Goal: Task Accomplishment & Management: Use online tool/utility

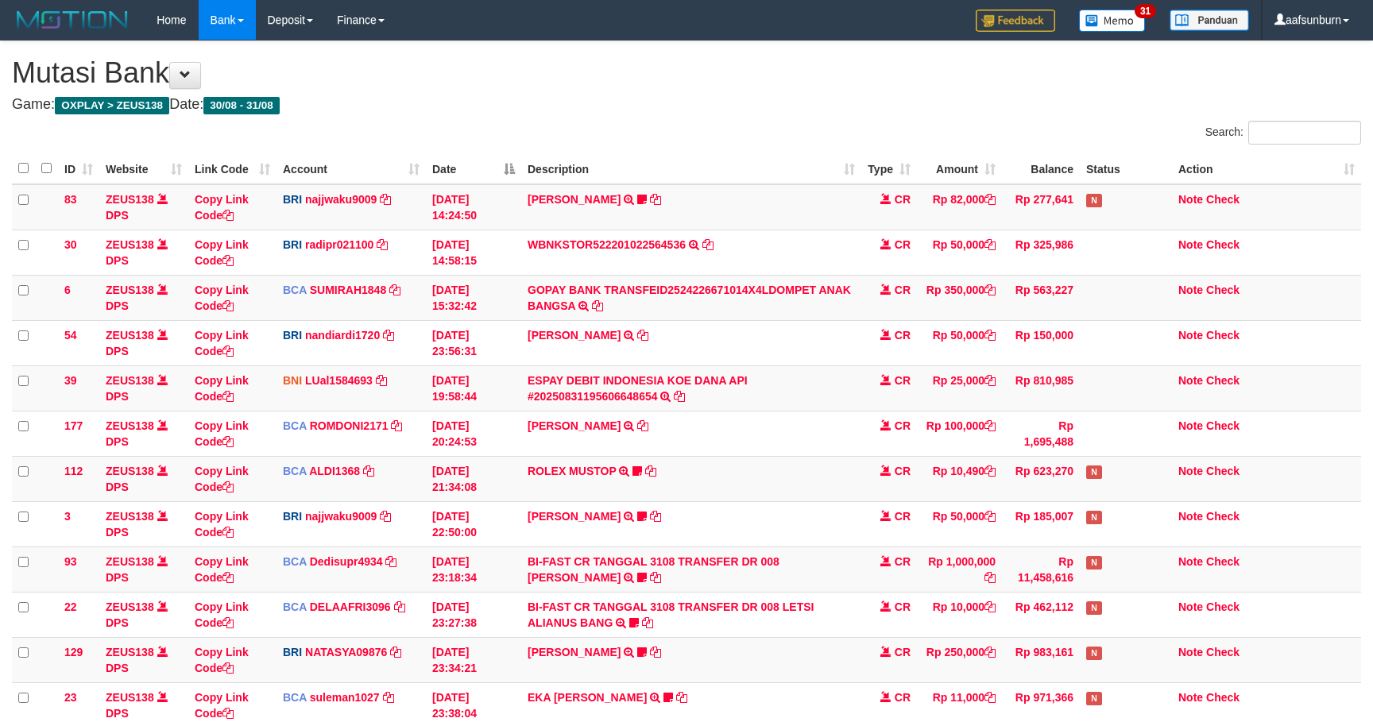
scroll to position [381, 0]
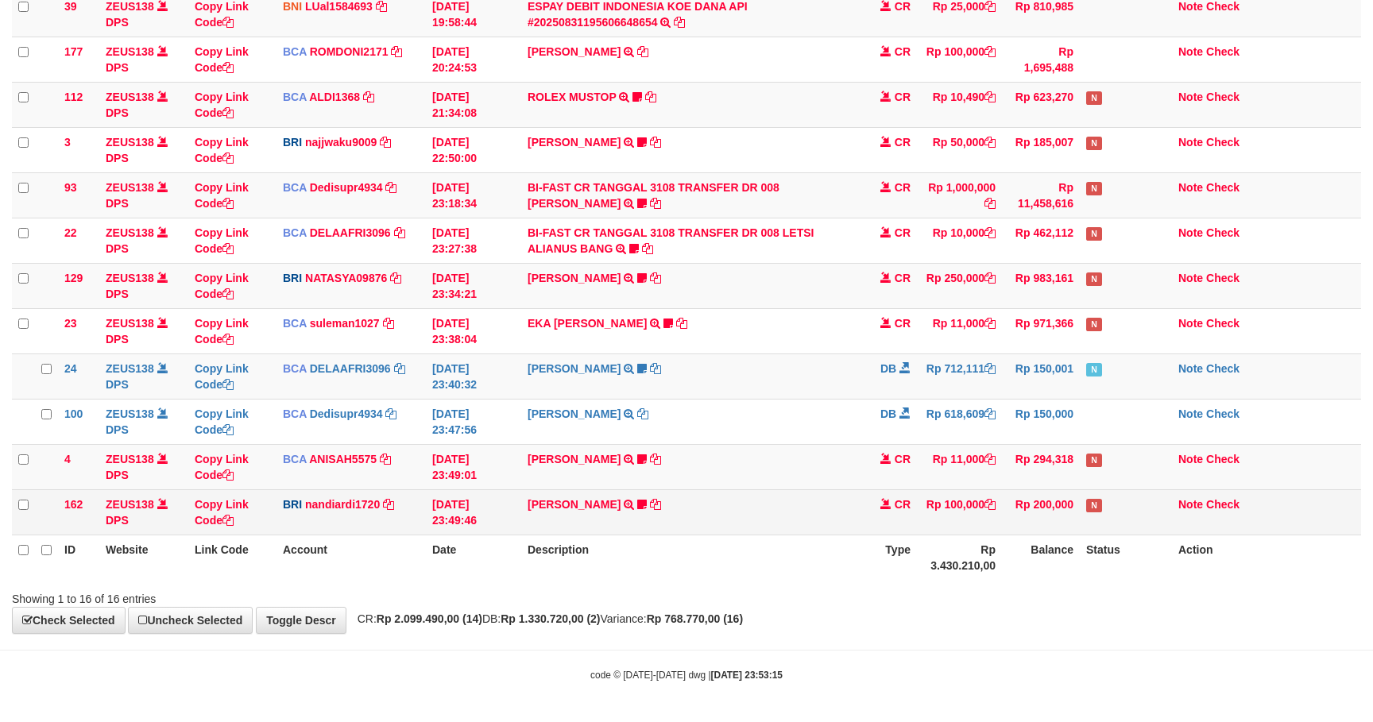
click at [747, 489] on td "MUHAMMAD SYAIP TRANSFER NBMB MUHAMMAD SYAIP TO NANDI ARDIANSYAH CASPER1231" at bounding box center [691, 511] width 340 height 45
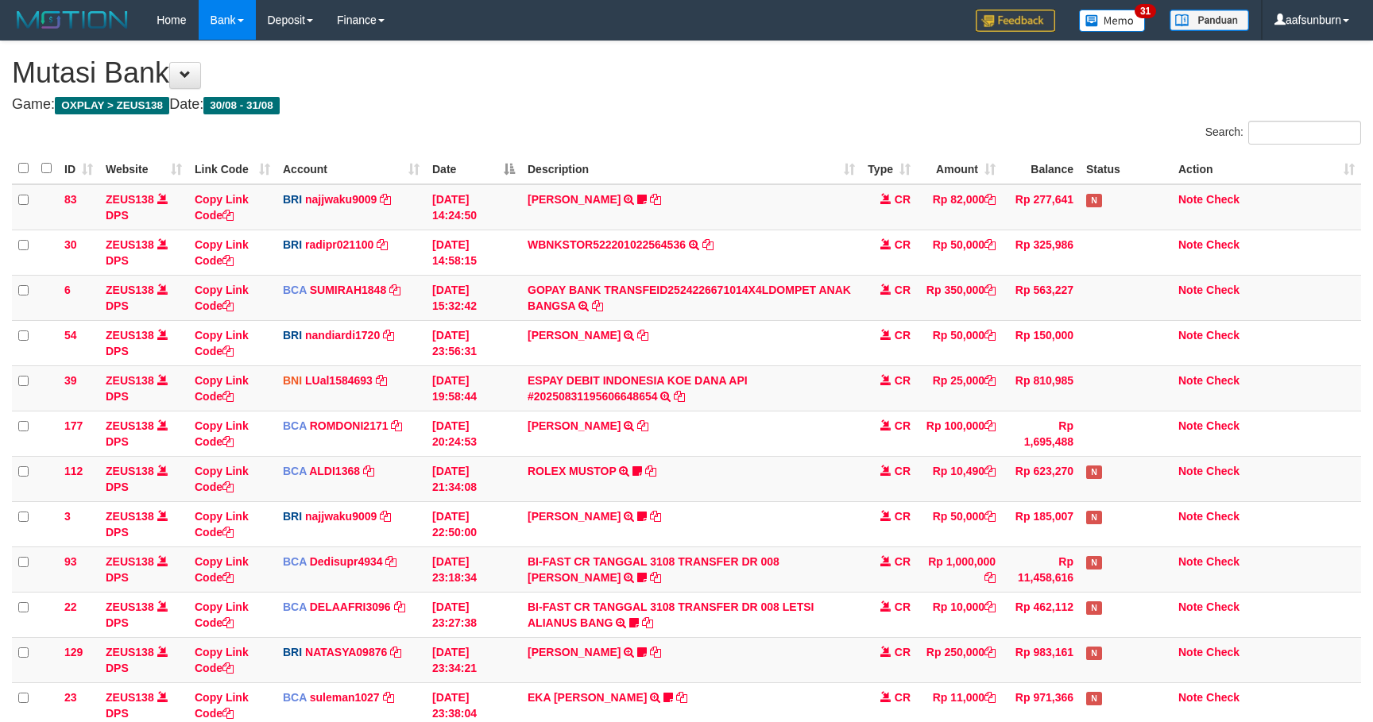
scroll to position [381, 0]
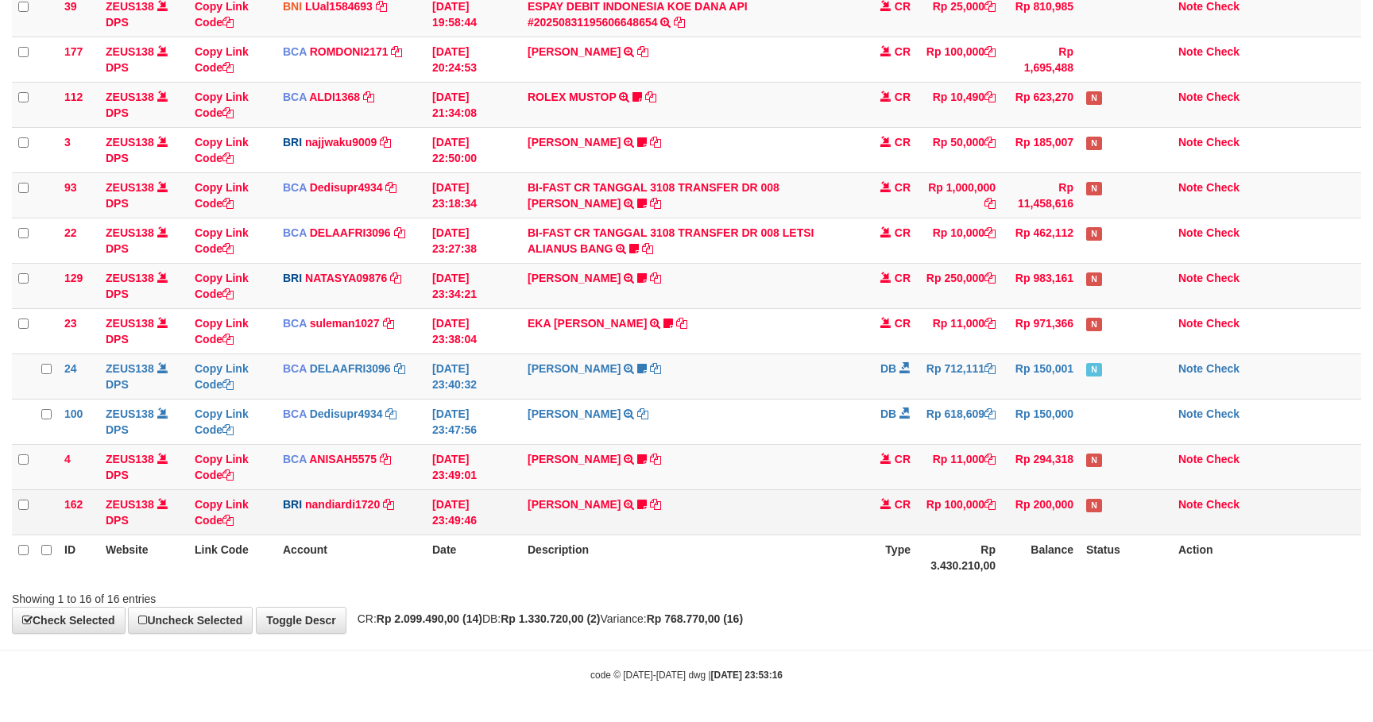
click at [756, 517] on td "MUHAMMAD SYAIP TRANSFER NBMB MUHAMMAD SYAIP TO NANDI ARDIANSYAH CASPER1231" at bounding box center [691, 511] width 340 height 45
click at [992, 510] on icon at bounding box center [989, 504] width 11 height 11
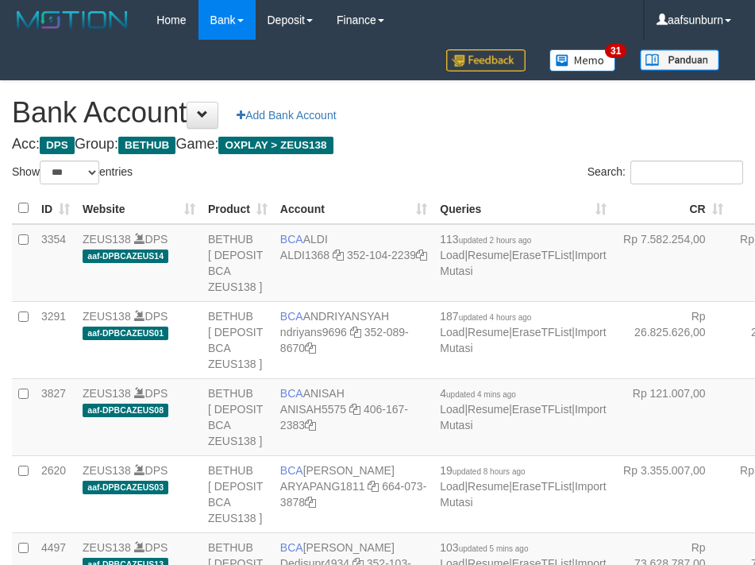
select select "***"
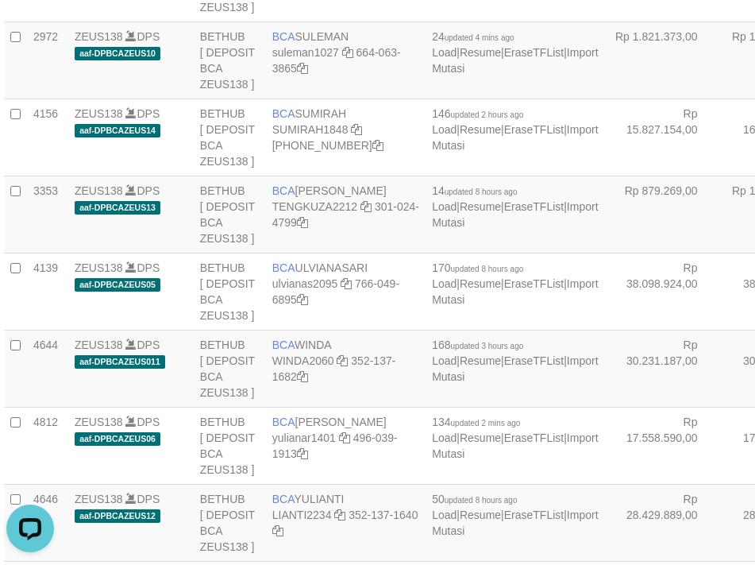
drag, startPoint x: 682, startPoint y: 162, endPoint x: 604, endPoint y: 186, distance: 81.4
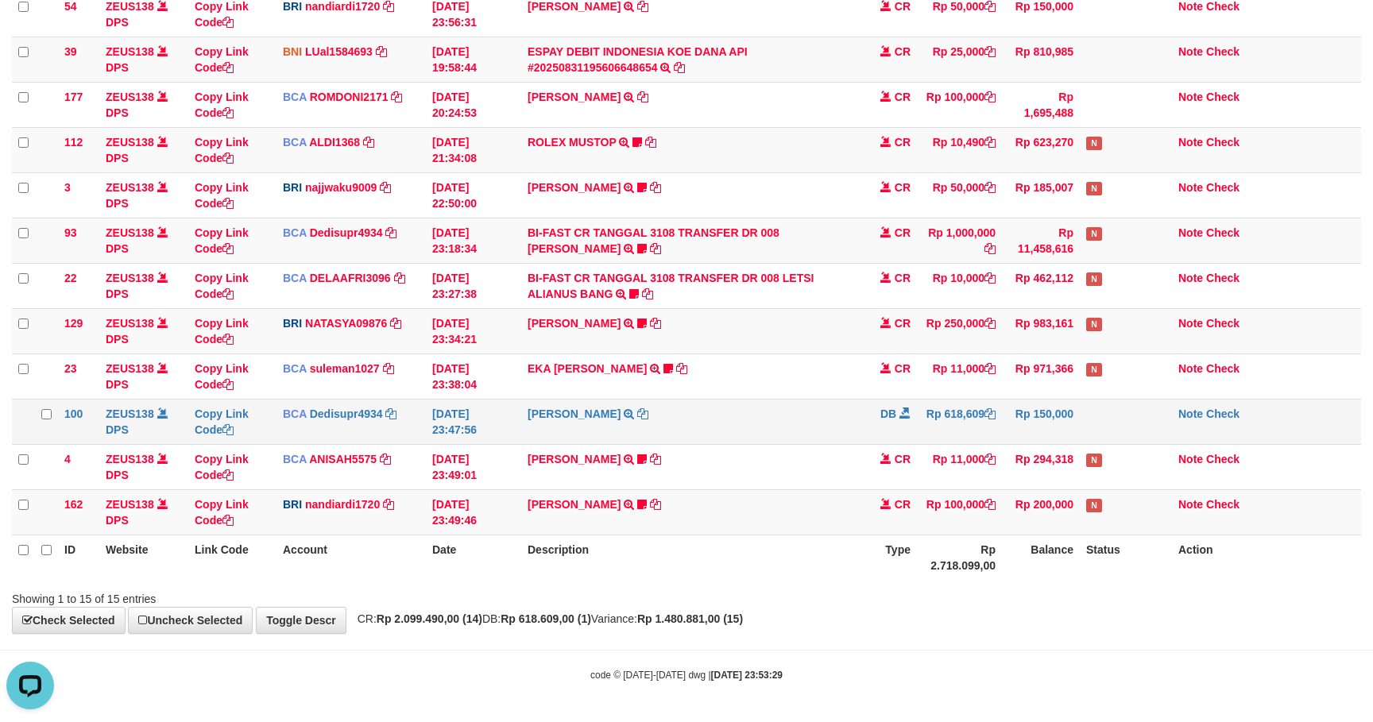
click at [834, 429] on td "SHANTI WASTUTI TRSF E-BANKING DB 3108/FTSCY/WS95031 618609.00SHANTI WASTUTI" at bounding box center [691, 421] width 340 height 45
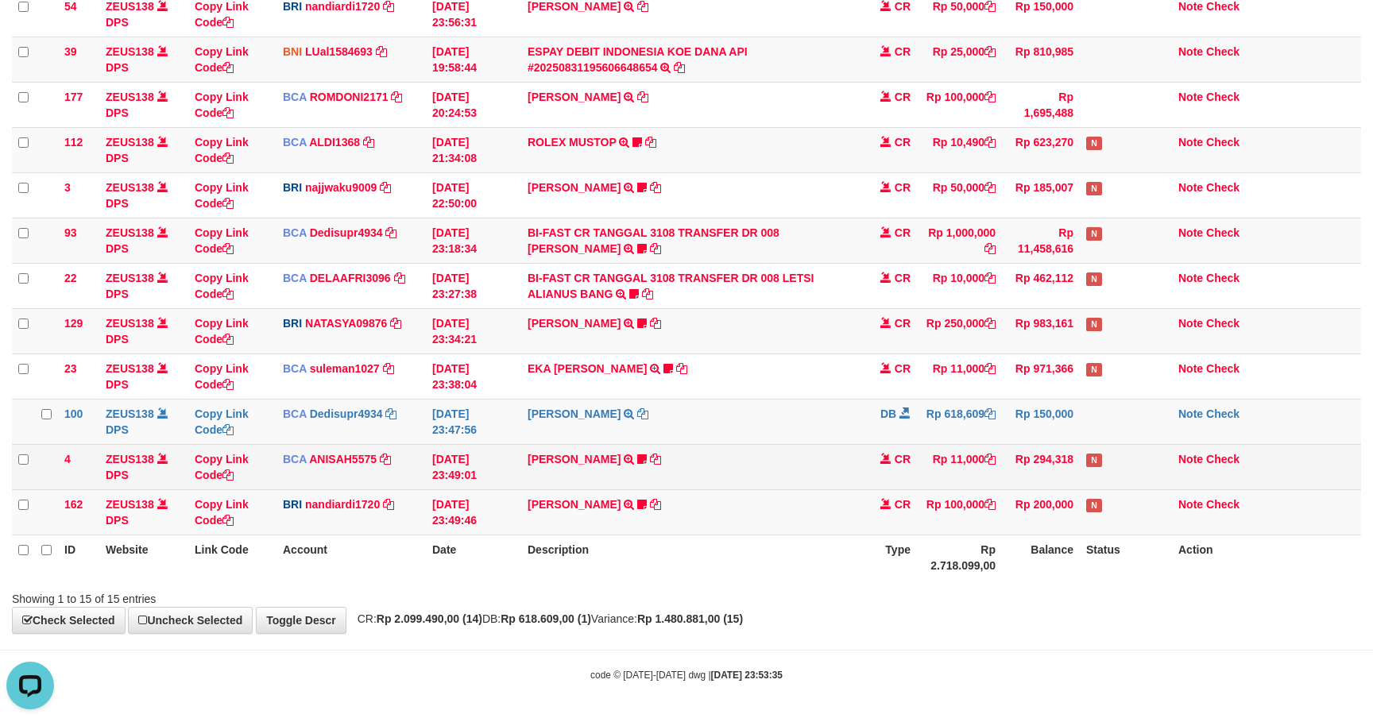
click at [875, 479] on td "CR" at bounding box center [889, 466] width 56 height 45
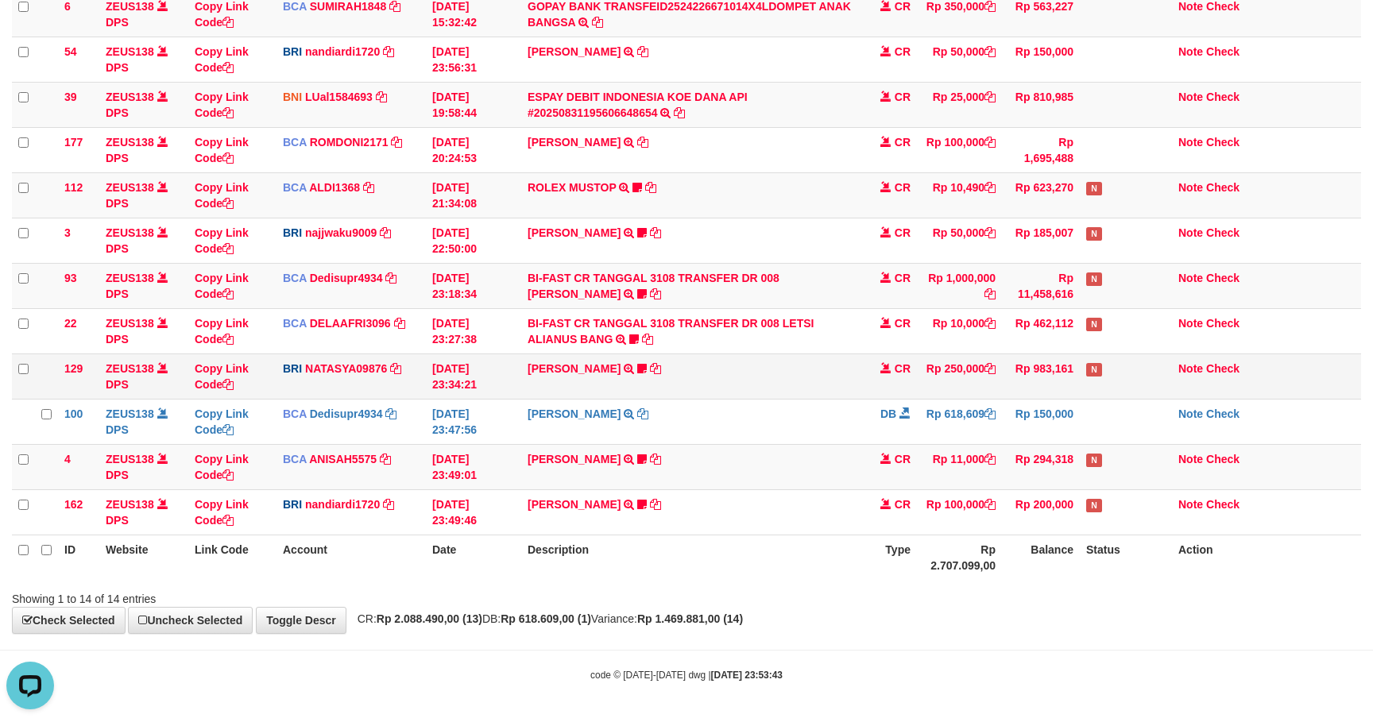
click at [832, 381] on td "SATRIO ABDU SY TRANSFER NBMB SATRIO ABDU SY TO SITI NURLITA SAPITRI 38530104308…" at bounding box center [691, 375] width 340 height 45
click at [879, 379] on td "CR" at bounding box center [889, 375] width 56 height 45
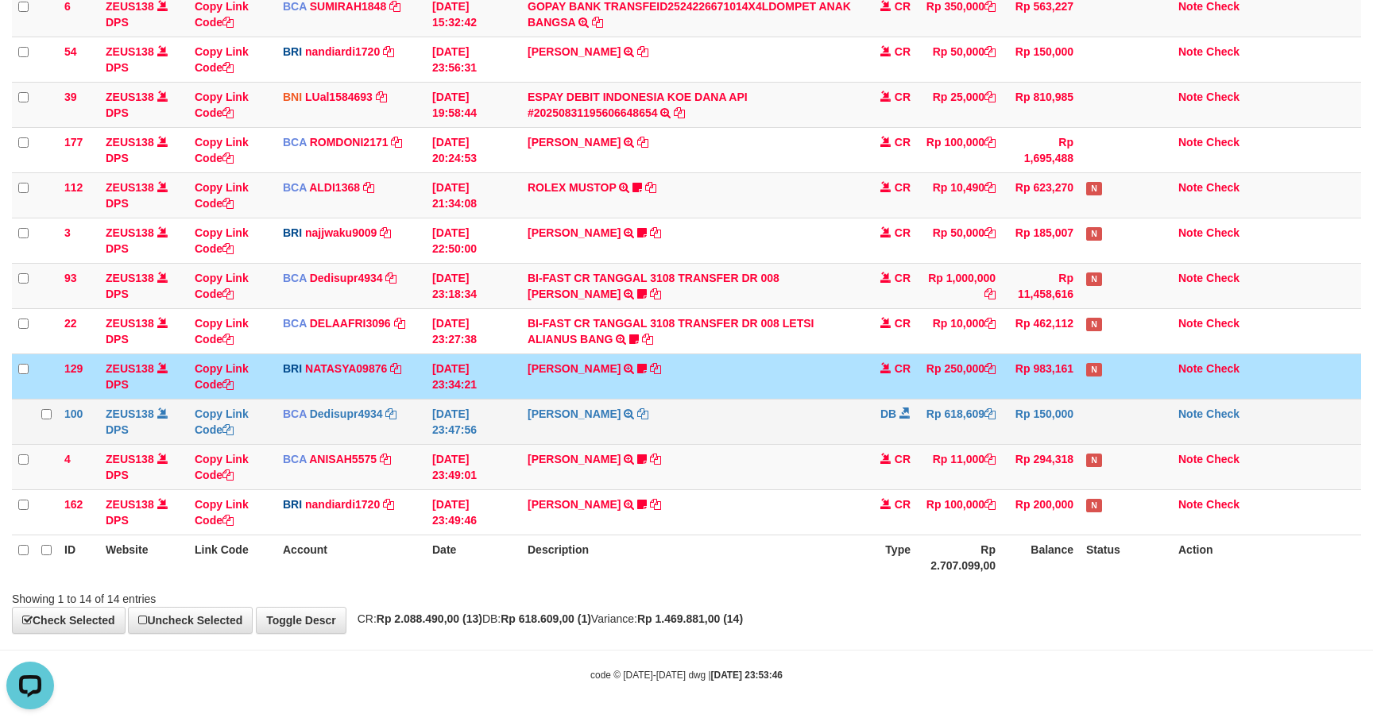
drag, startPoint x: 872, startPoint y: 396, endPoint x: 866, endPoint y: 407, distance: 13.5
click at [872, 399] on td "DB" at bounding box center [889, 421] width 56 height 45
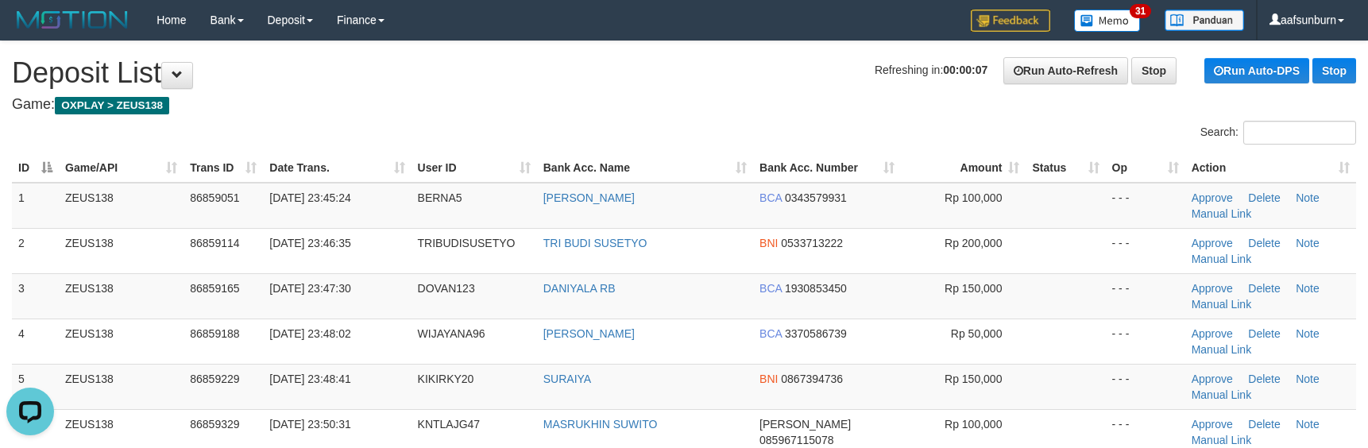
click at [822, 176] on th "Bank Acc. Number" at bounding box center [827, 167] width 148 height 29
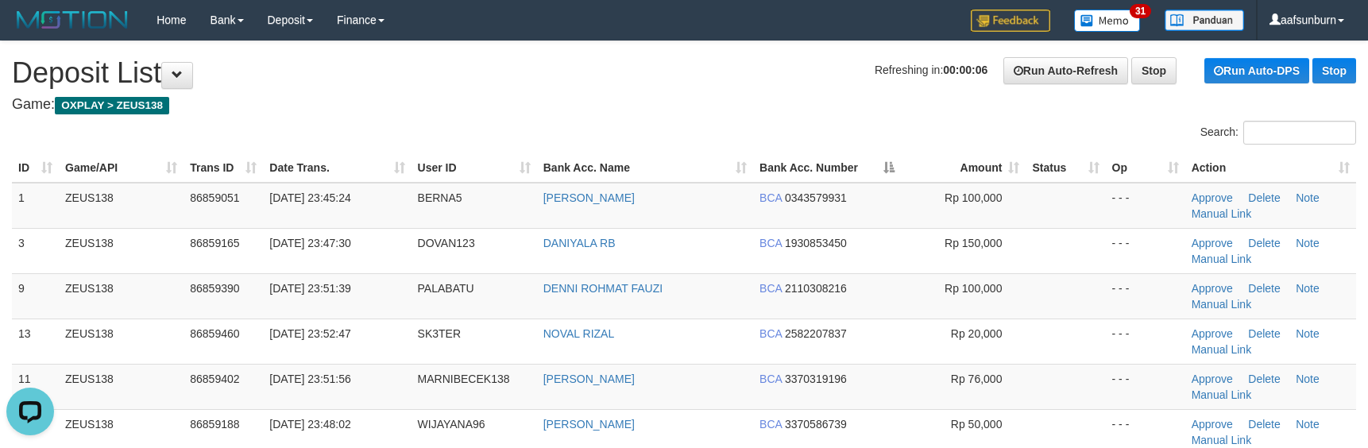
scroll to position [1628, 0]
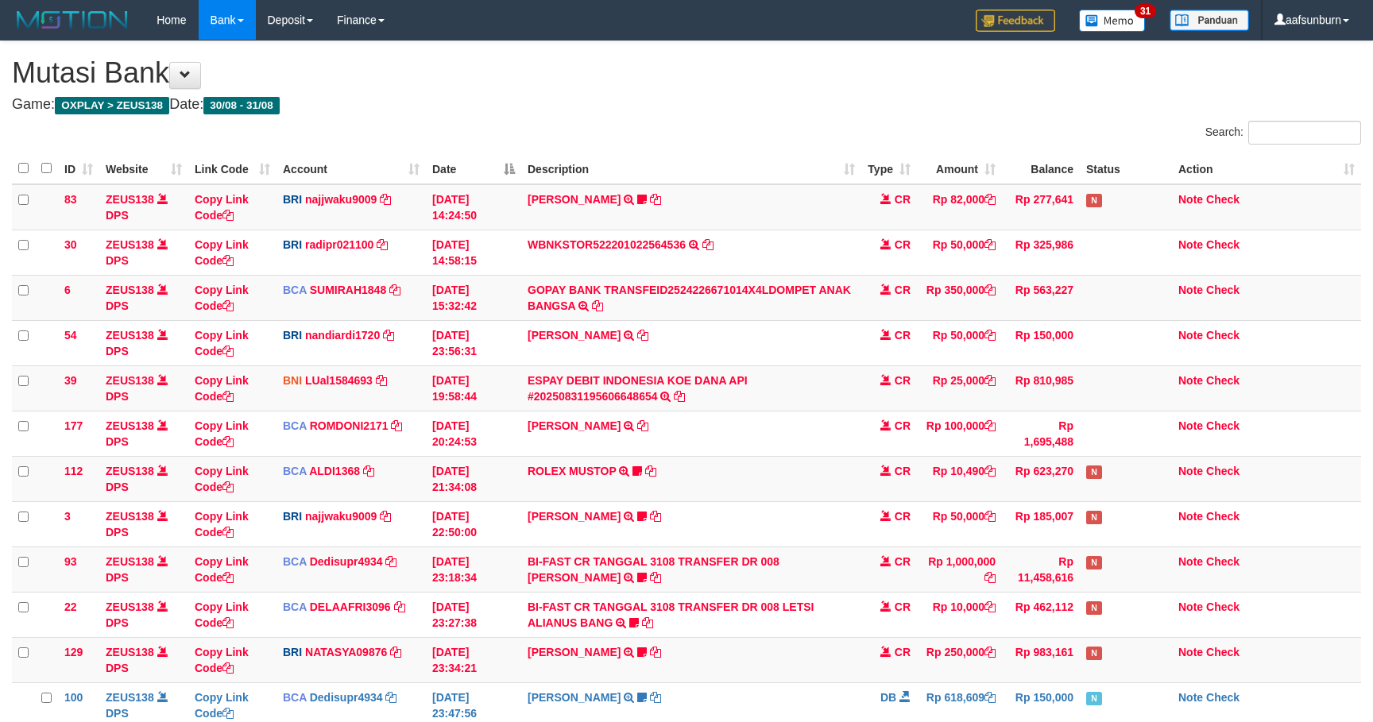
scroll to position [291, 0]
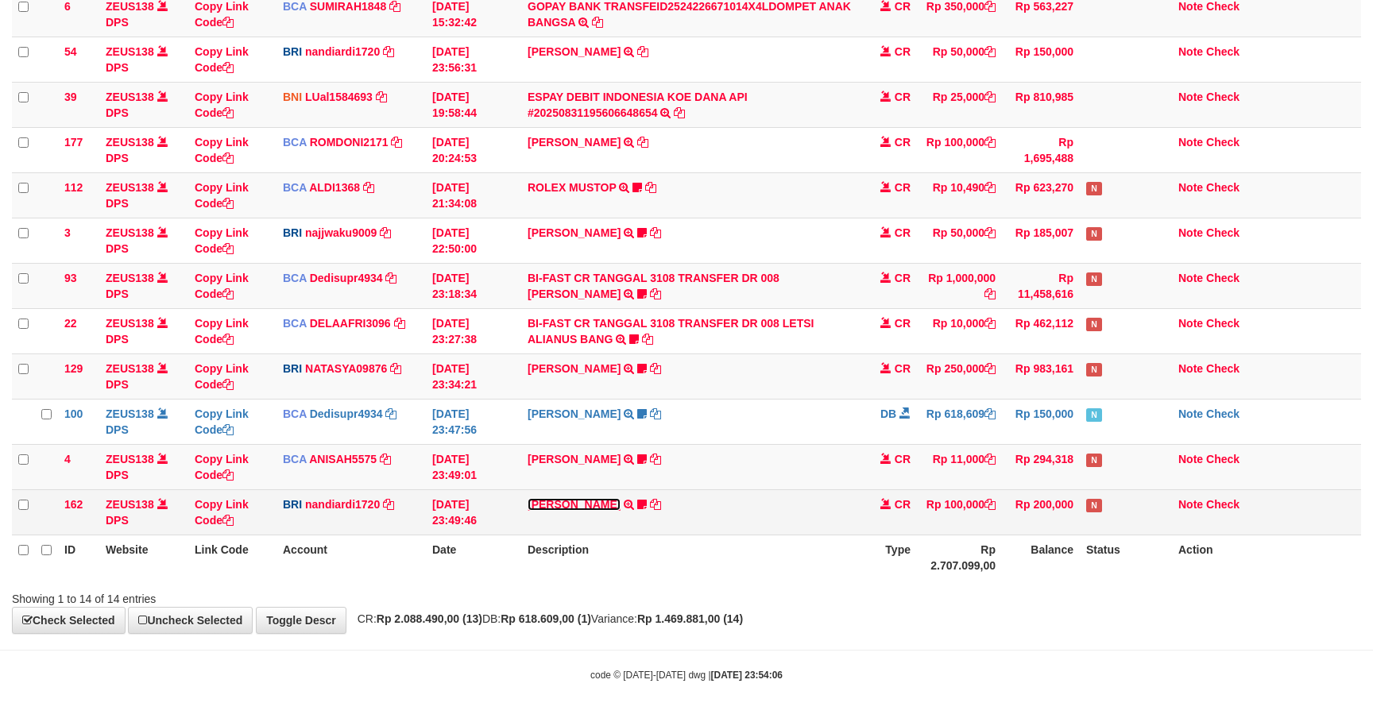
click at [577, 500] on link "[PERSON_NAME]" at bounding box center [573, 504] width 93 height 13
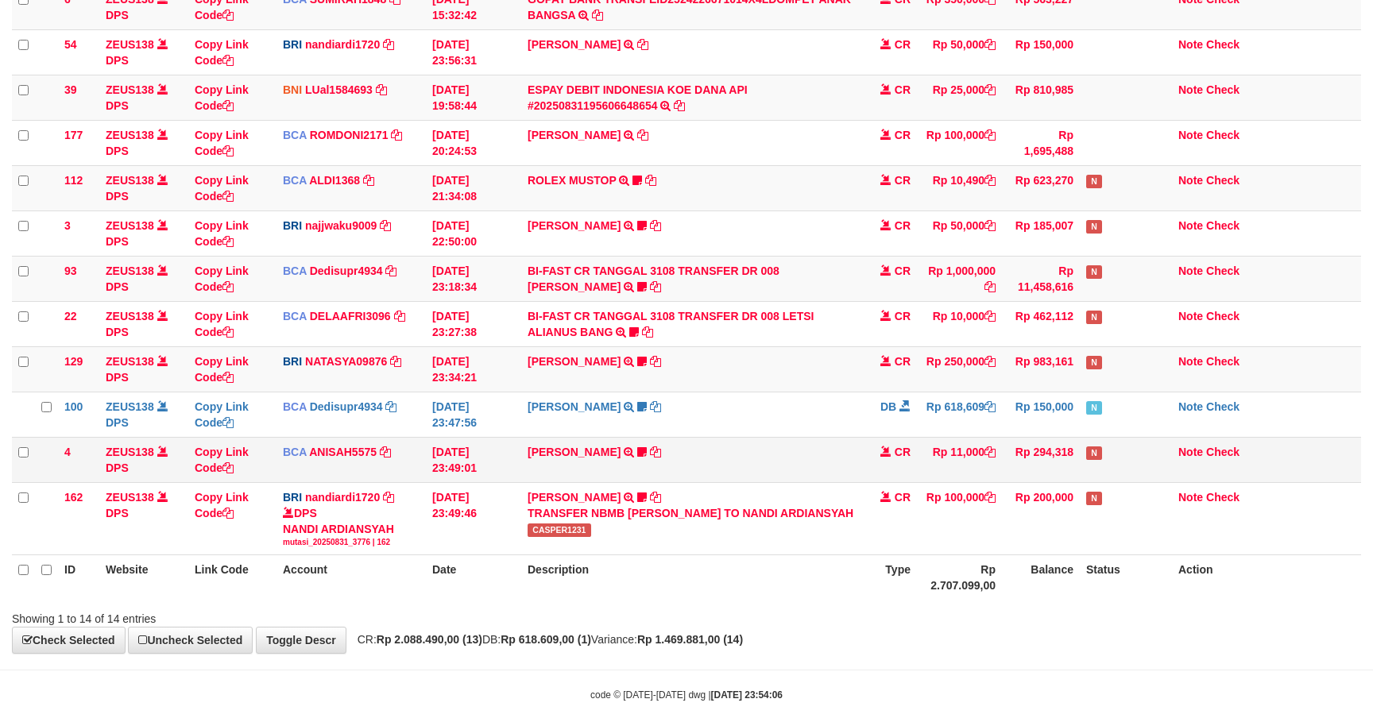
click at [775, 468] on td "IMAM ARIFIN TRSF E-BANKING CR 3108/FTSCY/WS95051 11000.002025083152360459 TRFDN…" at bounding box center [691, 459] width 340 height 45
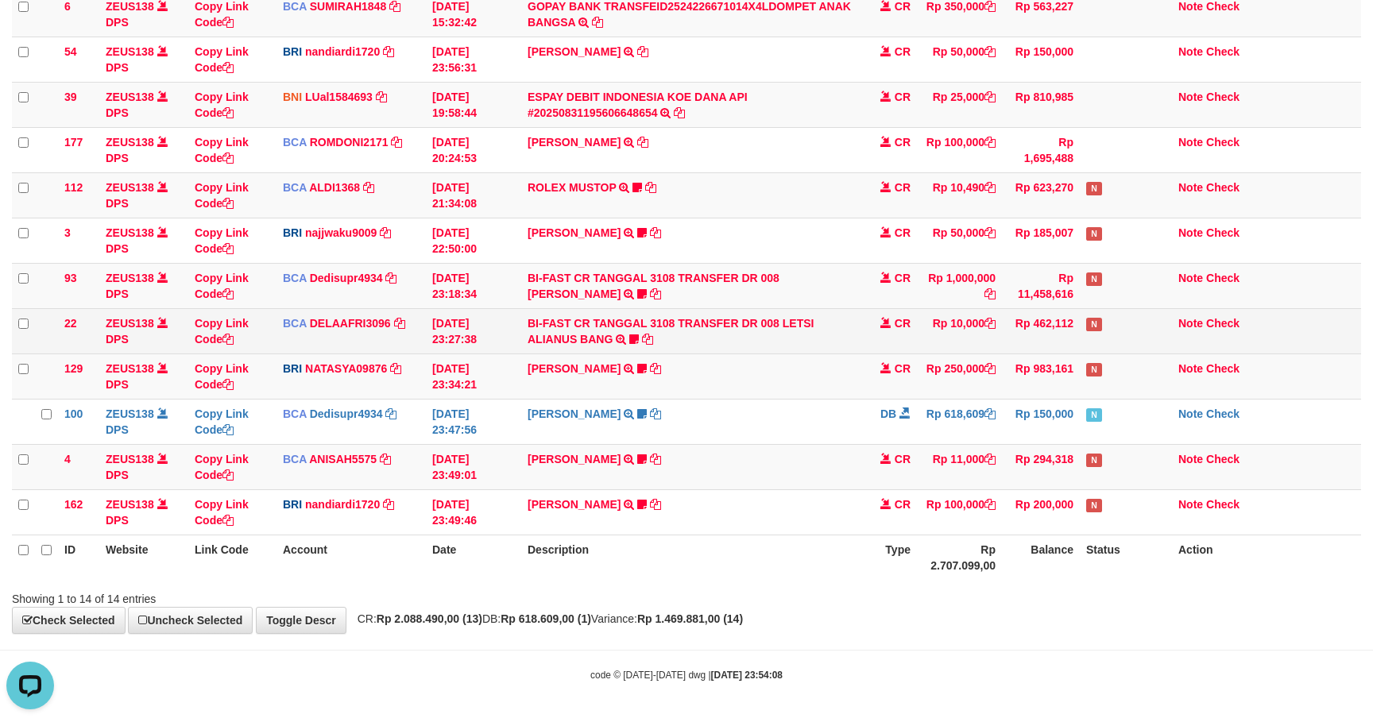
drag, startPoint x: 1047, startPoint y: 312, endPoint x: 1075, endPoint y: 325, distance: 31.3
click at [1053, 312] on td "Rp 462,112" at bounding box center [1041, 330] width 78 height 45
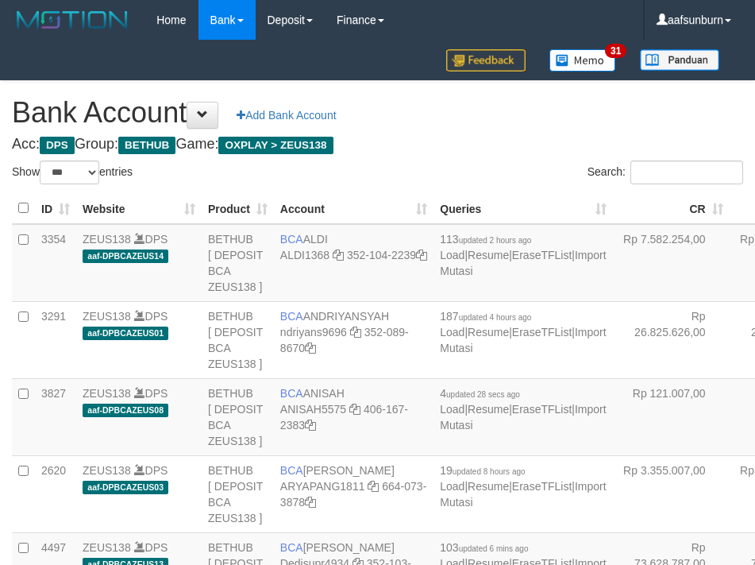
select select "***"
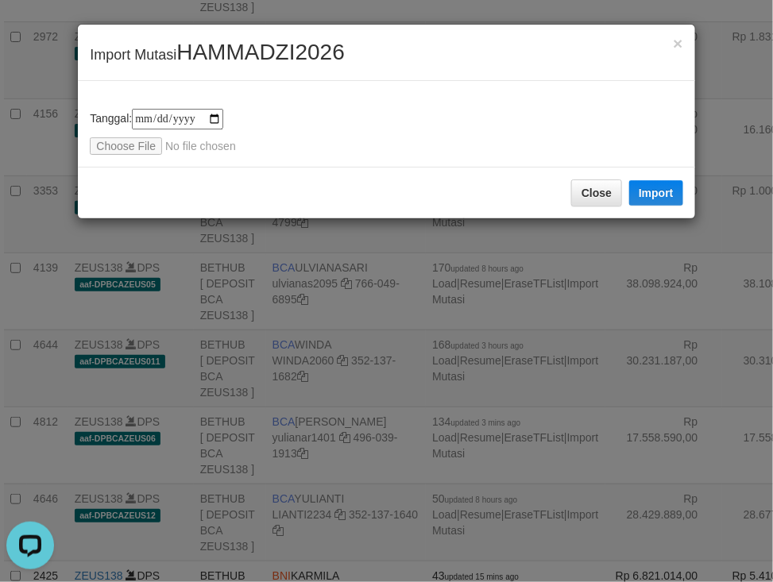
click at [98, 125] on div "**********" at bounding box center [386, 132] width 593 height 46
click at [129, 144] on input "file" at bounding box center [195, 145] width 210 height 17
type input "**********"
click at [665, 194] on button "Import" at bounding box center [656, 192] width 54 height 25
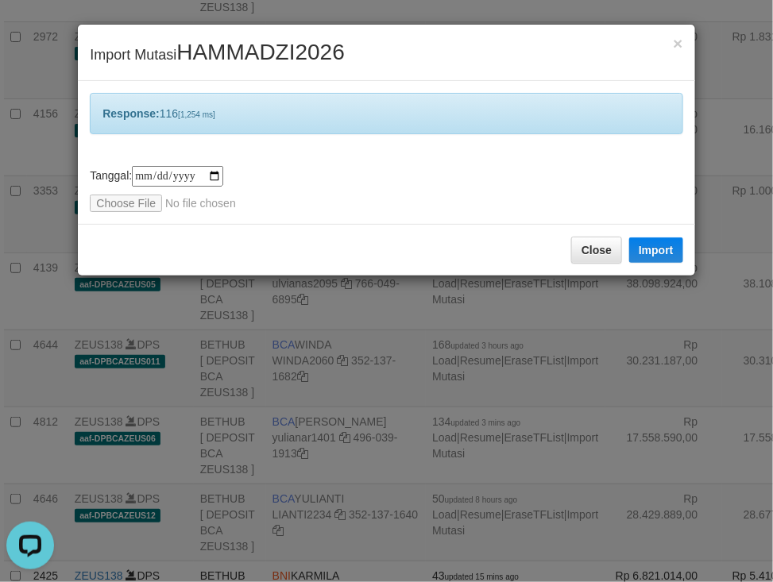
click at [577, 269] on div "Close Import" at bounding box center [386, 250] width 616 height 52
drag, startPoint x: 592, startPoint y: 253, endPoint x: 600, endPoint y: 253, distance: 8.7
click at [594, 253] on button "Close" at bounding box center [596, 250] width 51 height 27
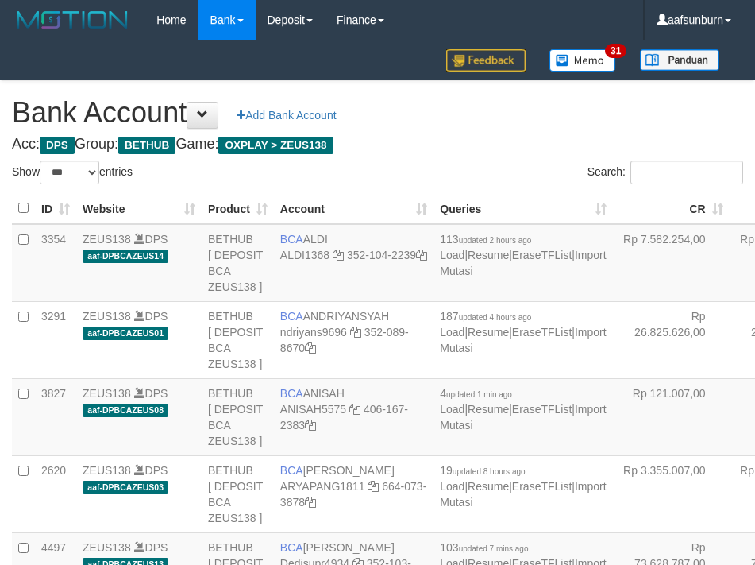
select select "***"
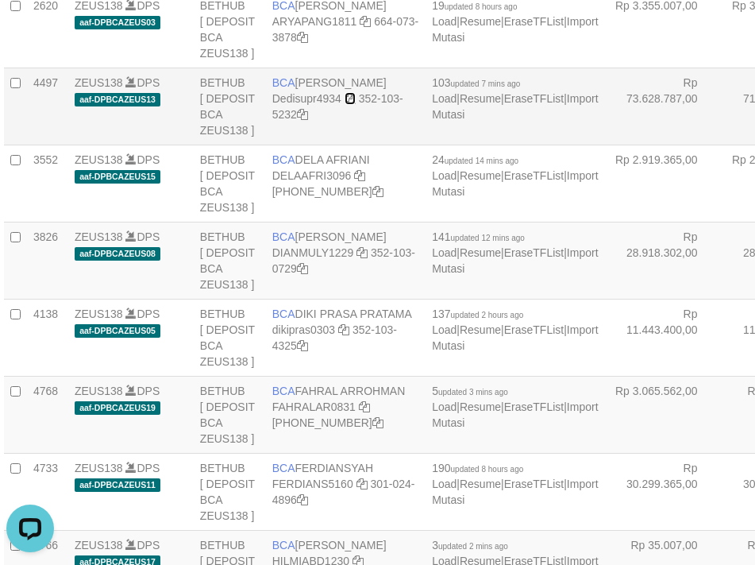
click at [348, 104] on icon at bounding box center [350, 98] width 11 height 11
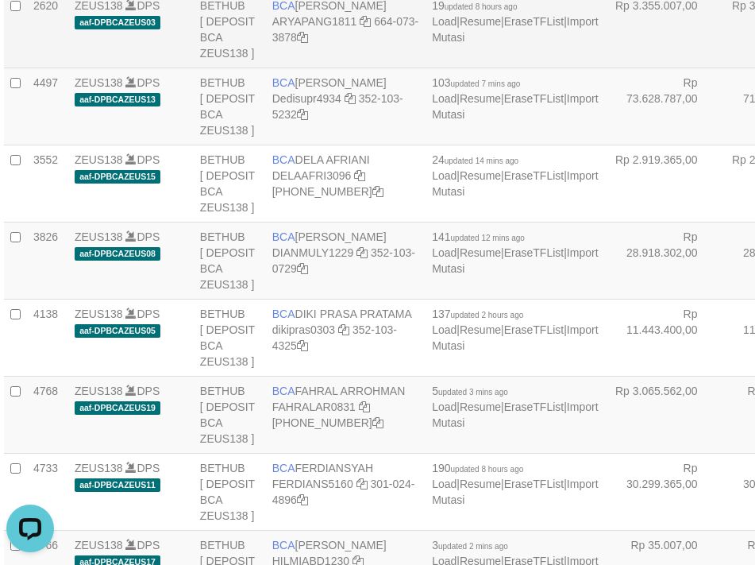
drag, startPoint x: 630, startPoint y: 225, endPoint x: 587, endPoint y: 245, distance: 47.6
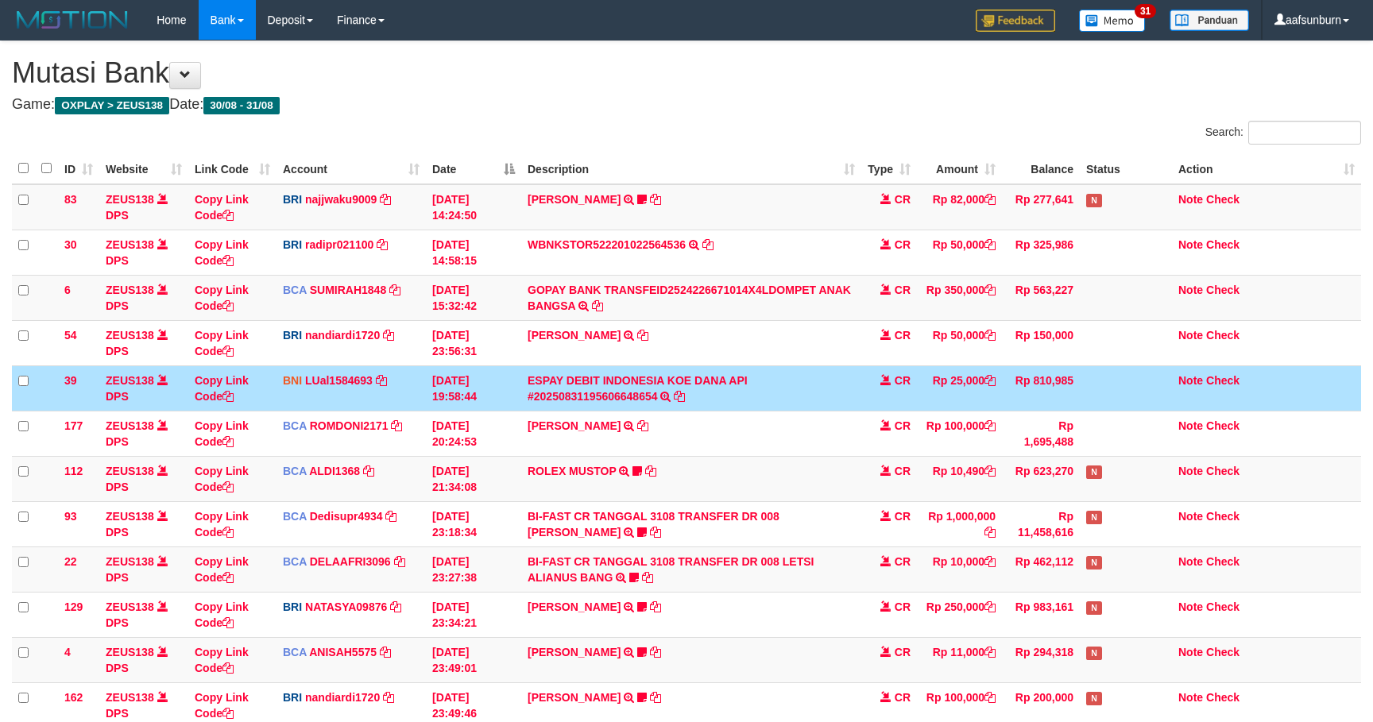
scroll to position [199, 0]
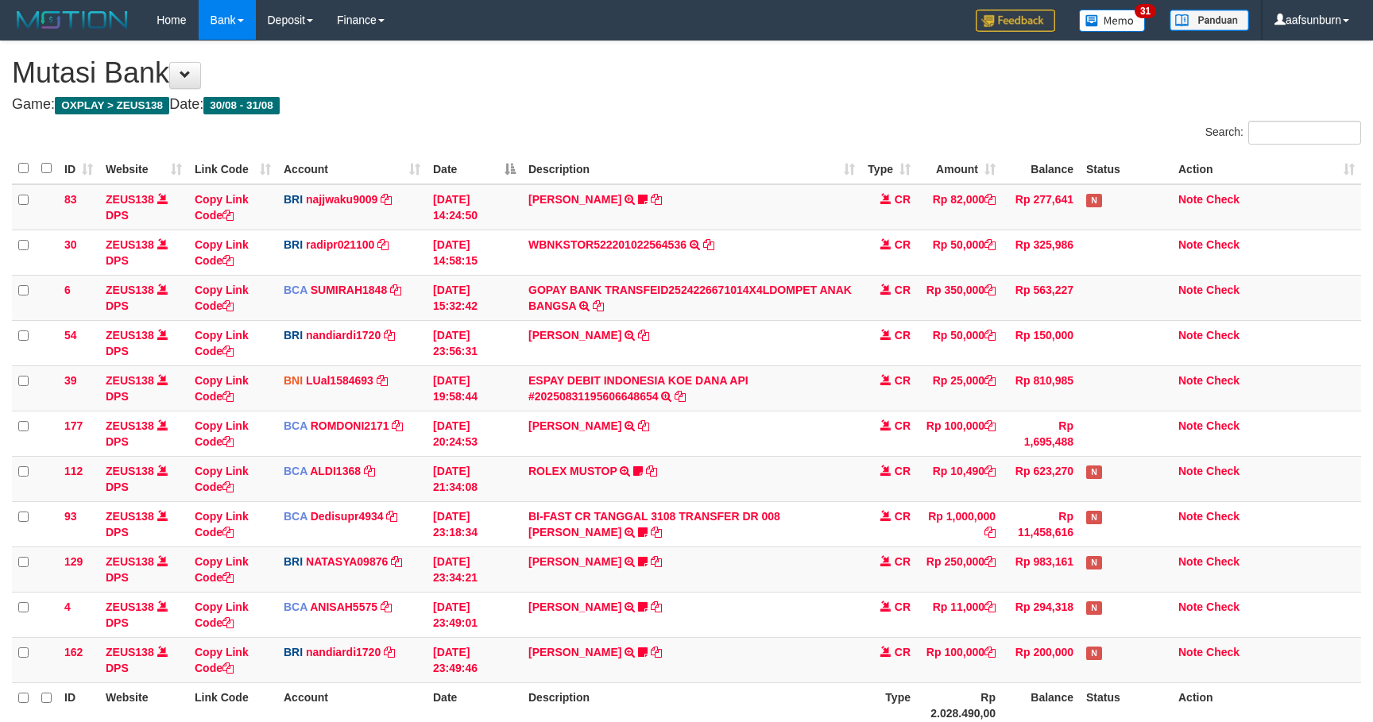
click at [916, 388] on tbody "83 ZEUS138 DPS Copy Link Code BRI najjwaku9009 DPS SITI KURNIA NINGSIH mutasi_2…" at bounding box center [686, 433] width 1349 height 499
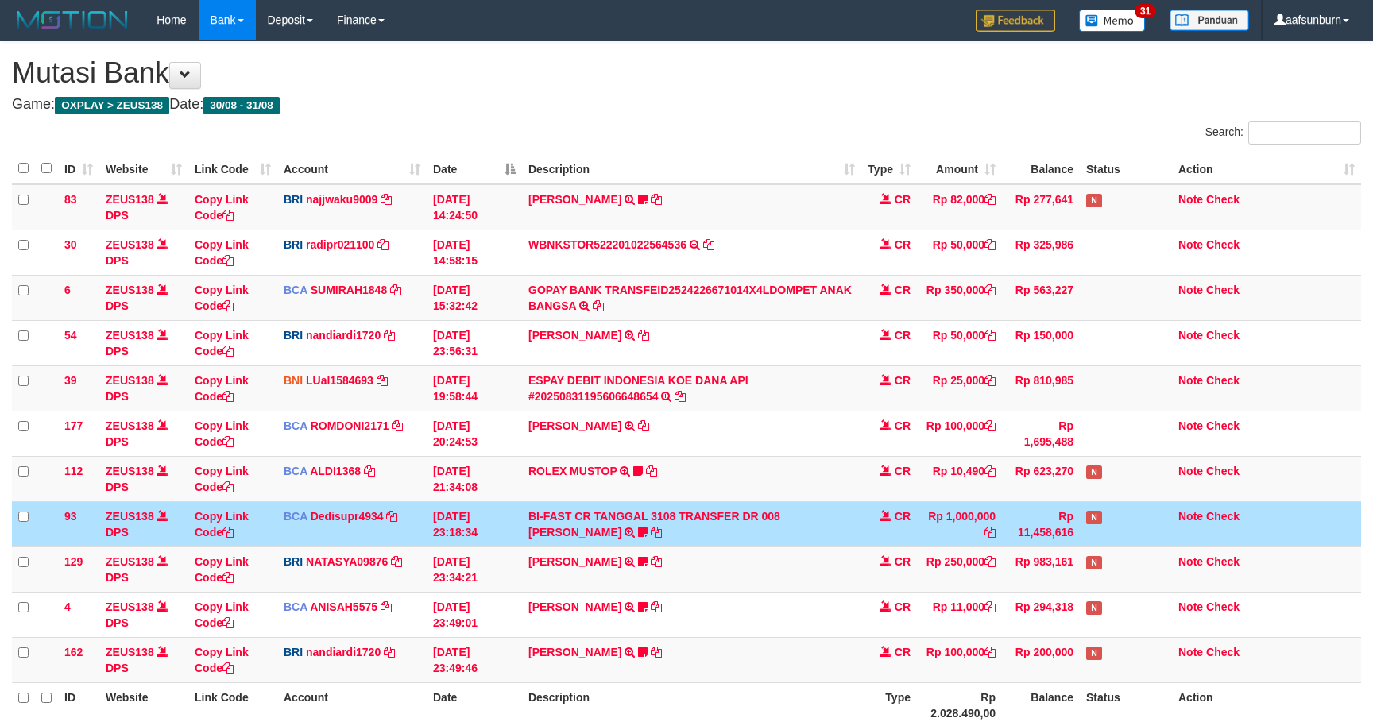
scroll to position [153, 0]
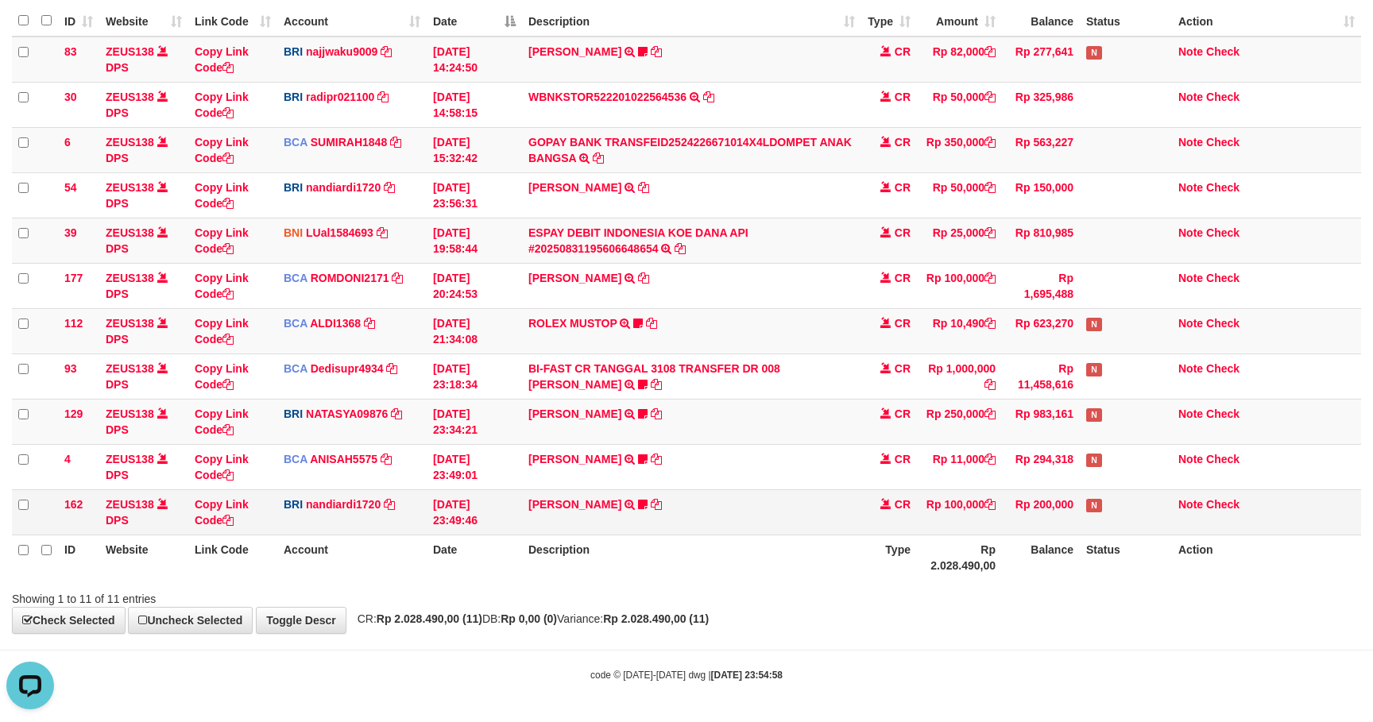
click at [1039, 508] on td "Rp 200,000" at bounding box center [1041, 511] width 78 height 45
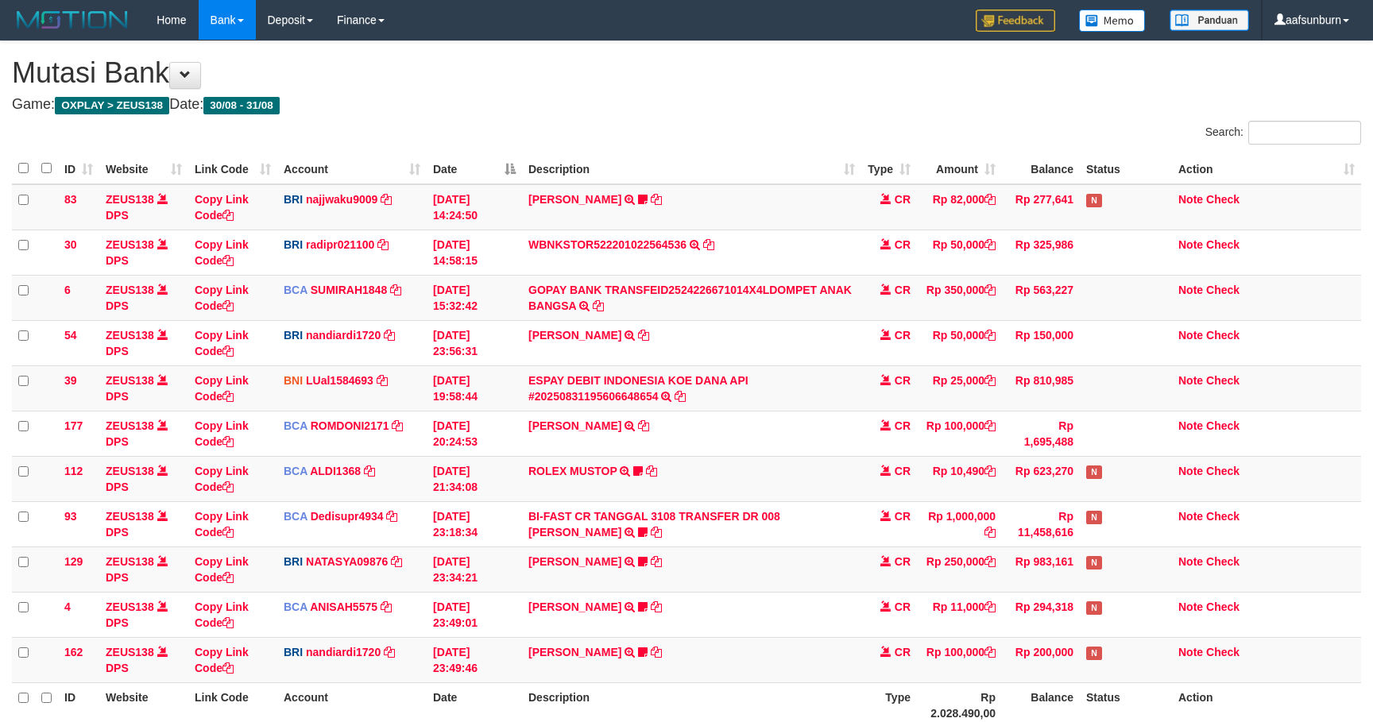
scroll to position [153, 0]
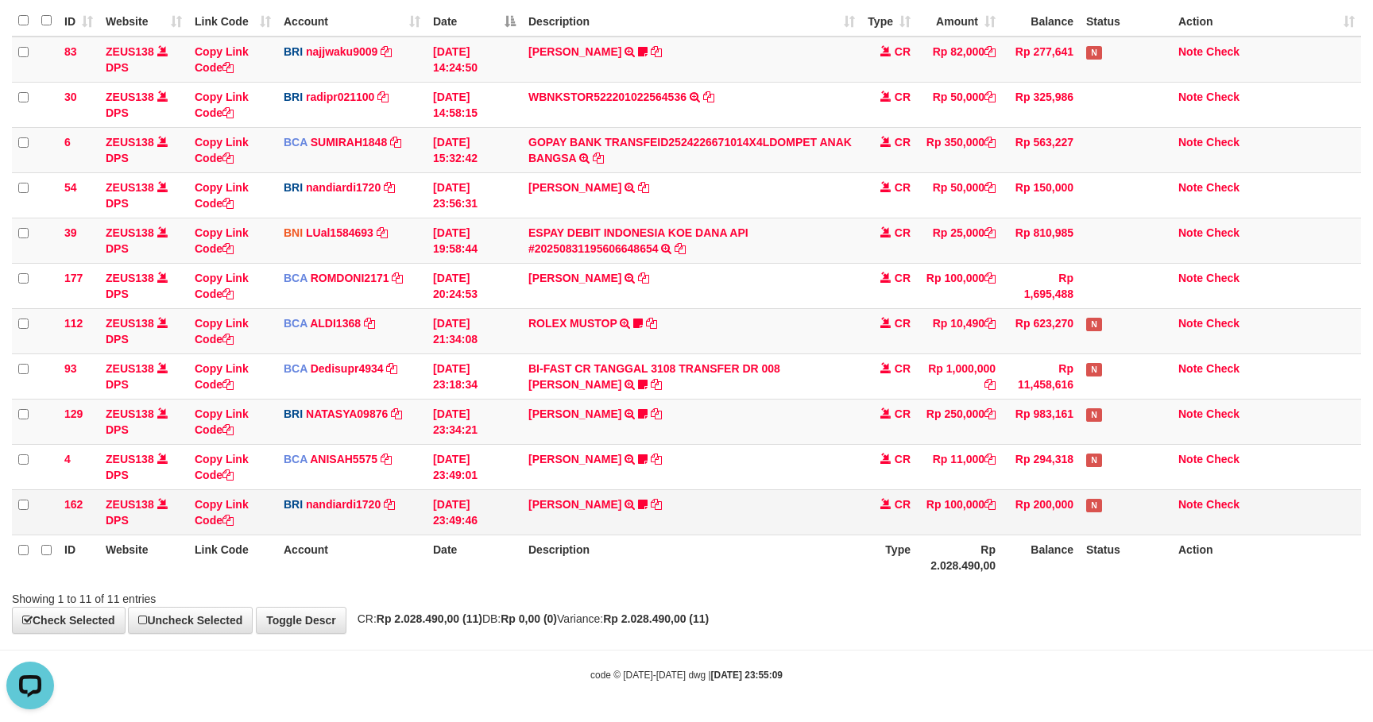
click at [1049, 510] on td "Rp 200,000" at bounding box center [1041, 511] width 78 height 45
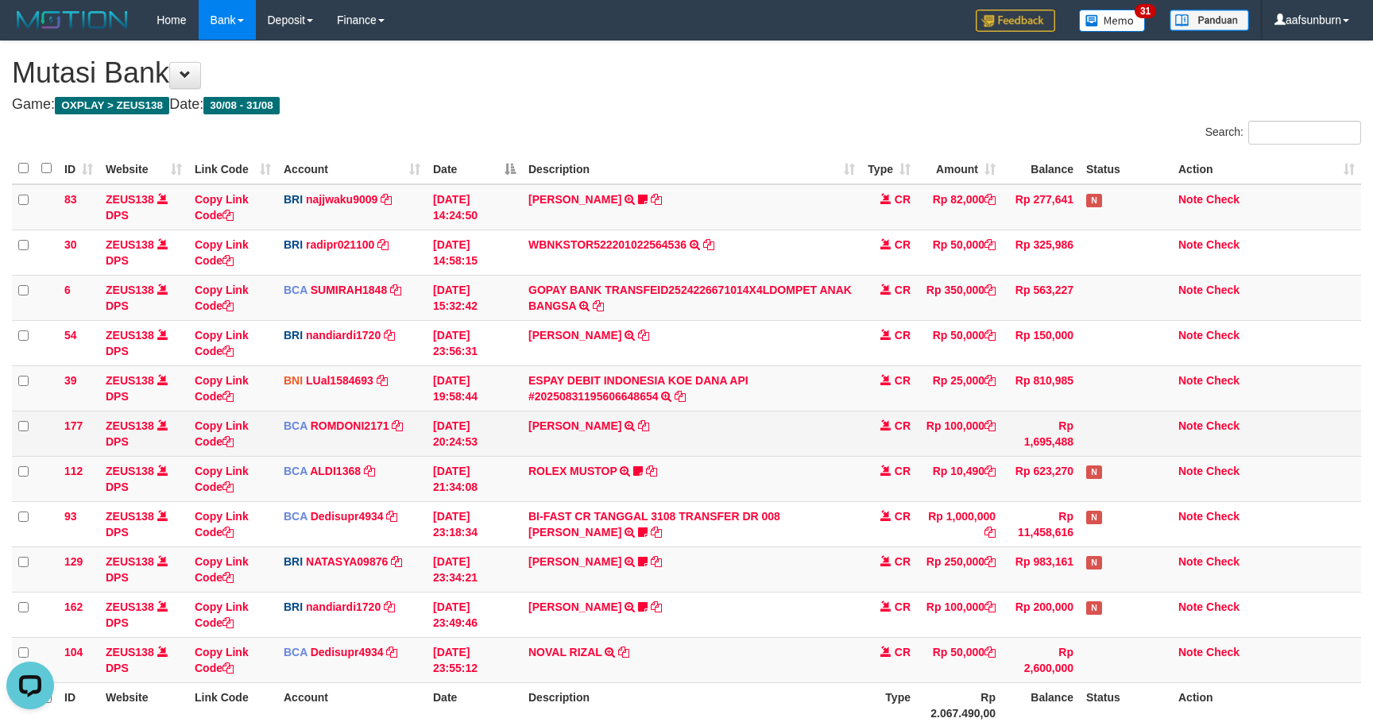
drag, startPoint x: 856, startPoint y: 399, endPoint x: 975, endPoint y: 427, distance: 122.5
click at [855, 399] on tr "39 ZEUS138 DPS Copy Link Code BNI LUal1584693 DPS LUCKY ALAMSYAH mutasi_2025083…" at bounding box center [686, 387] width 1349 height 45
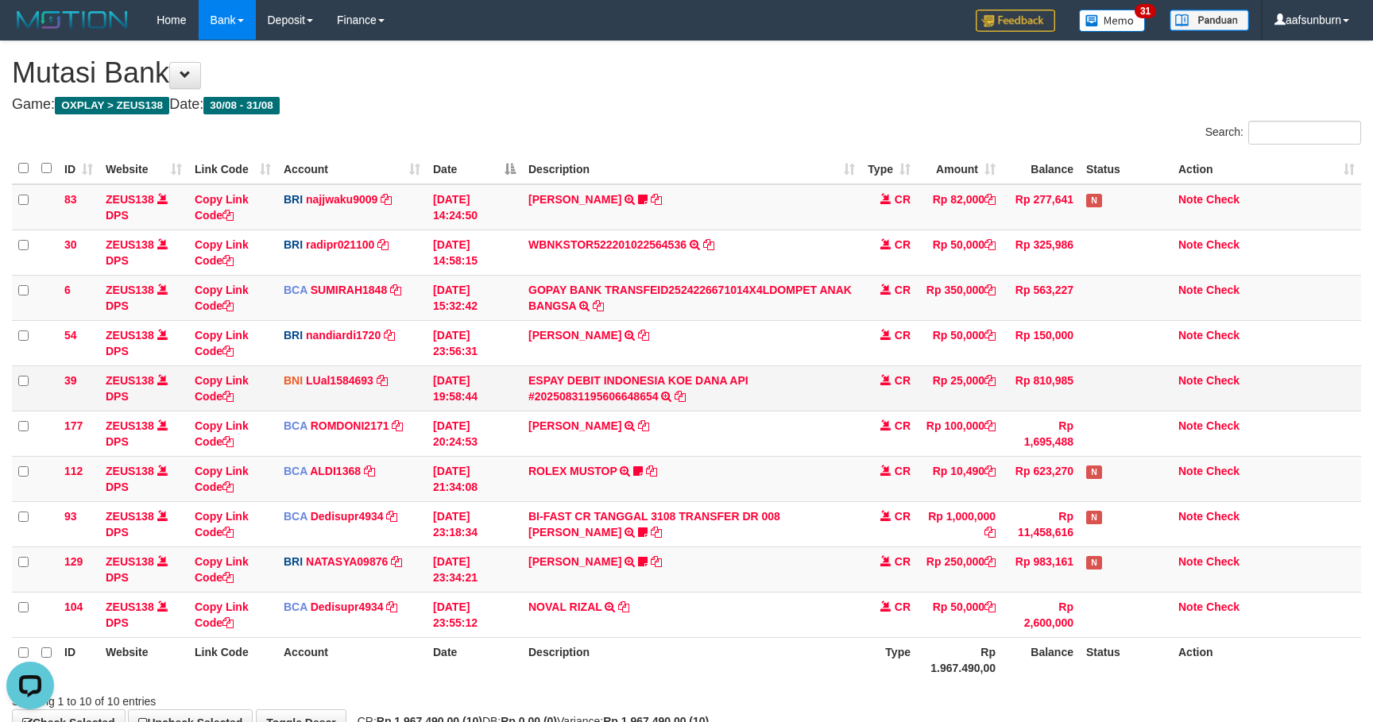
click at [872, 403] on td "CR" at bounding box center [889, 387] width 56 height 45
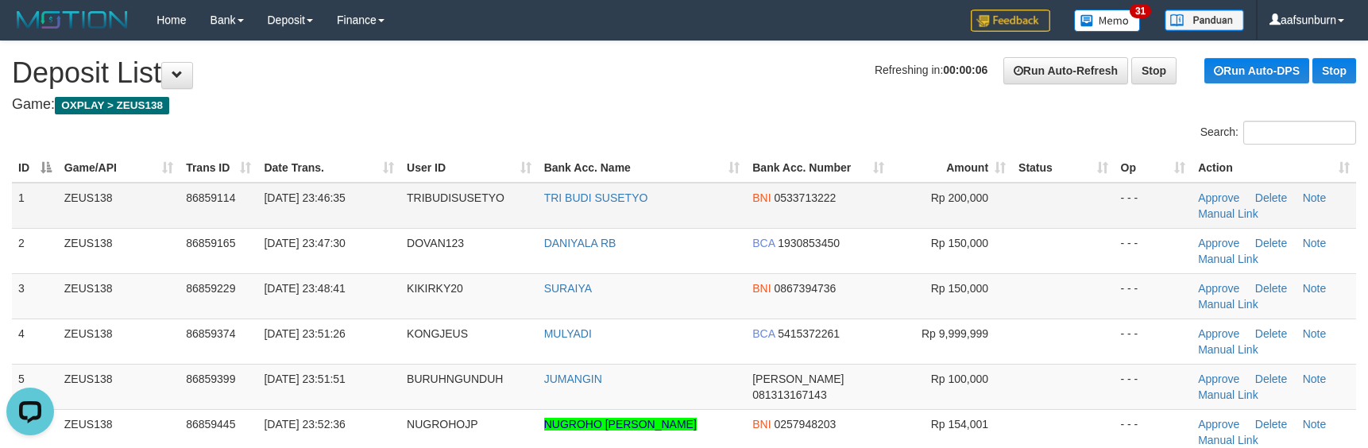
click at [946, 210] on td "Rp 200,000" at bounding box center [951, 206] width 122 height 46
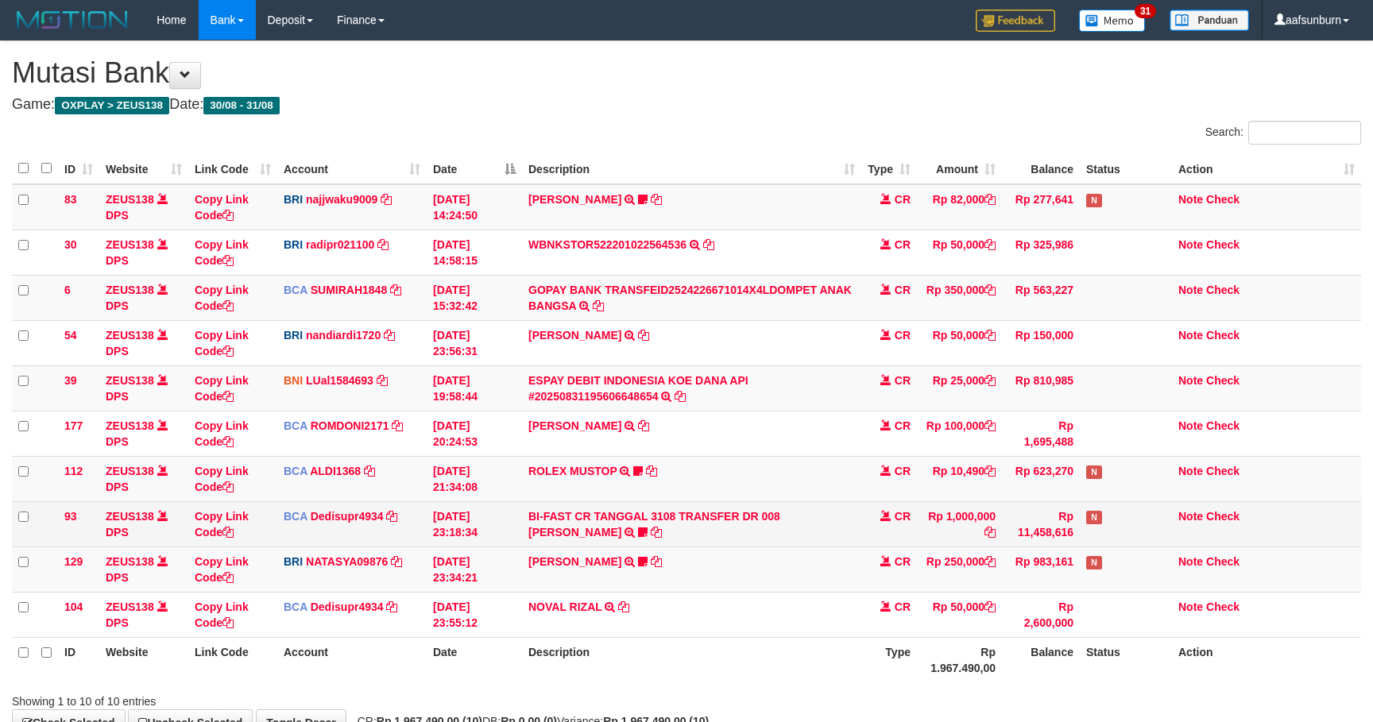
click at [792, 508] on td "BI-FAST CR TANGGAL 3108 TRANSFER DR 008 TOTO TAUFIK HIDAYA BI-FAST CR TANGGAL :…" at bounding box center [691, 523] width 339 height 45
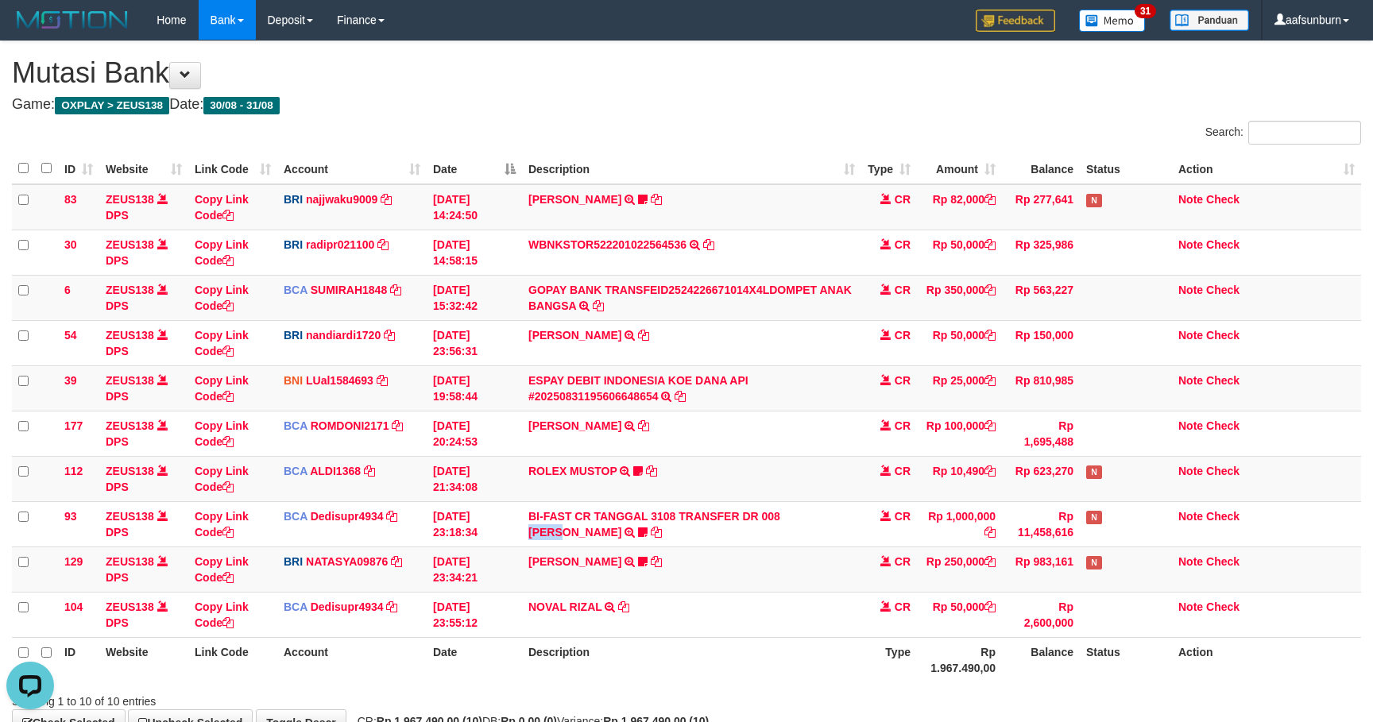
copy link "TOTO"
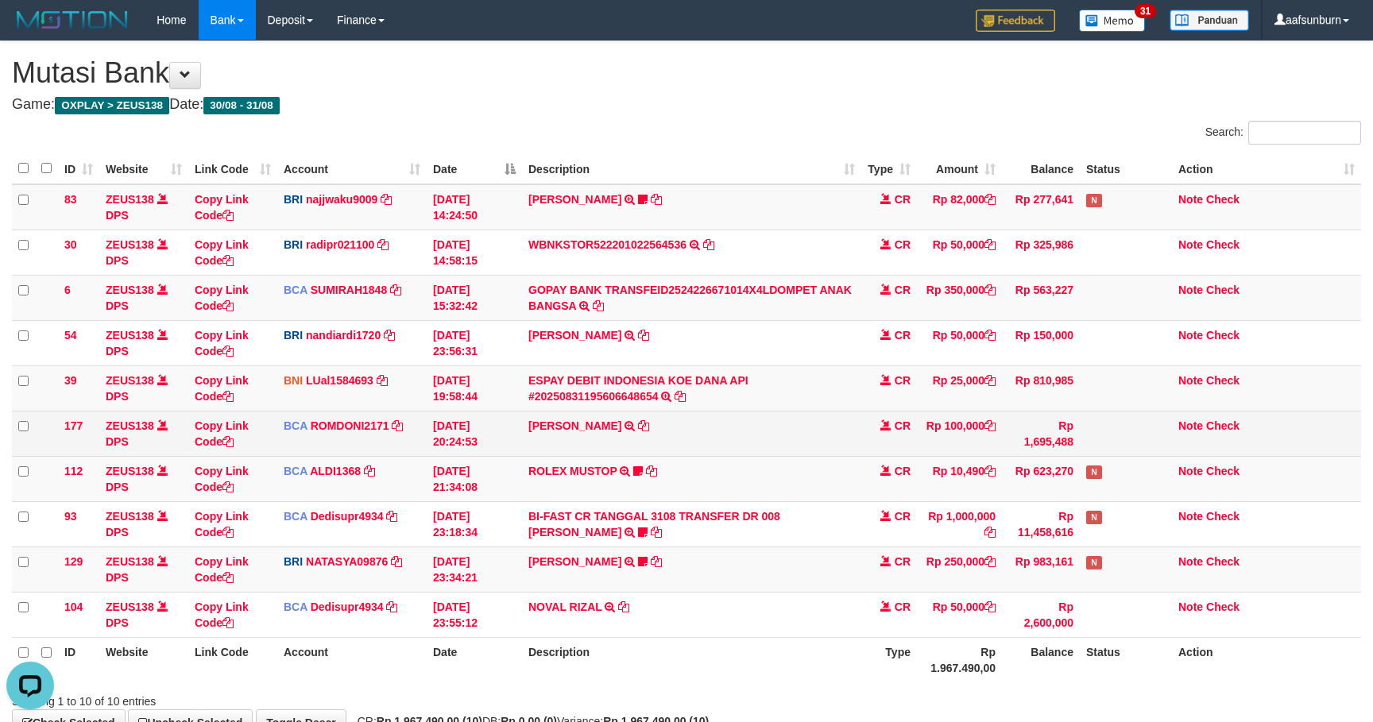
click at [813, 417] on td "ABDUL GAFUR SETORAN VIA CDM TANGGAL :31/08 31/08 WSID:Z3QA1 ABDUL GAFUR" at bounding box center [691, 433] width 339 height 45
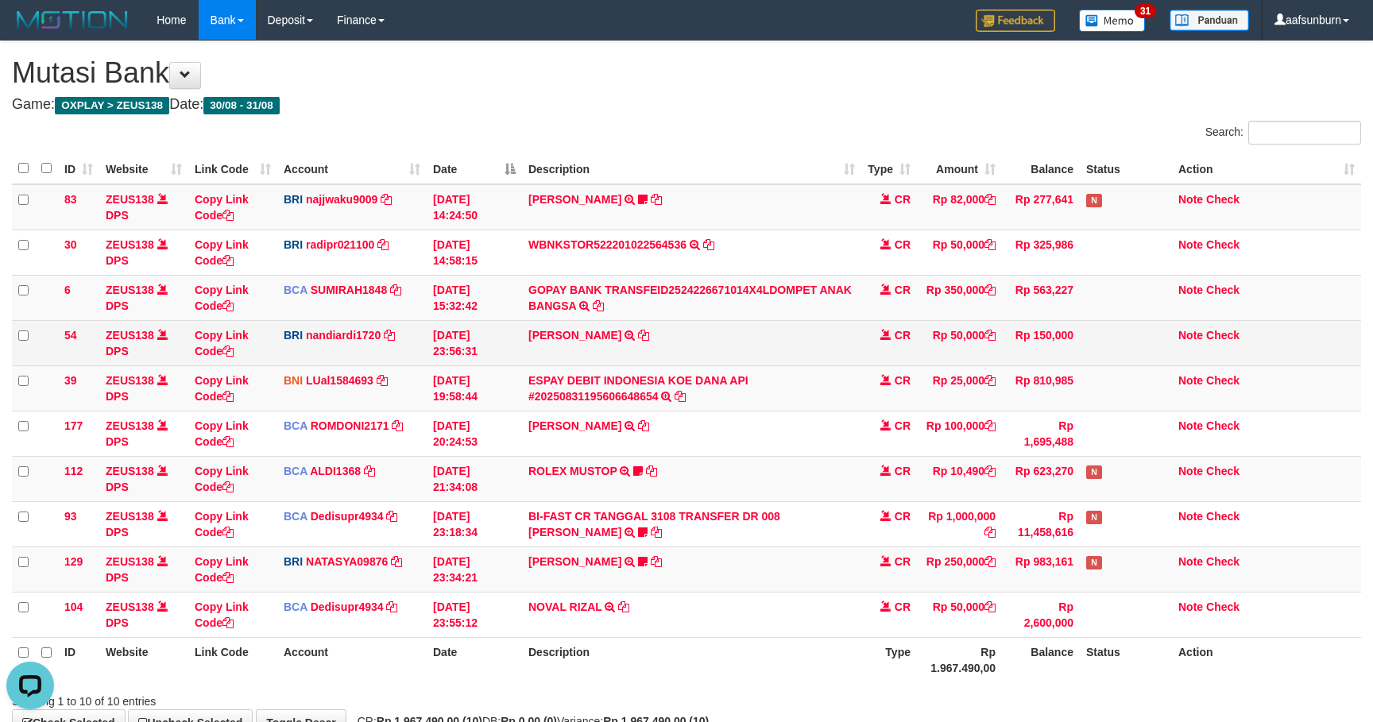
drag, startPoint x: 920, startPoint y: 355, endPoint x: 956, endPoint y: 353, distance: 35.8
click at [937, 348] on tr "54 ZEUS138 DPS Copy Link Code BRI nandiardi1720 DPS NANDI ARDIANSYAH mutasi_202…" at bounding box center [686, 342] width 1349 height 45
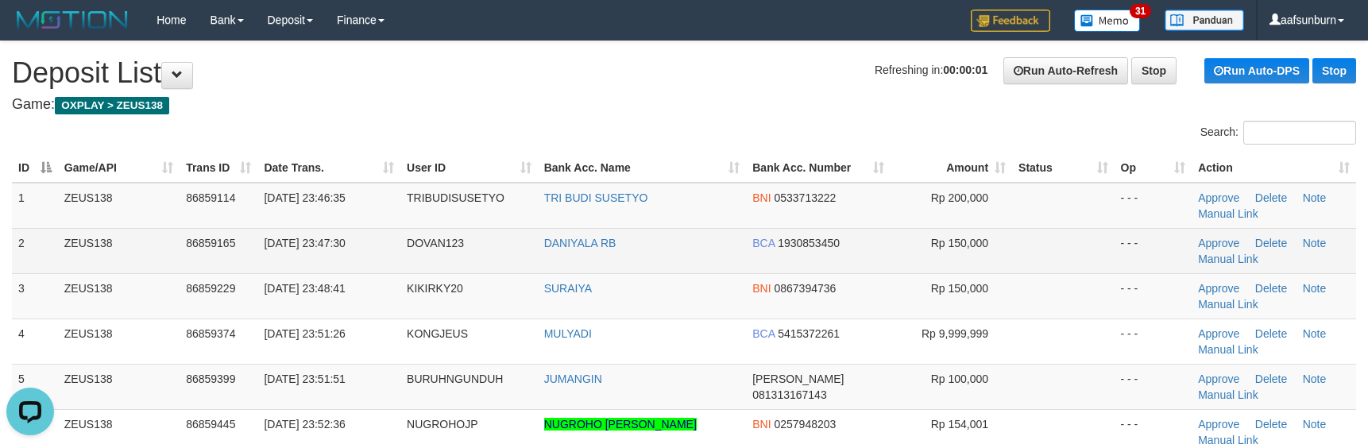
drag, startPoint x: 998, startPoint y: 243, endPoint x: 1009, endPoint y: 241, distance: 10.6
click at [1002, 243] on td "Rp 150,000" at bounding box center [951, 250] width 122 height 45
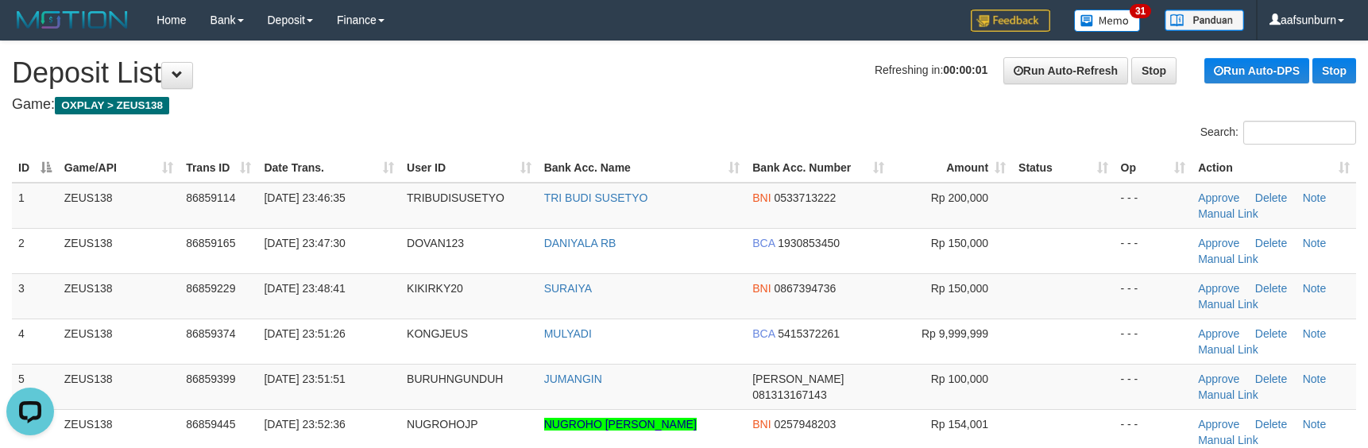
scroll to position [801, 0]
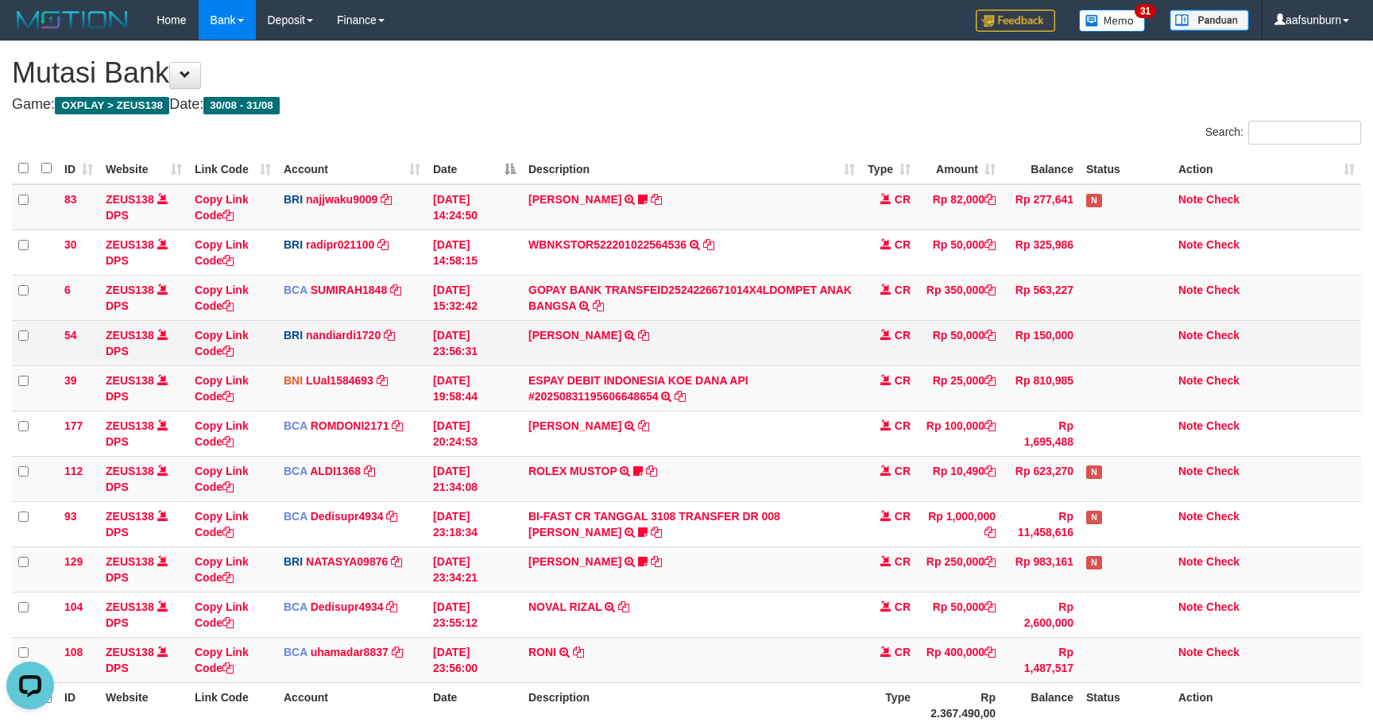
drag, startPoint x: 933, startPoint y: 365, endPoint x: 1042, endPoint y: 365, distance: 109.6
click at [992, 365] on td "Rp 50,000" at bounding box center [959, 342] width 85 height 45
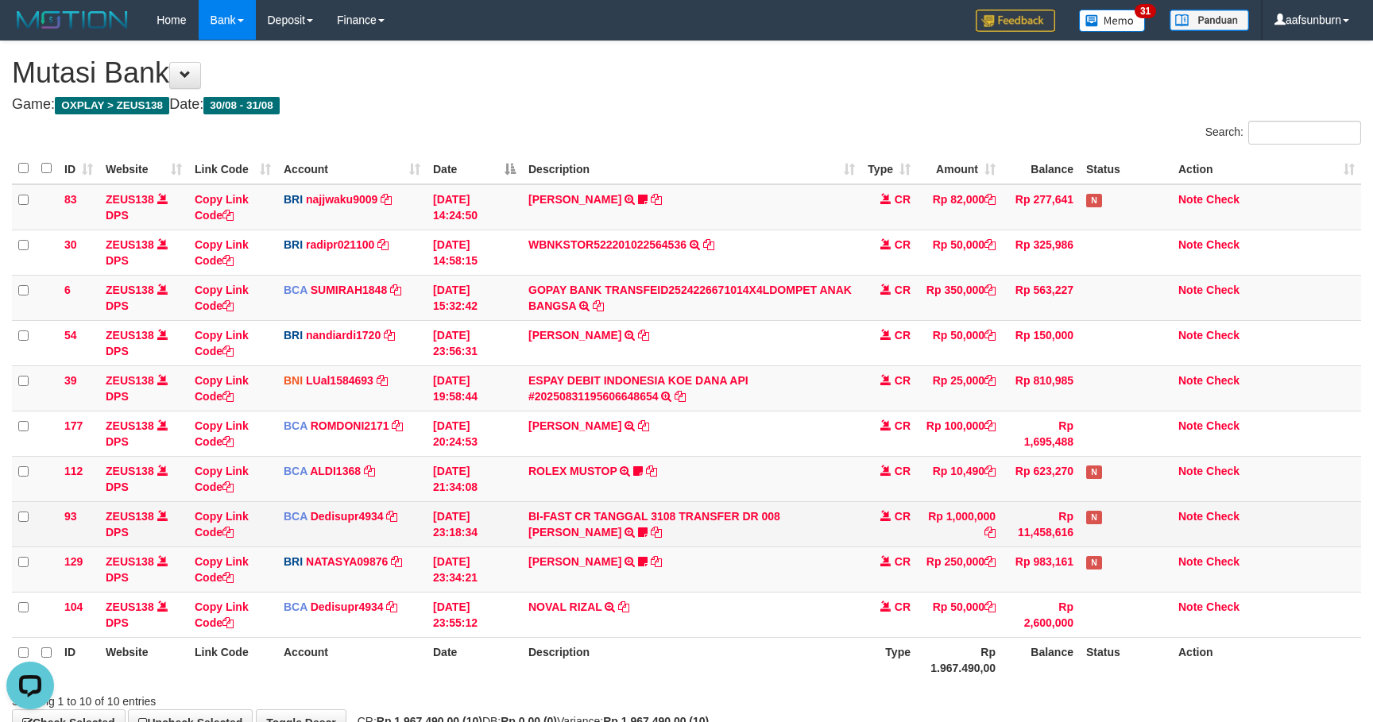
click at [871, 510] on td "CR" at bounding box center [889, 523] width 56 height 45
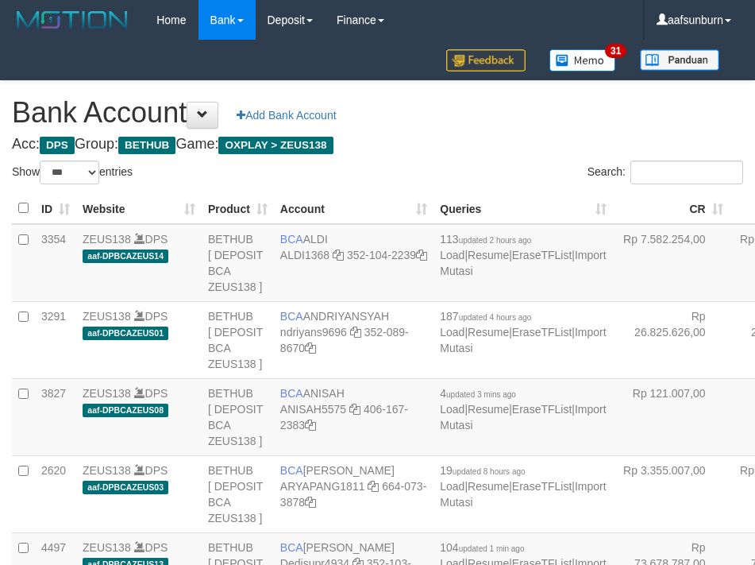
select select "***"
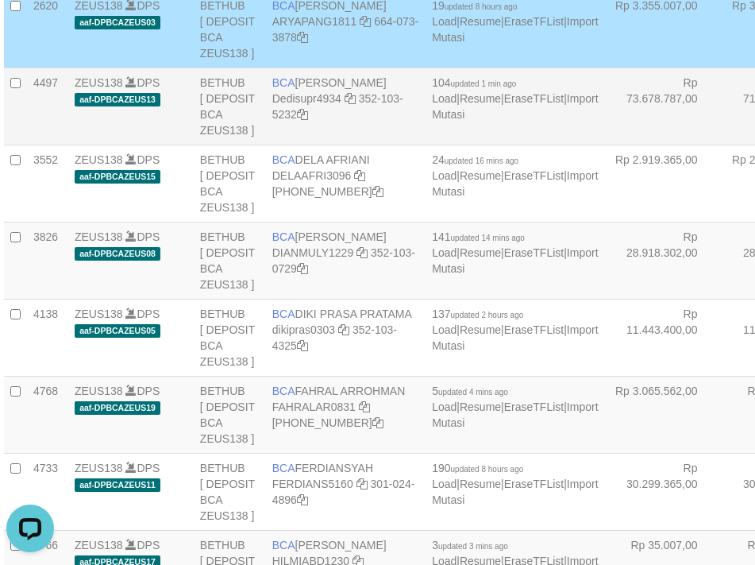
scroll to position [3080, 8]
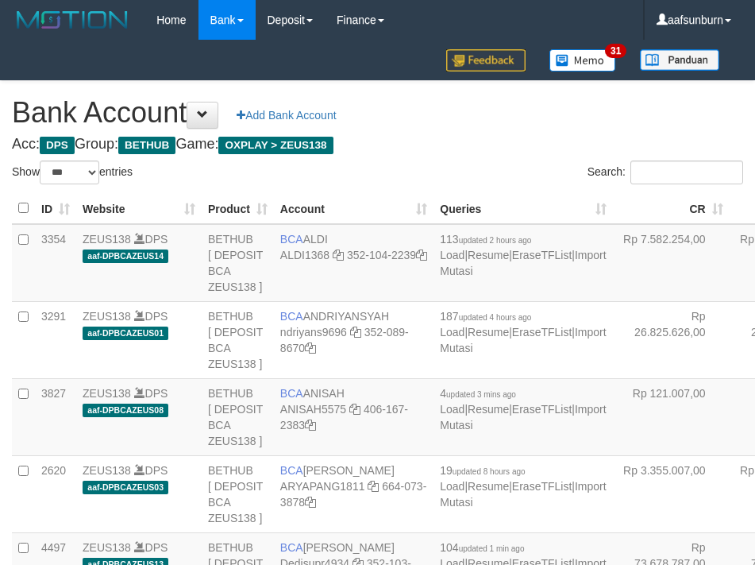
select select "***"
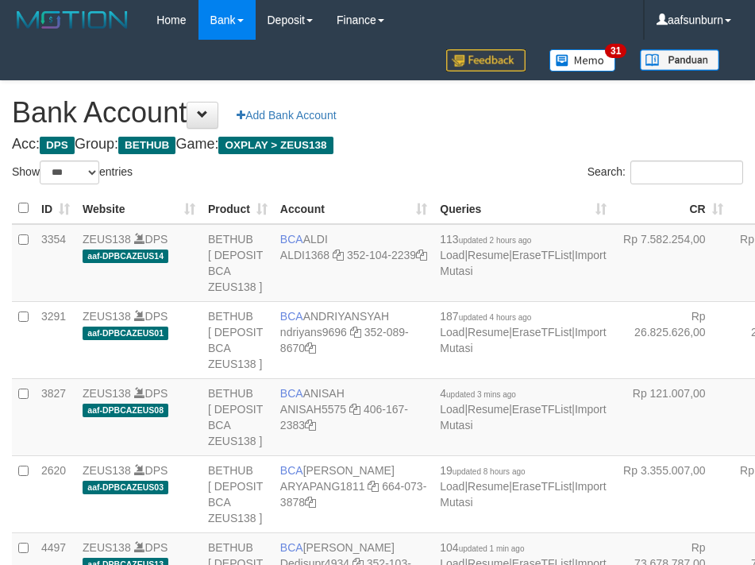
select select "***"
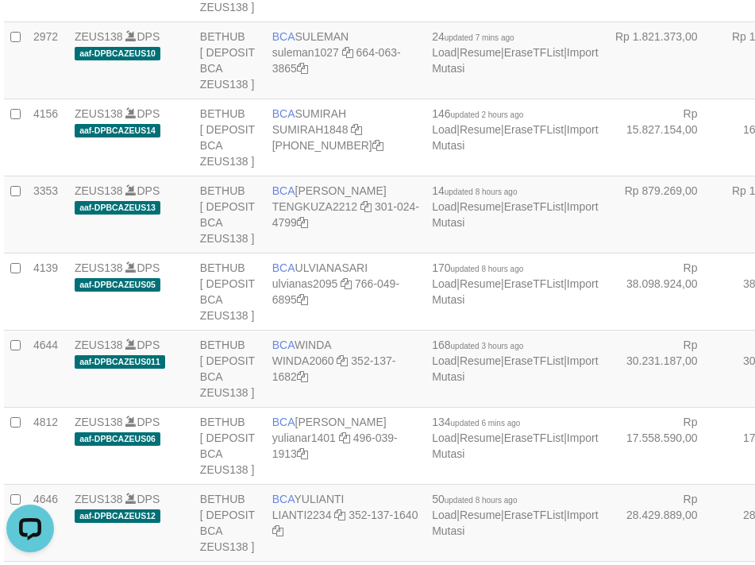
drag, startPoint x: 677, startPoint y: 272, endPoint x: 600, endPoint y: 281, distance: 76.8
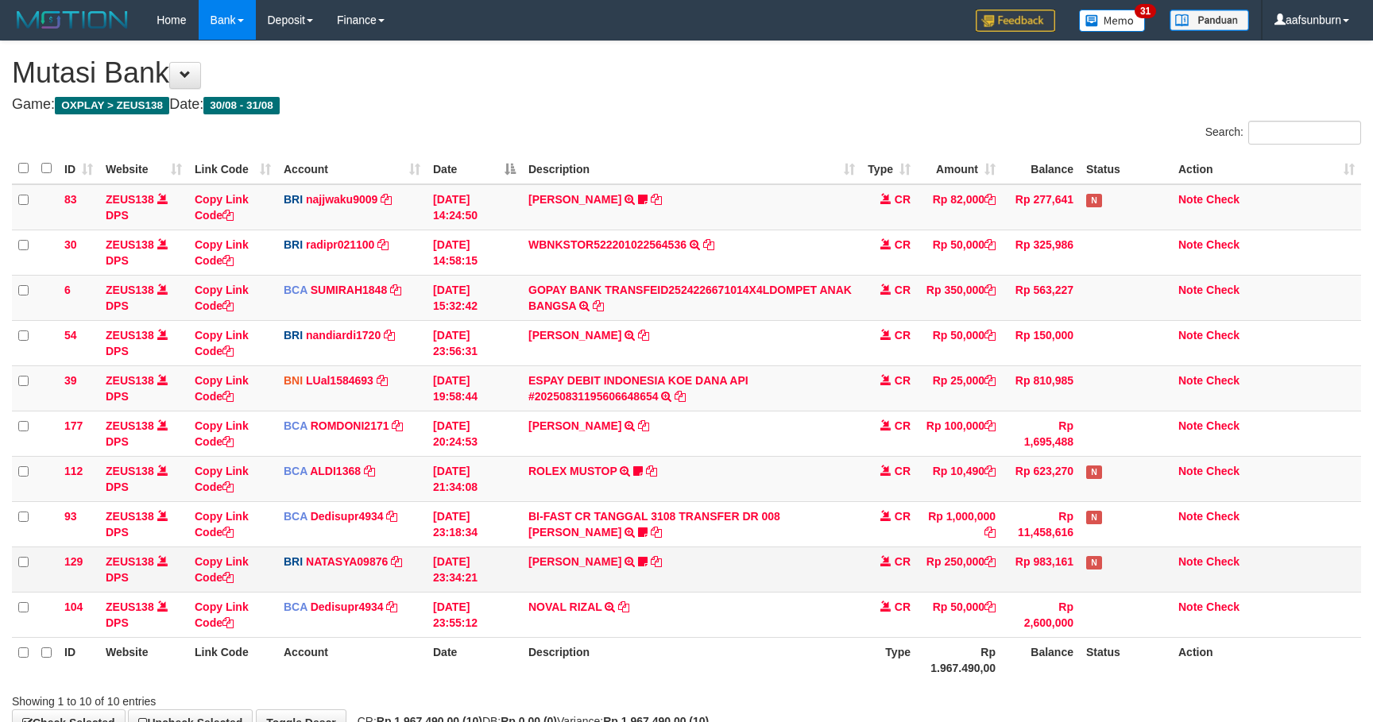
scroll to position [107, 0]
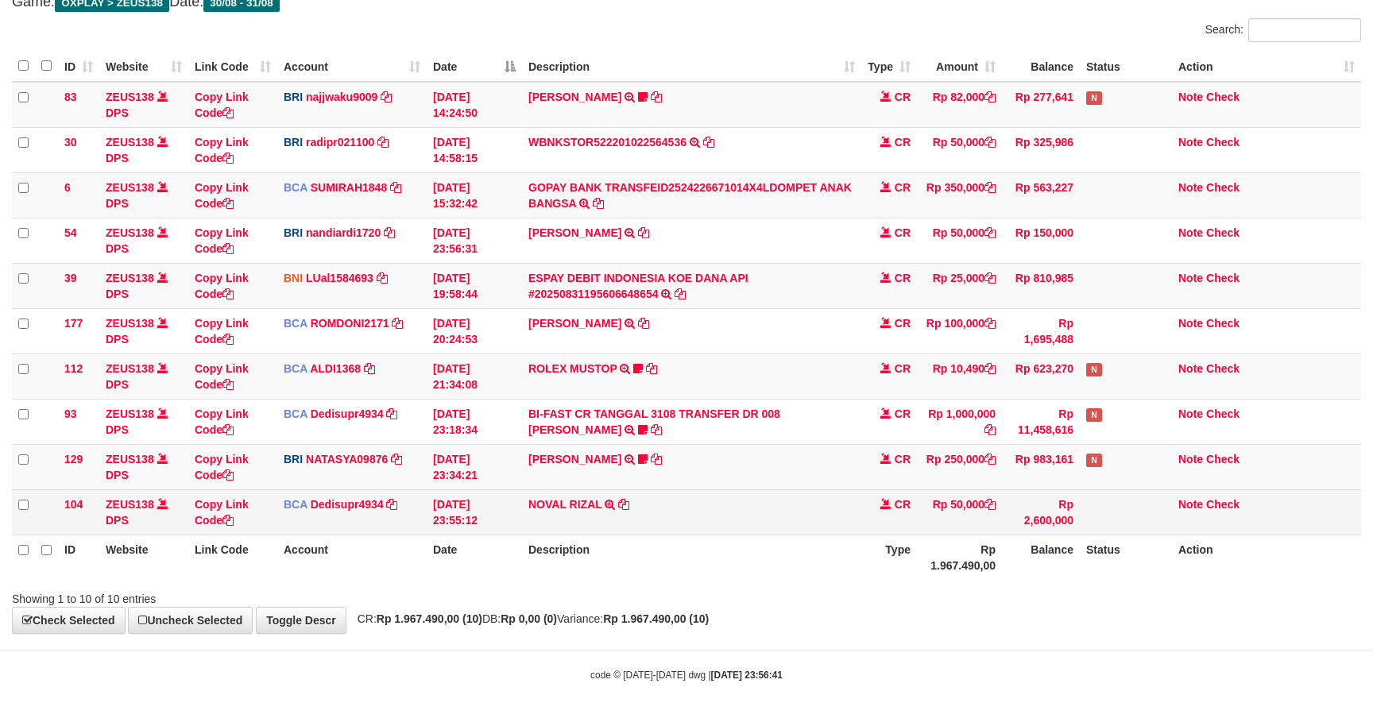
click at [774, 501] on td "NOVAL RIZAL TRSF E-BANKING CR 3108/FTSCY/WS95271 50000.00NOVAL RIZAL" at bounding box center [691, 511] width 339 height 45
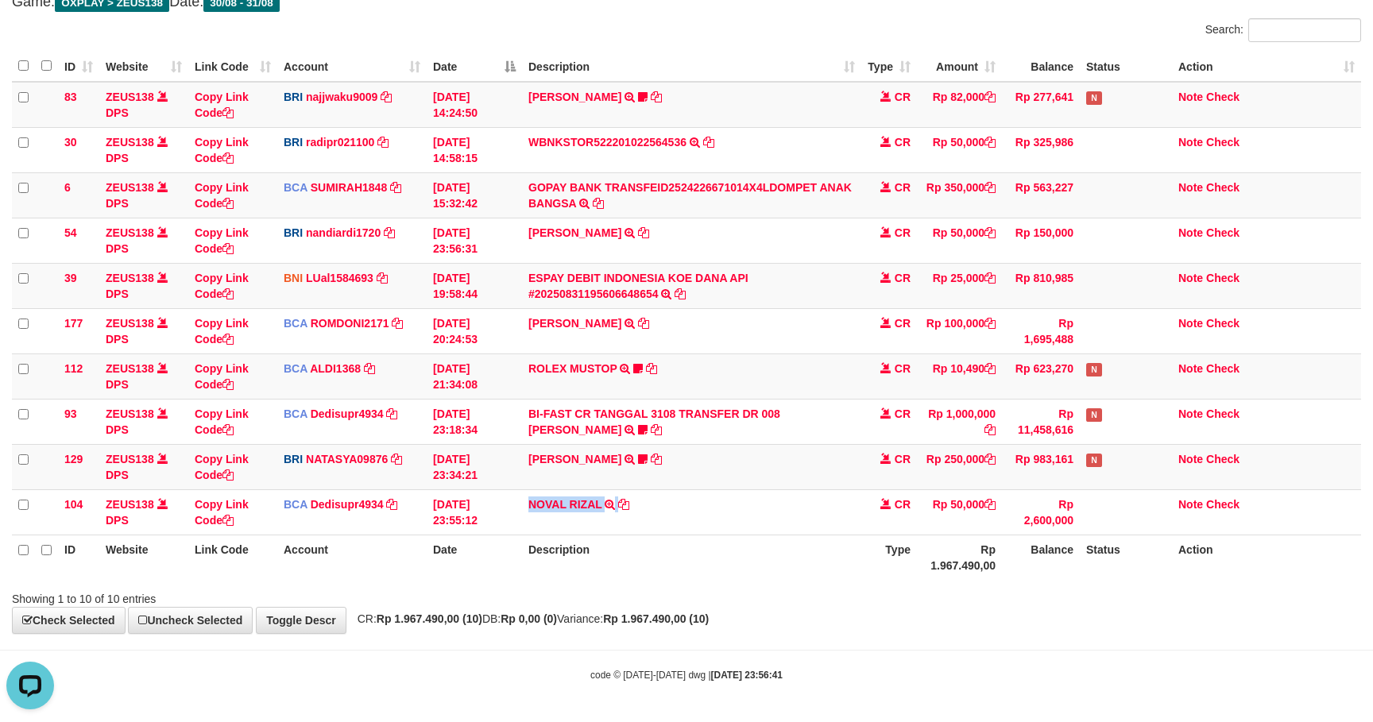
scroll to position [0, 0]
copy tr "NOVAL RIZAL TRSF E-BANKING CR 3108/FTSCY/WS95271 50000.00NOVAL RIZAL"
click at [917, 381] on td "Rp 10,490" at bounding box center [959, 375] width 85 height 45
click at [958, 453] on td "Rp 250,000" at bounding box center [959, 466] width 85 height 45
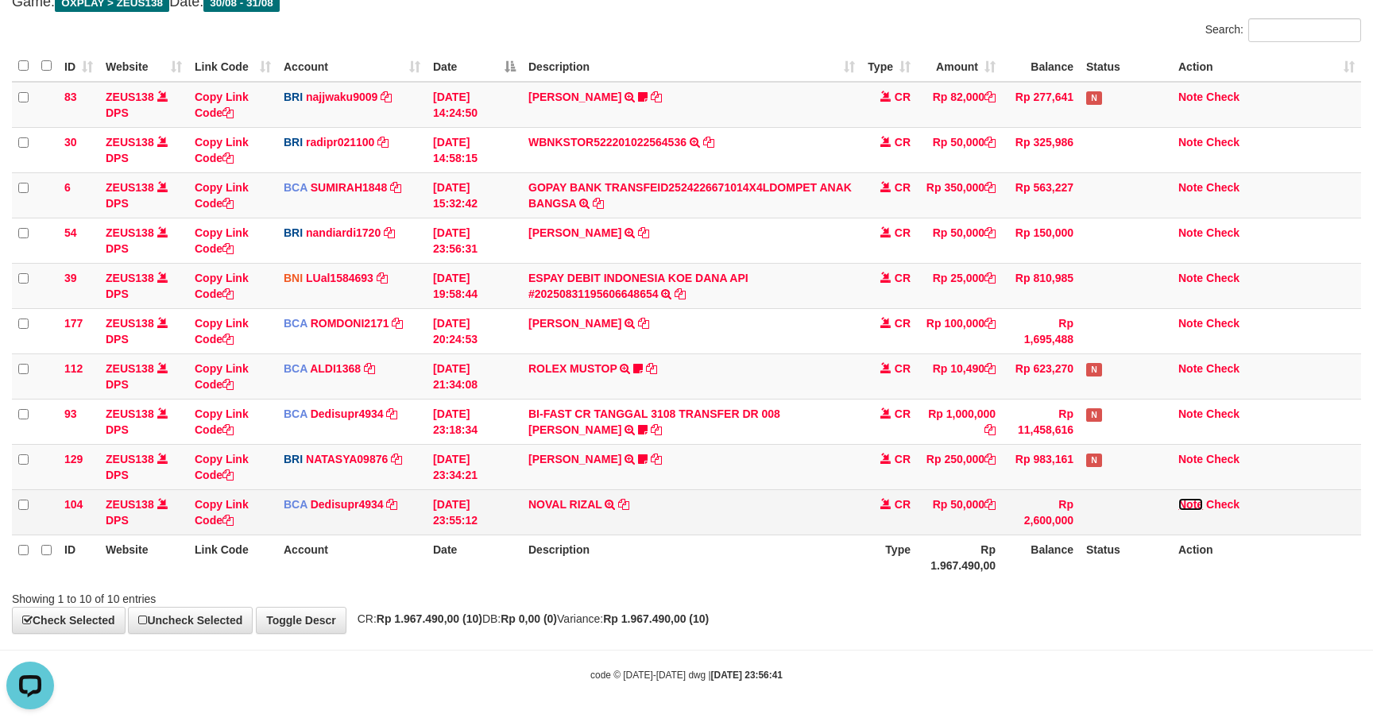
click at [1178, 506] on link "Note" at bounding box center [1190, 504] width 25 height 13
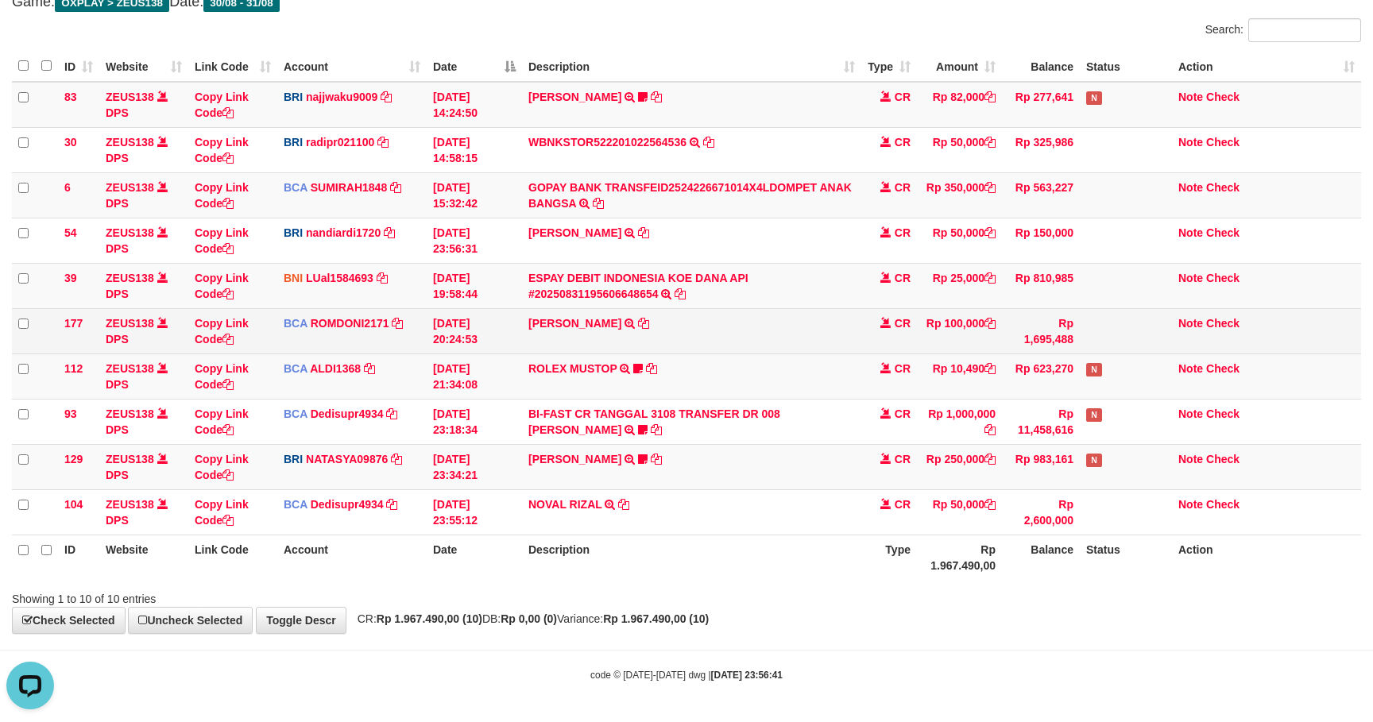
click at [822, 346] on td "ABDUL GAFUR SETORAN VIA CDM TANGGAL :31/08 31/08 WSID:Z3QA1 ABDUL GAFUR" at bounding box center [691, 330] width 339 height 45
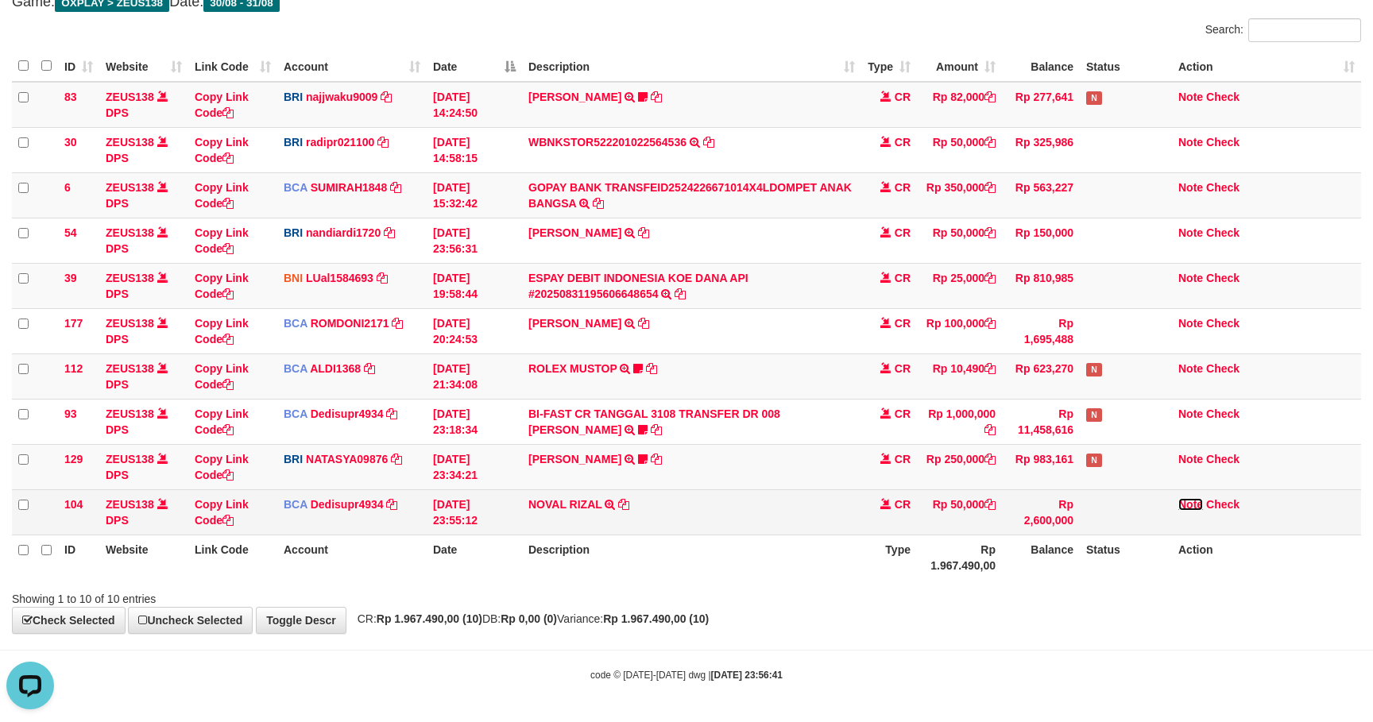
click at [1195, 501] on link "Note" at bounding box center [1190, 504] width 25 height 13
click at [1187, 500] on link "Note" at bounding box center [1190, 504] width 25 height 13
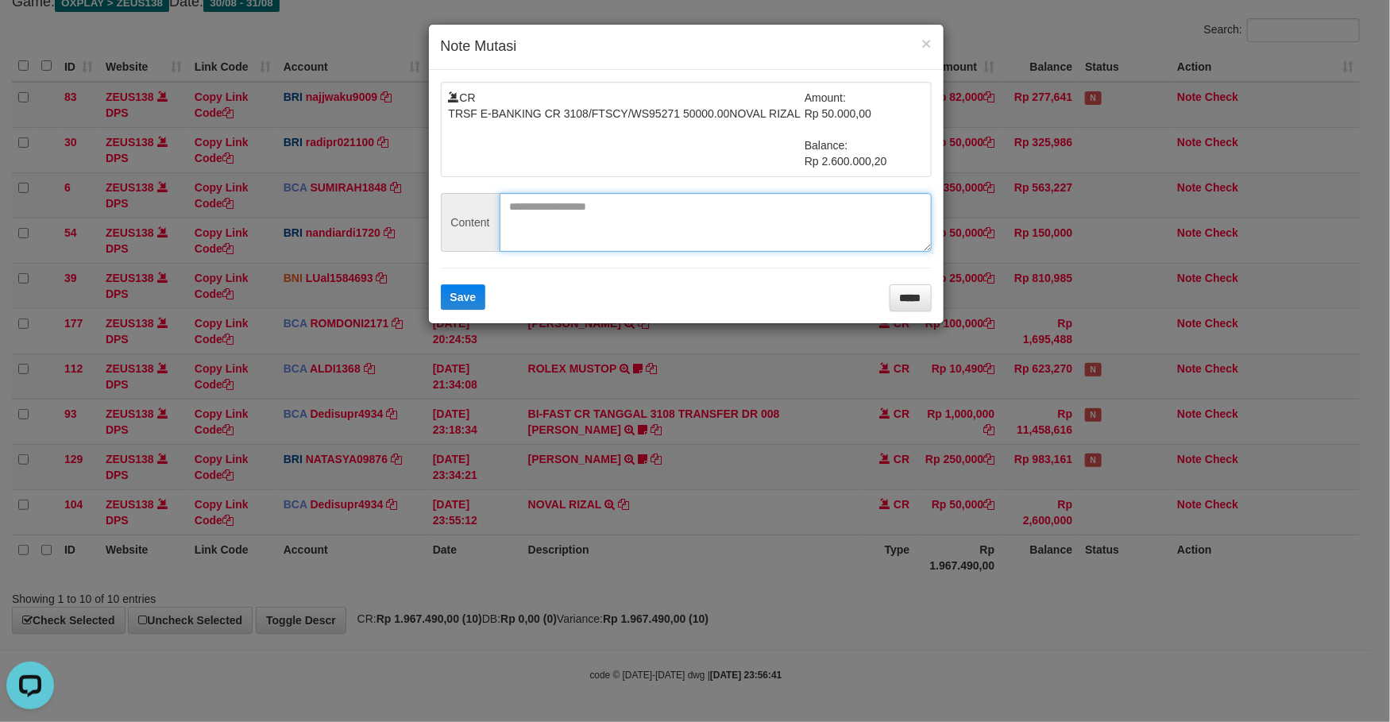
click at [560, 222] on textarea at bounding box center [716, 222] width 432 height 59
paste textarea "******"
type textarea "******"
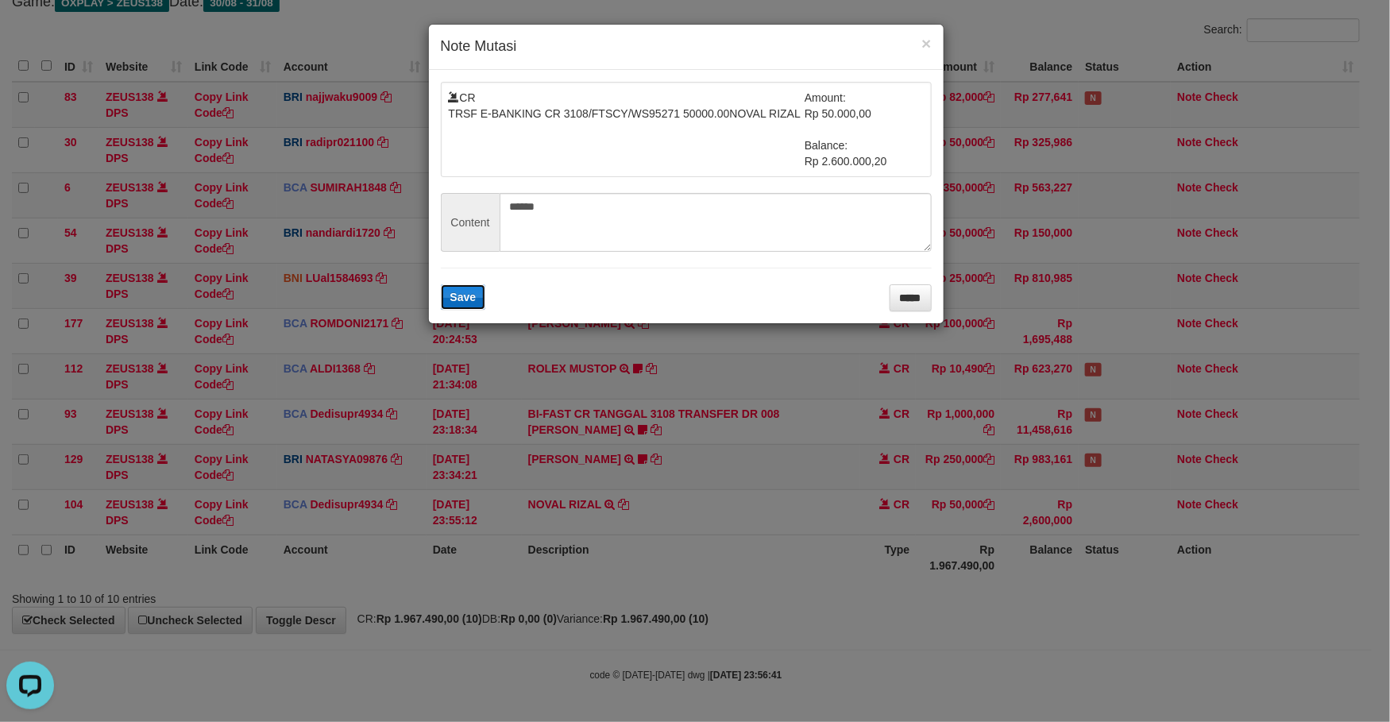
click at [467, 306] on button "Save" at bounding box center [463, 296] width 45 height 25
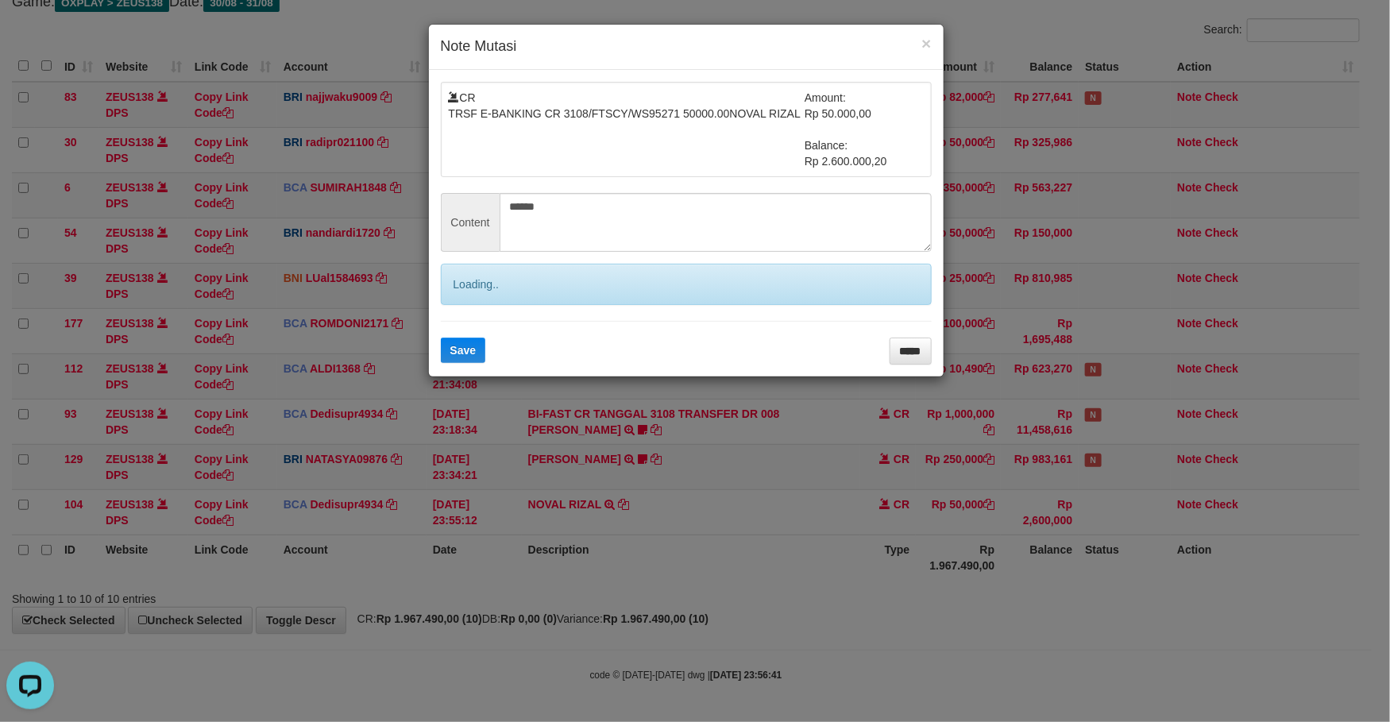
click at [1028, 628] on div "× Note Mutasi CR TRSF E-BANKING CR 3108/FTSCY/WS95271 50000.00NOVAL RIZAL Amoun…" at bounding box center [695, 361] width 1390 height 722
click at [915, 363] on input "*****" at bounding box center [911, 351] width 42 height 27
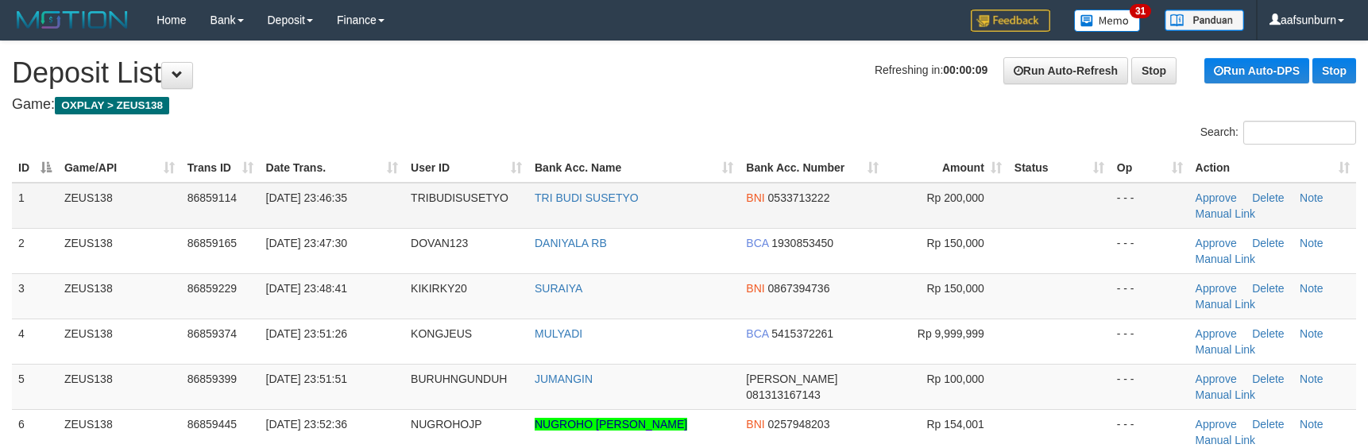
drag, startPoint x: 1053, startPoint y: 214, endPoint x: 1047, endPoint y: 208, distance: 9.0
click at [1051, 212] on td at bounding box center [1059, 206] width 102 height 46
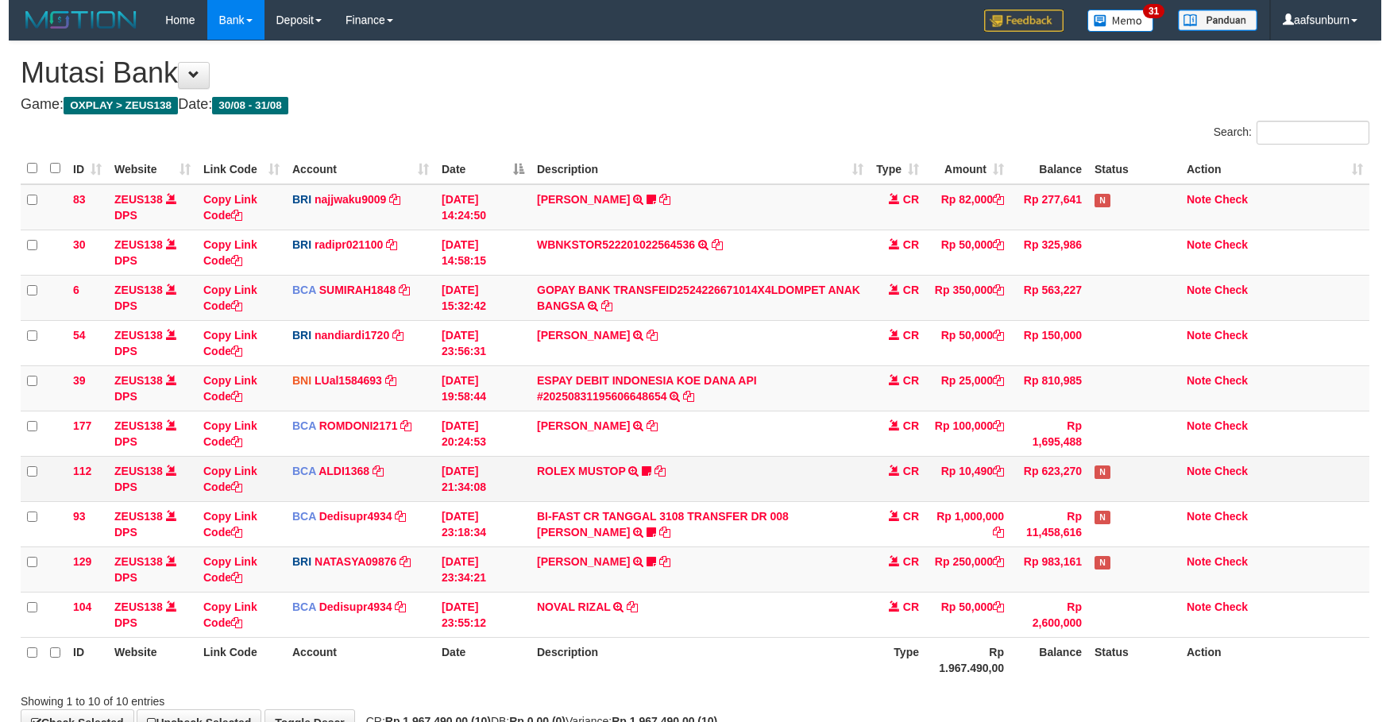
scroll to position [107, 0]
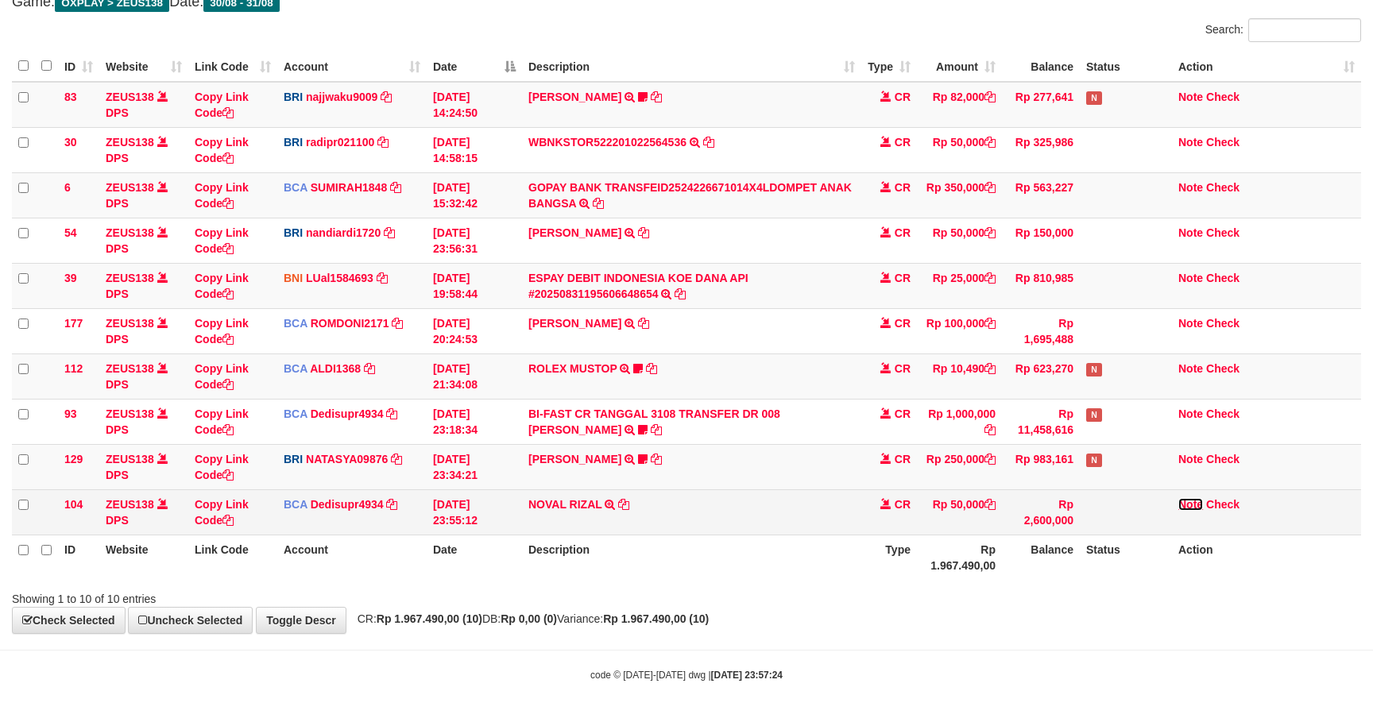
click at [1192, 505] on link "Note" at bounding box center [1190, 504] width 25 height 13
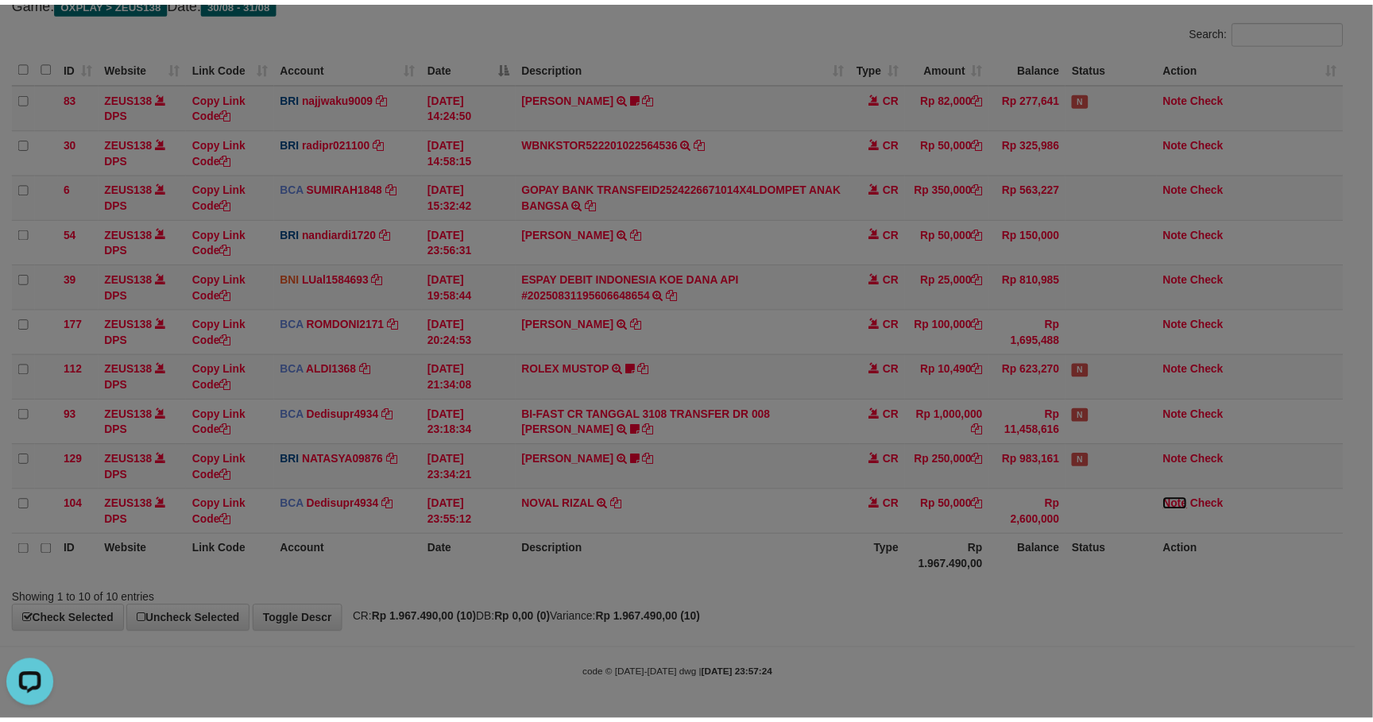
scroll to position [0, 0]
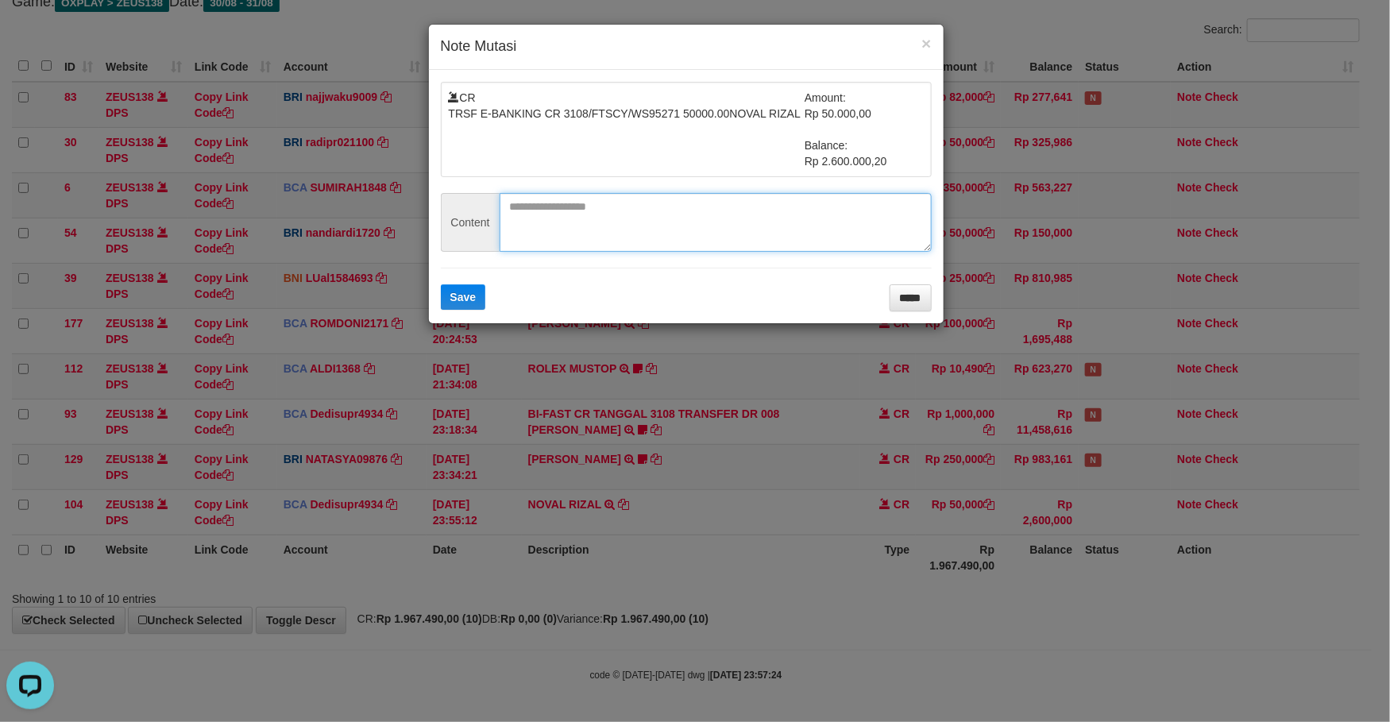
drag, startPoint x: 610, startPoint y: 205, endPoint x: 555, endPoint y: 272, distance: 87.0
click at [603, 207] on textarea at bounding box center [716, 222] width 432 height 59
paste textarea "******"
type textarea "******"
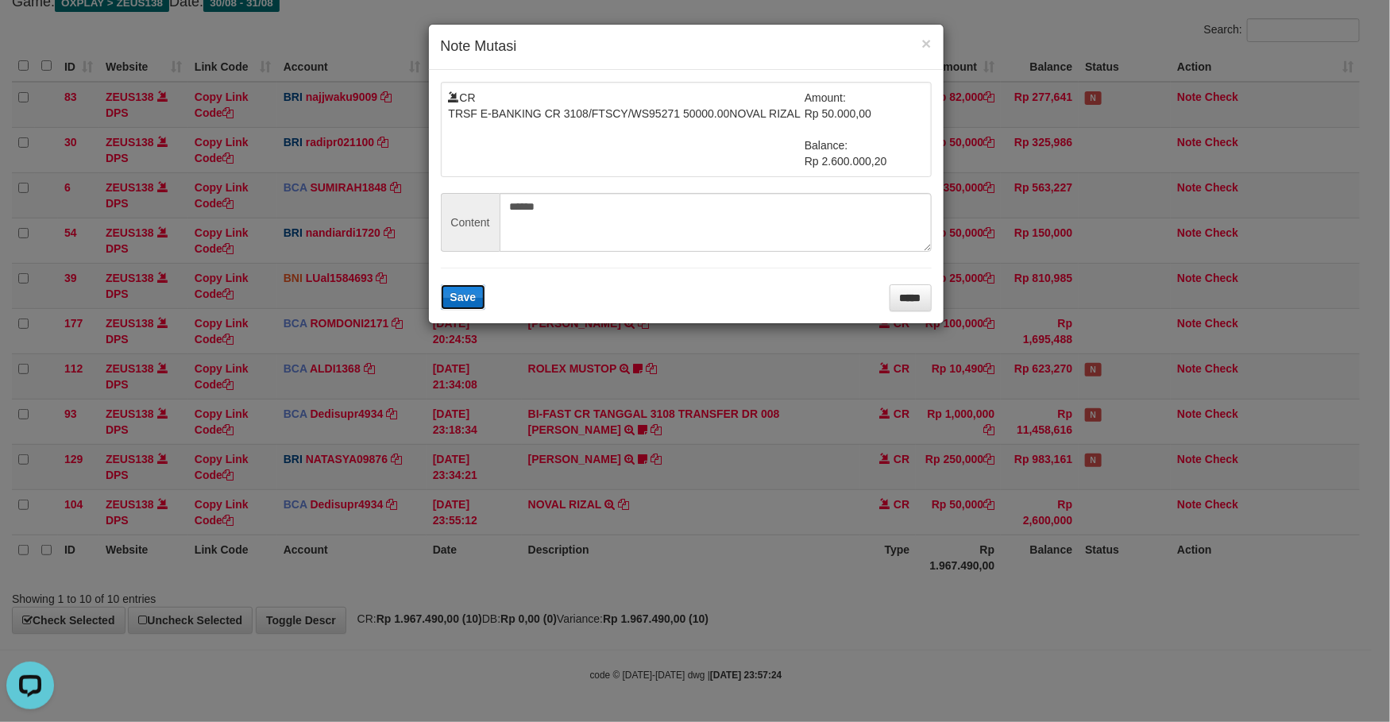
click at [450, 288] on button "Save" at bounding box center [463, 296] width 45 height 25
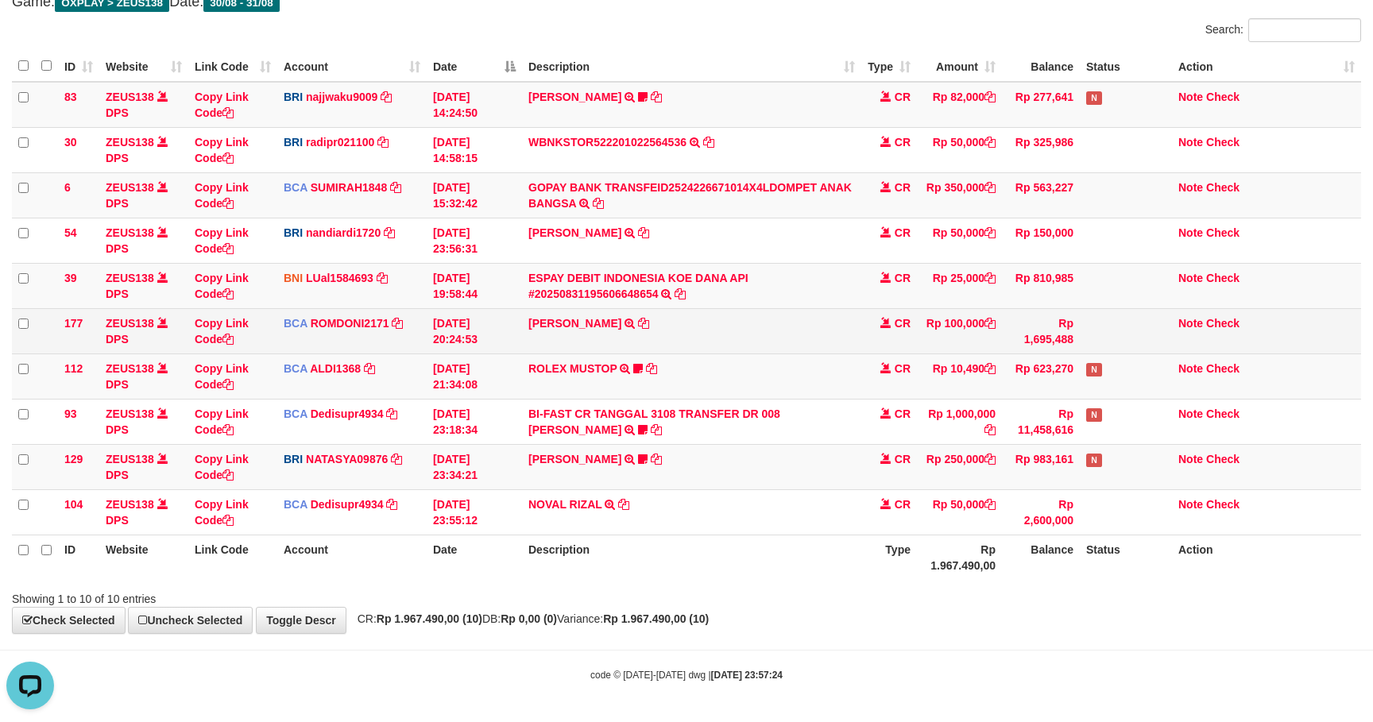
click at [929, 322] on td "Rp 100,000" at bounding box center [959, 330] width 85 height 45
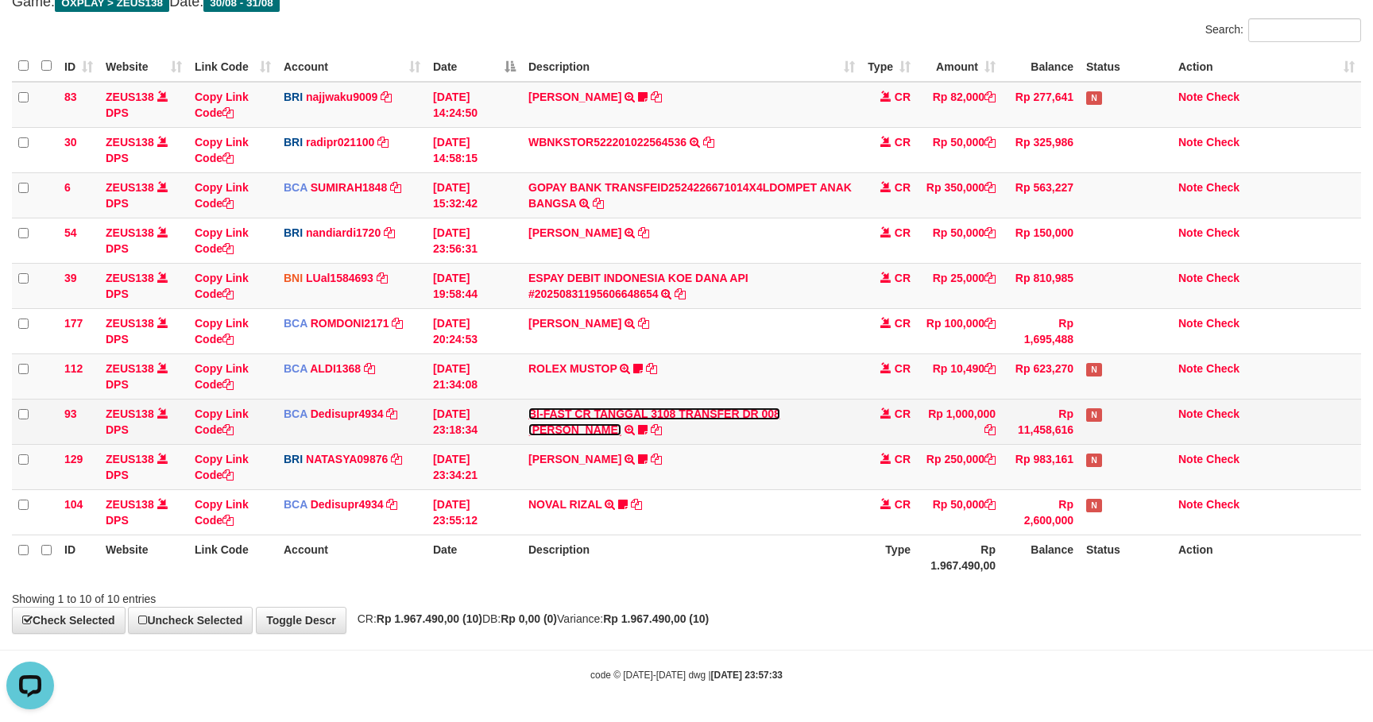
click at [708, 417] on link "BI-FAST CR TANGGAL 3108 TRANSFER DR 008 [PERSON_NAME]" at bounding box center [654, 421] width 252 height 29
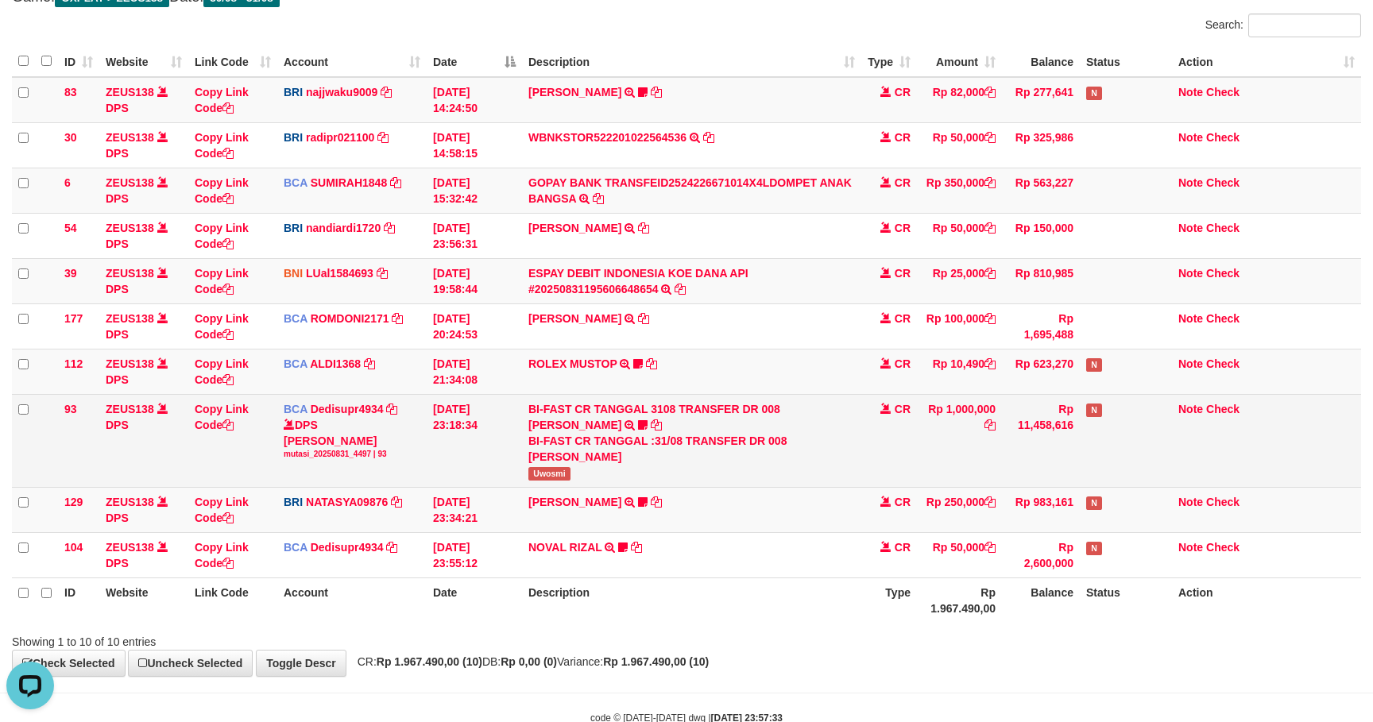
click at [556, 480] on span "Uwosmi" at bounding box center [549, 474] width 42 height 14
copy span "Uwosmi"
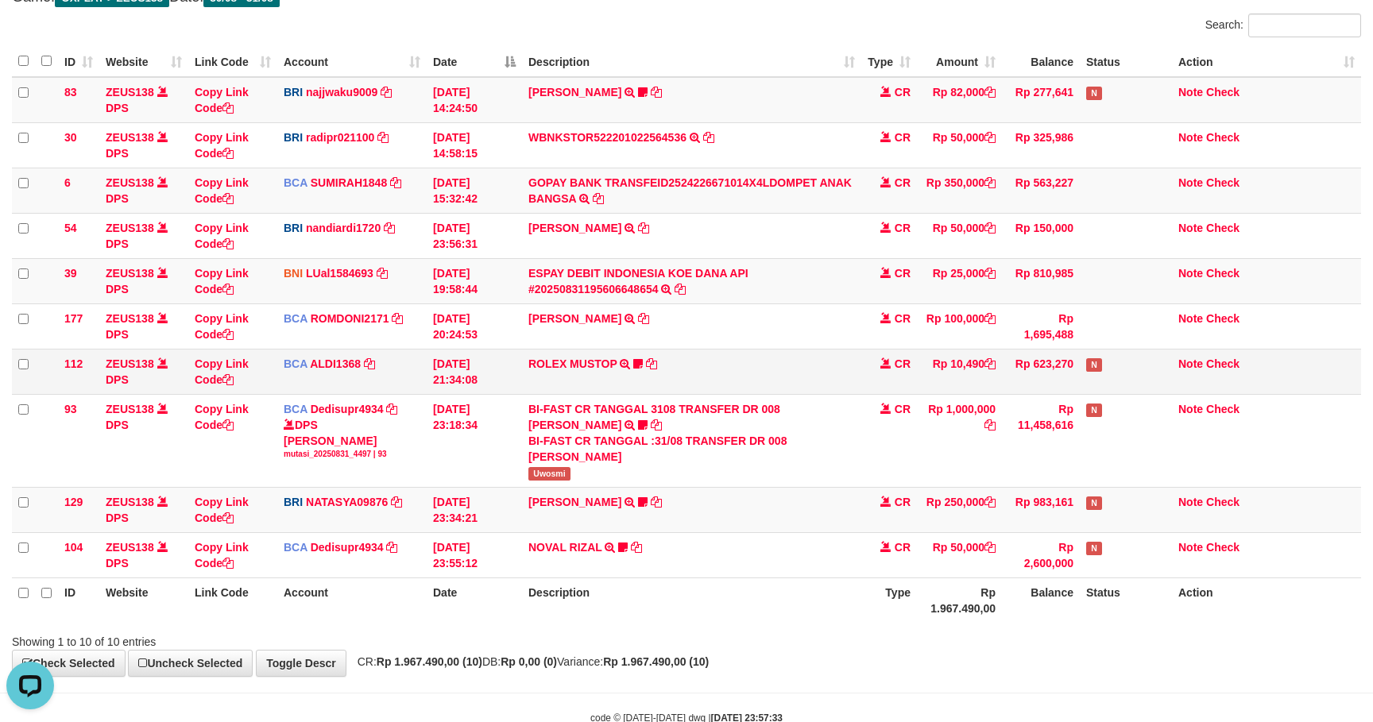
click at [975, 377] on td "Rp 10,490" at bounding box center [959, 371] width 85 height 45
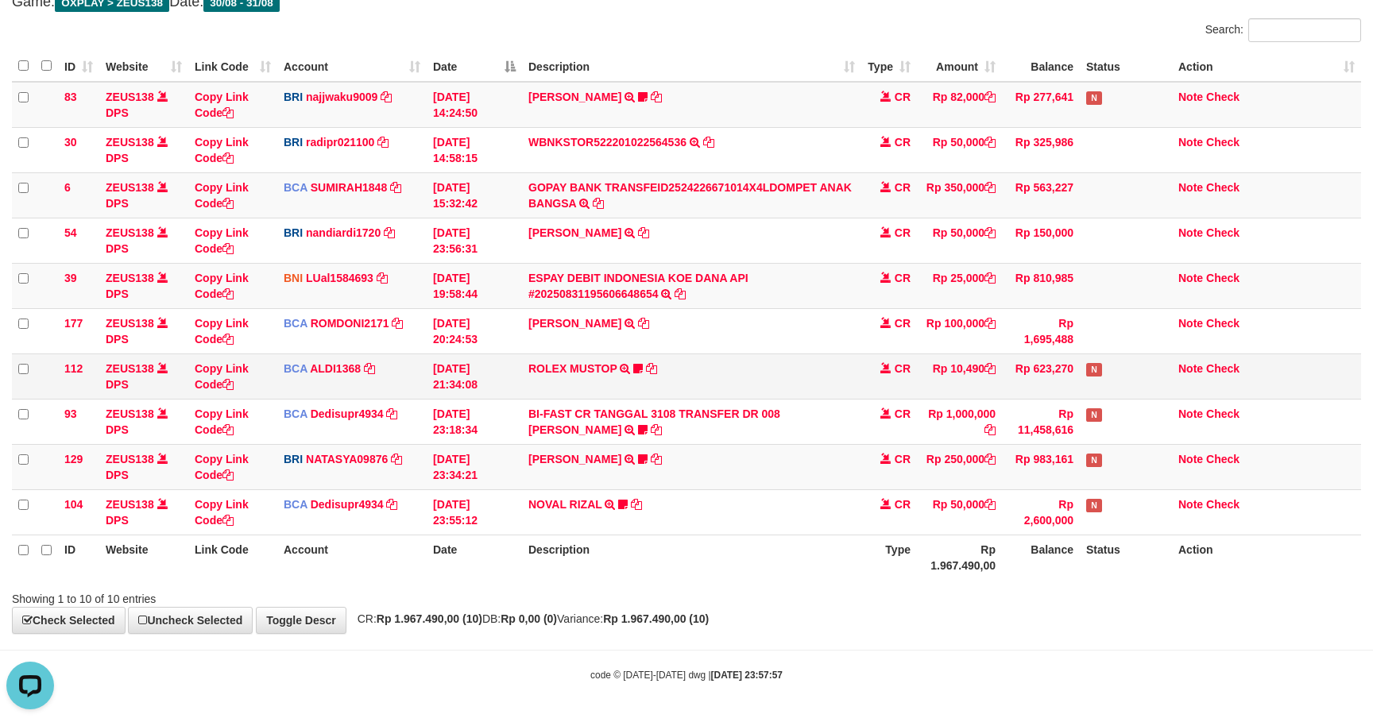
click at [1018, 353] on td "Rp 623,270" at bounding box center [1041, 375] width 78 height 45
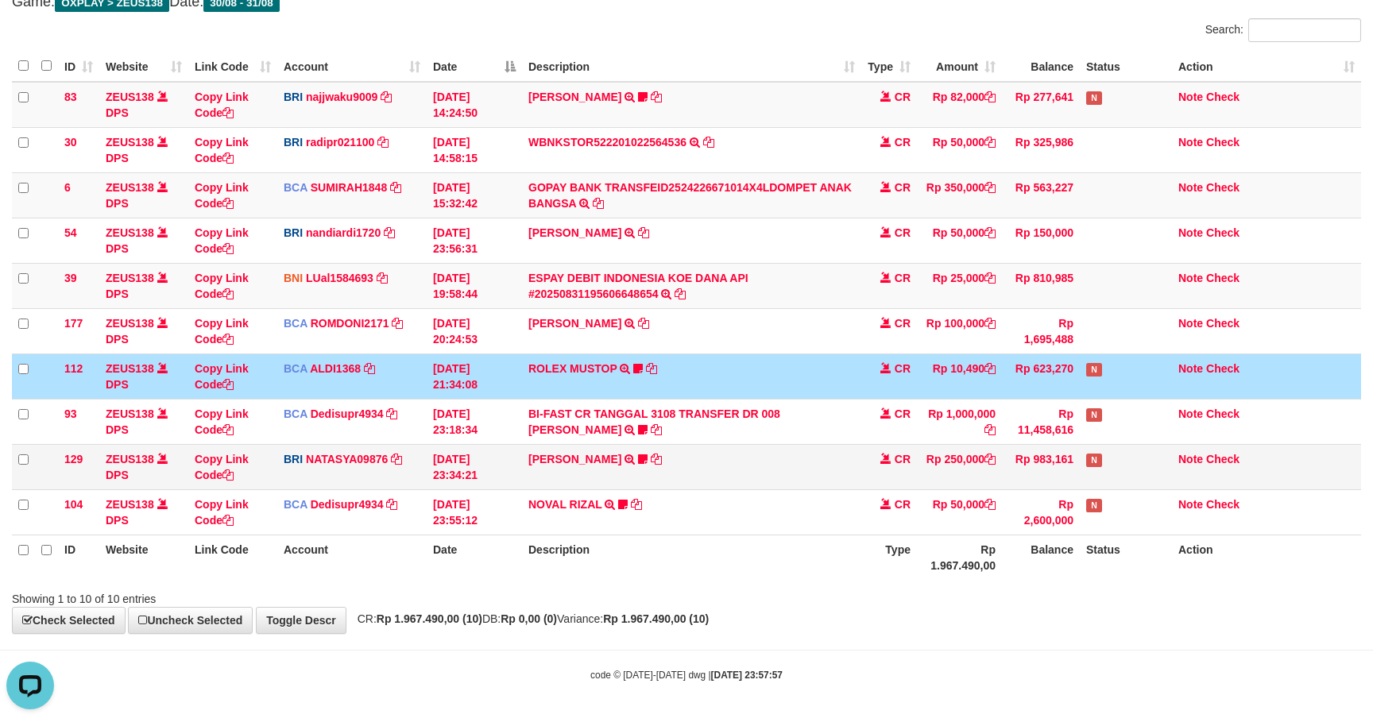
click at [704, 480] on td "SATRIO ABDU SY TRANSFER NBMB SATRIO ABDU SY TO SITI NURLITA SAPITRI 38530104308…" at bounding box center [691, 466] width 339 height 45
copy tr "SATRIO ABDU SY TRANSFER NBMB SATRIO ABDU SY TO SITI NURLITA SAPITRI 38530104308…"
click at [742, 377] on td "ROLEX MUSTOP TRSF E-BANKING CR 3108/FTSCY/WS95051 10490.002025083152578293 TRFD…" at bounding box center [691, 375] width 339 height 45
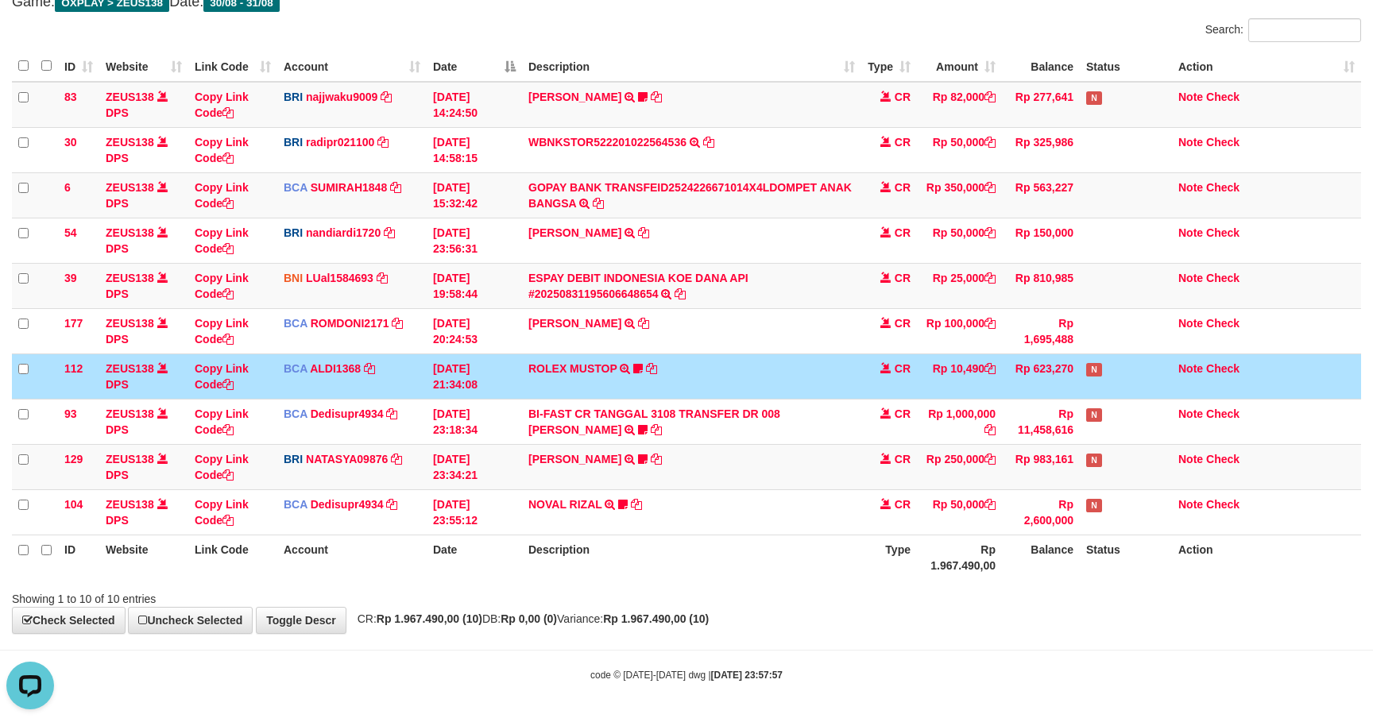
click at [739, 377] on td "ROLEX MUSTOP TRSF E-BANKING CR 3108/FTSCY/WS95051 10490.002025083152578293 TRFD…" at bounding box center [691, 375] width 339 height 45
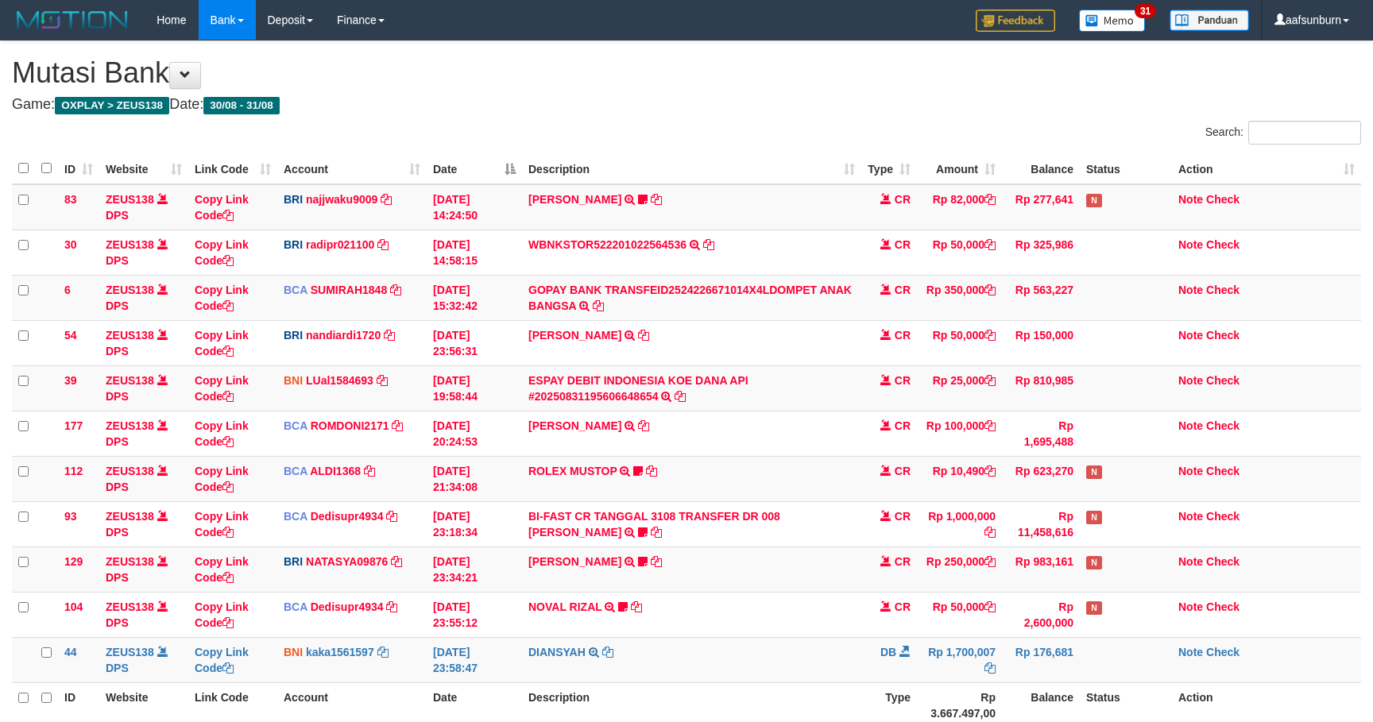
scroll to position [108, 0]
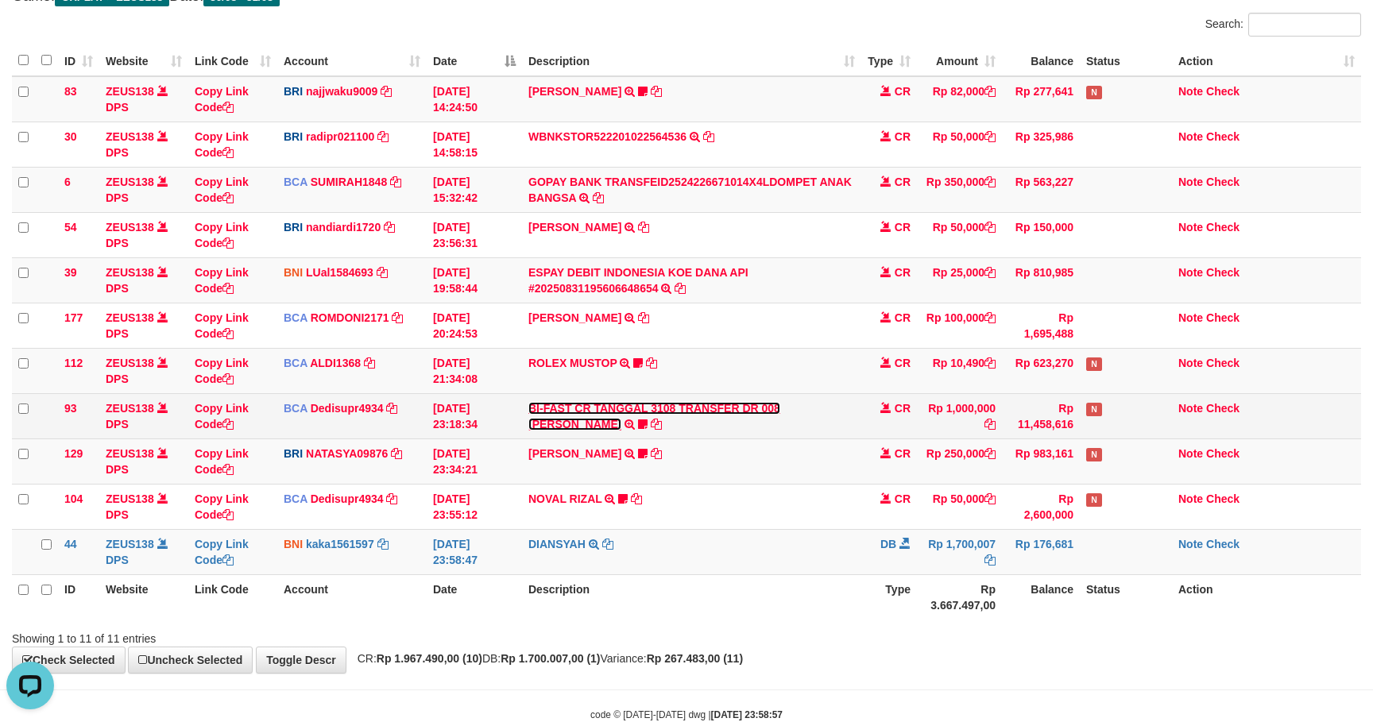
click at [780, 415] on link "BI-FAST CR TANGGAL 3108 TRANSFER DR 008 [PERSON_NAME]" at bounding box center [654, 416] width 252 height 29
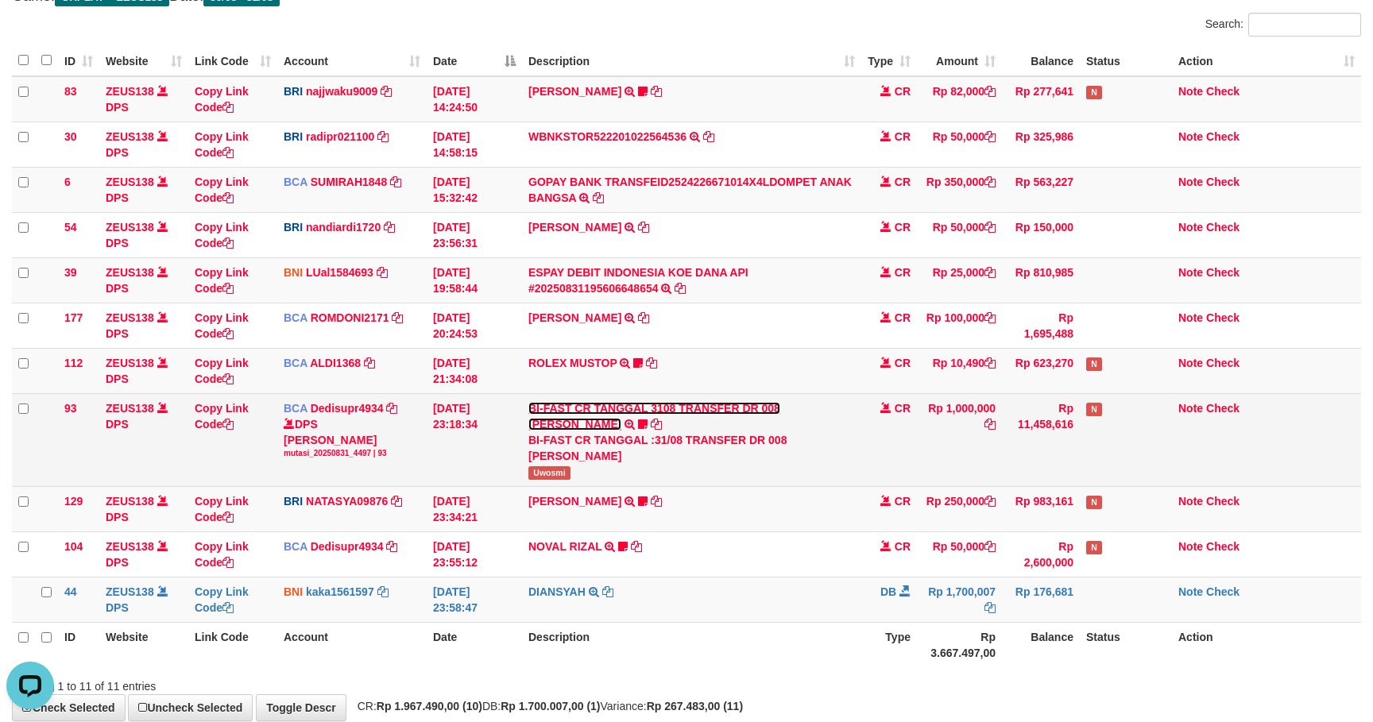
click at [780, 415] on link "BI-FAST CR TANGGAL 3108 TRANSFER DR 008 [PERSON_NAME]" at bounding box center [654, 416] width 252 height 29
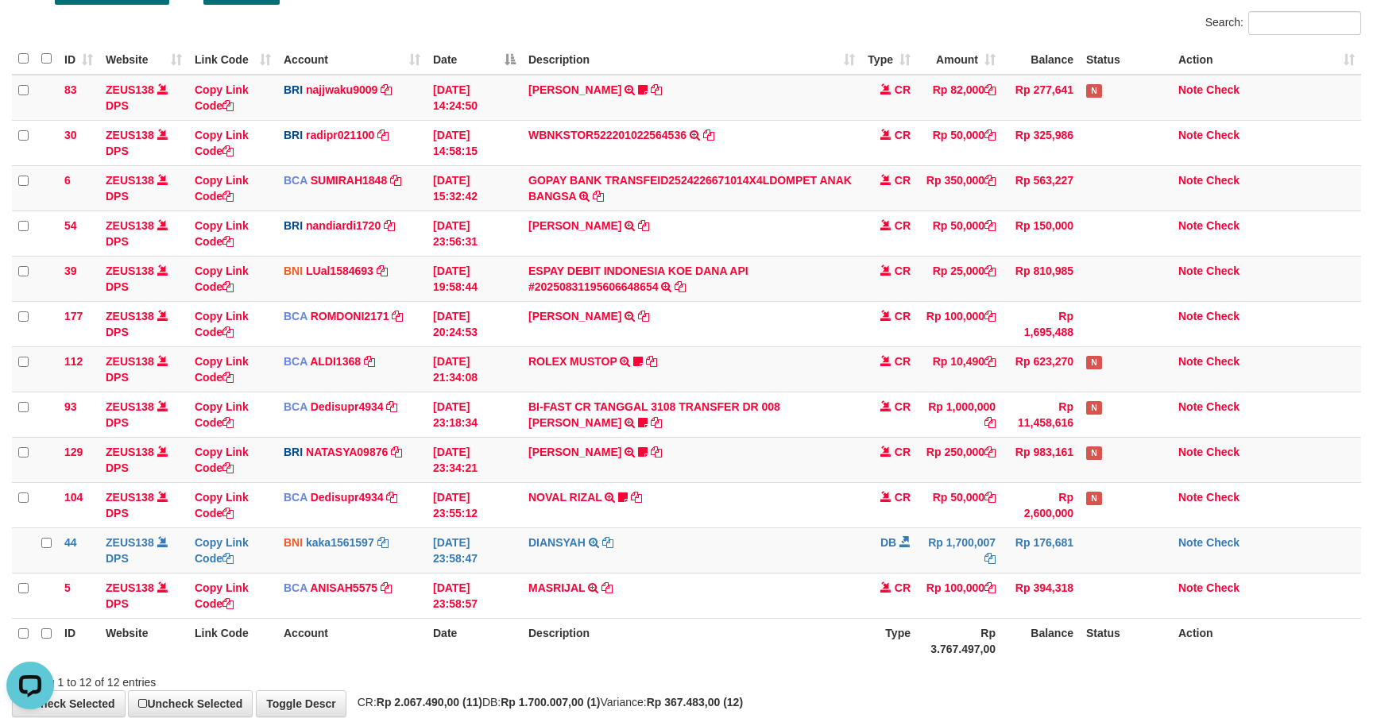
drag, startPoint x: 743, startPoint y: 420, endPoint x: 1376, endPoint y: 462, distance: 633.7
click at [751, 422] on td "BI-FAST CR TANGGAL 3108 TRANSFER DR 008 [PERSON_NAME] BI-FAST CR TANGGAL :31/08…" at bounding box center [691, 414] width 339 height 45
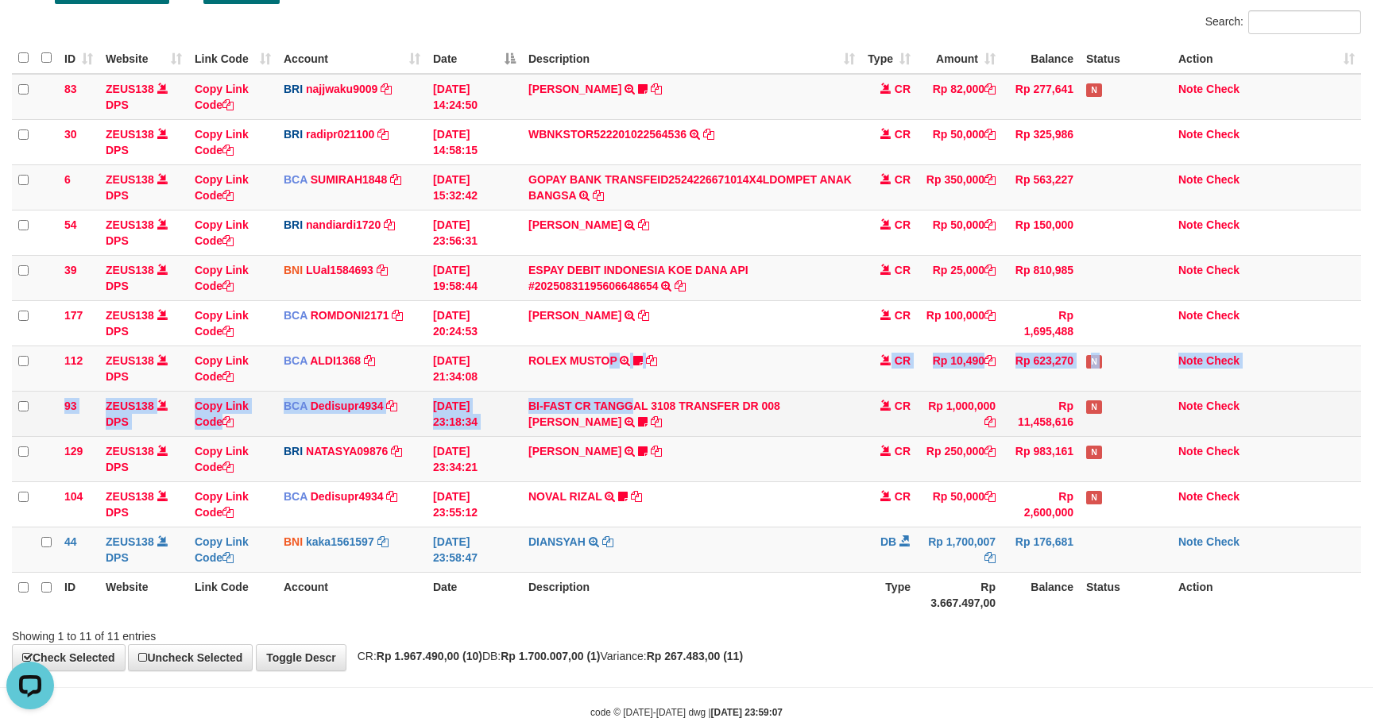
drag, startPoint x: 605, startPoint y: 386, endPoint x: 634, endPoint y: 396, distance: 30.4
click at [635, 396] on tbody "83 ZEUS138 DPS Copy Link Code BRI najjwaku9009 DPS SITI KURNIA NINGSIH mutasi_2…" at bounding box center [686, 323] width 1349 height 499
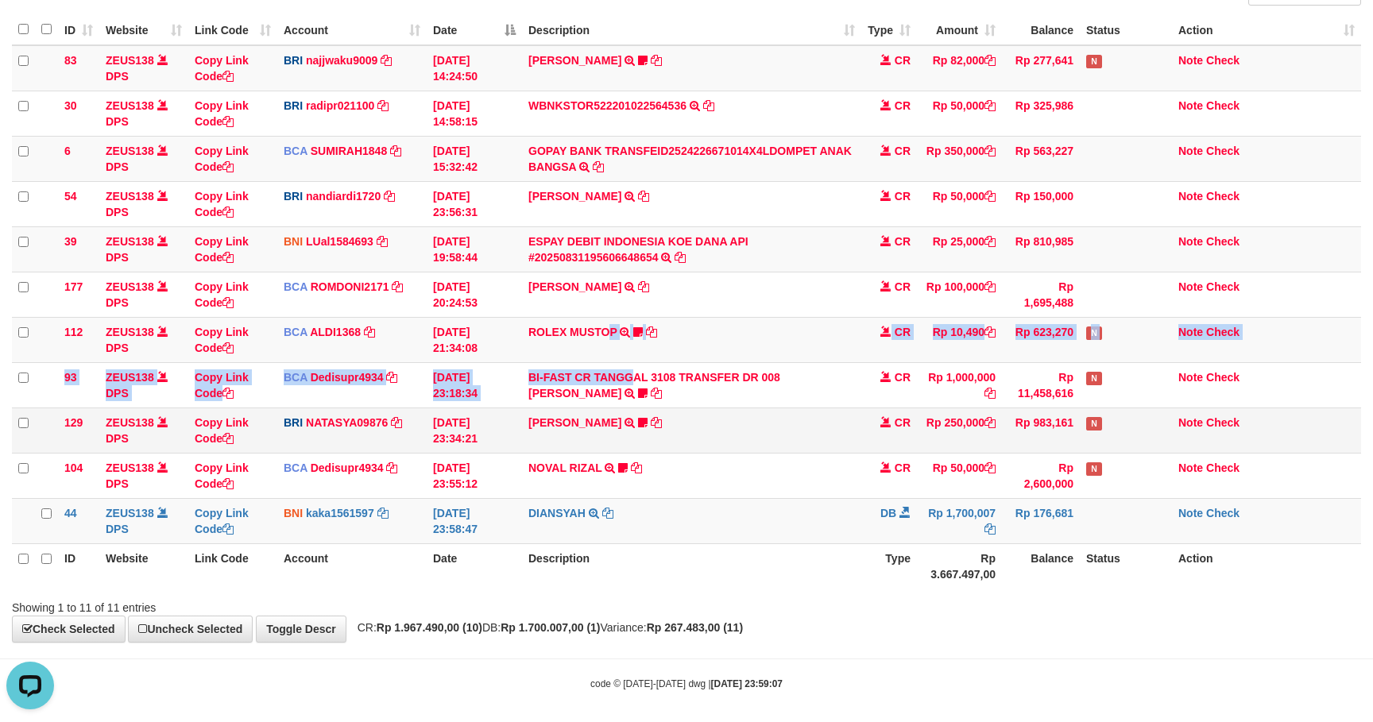
scroll to position [153, 0]
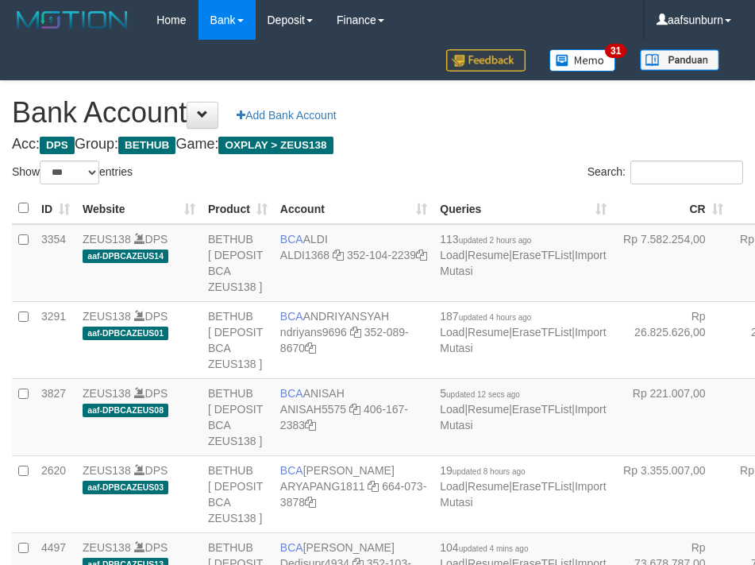
select select "***"
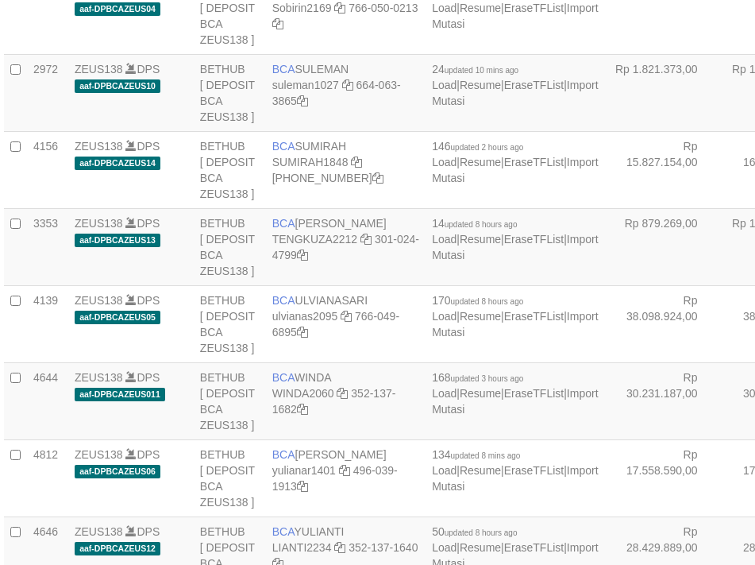
scroll to position [1589, 8]
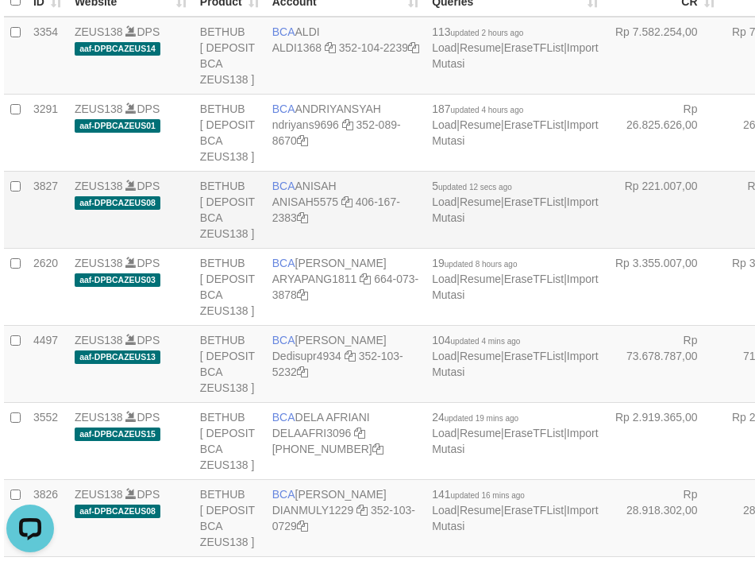
drag, startPoint x: 641, startPoint y: 293, endPoint x: 620, endPoint y: 303, distance: 23.1
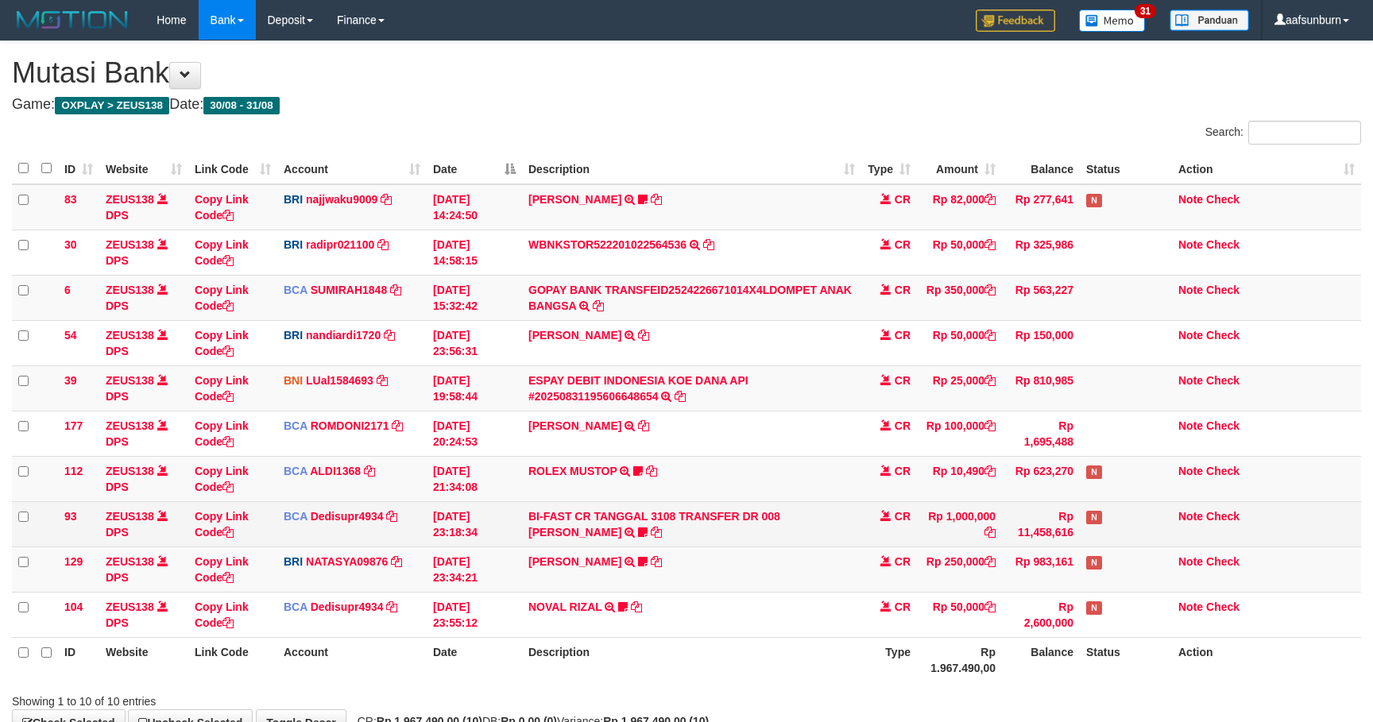
scroll to position [107, 0]
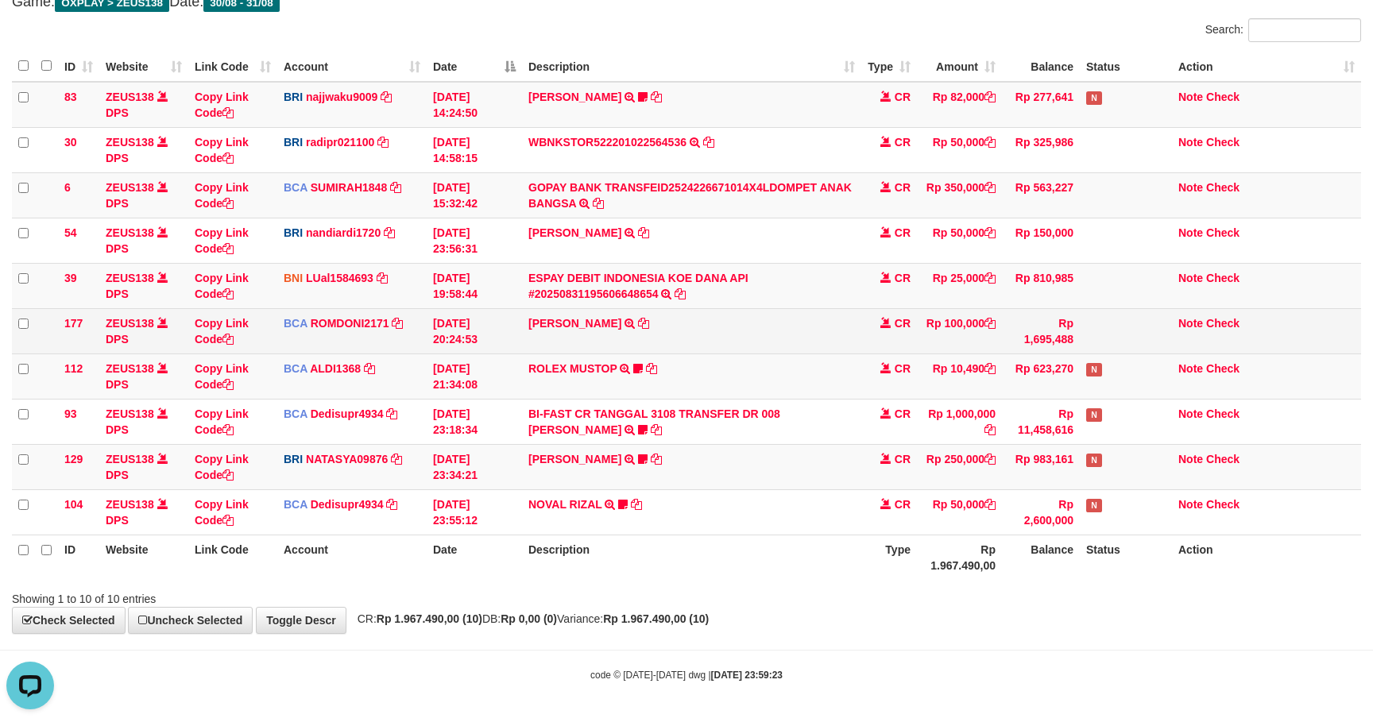
drag, startPoint x: 639, startPoint y: 334, endPoint x: 637, endPoint y: 324, distance: 9.8
click at [639, 331] on td "ABDUL GAFUR SETORAN VIA CDM TANGGAL :31/08 31/08 WSID:Z3QA1 ABDUL GAFUR" at bounding box center [691, 330] width 339 height 45
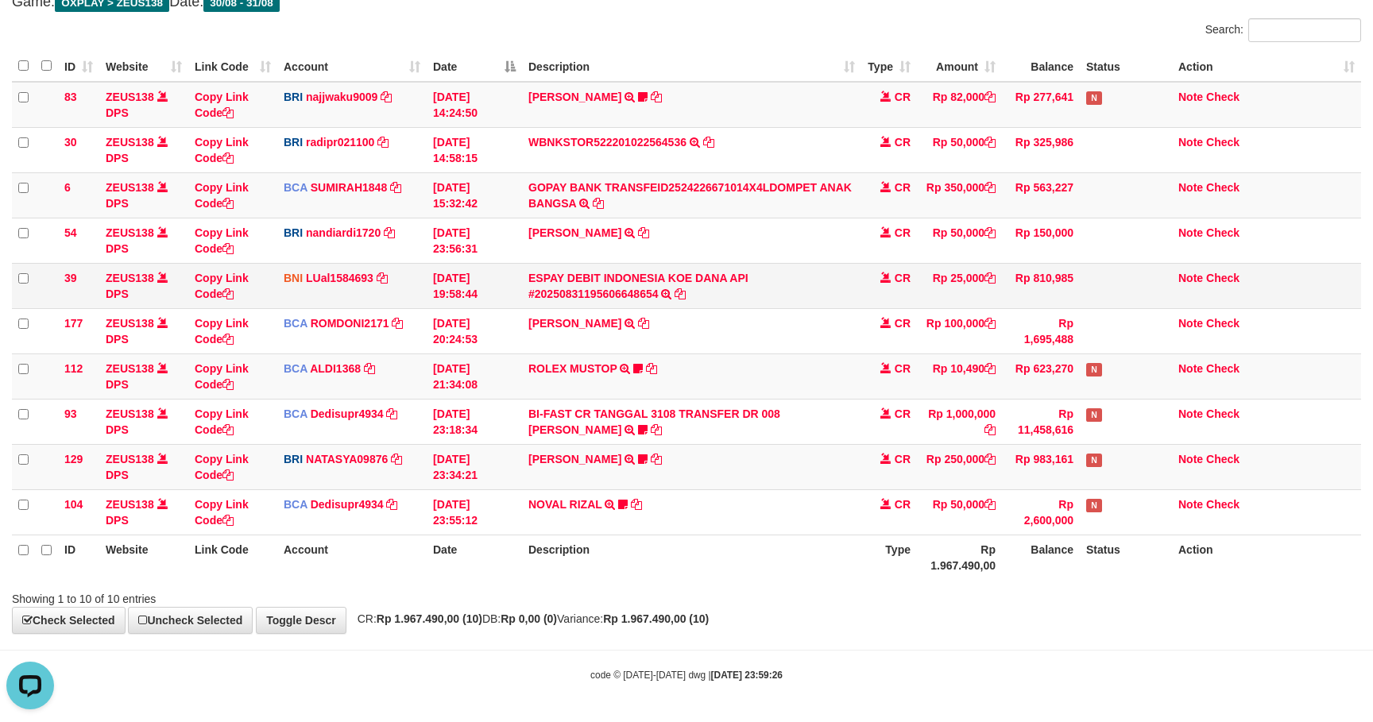
drag, startPoint x: 696, startPoint y: 303, endPoint x: 705, endPoint y: 305, distance: 9.8
click at [705, 303] on td "ESPAY DEBIT INDONESIA KOE DANA API #20250831195606648654 TRANSFER DARI ESPAY DE…" at bounding box center [691, 285] width 339 height 45
click at [706, 305] on td "ESPAY DEBIT INDONESIA KOE DANA API #20250831195606648654 TRANSFER DARI ESPAY DE…" at bounding box center [691, 285] width 339 height 45
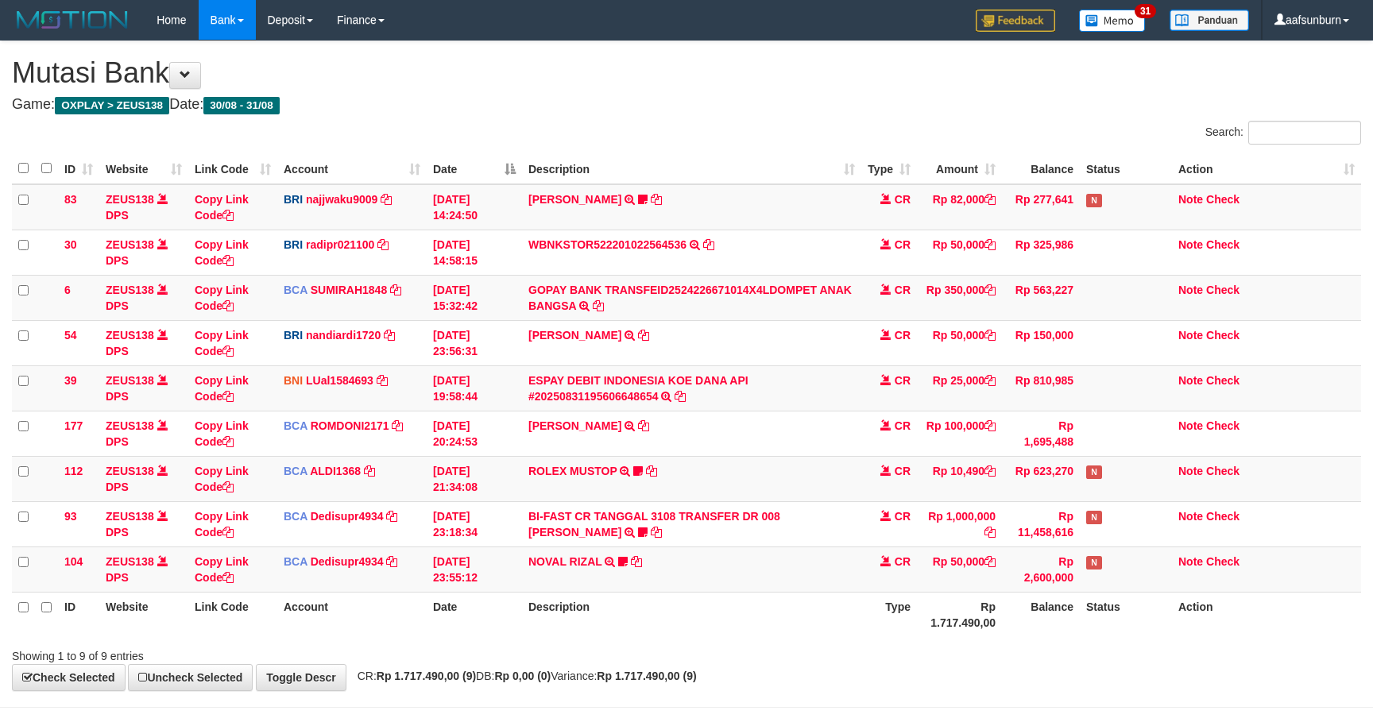
click at [708, 303] on td "GOPAY BANK TRANSFEID2524226671014X4LDOMPET ANAK BANGSA TRSF E-BANKING CR 3008/F…" at bounding box center [691, 297] width 339 height 45
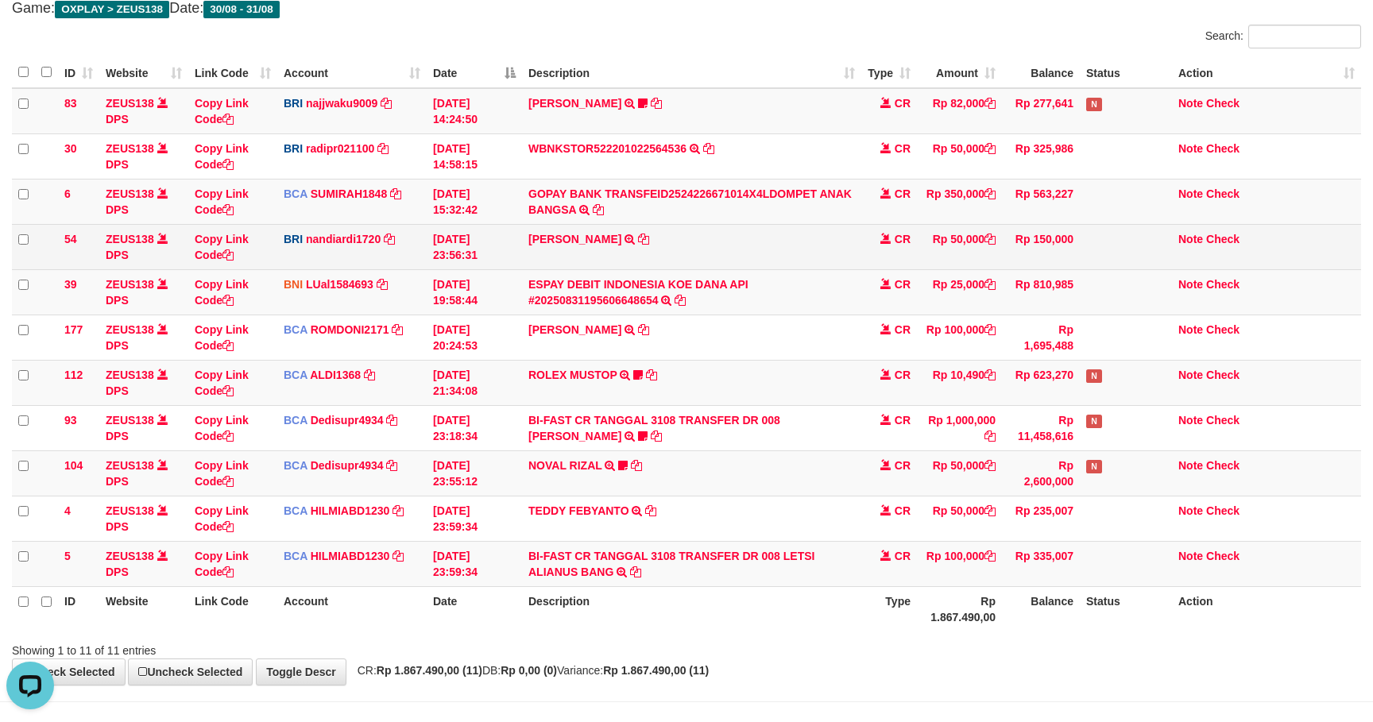
click at [674, 256] on td "VALENTINO LAHU TRANSFER NBMB VALENTINO LAHU TO NANDI ARDIANSYAH" at bounding box center [691, 246] width 339 height 45
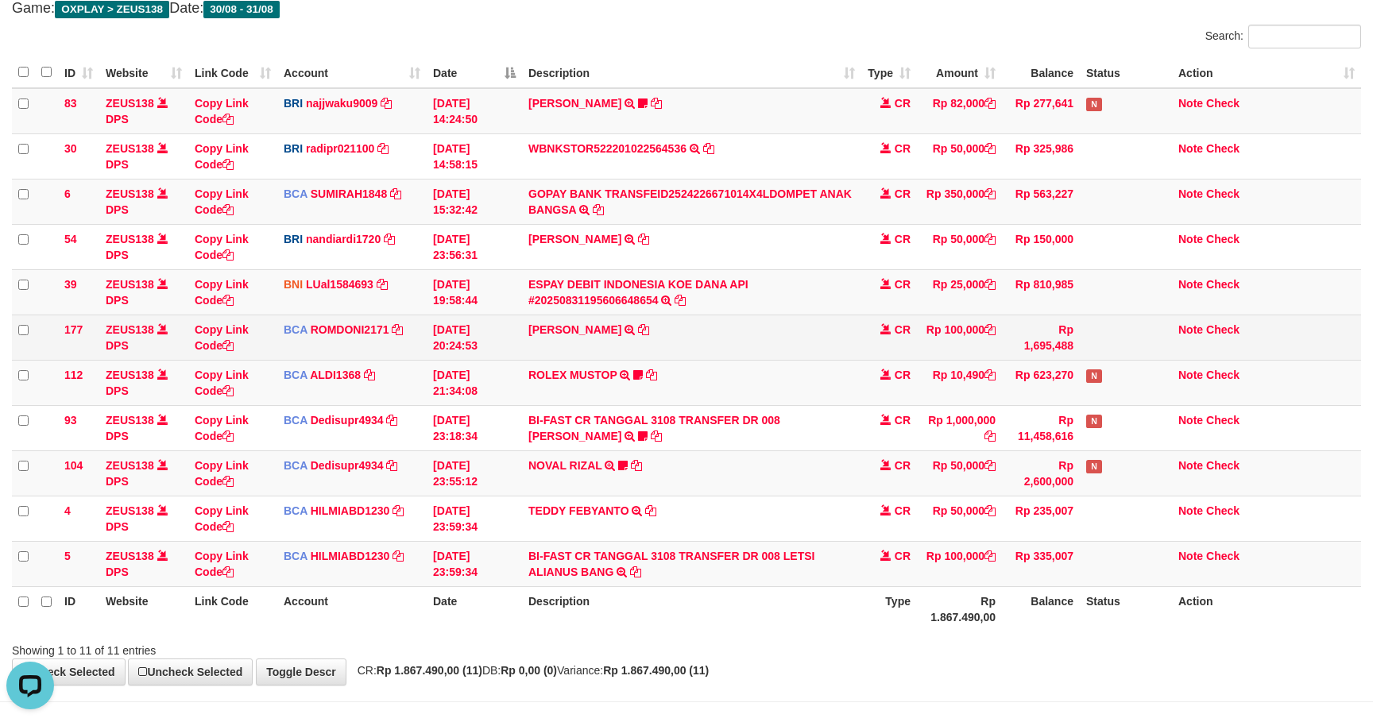
click at [1064, 332] on td "Rp 1,695,488" at bounding box center [1041, 337] width 78 height 45
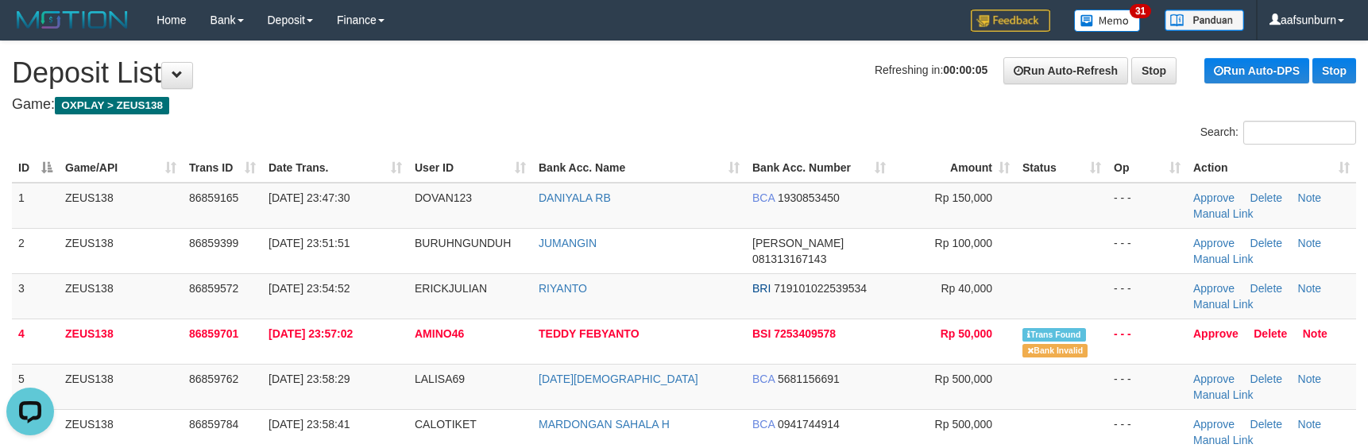
drag, startPoint x: 1134, startPoint y: 201, endPoint x: 1032, endPoint y: 96, distance: 146.6
click at [1130, 199] on td "- - -" at bounding box center [1146, 206] width 79 height 46
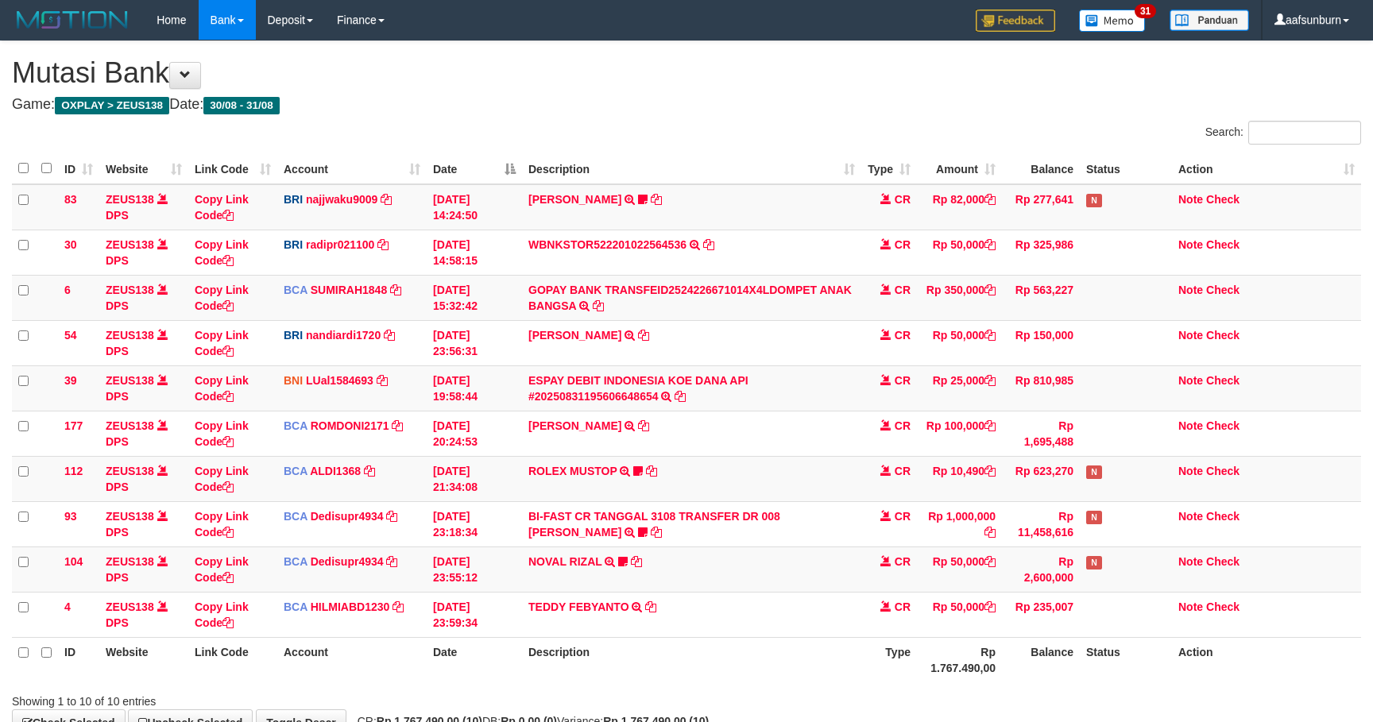
scroll to position [107, 0]
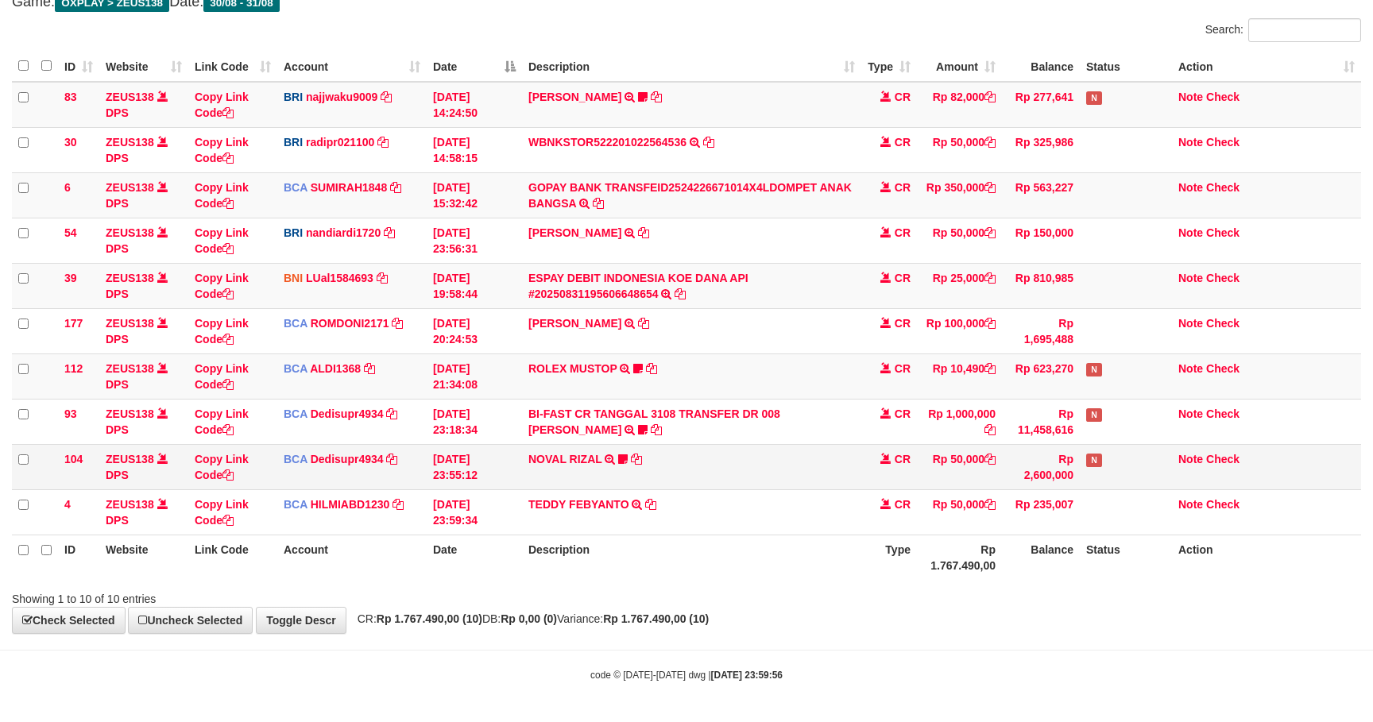
drag, startPoint x: 890, startPoint y: 468, endPoint x: 1053, endPoint y: 477, distance: 163.9
click at [918, 467] on tr "104 ZEUS138 DPS Copy Link Code BCA Dedisupr4934 DPS DEDI SUPRATMAN mutasi_20250…" at bounding box center [686, 466] width 1349 height 45
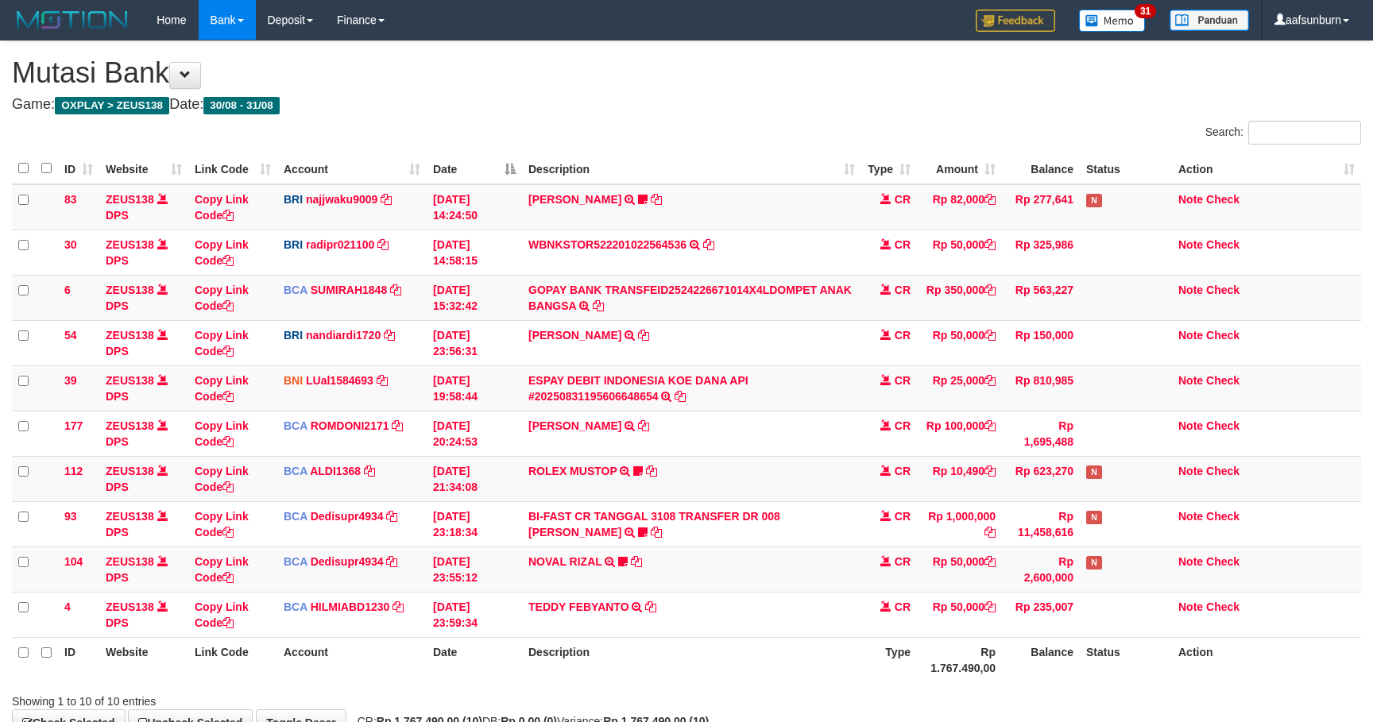
scroll to position [107, 0]
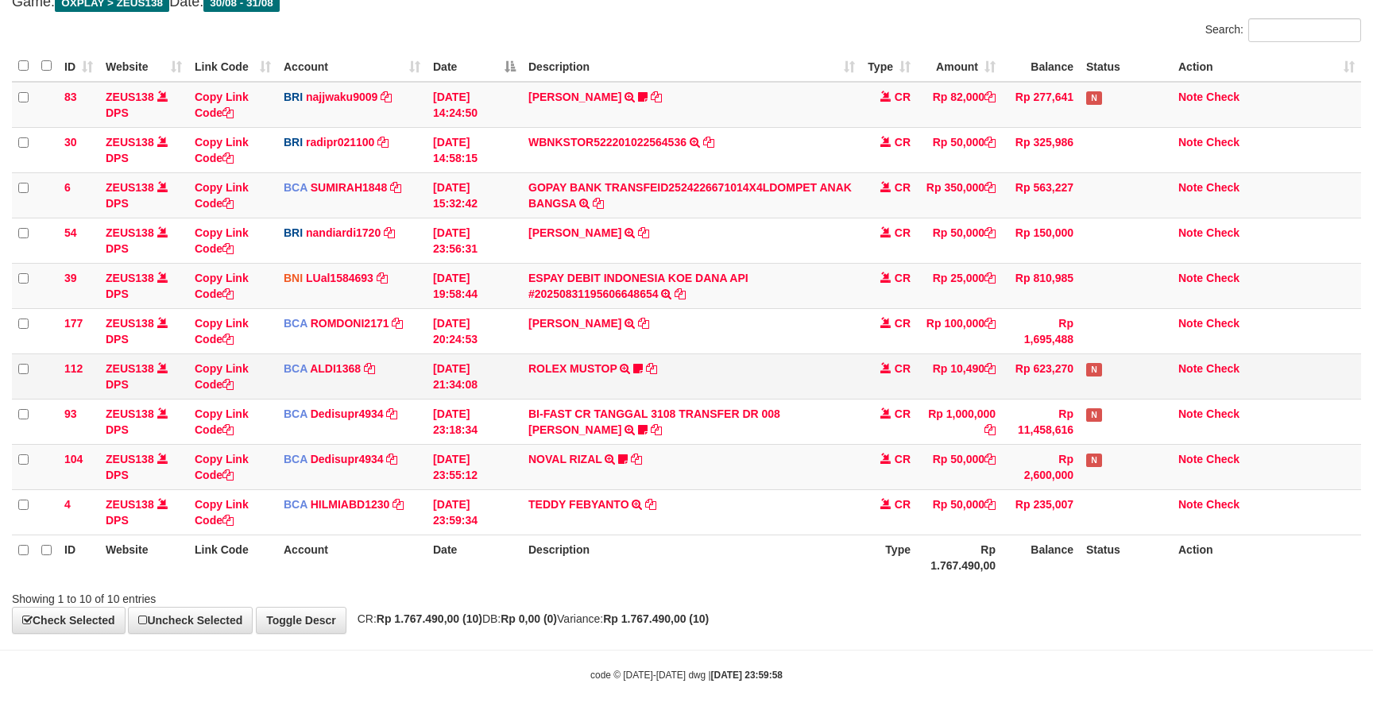
click at [872, 392] on td "CR" at bounding box center [889, 375] width 56 height 45
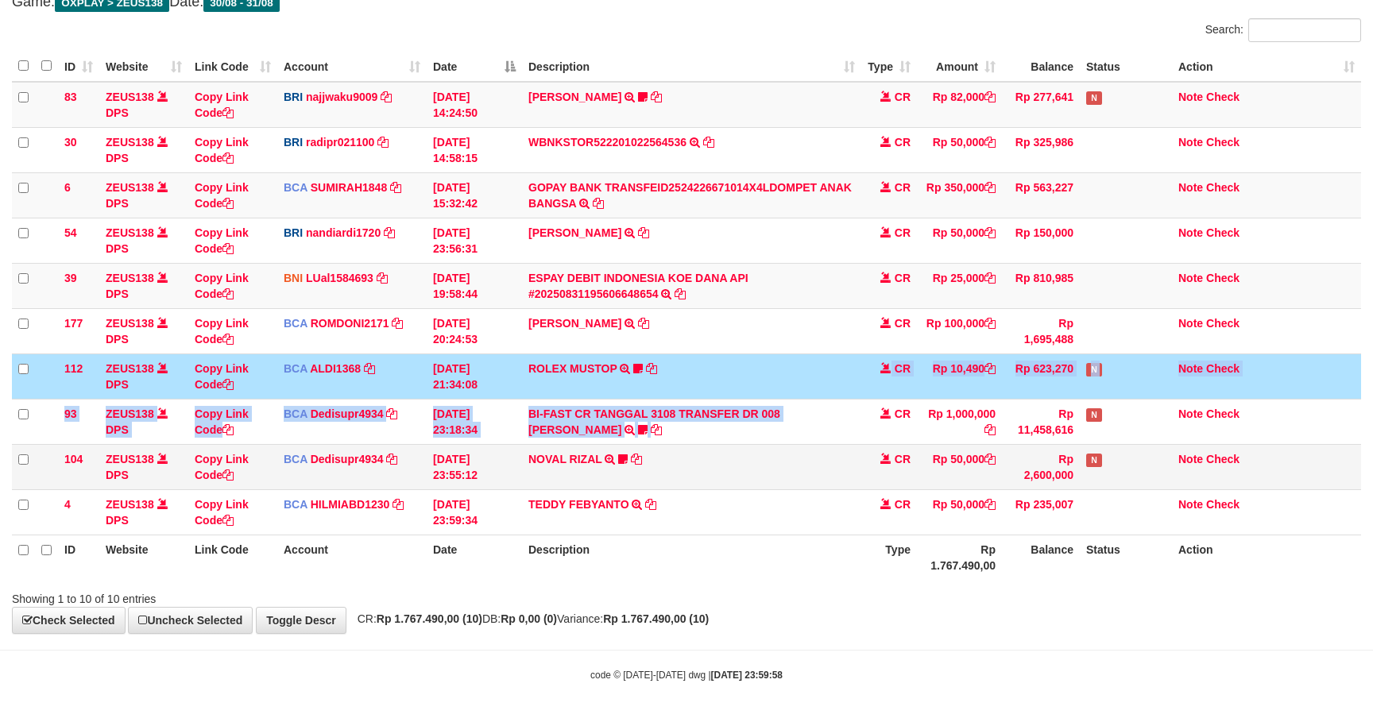
drag, startPoint x: 877, startPoint y: 399, endPoint x: 885, endPoint y: 455, distance: 57.0
click at [878, 405] on tbody "83 ZEUS138 DPS Copy Link Code BRI najjwaku9009 DPS SITI KURNIA NINGSIH mutasi_2…" at bounding box center [686, 309] width 1349 height 454
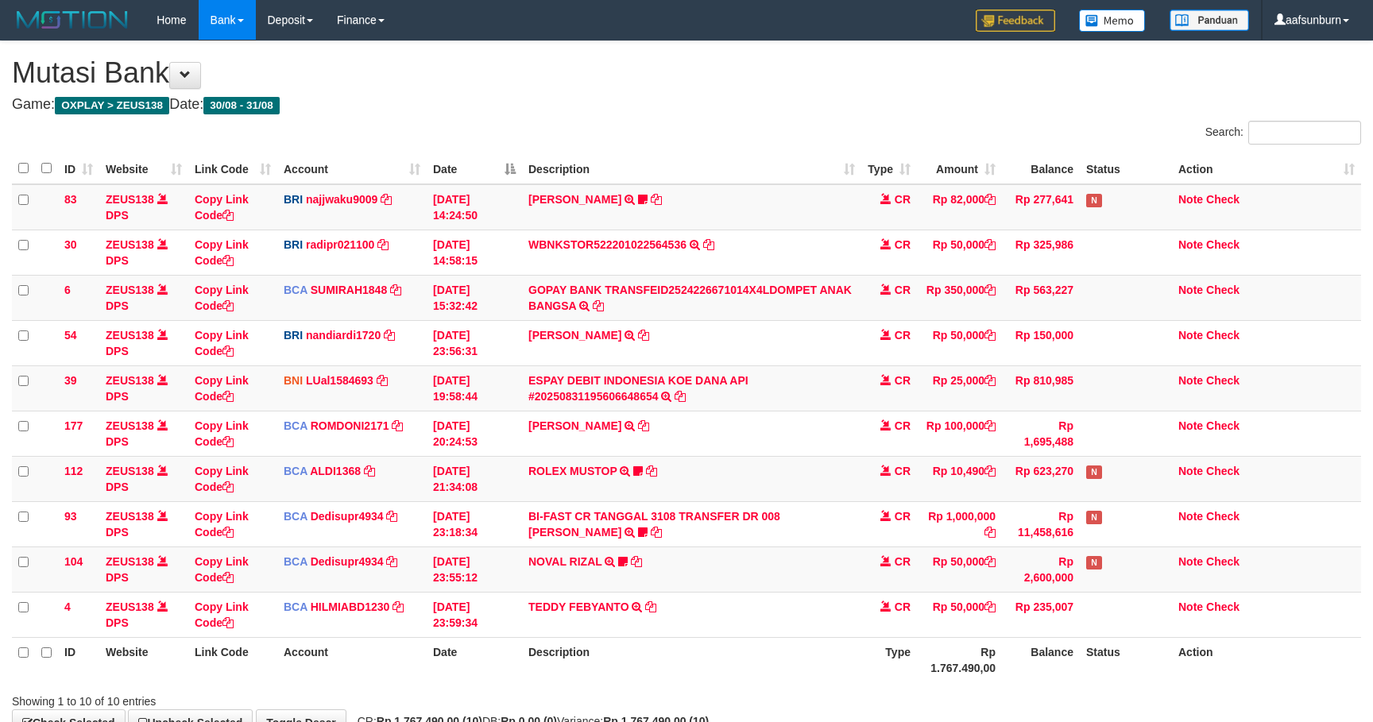
click at [720, 592] on td "TEDDY FEBYANTO TRSF E-BANKING CR 3108/FTSCY/WS95031 50000.00TEDDY FEBYANTO" at bounding box center [691, 614] width 339 height 45
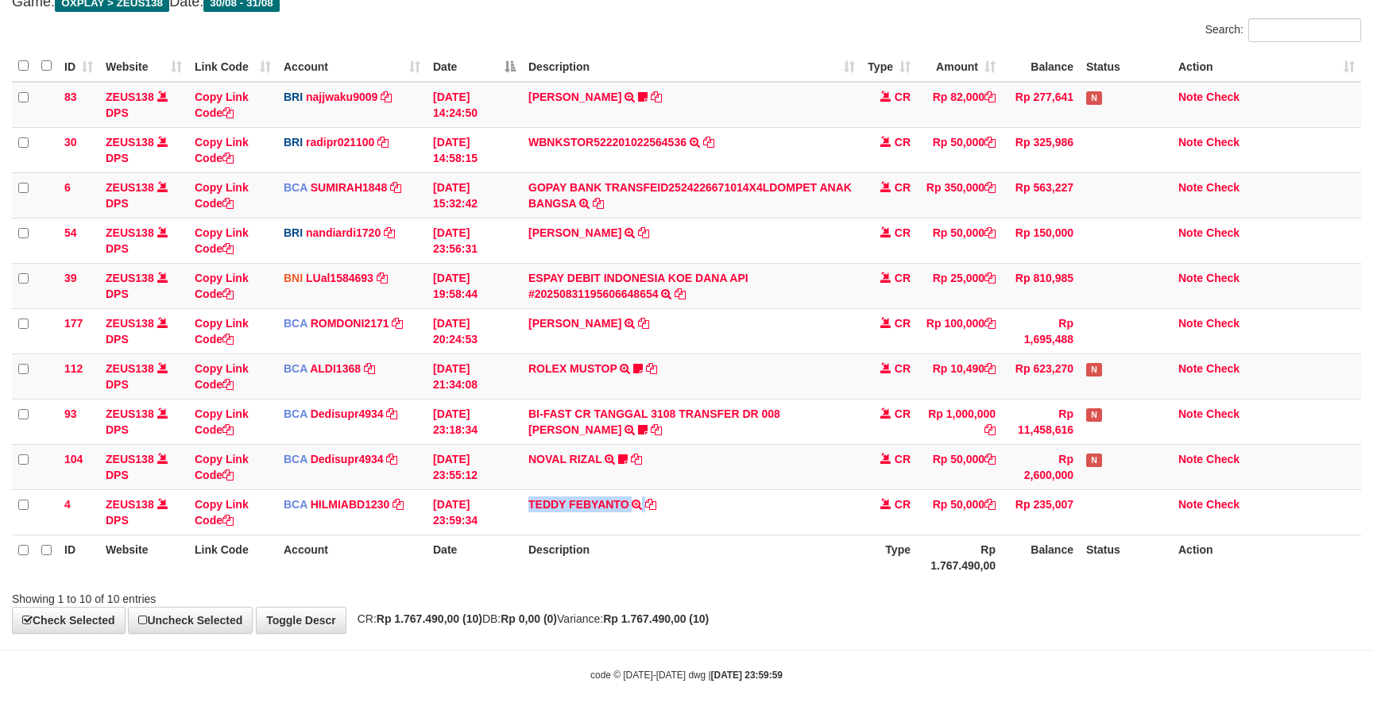
drag, startPoint x: 722, startPoint y: 516, endPoint x: 817, endPoint y: 623, distance: 143.5
click at [723, 518] on td "TEDDY FEBYANTO TRSF E-BANKING CR 3108/FTSCY/WS95031 50000.00TEDDY FEBYANTO" at bounding box center [691, 511] width 339 height 45
copy tr "TEDDY FEBYANTO TRSF E-BANKING CR 3108/FTSCY/WS95031 50000.00TEDDY FEBYANTO"
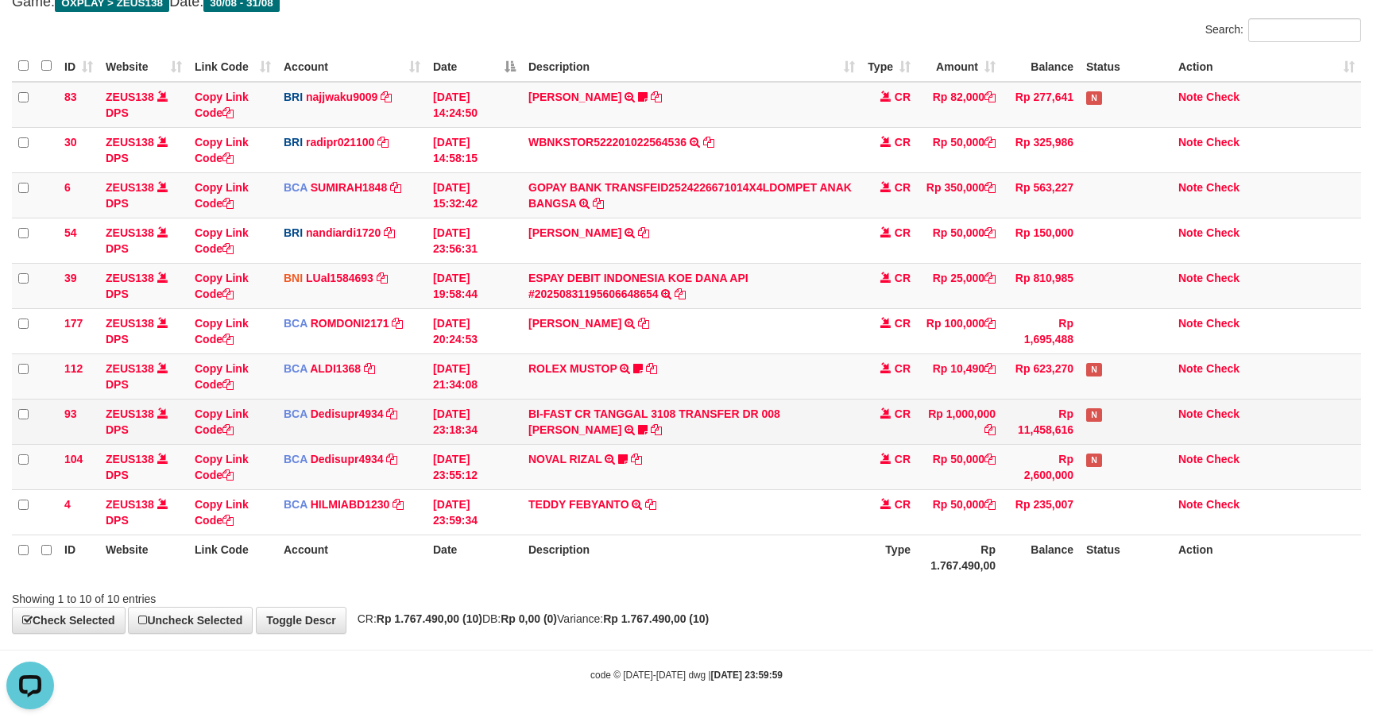
drag, startPoint x: 794, startPoint y: 386, endPoint x: 799, endPoint y: 398, distance: 13.1
click at [794, 386] on td "ROLEX MUSTOP TRSF E-BANKING CR 3108/FTSCY/WS95051 10490.002025083152578293 TRFD…" at bounding box center [691, 375] width 339 height 45
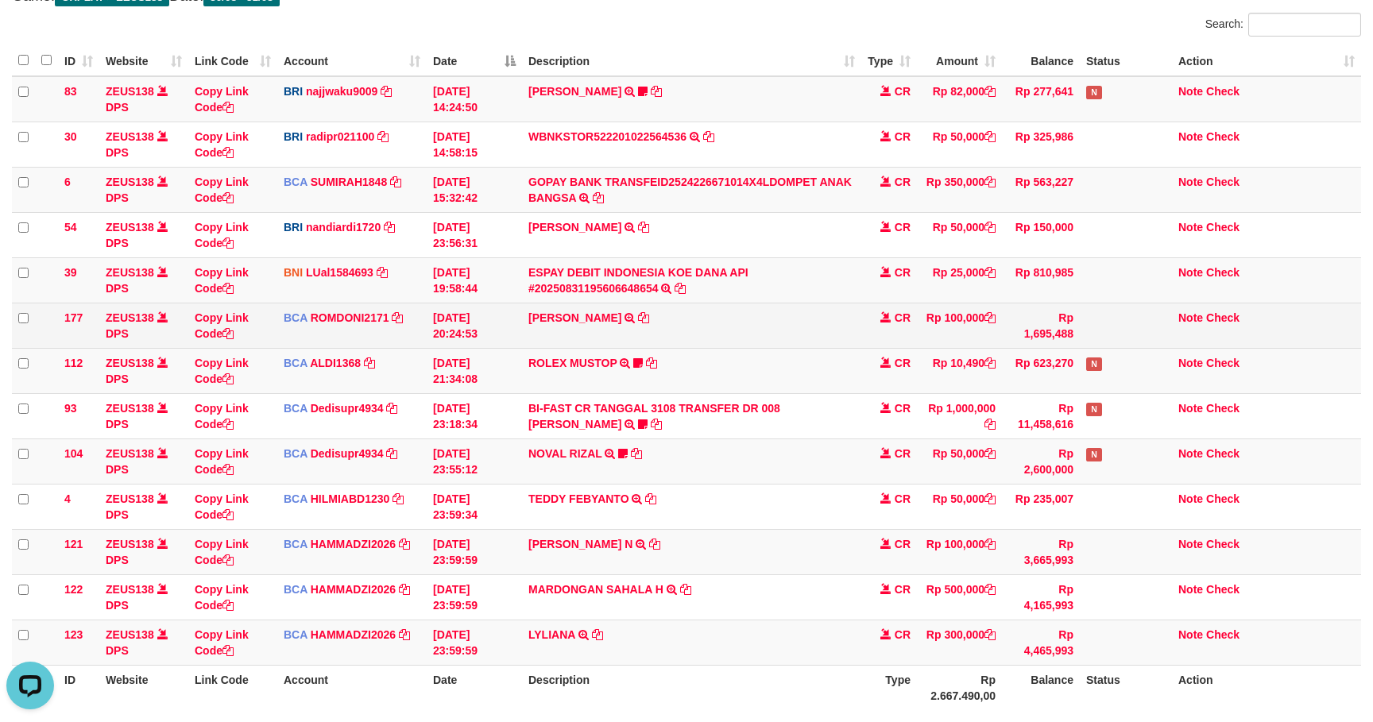
click at [953, 331] on td "Rp 100,000" at bounding box center [959, 325] width 85 height 45
click at [958, 331] on td "Rp 100,000" at bounding box center [959, 325] width 85 height 45
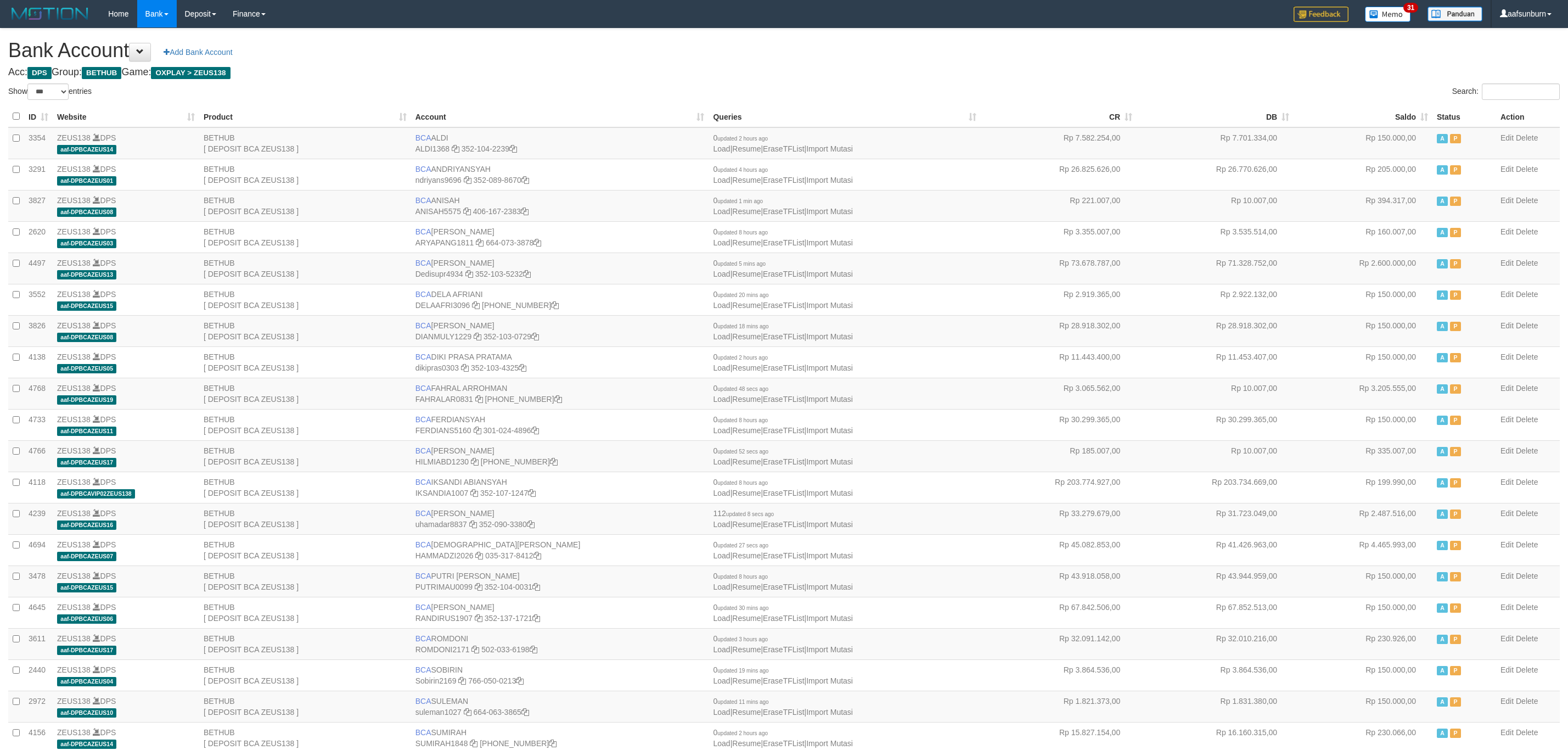
select select "***"
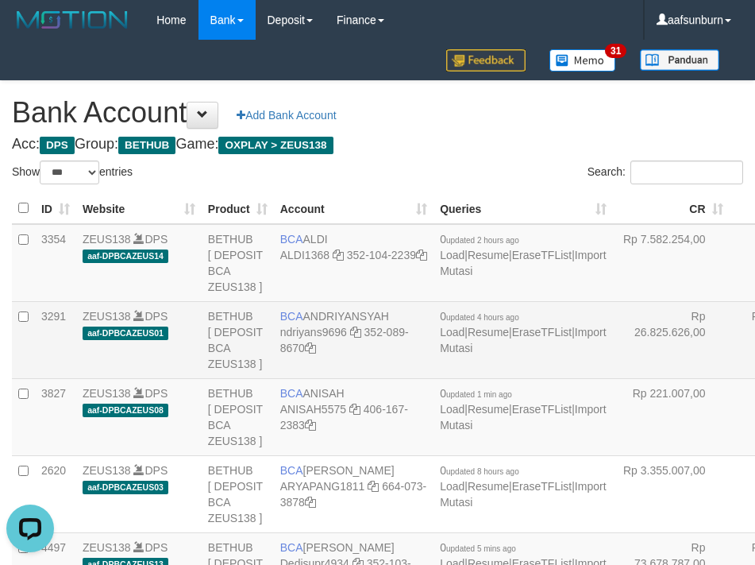
click at [613, 365] on td "Rp 26.825.626,00" at bounding box center [671, 339] width 117 height 77
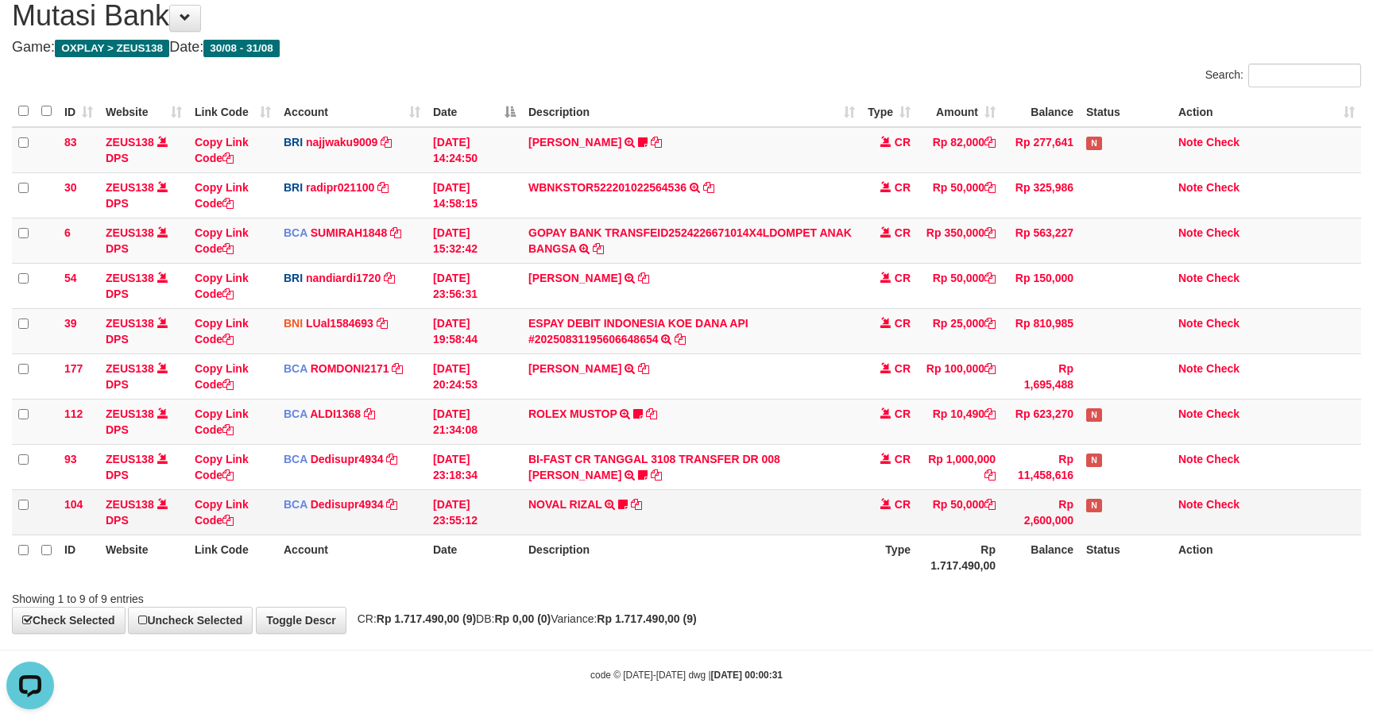
click at [985, 489] on td "Rp 50,000" at bounding box center [959, 511] width 85 height 45
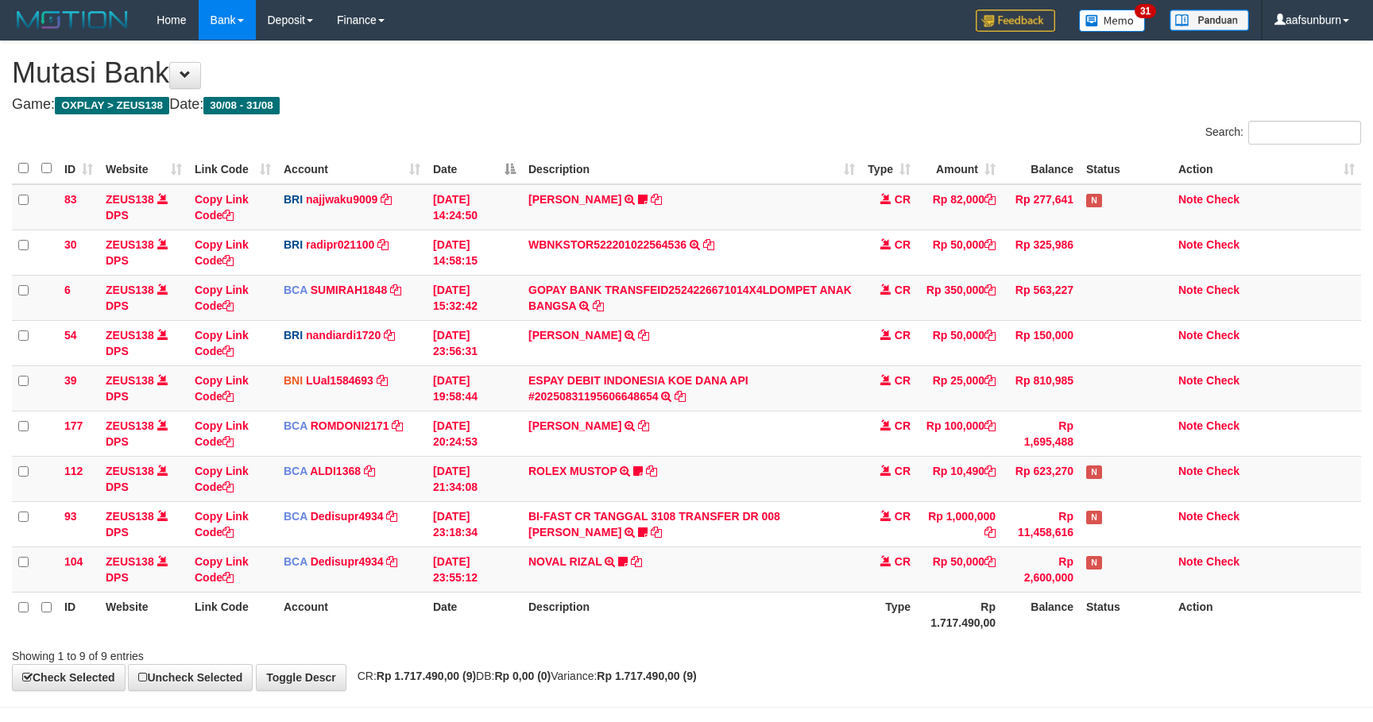
scroll to position [62, 0]
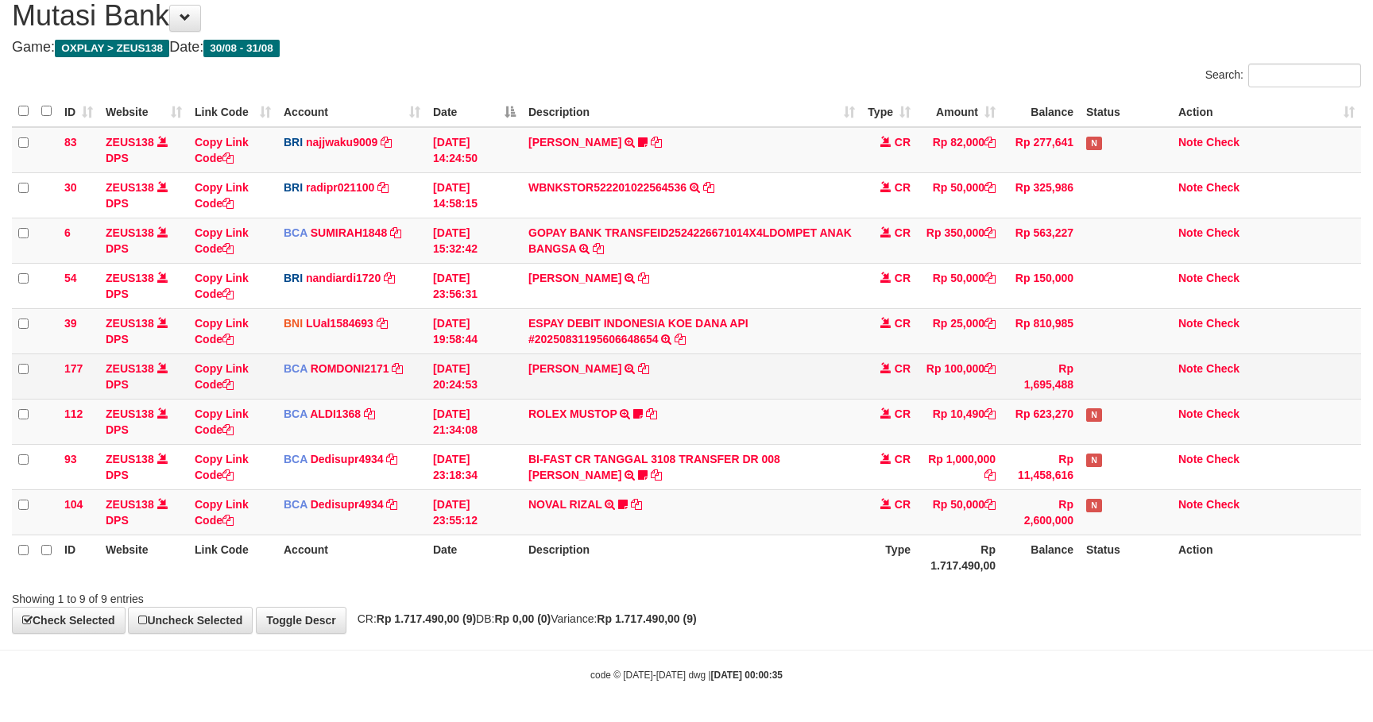
click at [930, 365] on td "Rp 100,000" at bounding box center [959, 375] width 85 height 45
drag, startPoint x: 930, startPoint y: 365, endPoint x: 940, endPoint y: 369, distance: 10.3
click at [934, 365] on td "Rp 100,000" at bounding box center [959, 375] width 85 height 45
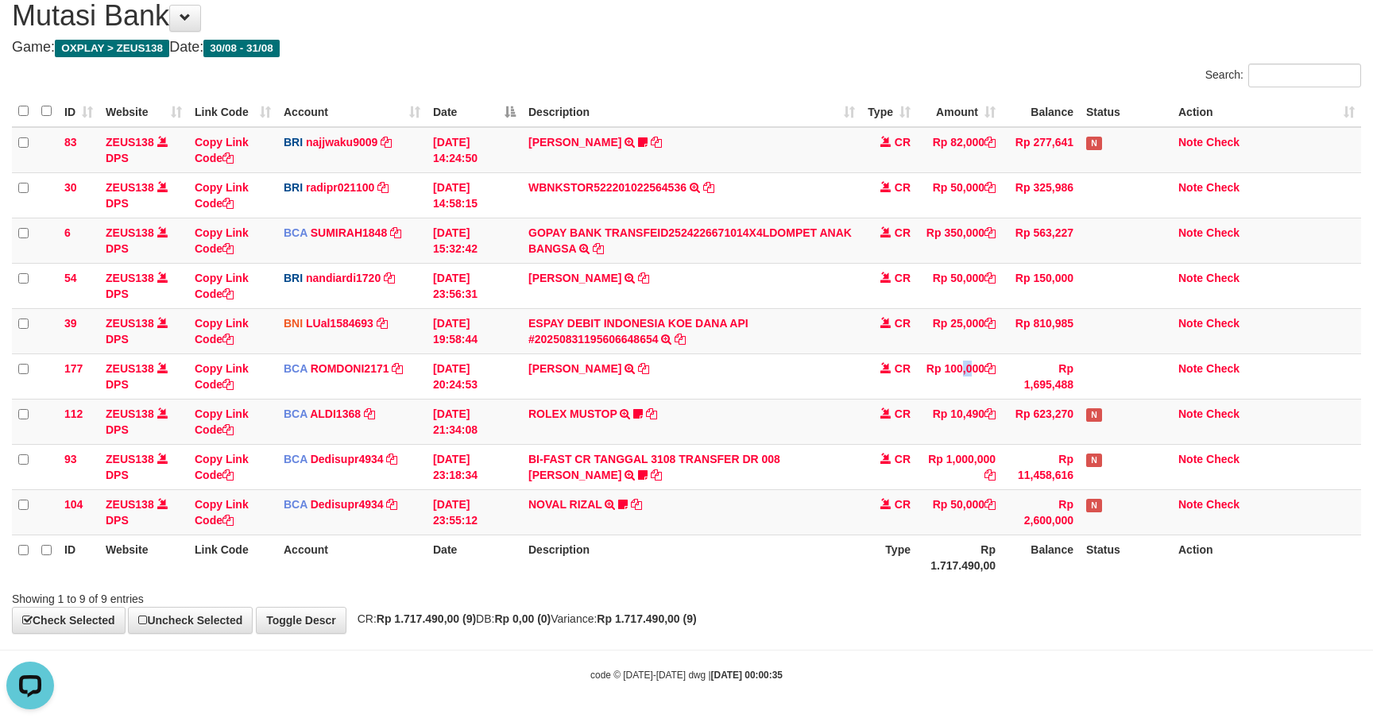
scroll to position [0, 0]
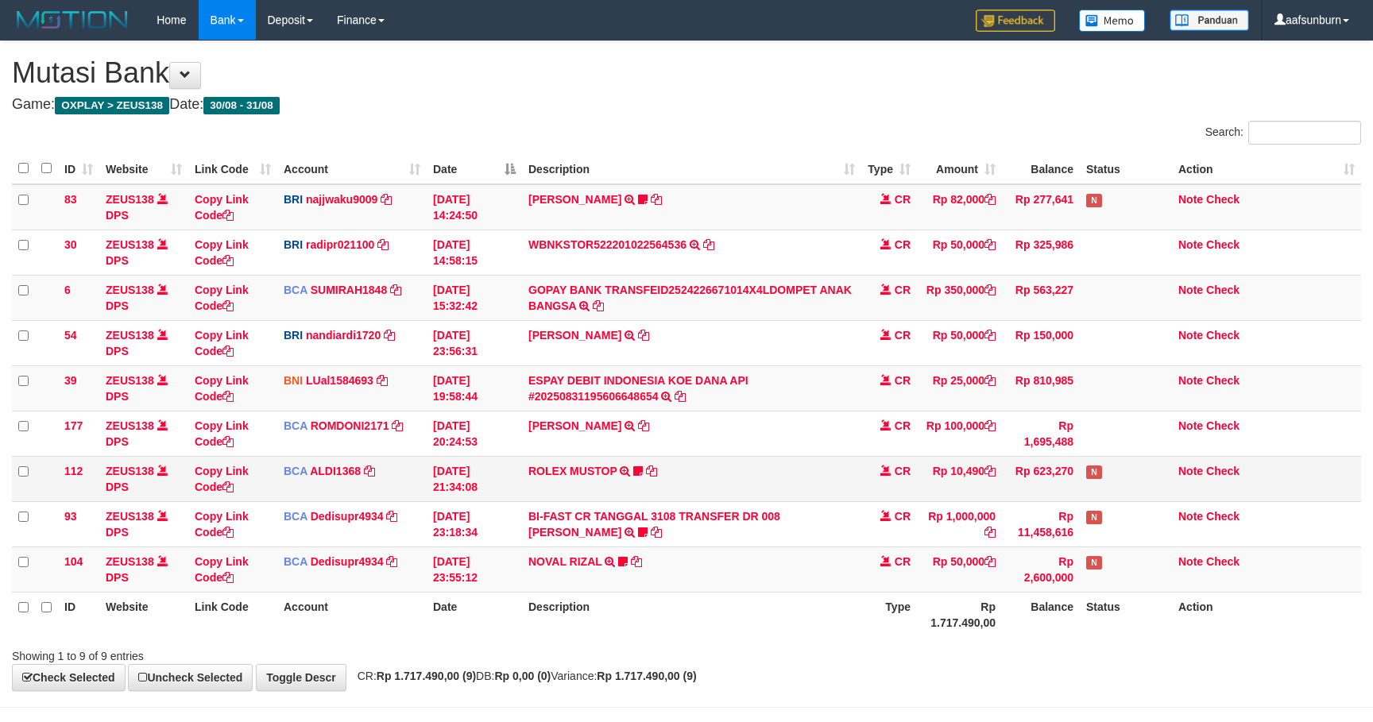
scroll to position [62, 0]
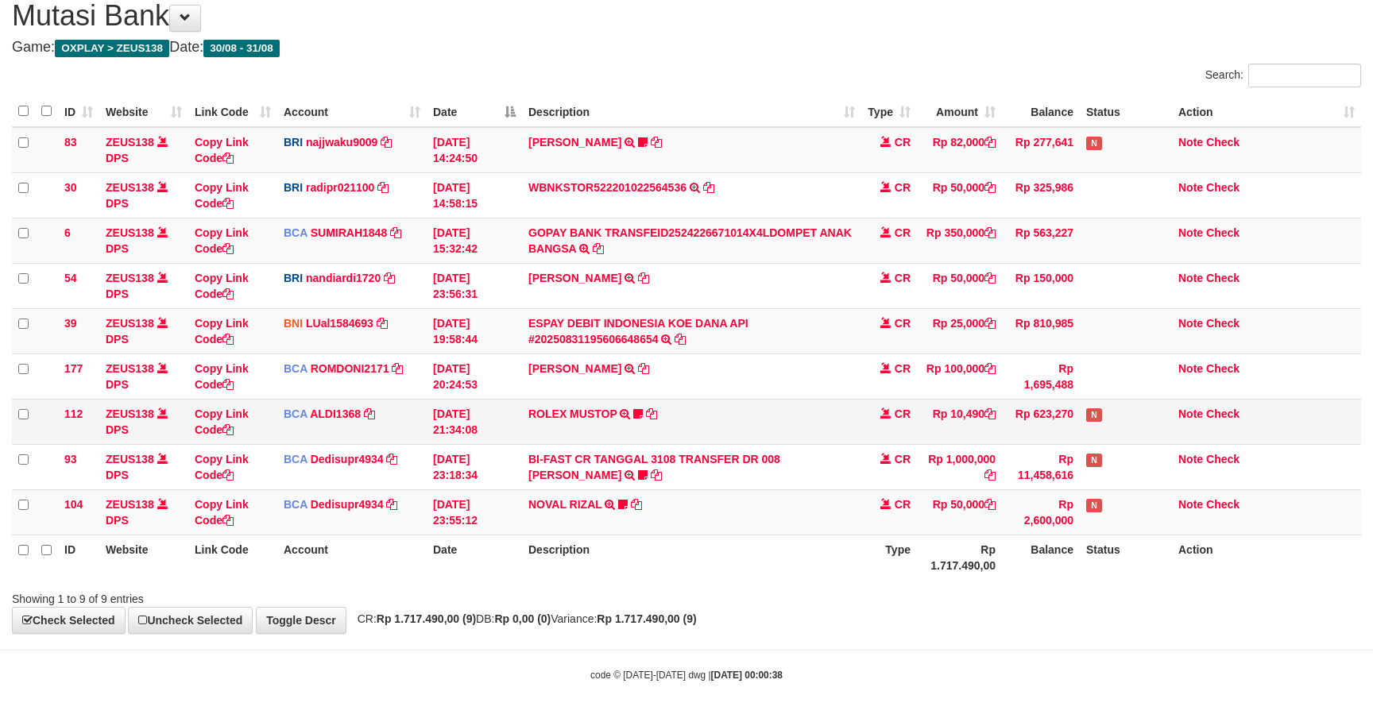
drag, startPoint x: 1002, startPoint y: 434, endPoint x: 1046, endPoint y: 437, distance: 44.6
click at [1003, 434] on td "Rp 623,270" at bounding box center [1041, 421] width 78 height 45
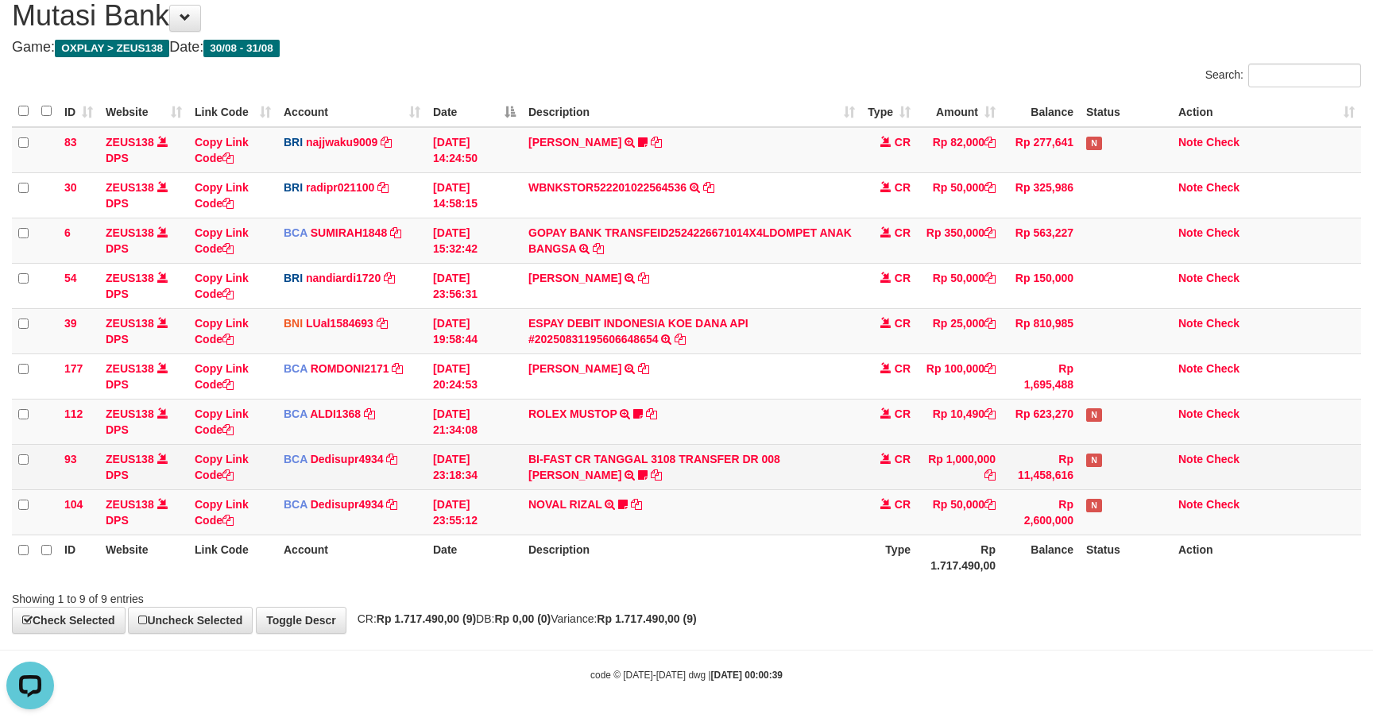
click at [500, 455] on td "31/08/2025 23:18:34" at bounding box center [474, 466] width 95 height 45
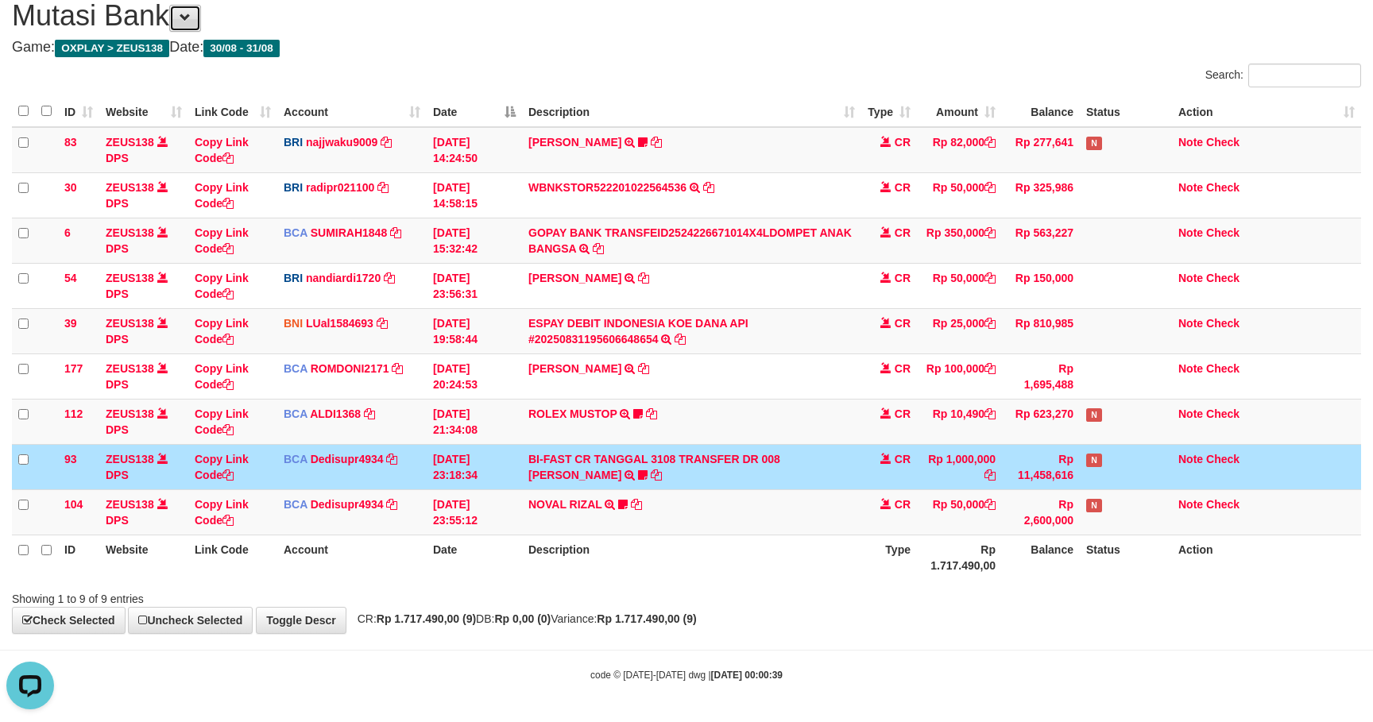
click at [195, 20] on button at bounding box center [185, 18] width 32 height 27
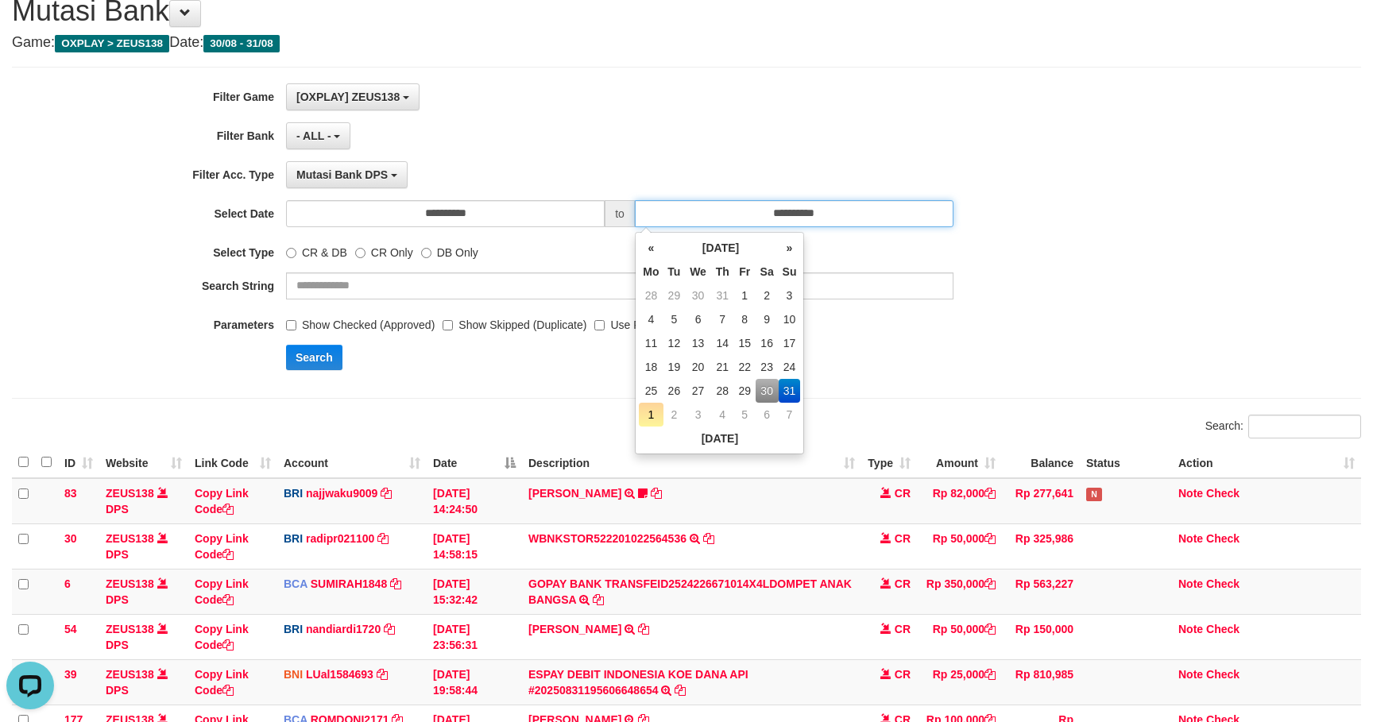
click at [859, 212] on input "**********" at bounding box center [794, 213] width 319 height 27
click at [656, 410] on td "1" at bounding box center [651, 415] width 24 height 24
type input "**********"
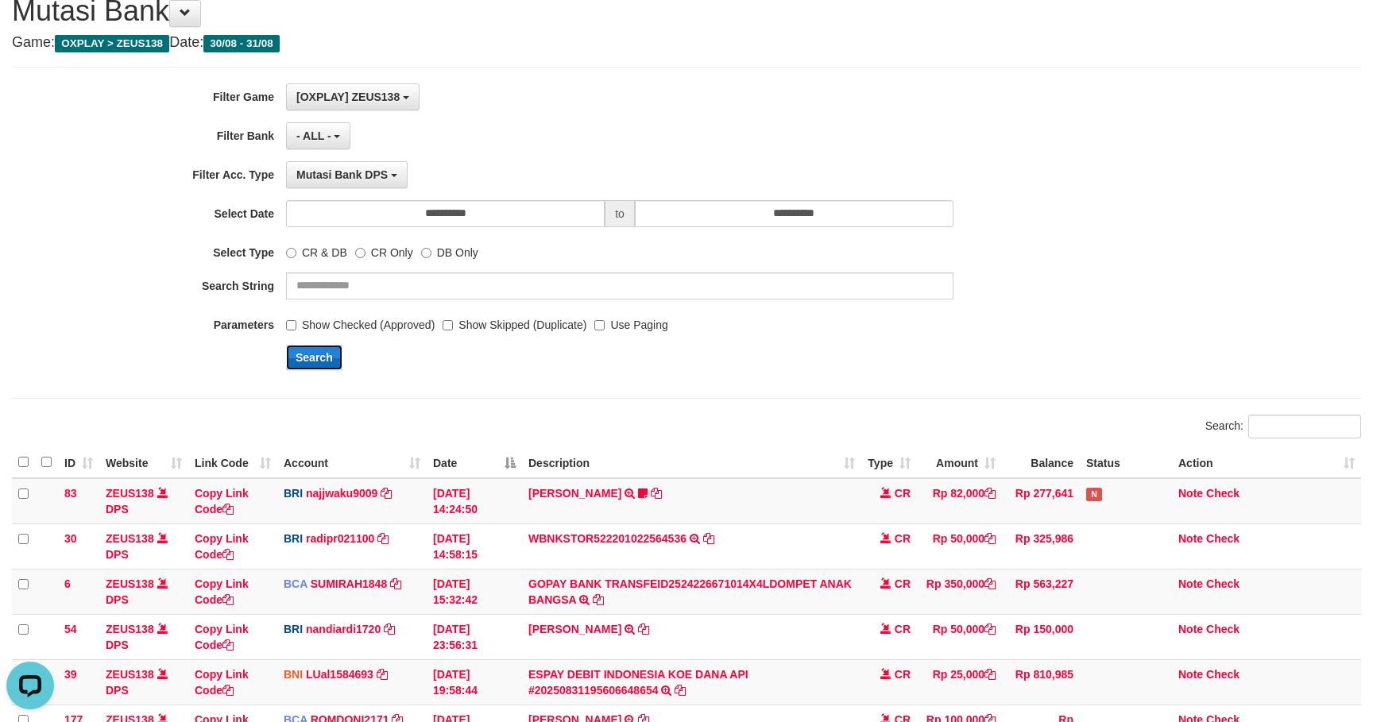
click at [310, 353] on button "Search" at bounding box center [314, 357] width 56 height 25
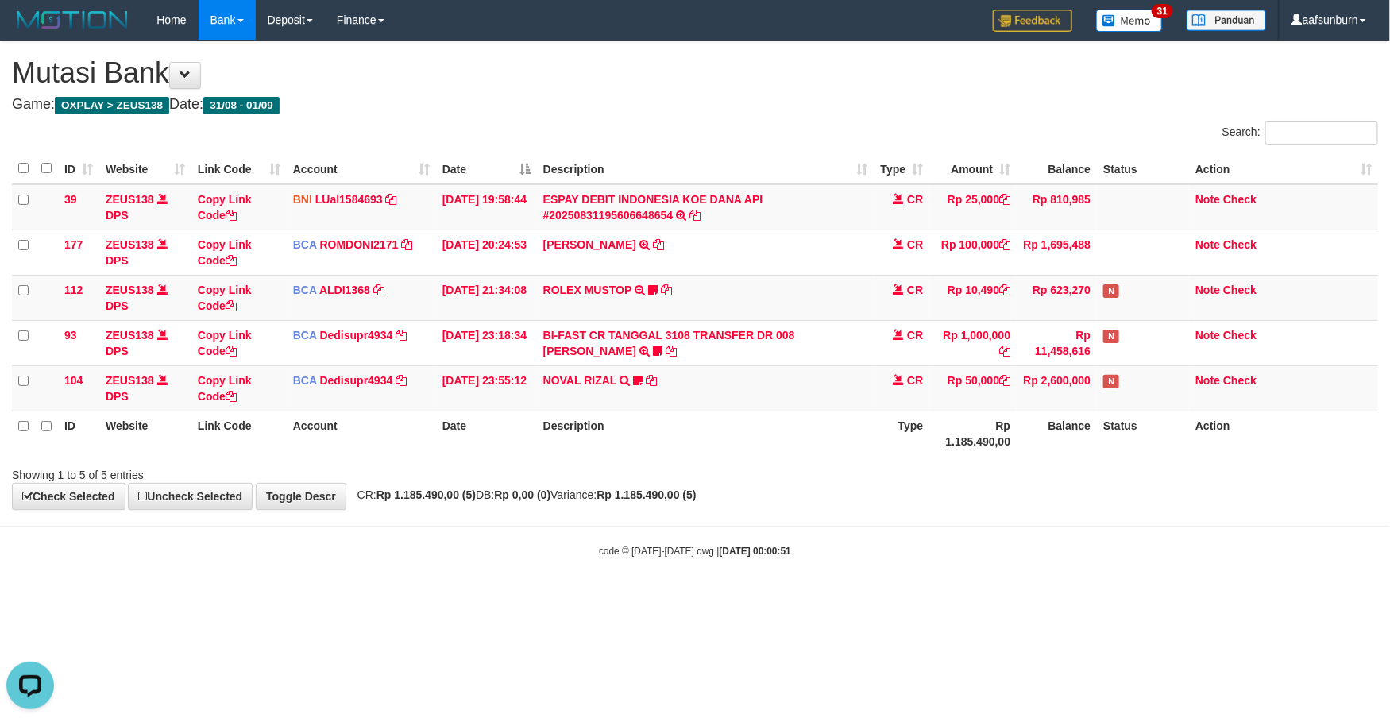
click at [961, 438] on th "Rp 1.185.490,00" at bounding box center [972, 433] width 87 height 45
click at [970, 449] on th "Rp 1.185.490,00" at bounding box center [972, 433] width 87 height 45
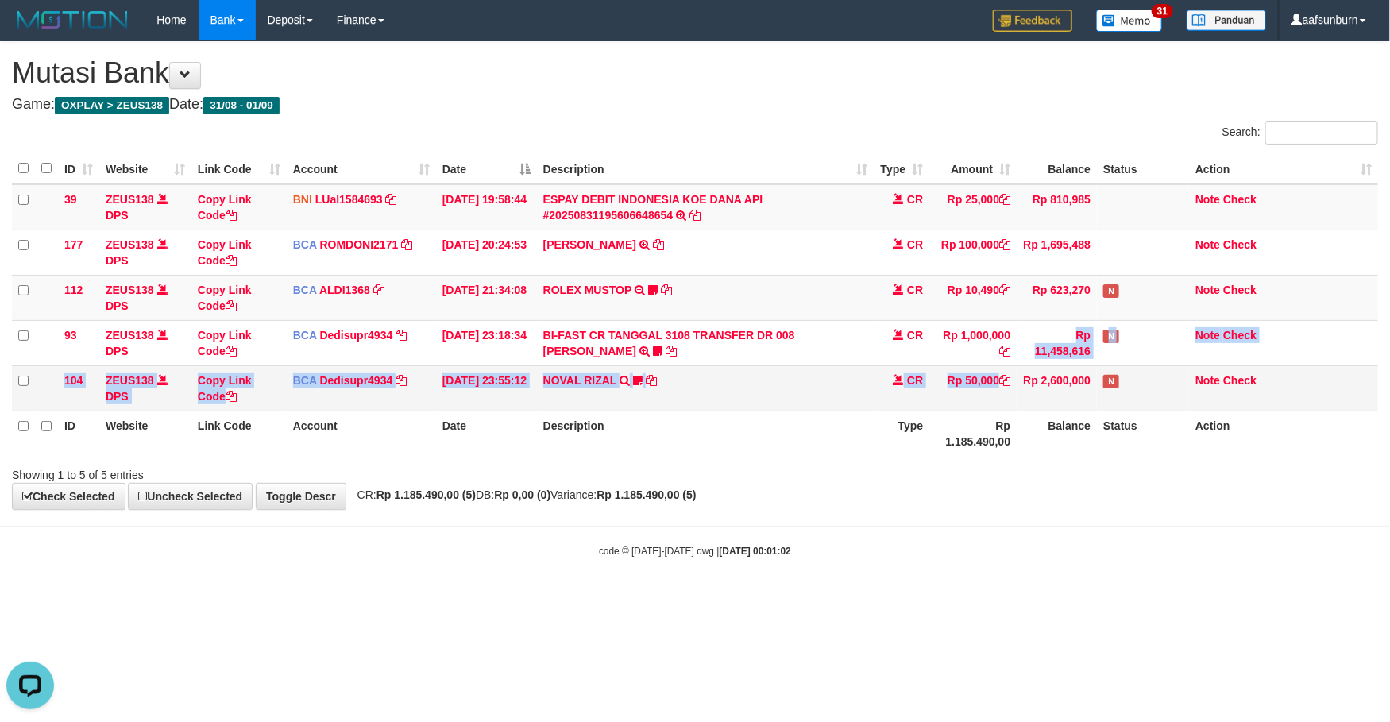
click at [1015, 377] on tbody "39 ZEUS138 DPS Copy Link Code BNI LUal1584693 DPS LUCKY ALAMSYAH mutasi_2025083…" at bounding box center [695, 297] width 1366 height 227
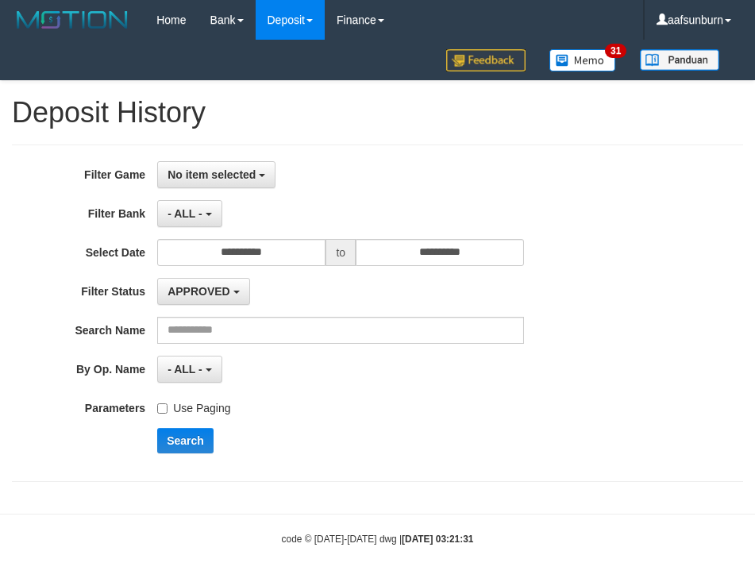
select select
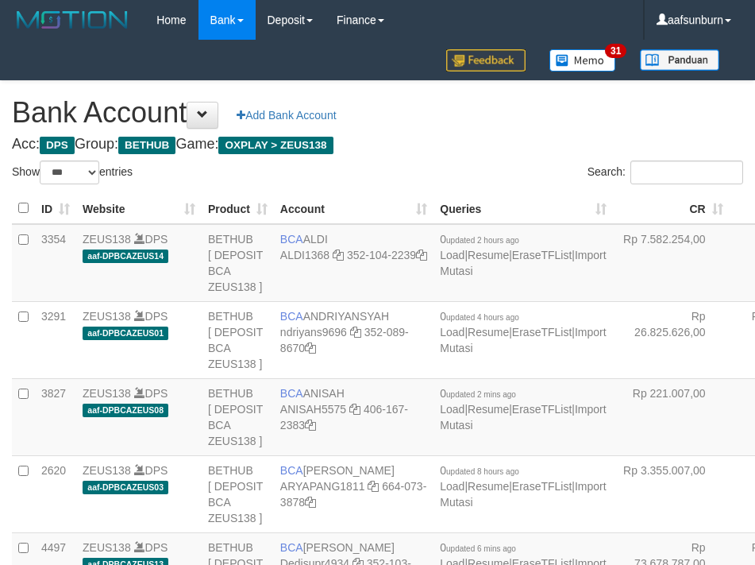
select select "***"
drag, startPoint x: 684, startPoint y: 194, endPoint x: 641, endPoint y: 195, distance: 42.9
select select "***"
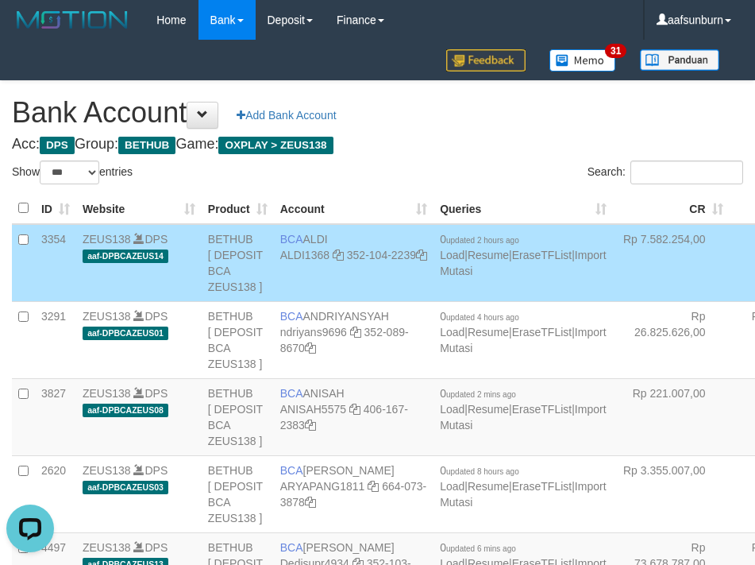
scroll to position [1838, 0]
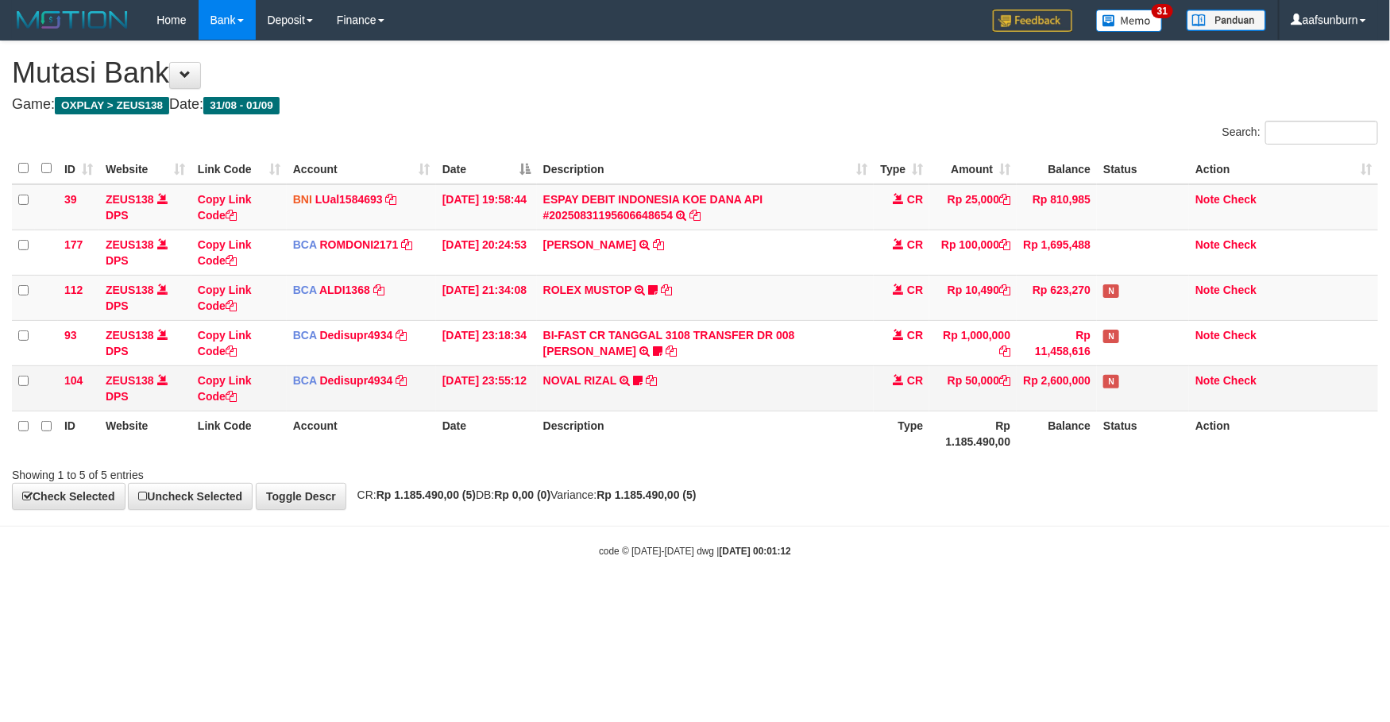
click at [1004, 404] on td "Rp 50,000" at bounding box center [972, 387] width 87 height 45
click at [849, 496] on div "**********" at bounding box center [695, 275] width 1390 height 468
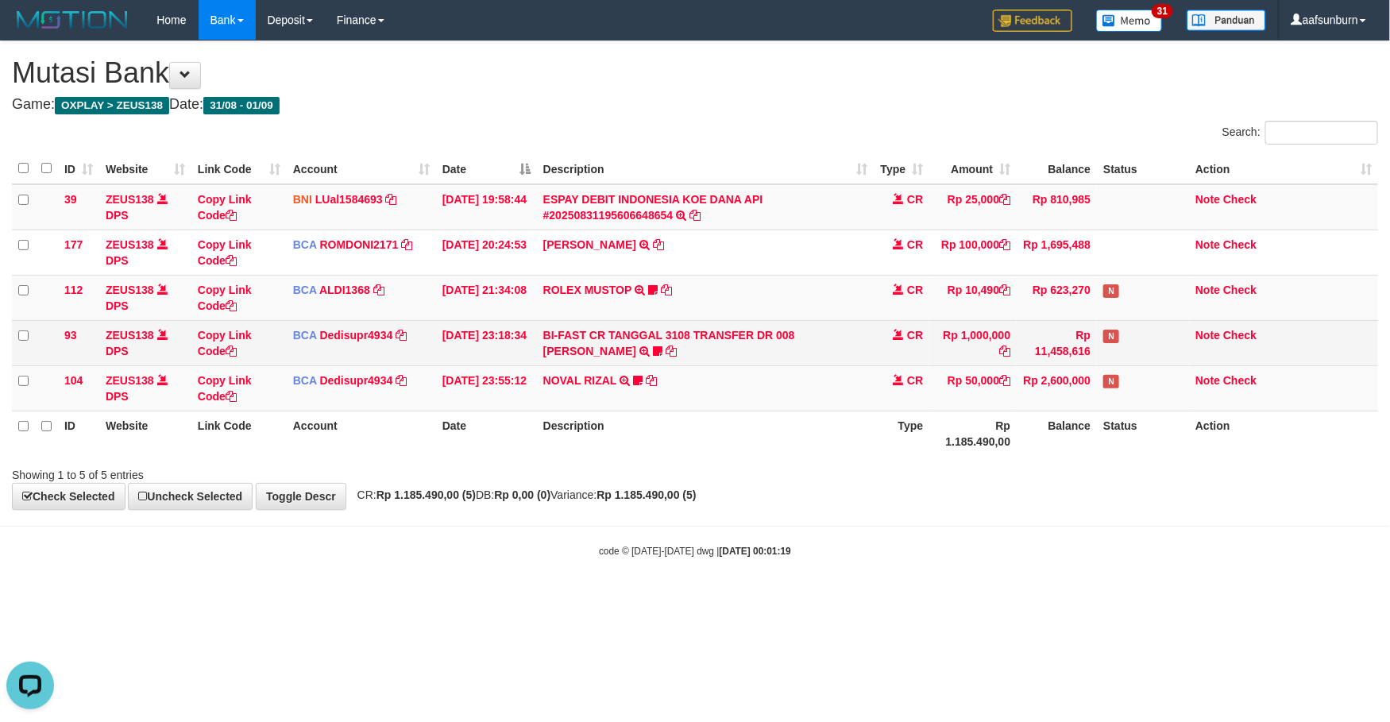
drag, startPoint x: 992, startPoint y: 337, endPoint x: 983, endPoint y: 332, distance: 10.7
click at [983, 332] on td "Rp 1,000,000" at bounding box center [972, 342] width 87 height 45
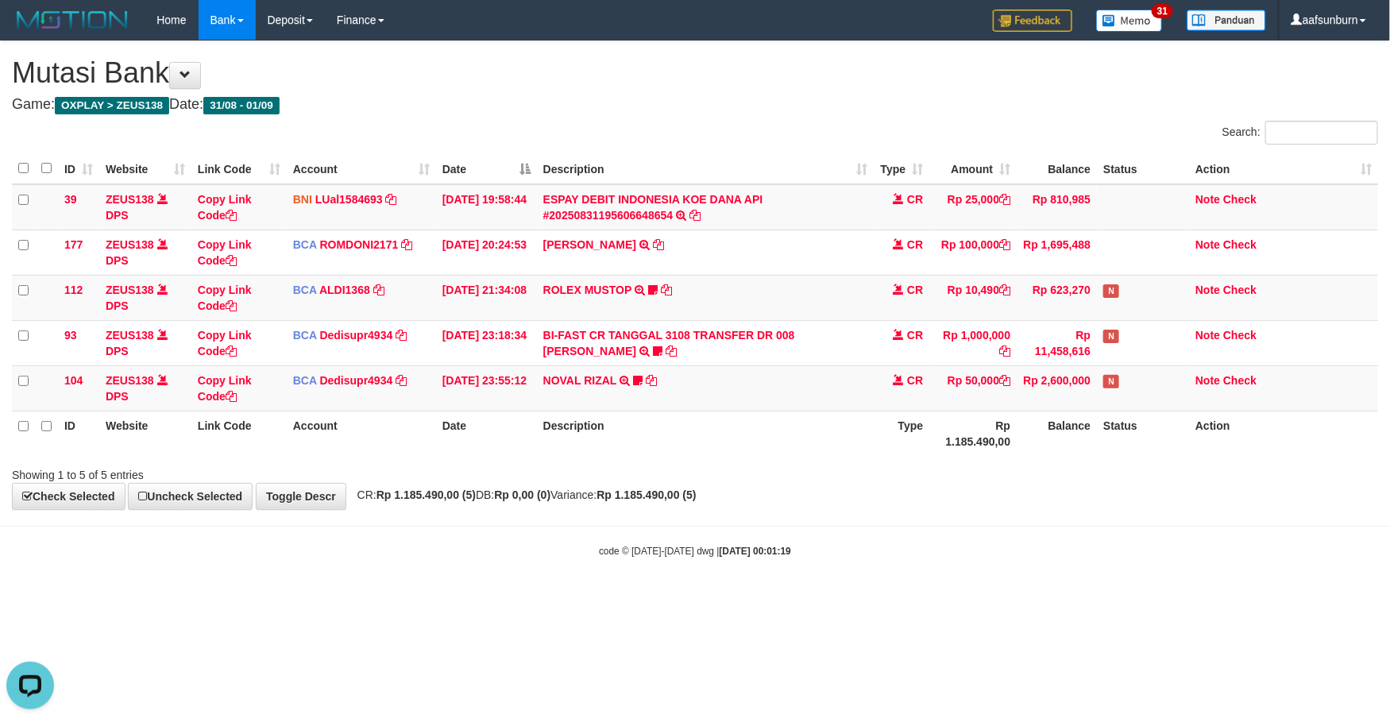
click at [880, 411] on td "CR" at bounding box center [902, 387] width 56 height 45
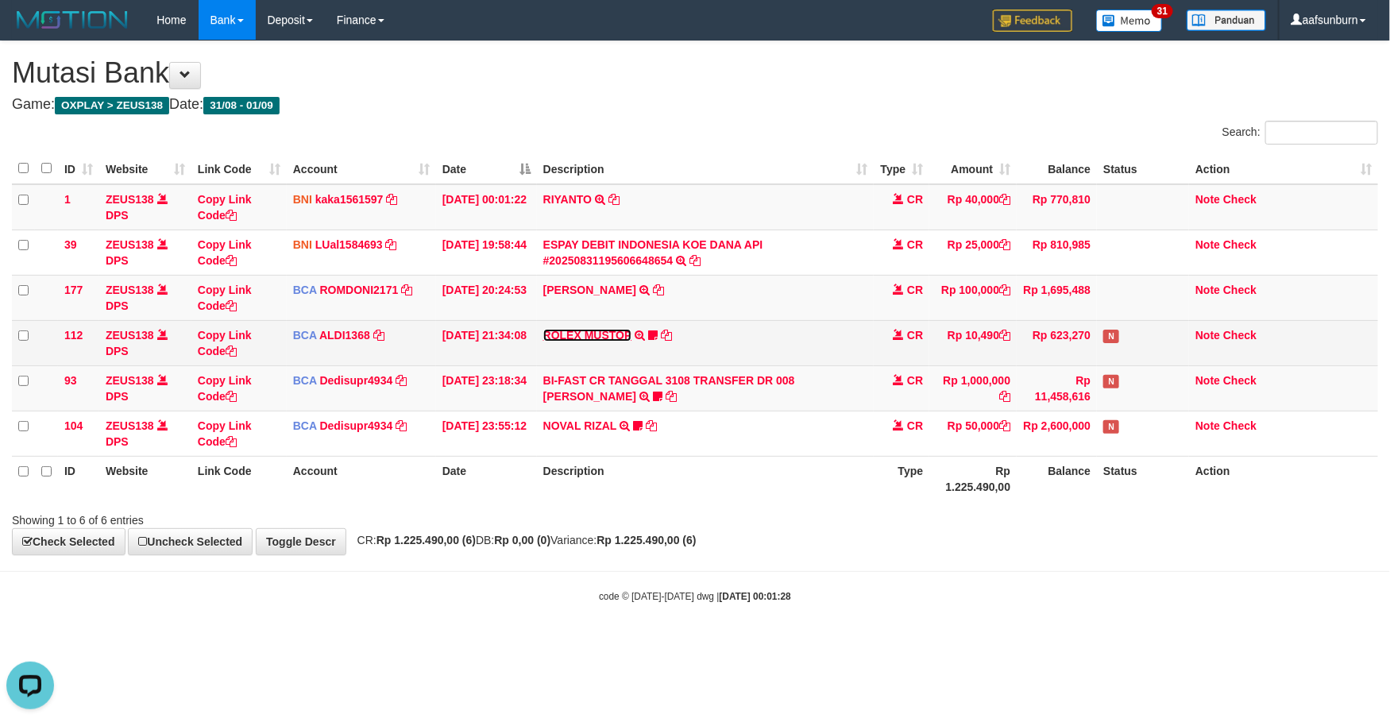
click at [553, 341] on link "ROLEX MUSTOP" at bounding box center [587, 335] width 89 height 13
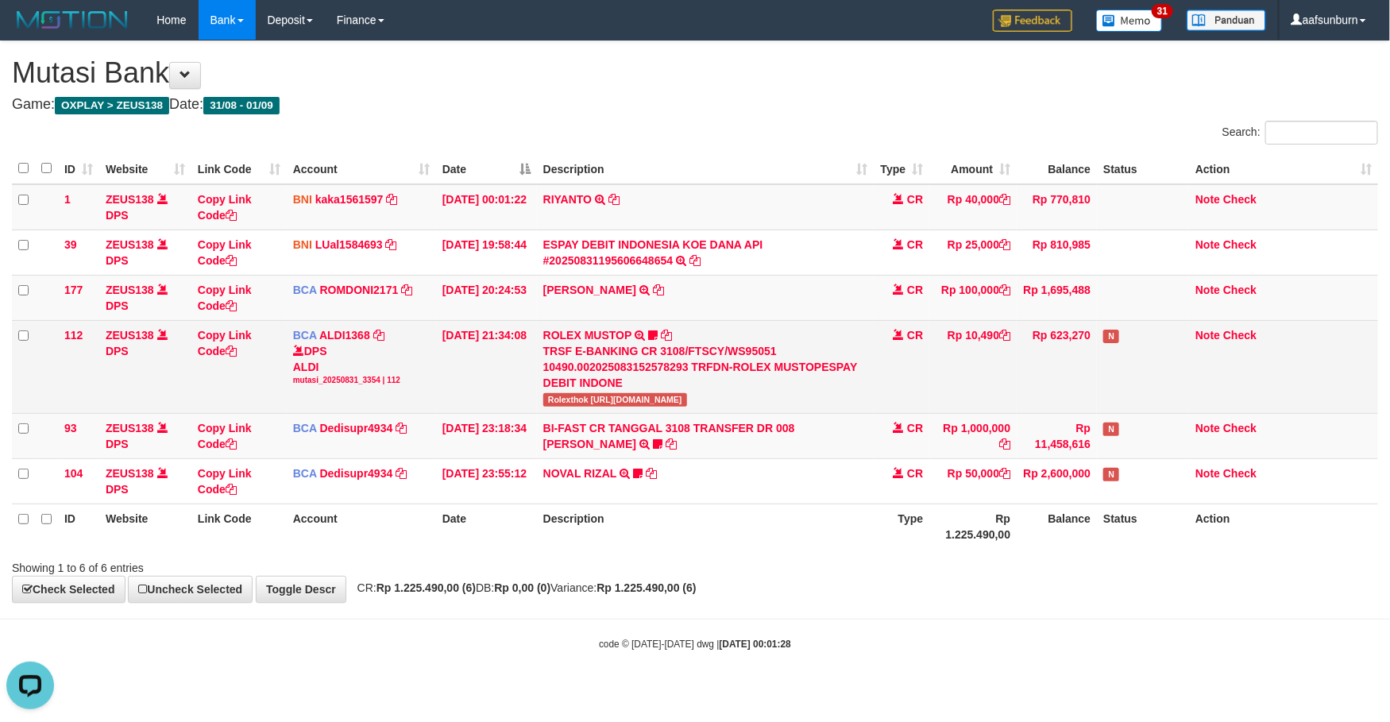
click at [567, 400] on span "Rolexthok https://prnt.sc/Z-664NA8doBo" at bounding box center [615, 400] width 144 height 14
click at [567, 400] on span "Rolexthok [URL][DOMAIN_NAME]" at bounding box center [615, 400] width 144 height 14
copy span "Rolexthok"
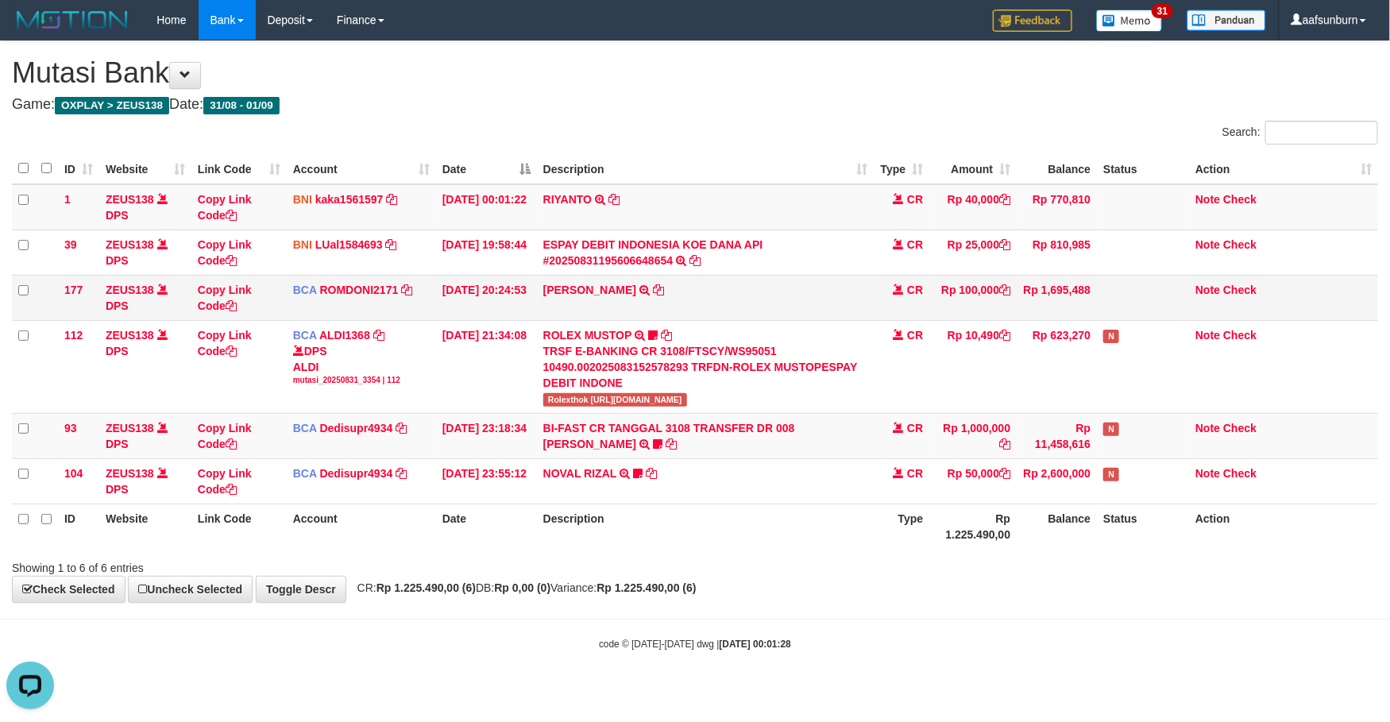
click at [1285, 303] on td "Note Check" at bounding box center [1283, 297] width 189 height 45
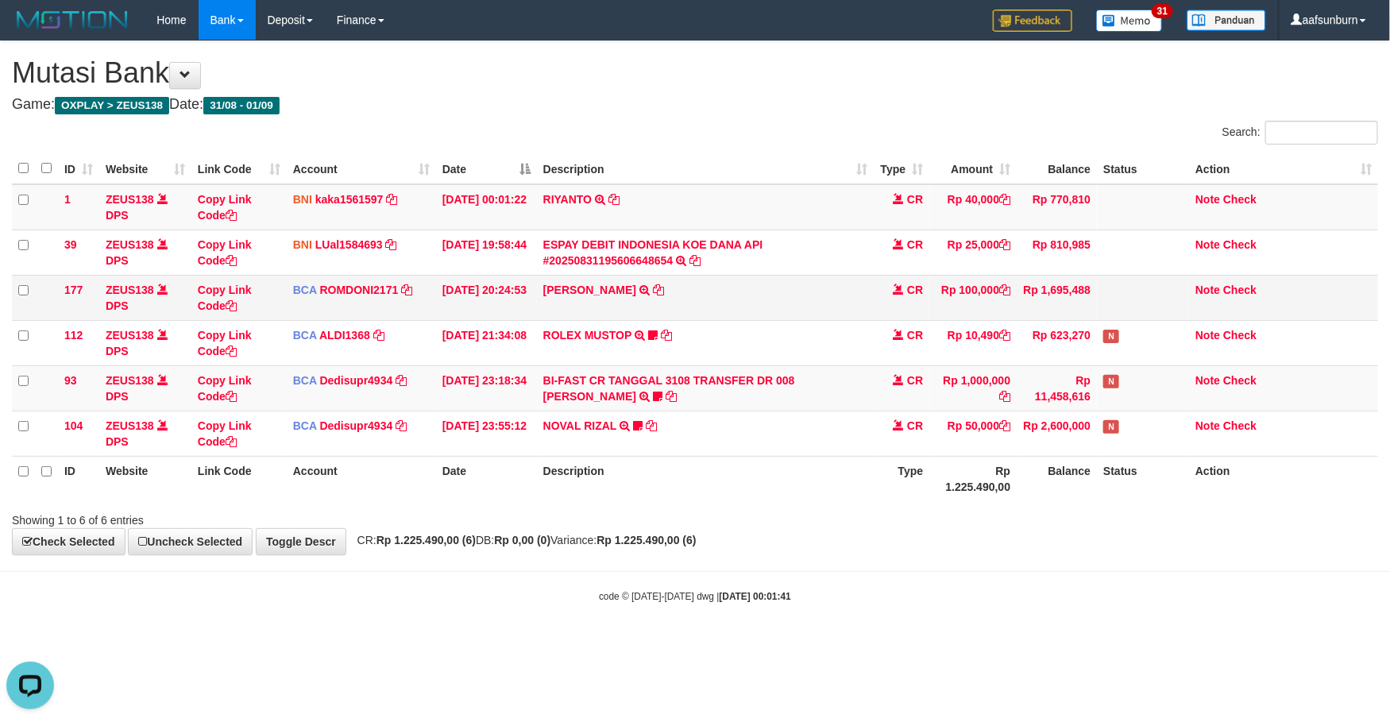
click at [920, 312] on td "CR" at bounding box center [902, 297] width 56 height 45
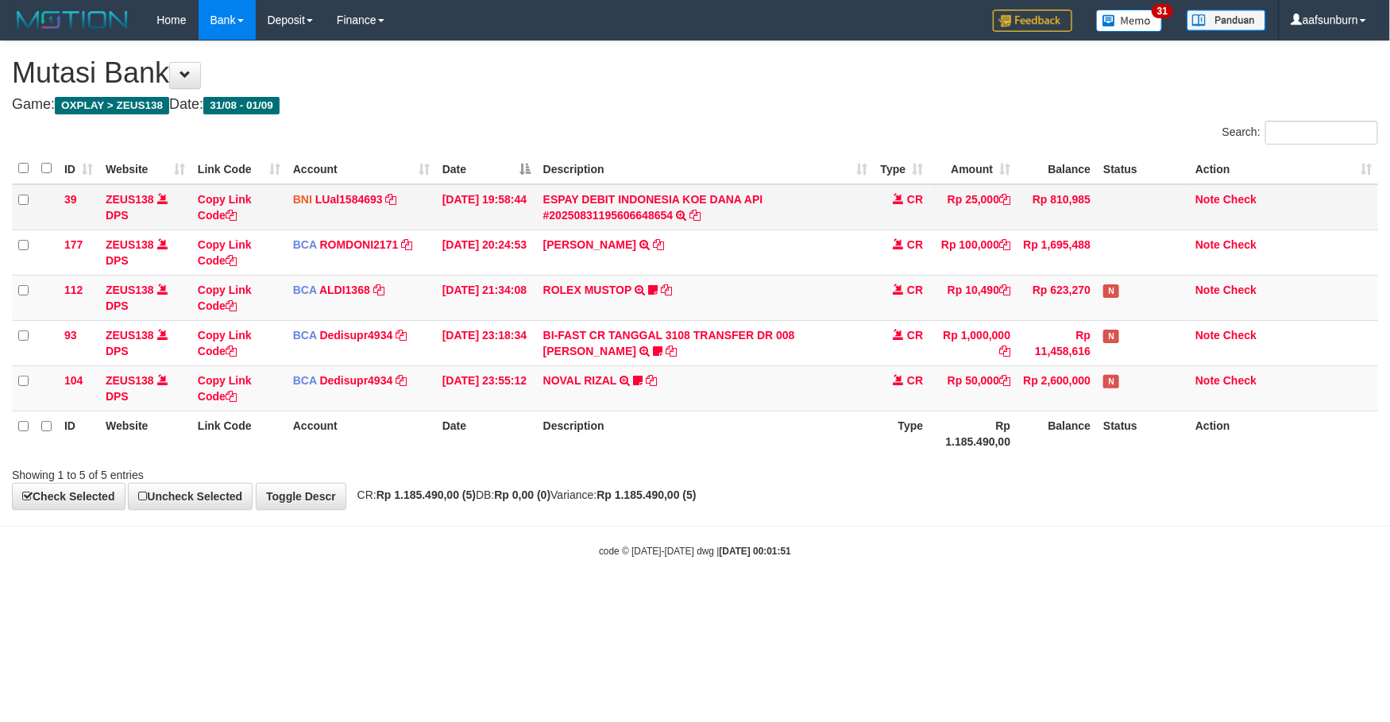
click at [734, 210] on td "ESPAY DEBIT INDONESIA KOE DANA API #20250831195606648654 TRANSFER DARI ESPAY DE…" at bounding box center [706, 207] width 338 height 46
drag, startPoint x: 1056, startPoint y: 276, endPoint x: 1077, endPoint y: 277, distance: 20.7
click at [1059, 276] on td "Rp 623,270" at bounding box center [1057, 297] width 80 height 45
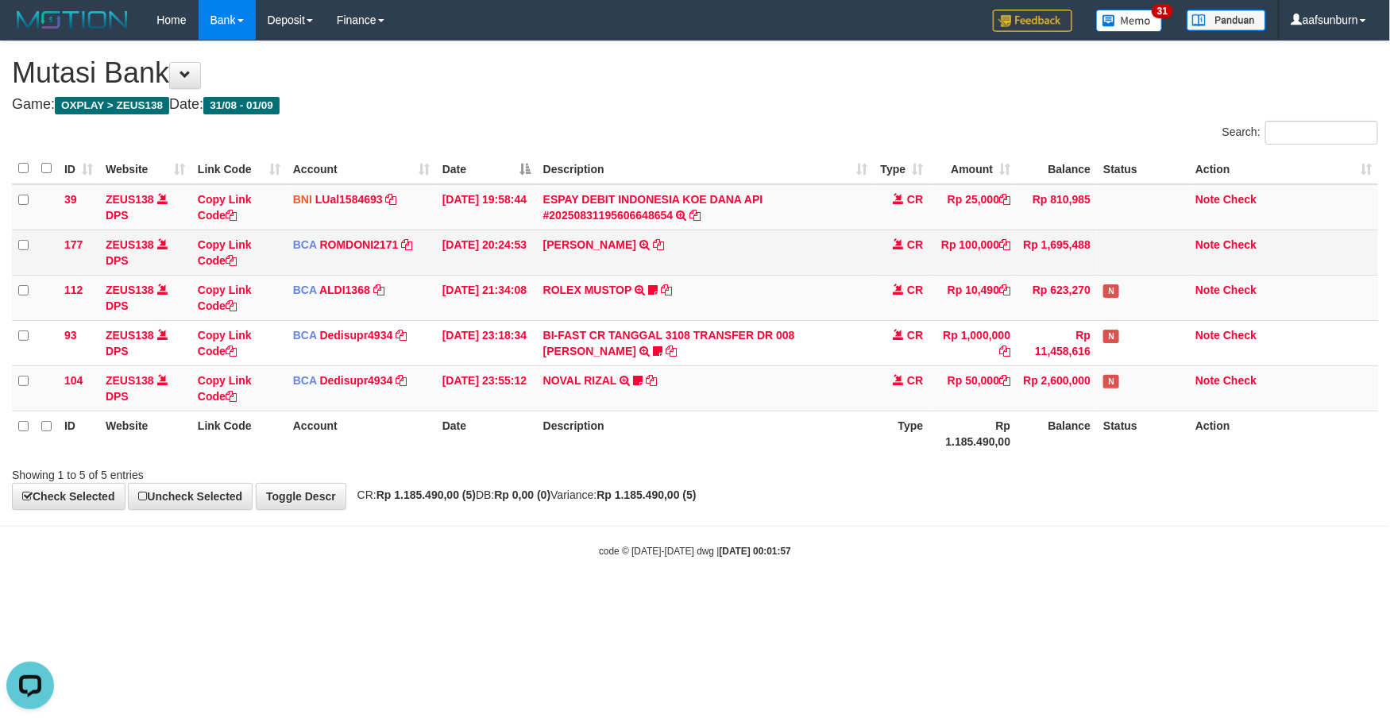
click at [1120, 256] on td at bounding box center [1143, 252] width 92 height 45
click at [920, 244] on span "CR" at bounding box center [915, 244] width 16 height 13
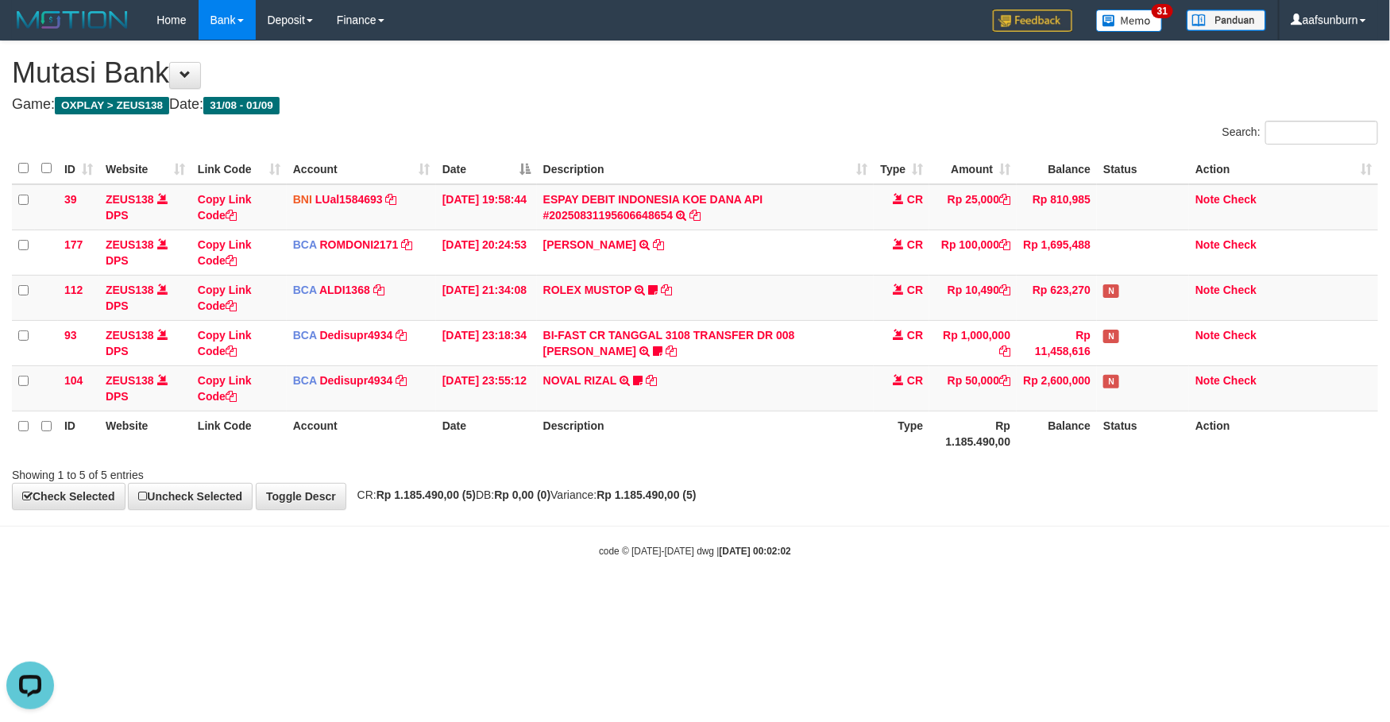
drag, startPoint x: 1175, startPoint y: 500, endPoint x: 1271, endPoint y: 516, distance: 97.3
click at [1190, 508] on div "**********" at bounding box center [695, 275] width 1390 height 468
click at [1114, 437] on th "Status" at bounding box center [1143, 433] width 92 height 45
click at [1137, 451] on th "Status" at bounding box center [1143, 433] width 92 height 45
drag, startPoint x: 775, startPoint y: 274, endPoint x: 784, endPoint y: 280, distance: 10.4
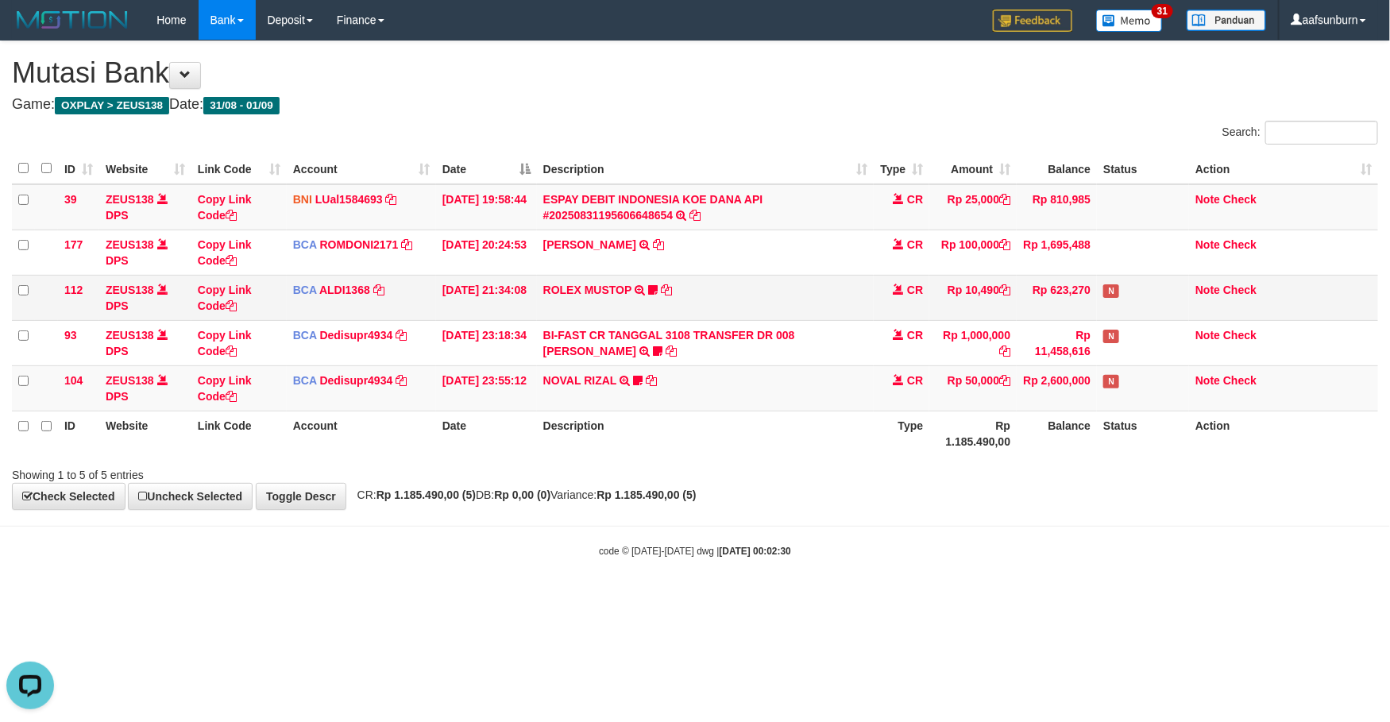
click at [777, 274] on td "ABDUL GAFUR SETORAN VIA CDM TANGGAL :31/08 31/08 WSID:Z3QA1 ABDUL GAFUR" at bounding box center [706, 252] width 338 height 45
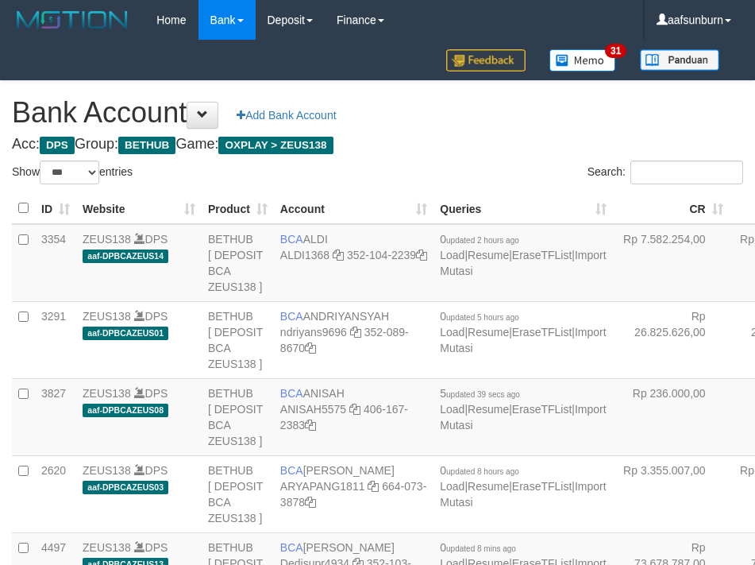
select select "***"
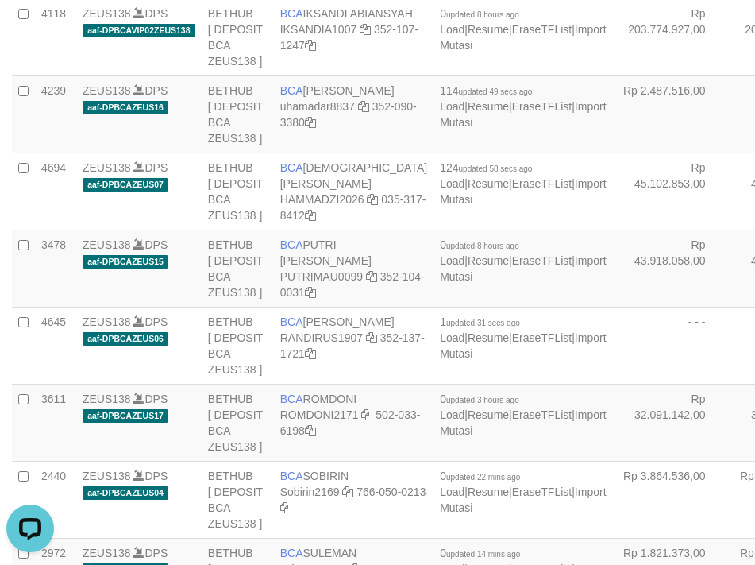
drag, startPoint x: 543, startPoint y: 562, endPoint x: 611, endPoint y: 567, distance: 67.7
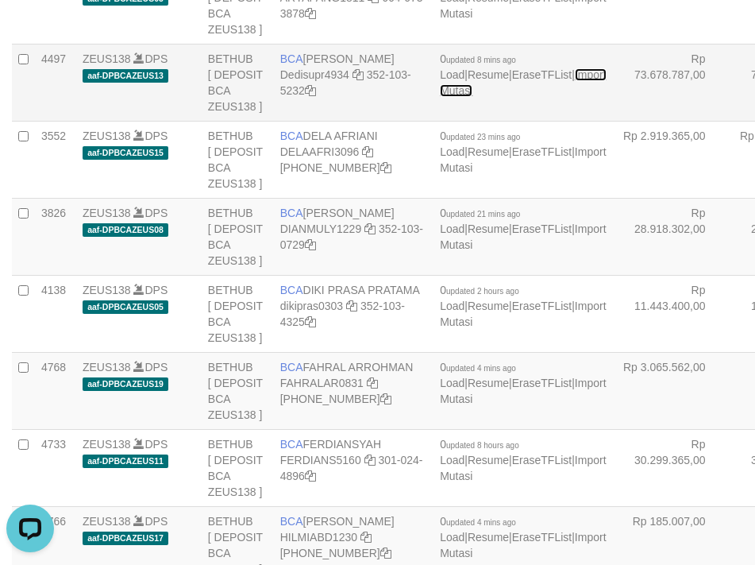
click at [440, 97] on link "Import Mutasi" at bounding box center [523, 82] width 166 height 29
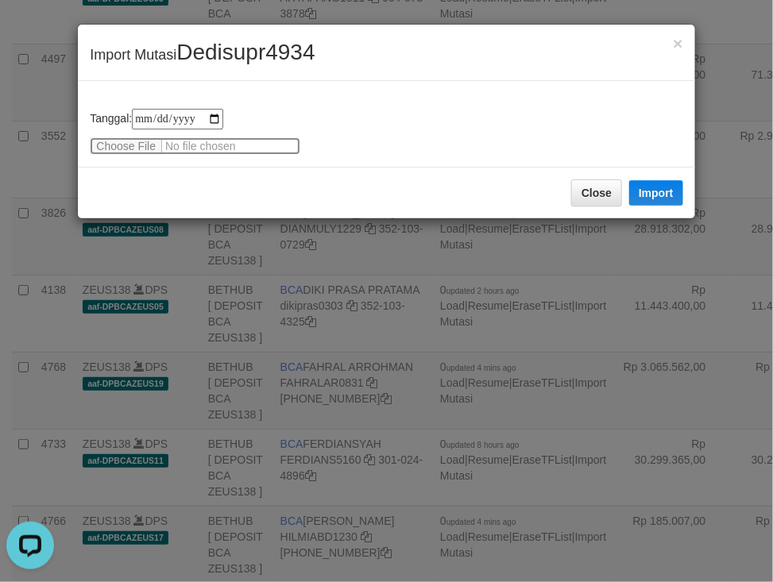
click at [122, 143] on input "file" at bounding box center [195, 145] width 210 height 17
type input "**********"
click at [660, 203] on button "Import" at bounding box center [656, 192] width 54 height 25
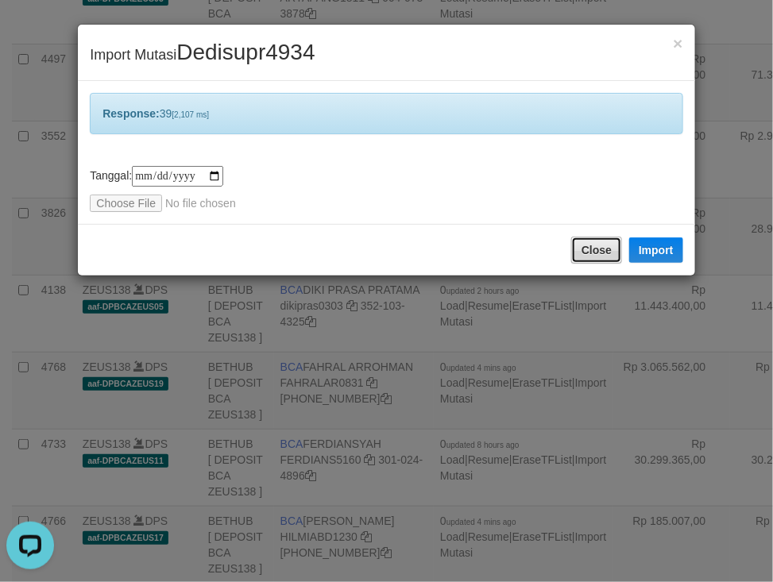
click at [601, 253] on button "Close" at bounding box center [596, 250] width 51 height 27
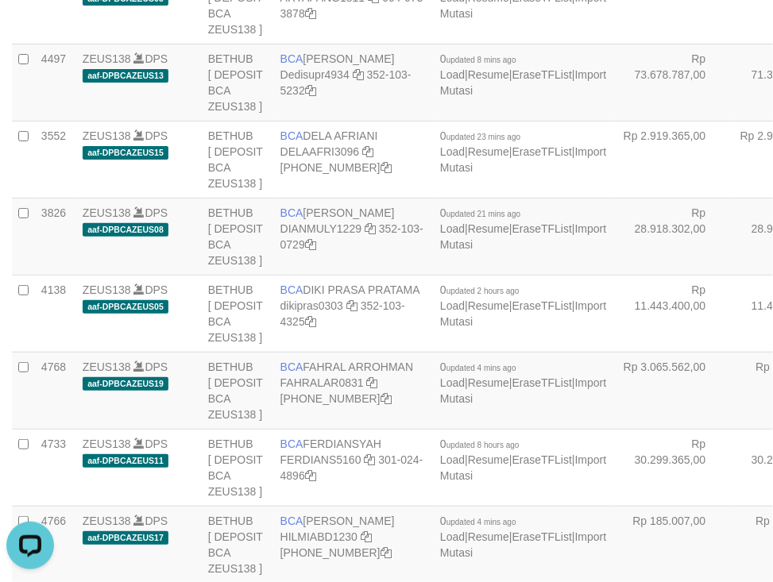
click at [601, 253] on div at bounding box center [386, 291] width 773 height 582
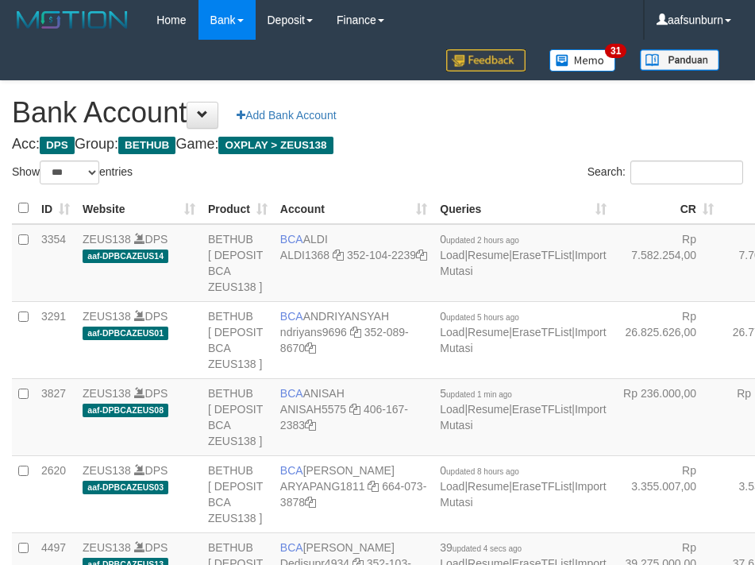
select select "***"
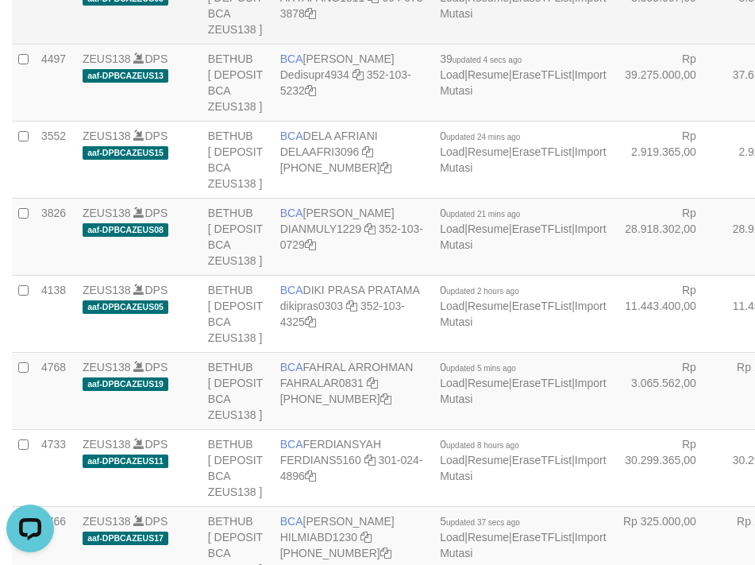
drag, startPoint x: 672, startPoint y: 134, endPoint x: 494, endPoint y: 201, distance: 190.0
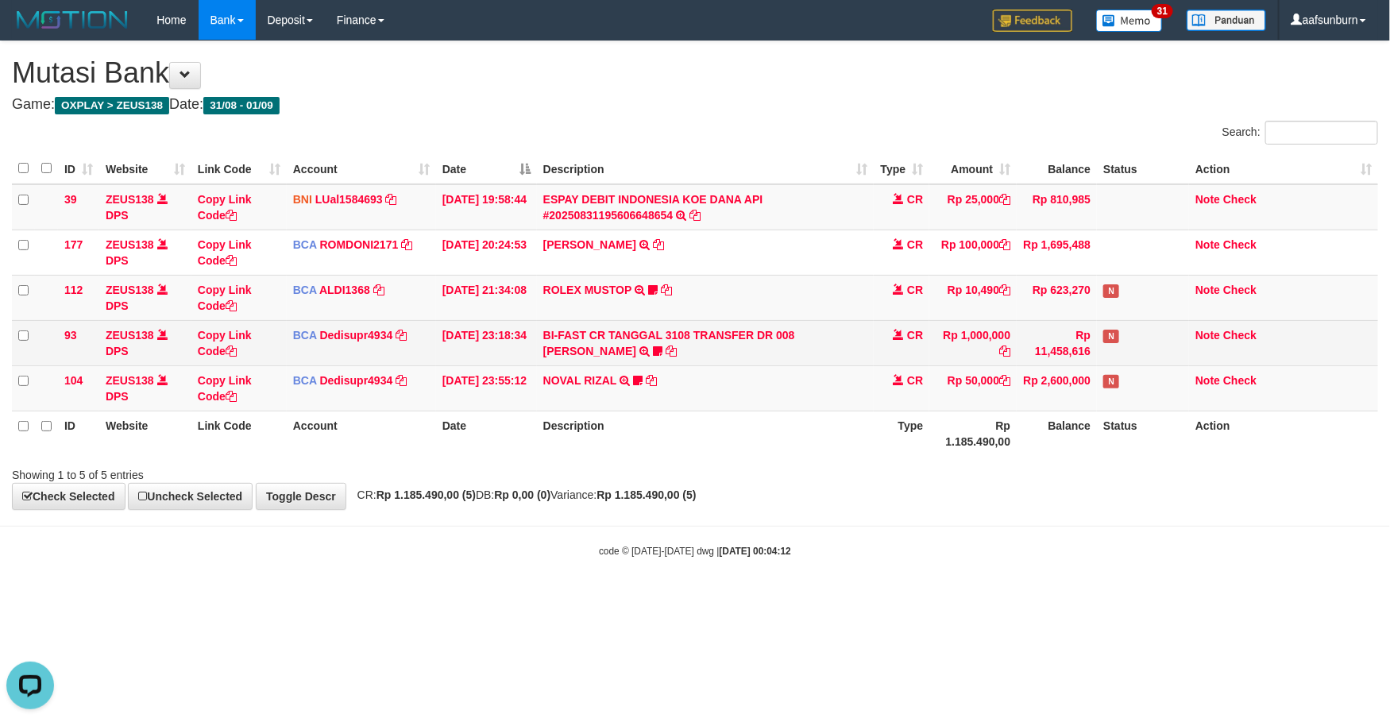
drag, startPoint x: 971, startPoint y: 308, endPoint x: 1157, endPoint y: 351, distance: 190.8
click at [982, 306] on td "Rp 10,490" at bounding box center [972, 297] width 87 height 45
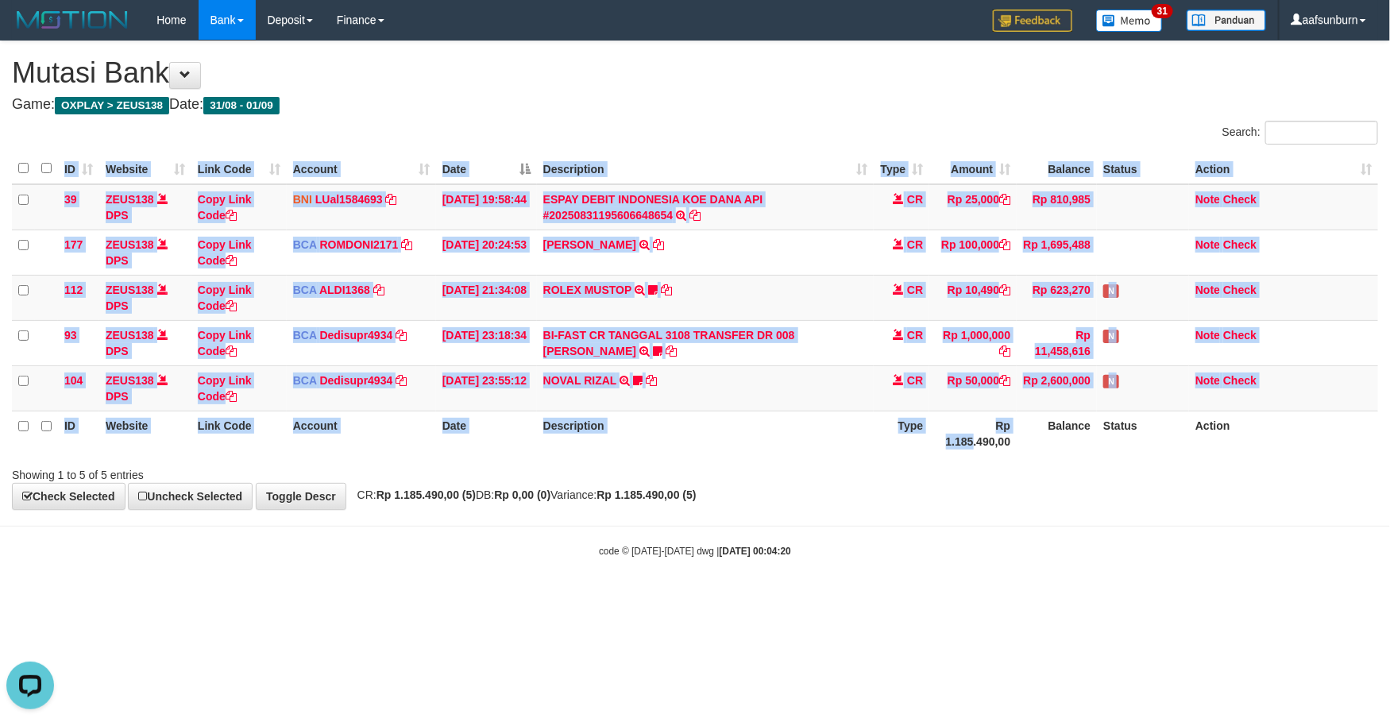
click at [975, 458] on div "ID Website Link Code Account Date Description Type Amount Balance Status Action…" at bounding box center [695, 305] width 1390 height 312
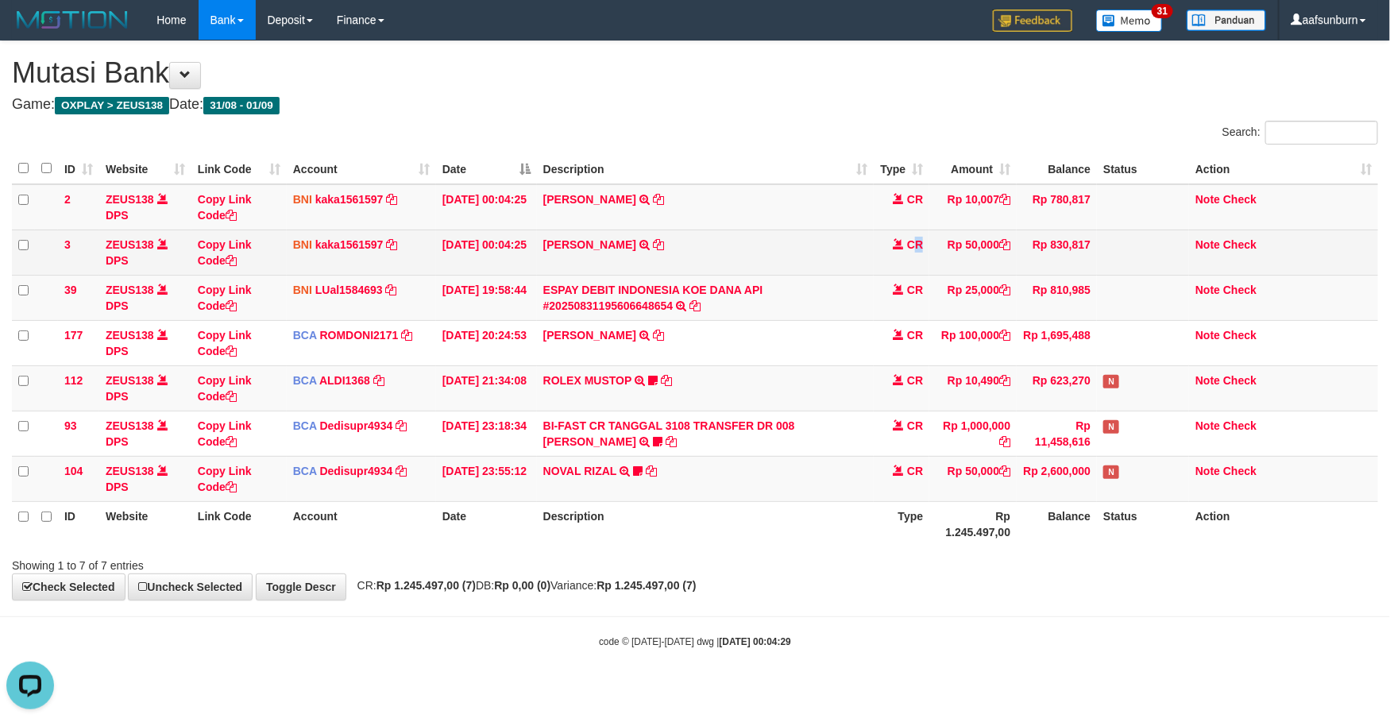
drag, startPoint x: 918, startPoint y: 253, endPoint x: 927, endPoint y: 255, distance: 9.1
click at [921, 253] on td "CR" at bounding box center [902, 252] width 56 height 45
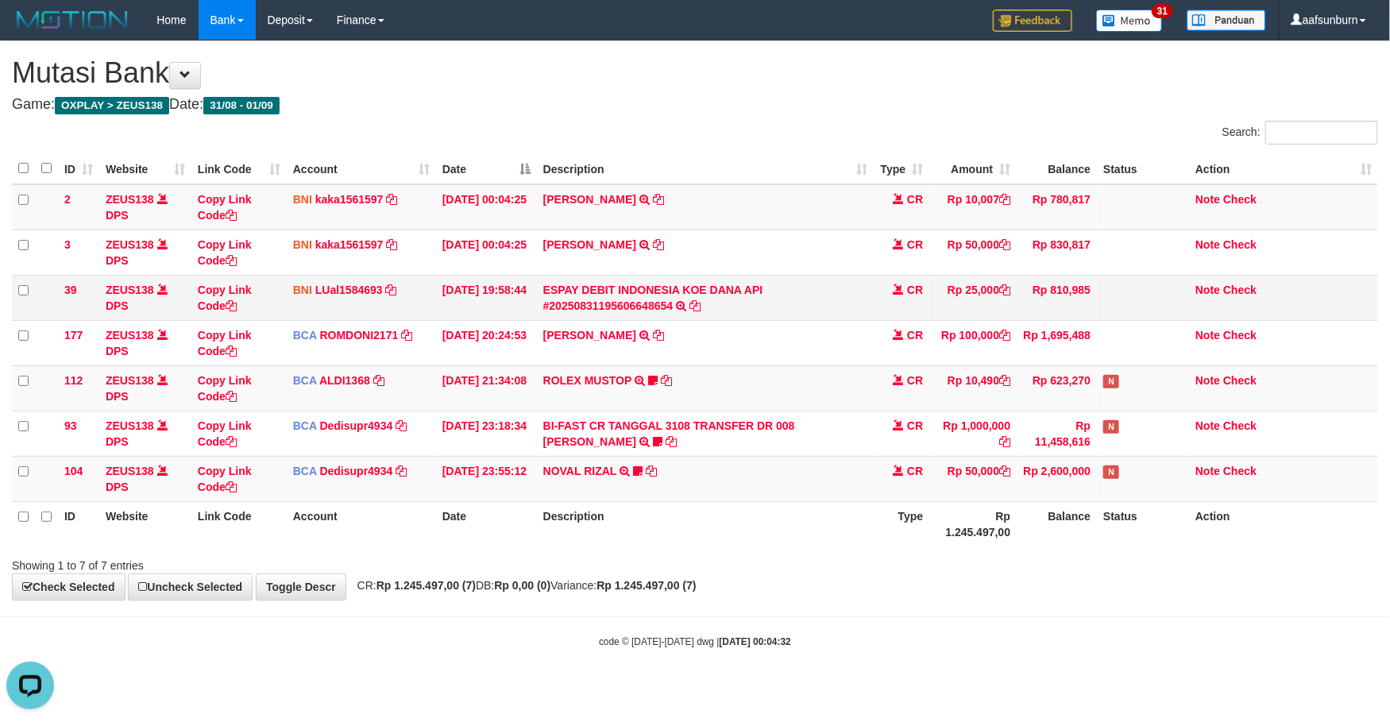
click at [1075, 284] on td "Rp 810,985" at bounding box center [1057, 297] width 80 height 45
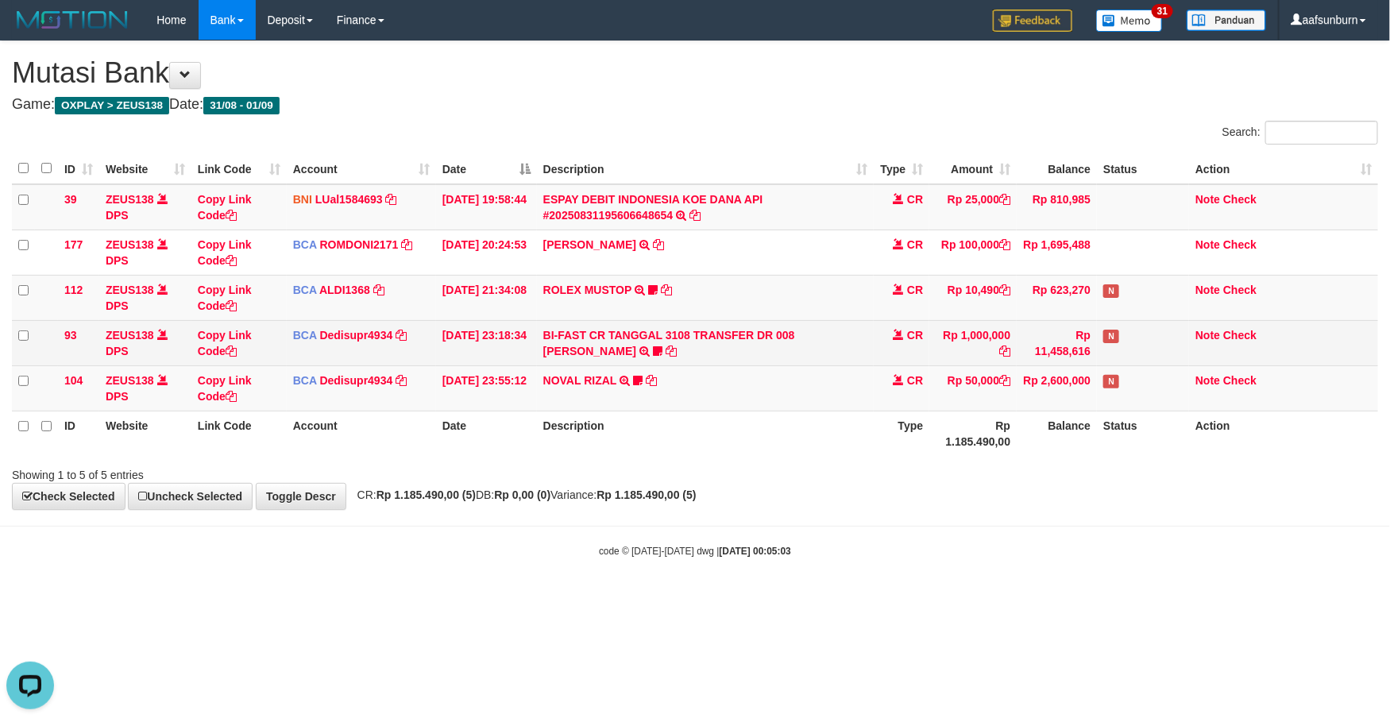
click at [927, 346] on td "CR" at bounding box center [902, 342] width 56 height 45
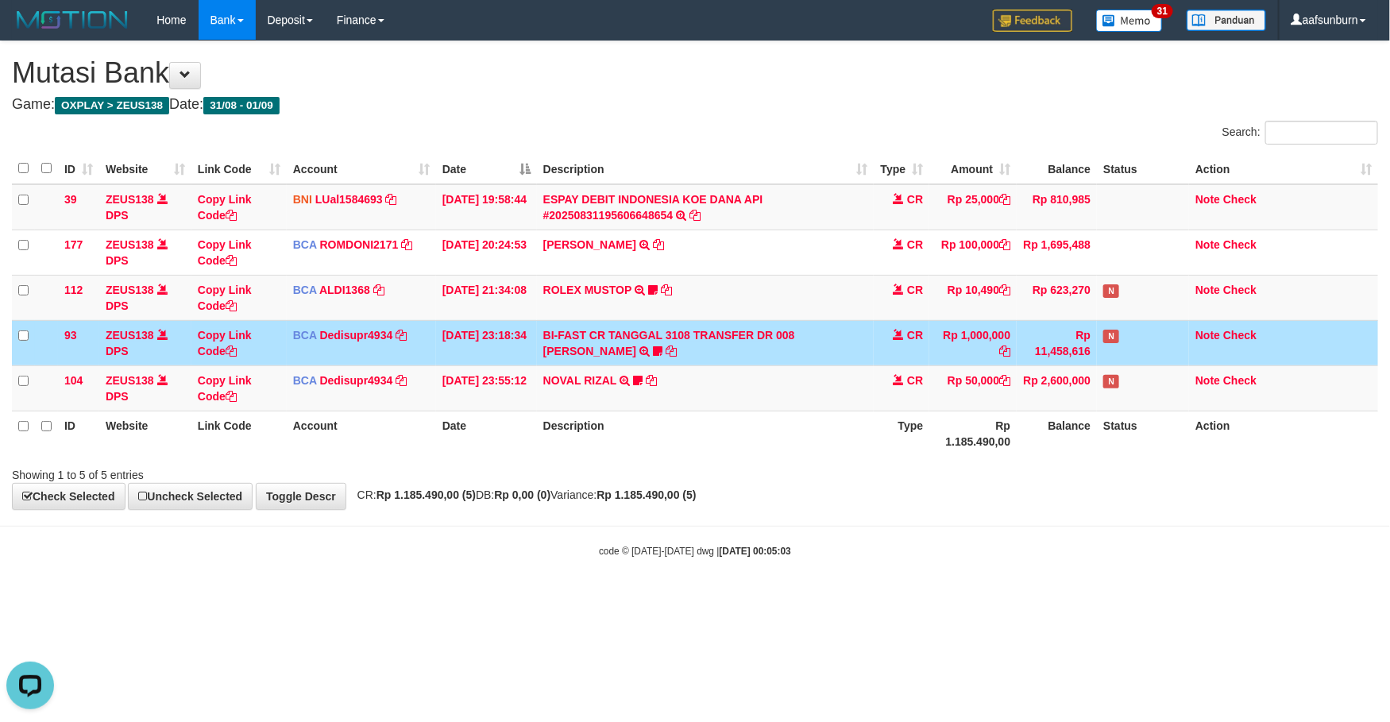
click at [936, 349] on td "Rp 1,000,000" at bounding box center [972, 342] width 87 height 45
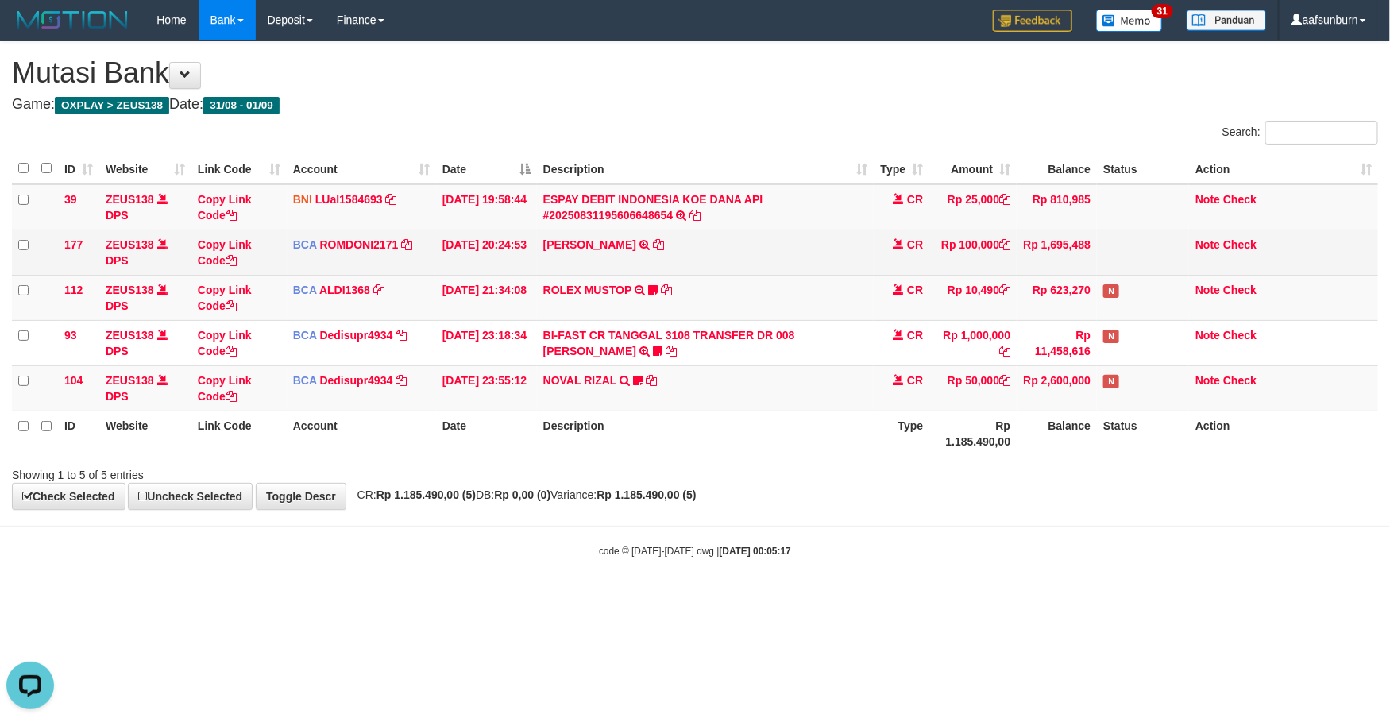
click at [984, 268] on td "Rp 100,000" at bounding box center [972, 252] width 87 height 45
click at [994, 268] on td "Rp 100,000" at bounding box center [972, 252] width 87 height 45
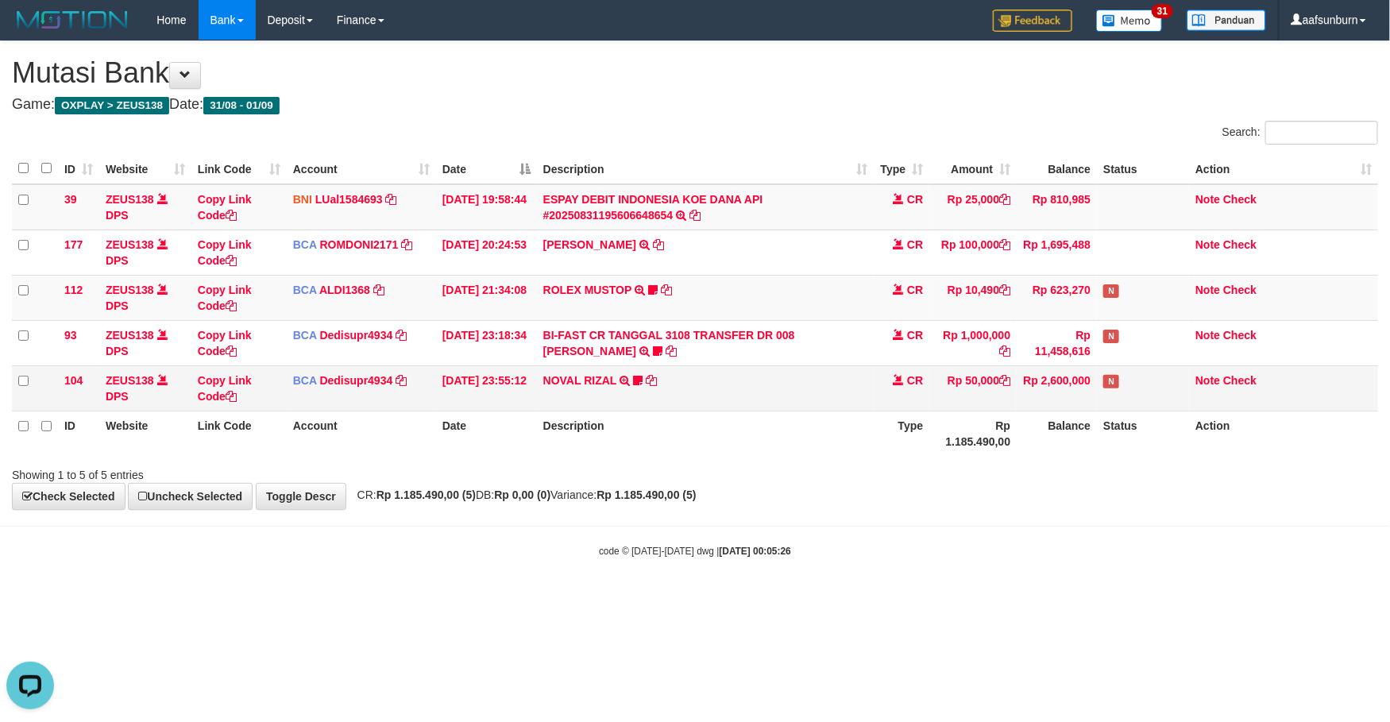
click at [1090, 394] on td "Rp 2,600,000" at bounding box center [1057, 387] width 80 height 45
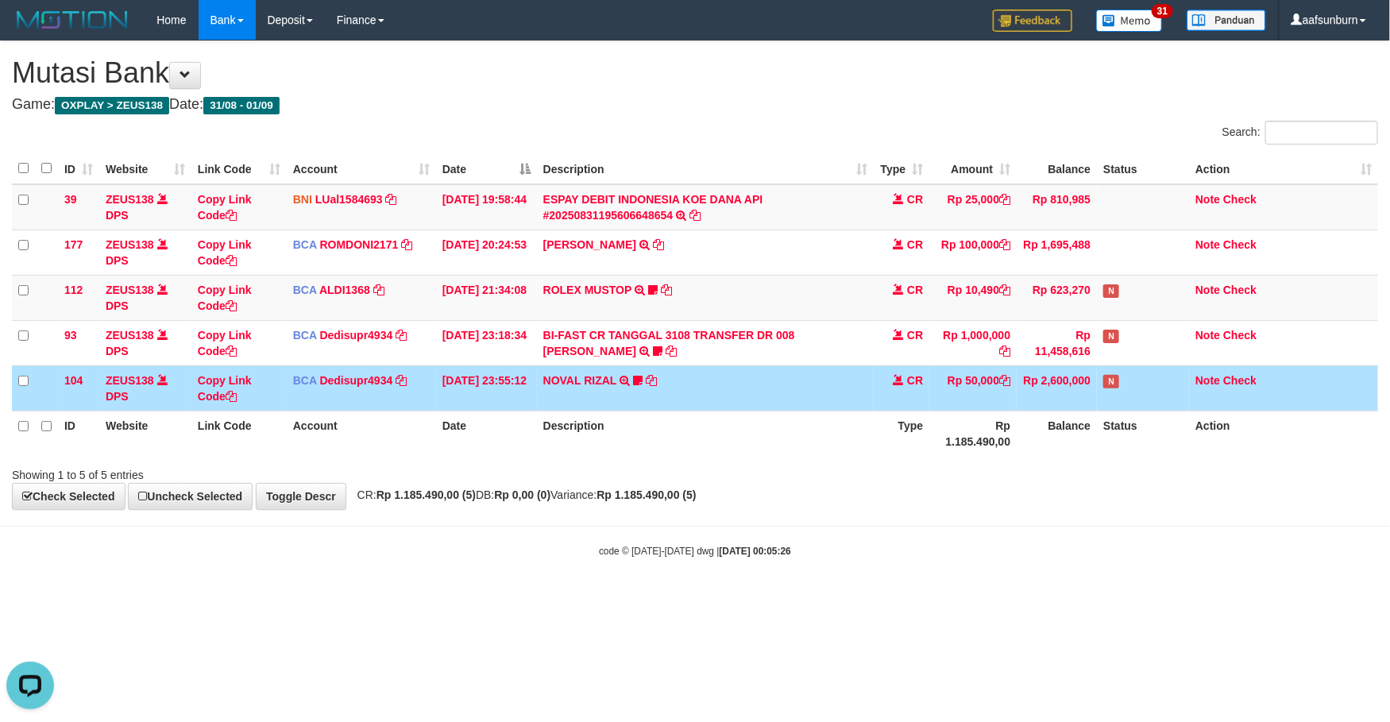
click at [1092, 393] on td "Rp 2,600,000" at bounding box center [1057, 387] width 80 height 45
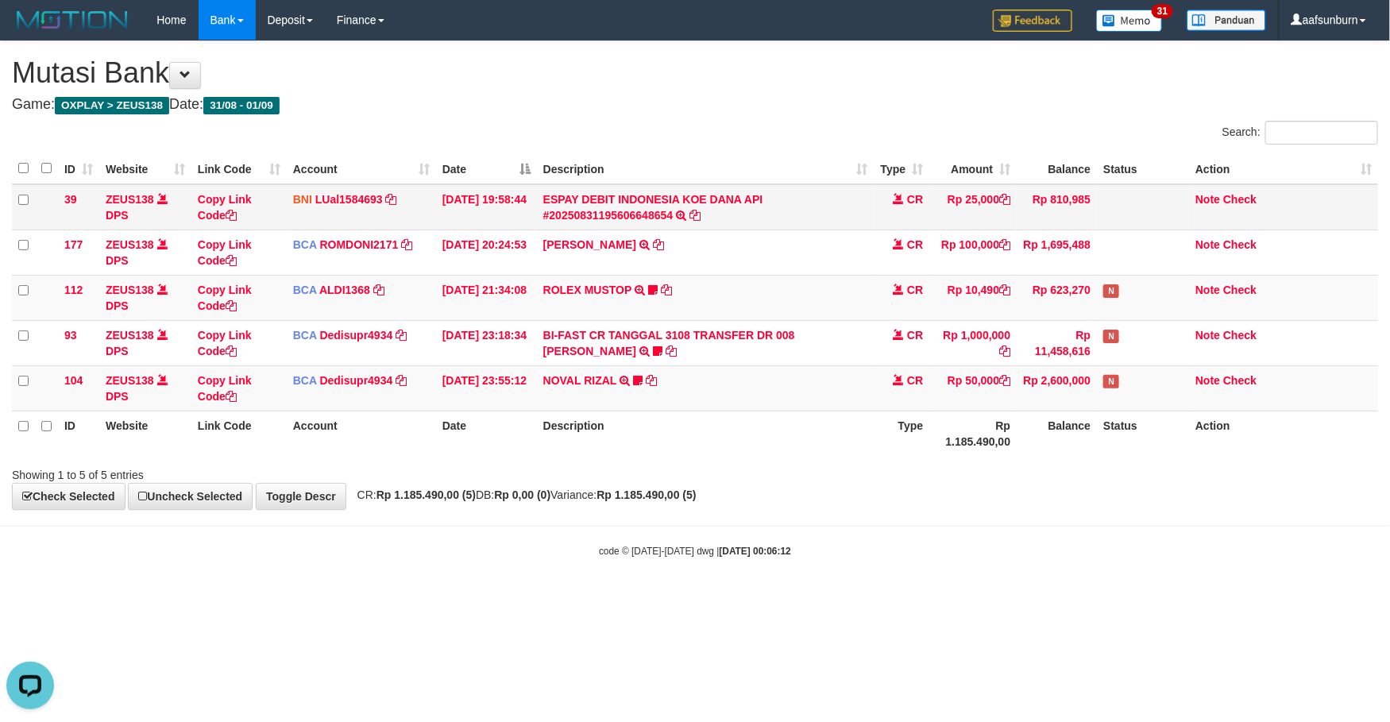
click at [997, 187] on td "Rp 25,000" at bounding box center [972, 207] width 87 height 46
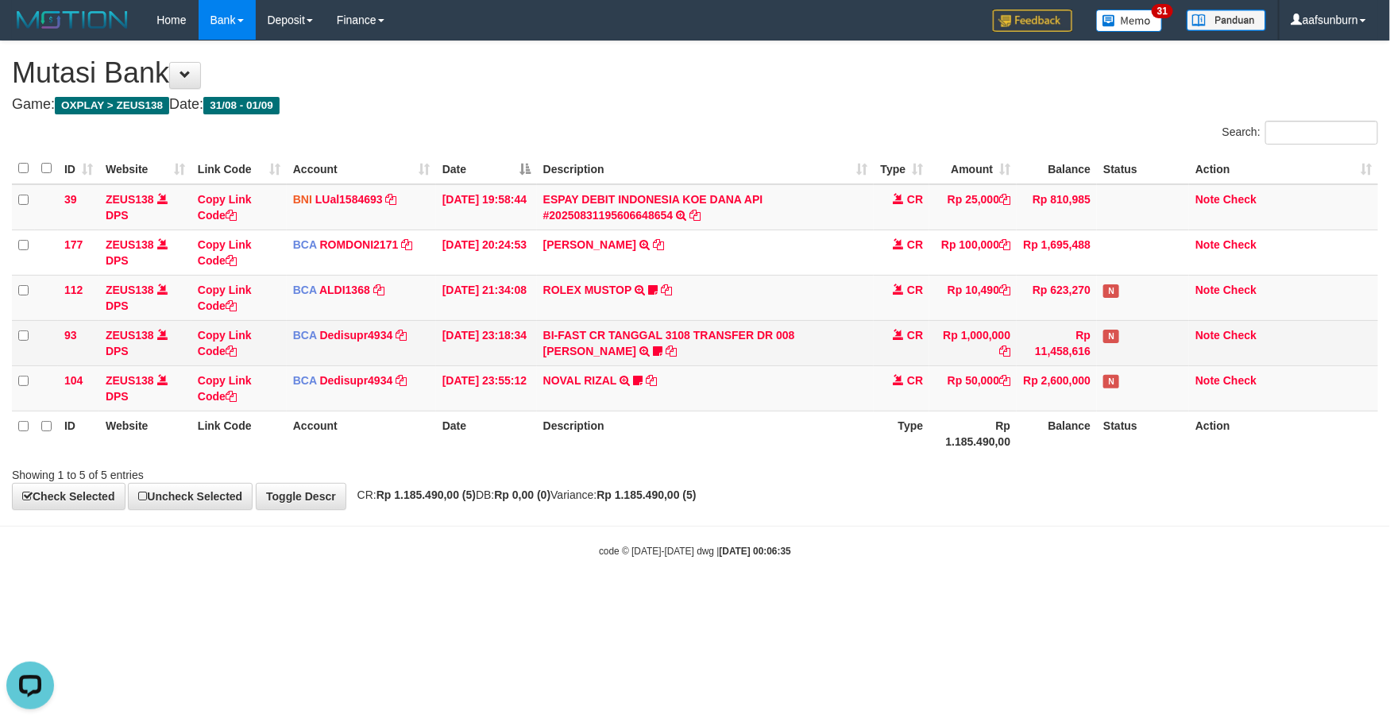
click at [872, 337] on td "BI-FAST CR TANGGAL 3108 TRANSFER DR 008 TOTO TAUFIK HIDAYA BI-FAST CR TANGGAL :…" at bounding box center [706, 342] width 338 height 45
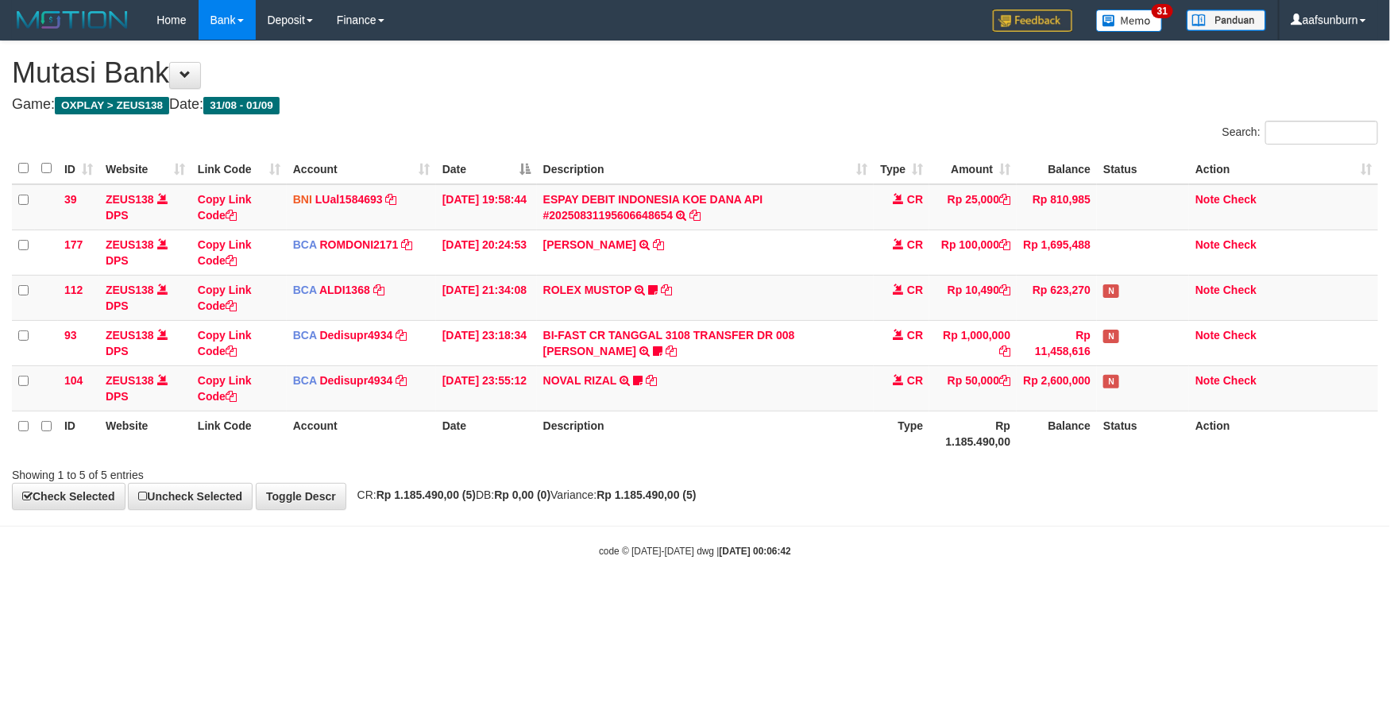
click at [992, 515] on body "Toggle navigation Home Bank Account List Load By Website Group [OXPLAY] ZEUS138…" at bounding box center [695, 299] width 1390 height 598
drag, startPoint x: 0, startPoint y: 0, endPoint x: 990, endPoint y: 504, distance: 1110.5
click at [990, 504] on div "**********" at bounding box center [695, 275] width 1390 height 468
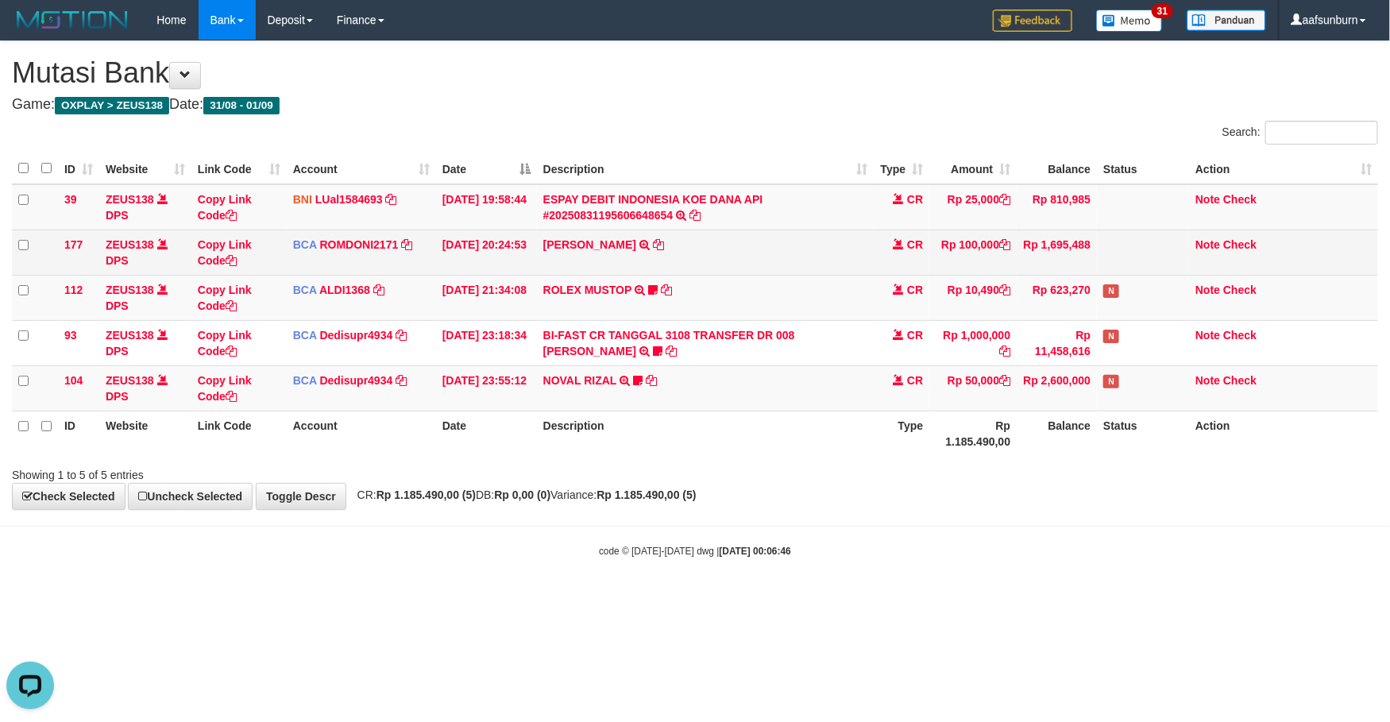
click at [786, 257] on td "[PERSON_NAME] SETORAN VIA CDM TANGGAL :31/08 31/08 WSID:Z3QA1 [PERSON_NAME]" at bounding box center [706, 252] width 338 height 45
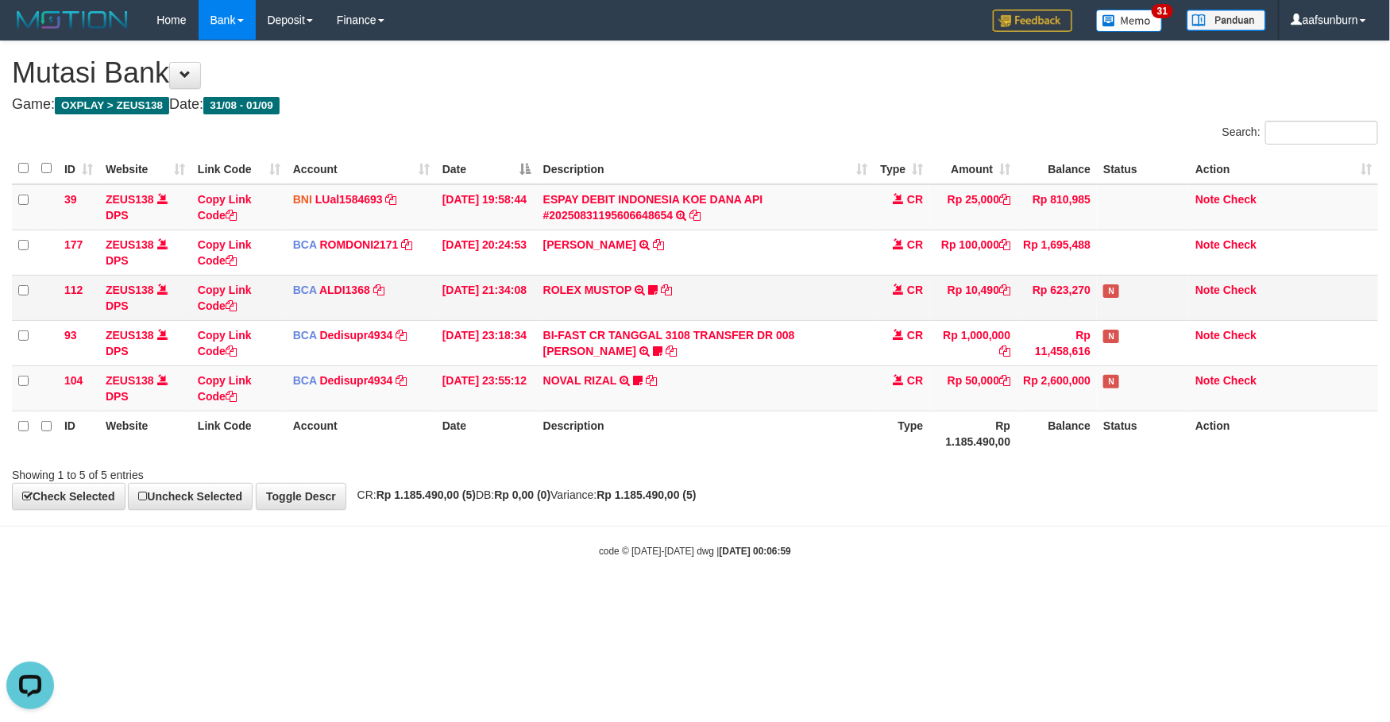
click at [829, 293] on td "ROLEX MUSTOP TRSF E-BANKING CR 3108/FTSCY/WS95051 10490.002025083152578293 TRFD…" at bounding box center [706, 297] width 338 height 45
drag, startPoint x: 1154, startPoint y: 442, endPoint x: 1161, endPoint y: 446, distance: 8.2
click at [1160, 446] on th "Status" at bounding box center [1143, 433] width 92 height 45
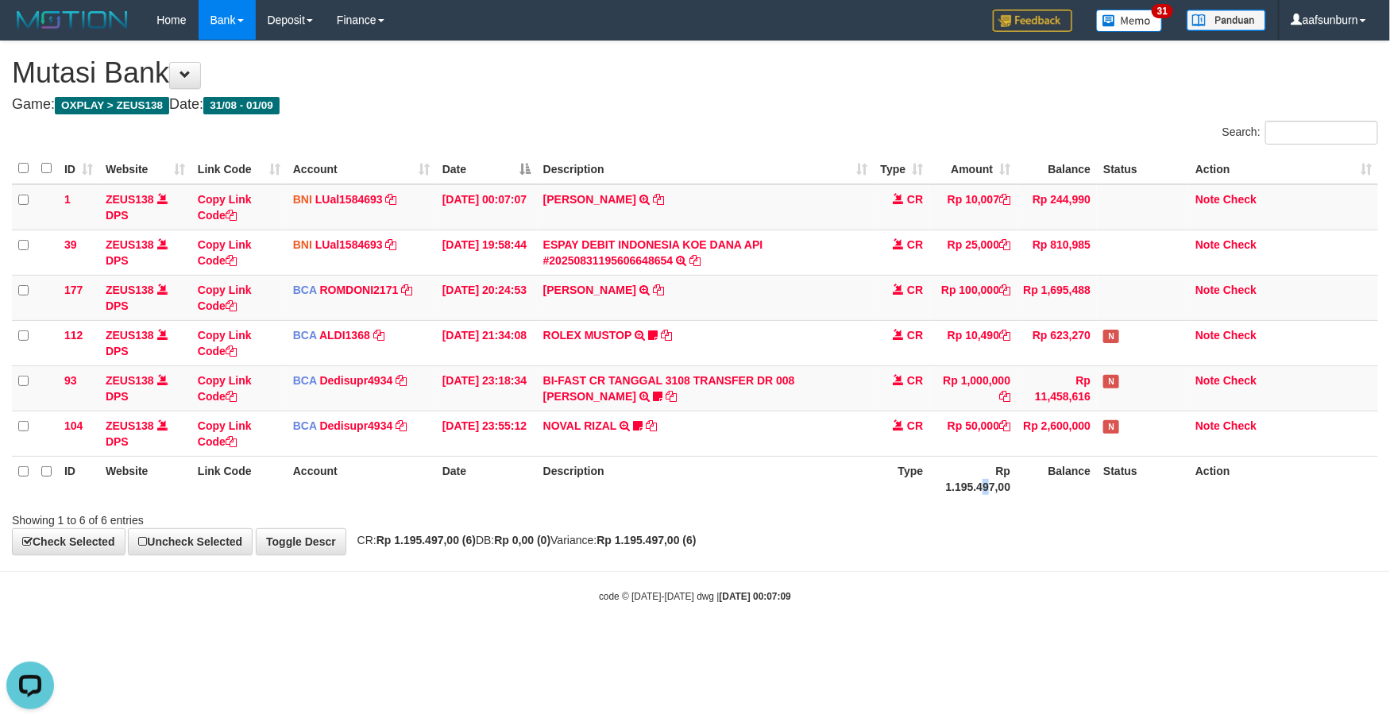
drag, startPoint x: 991, startPoint y: 482, endPoint x: 1003, endPoint y: 487, distance: 12.8
click at [997, 485] on th "Rp 1.195.497,00" at bounding box center [972, 478] width 87 height 45
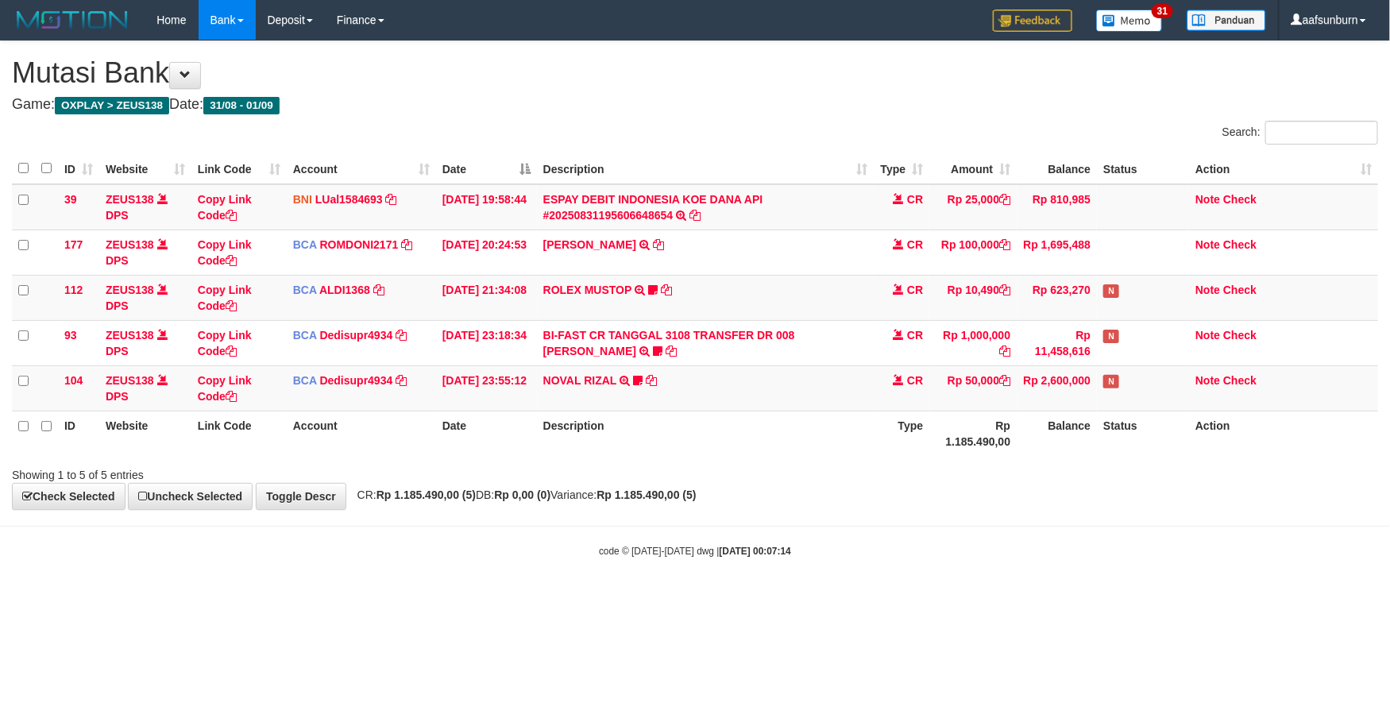
drag, startPoint x: 0, startPoint y: 0, endPoint x: 1385, endPoint y: 469, distance: 1462.6
click at [1039, 489] on div "**********" at bounding box center [695, 275] width 1390 height 468
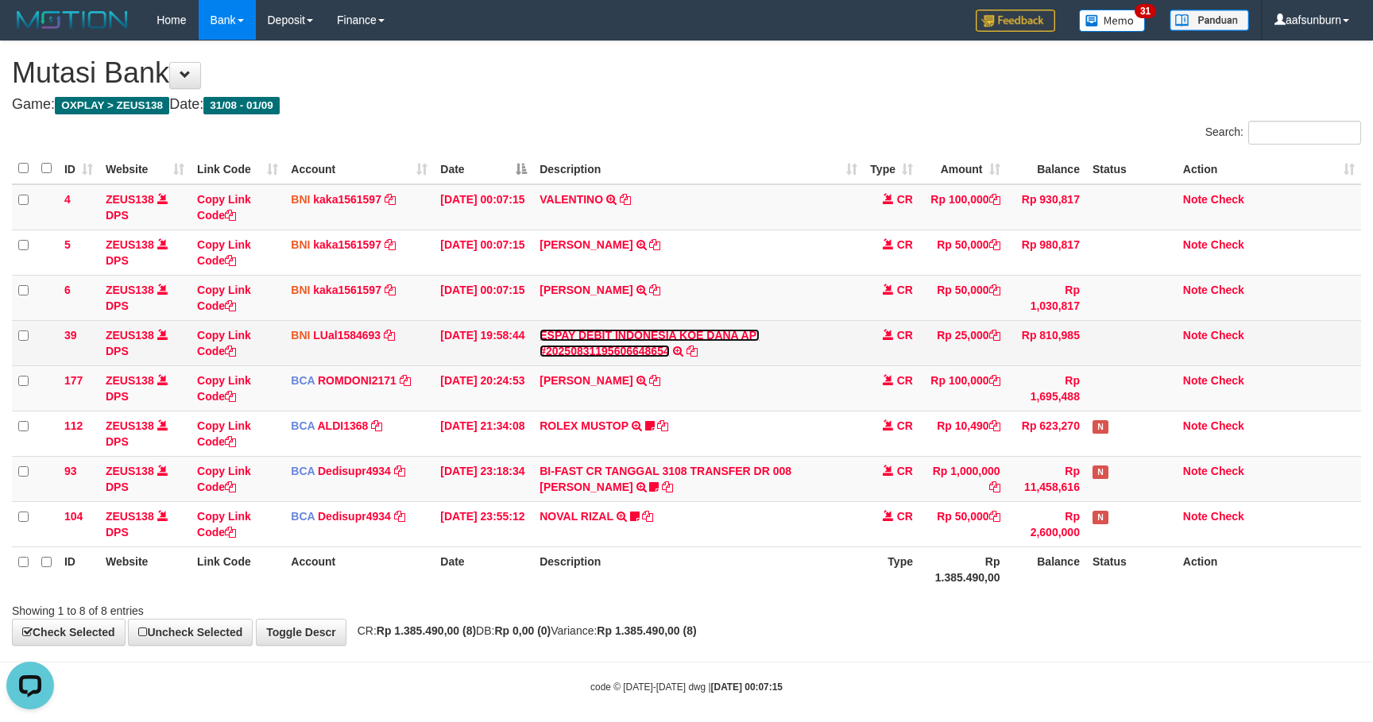
click at [568, 338] on link "ESPAY DEBIT INDONESIA KOE DANA API #20250831195606648654" at bounding box center [649, 343] width 220 height 29
click at [572, 338] on link "ESPAY DEBIT INDONESIA KOE DANA API #20250831195606648654" at bounding box center [649, 343] width 220 height 29
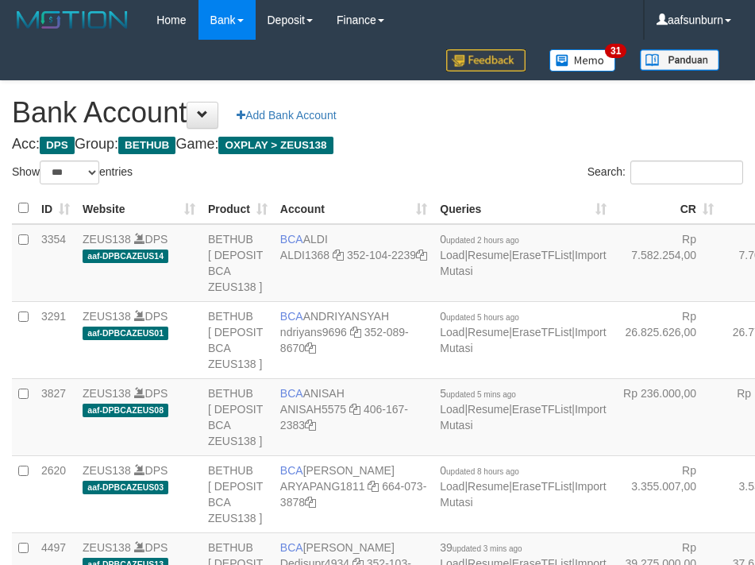
select select "***"
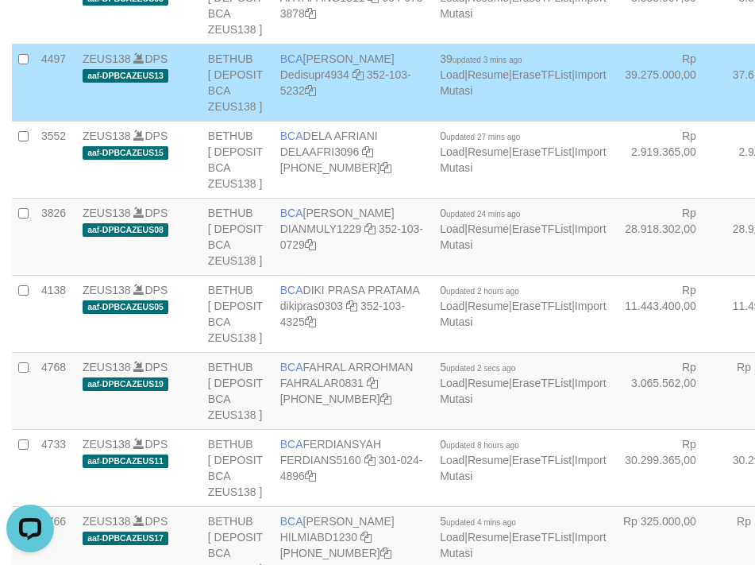
scroll to position [1838, 0]
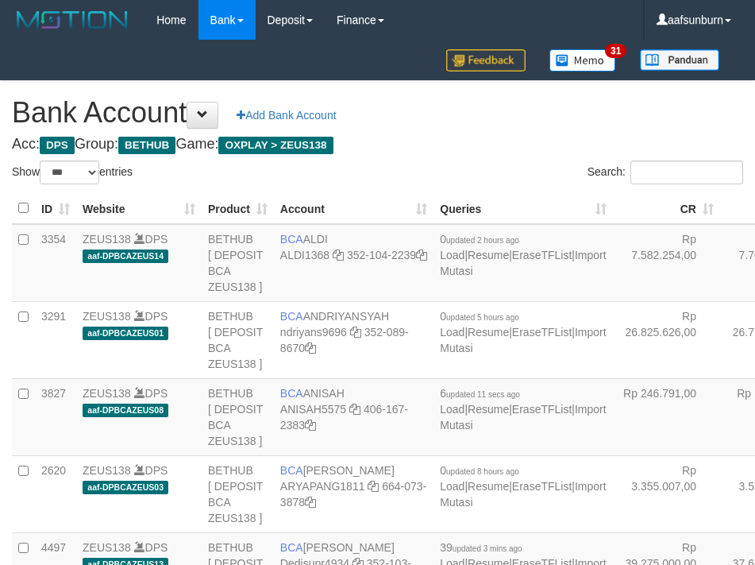
select select "***"
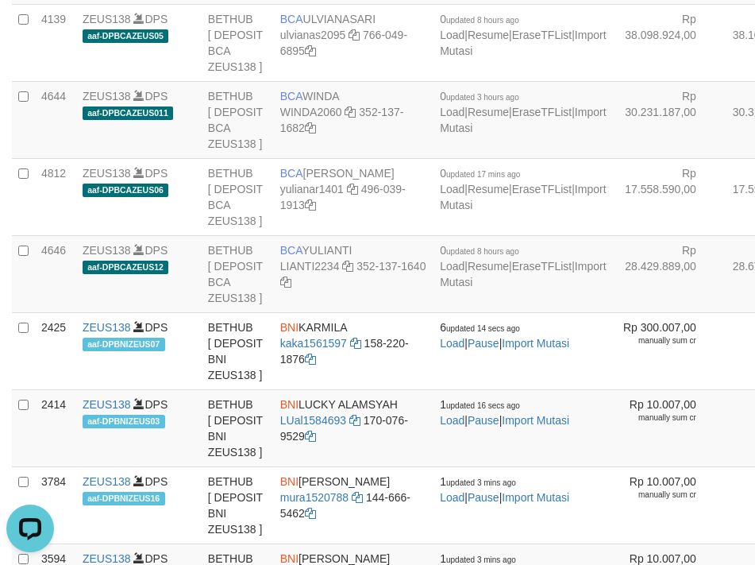
drag, startPoint x: 722, startPoint y: 272, endPoint x: 703, endPoint y: 272, distance: 19.1
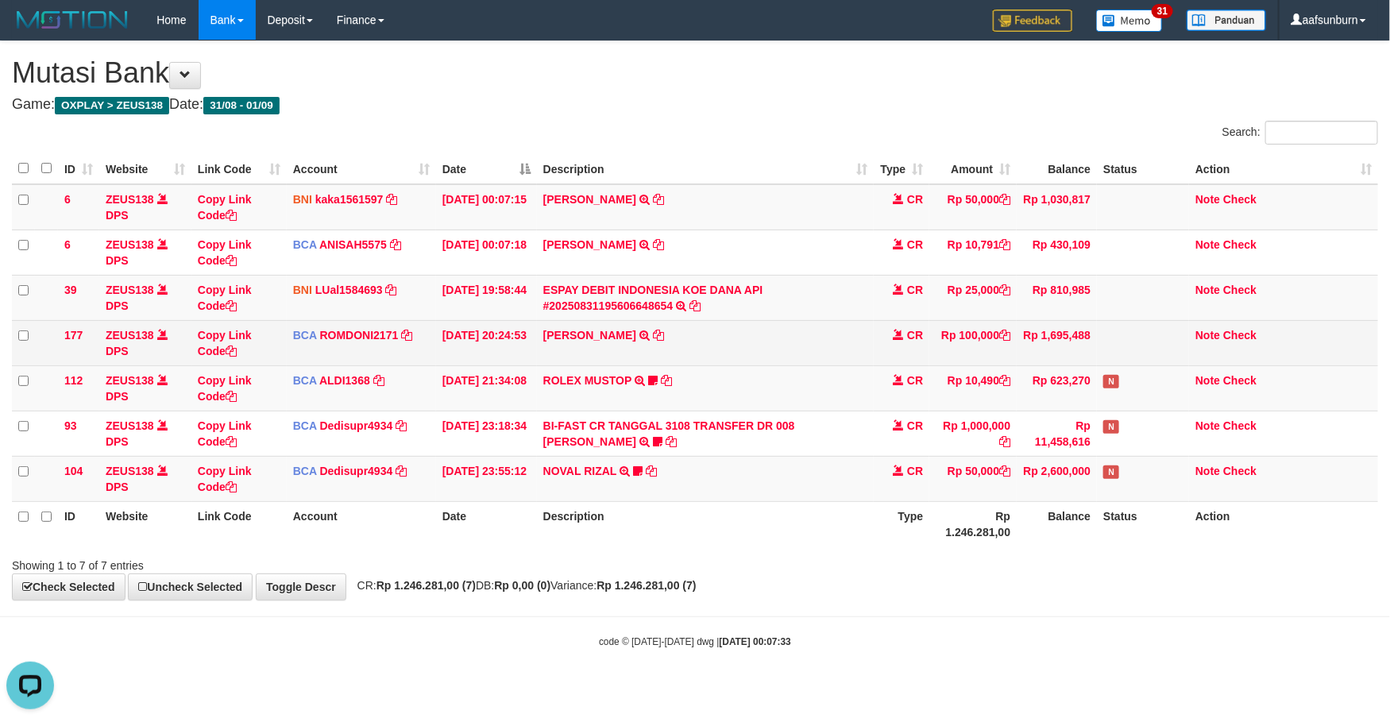
click at [734, 334] on td "ABDUL GAFUR SETORAN VIA CDM TANGGAL :31/08 31/08 WSID:Z3QA1 ABDUL GAFUR" at bounding box center [706, 342] width 338 height 45
click at [732, 334] on td "ABDUL GAFUR SETORAN VIA CDM TANGGAL :31/08 31/08 WSID:Z3QA1 ABDUL GAFUR" at bounding box center [706, 342] width 338 height 45
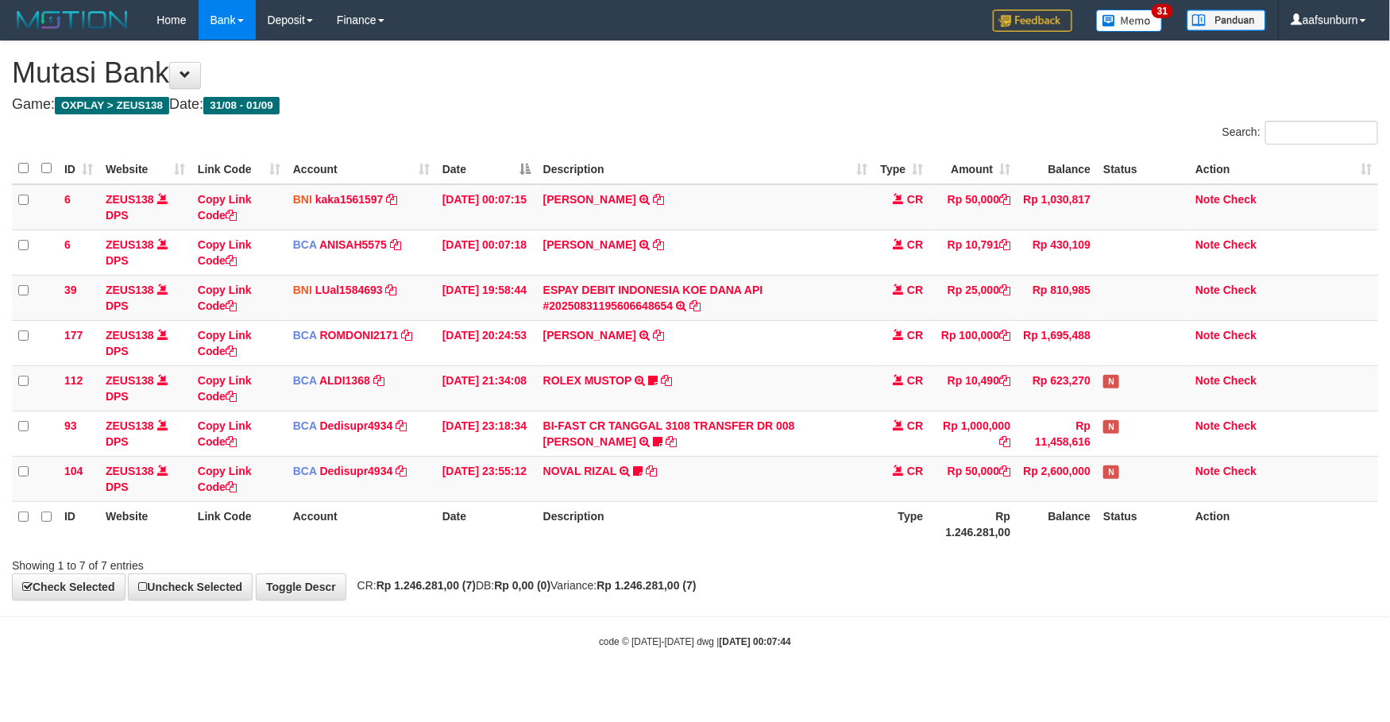
drag, startPoint x: 1051, startPoint y: 491, endPoint x: 1207, endPoint y: 523, distance: 158.9
click at [1061, 493] on td "Rp 2,600,000" at bounding box center [1057, 478] width 80 height 45
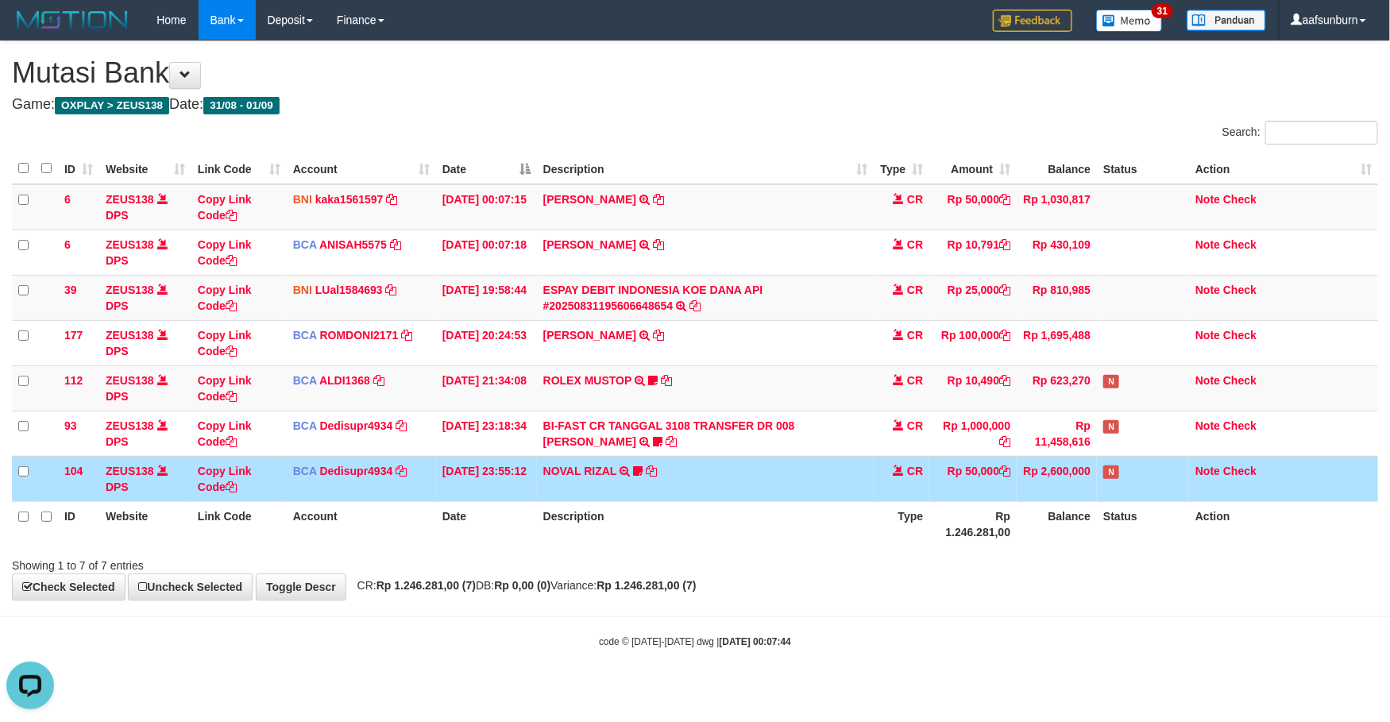
click at [1065, 463] on td "Rp 2,600,000" at bounding box center [1057, 478] width 80 height 45
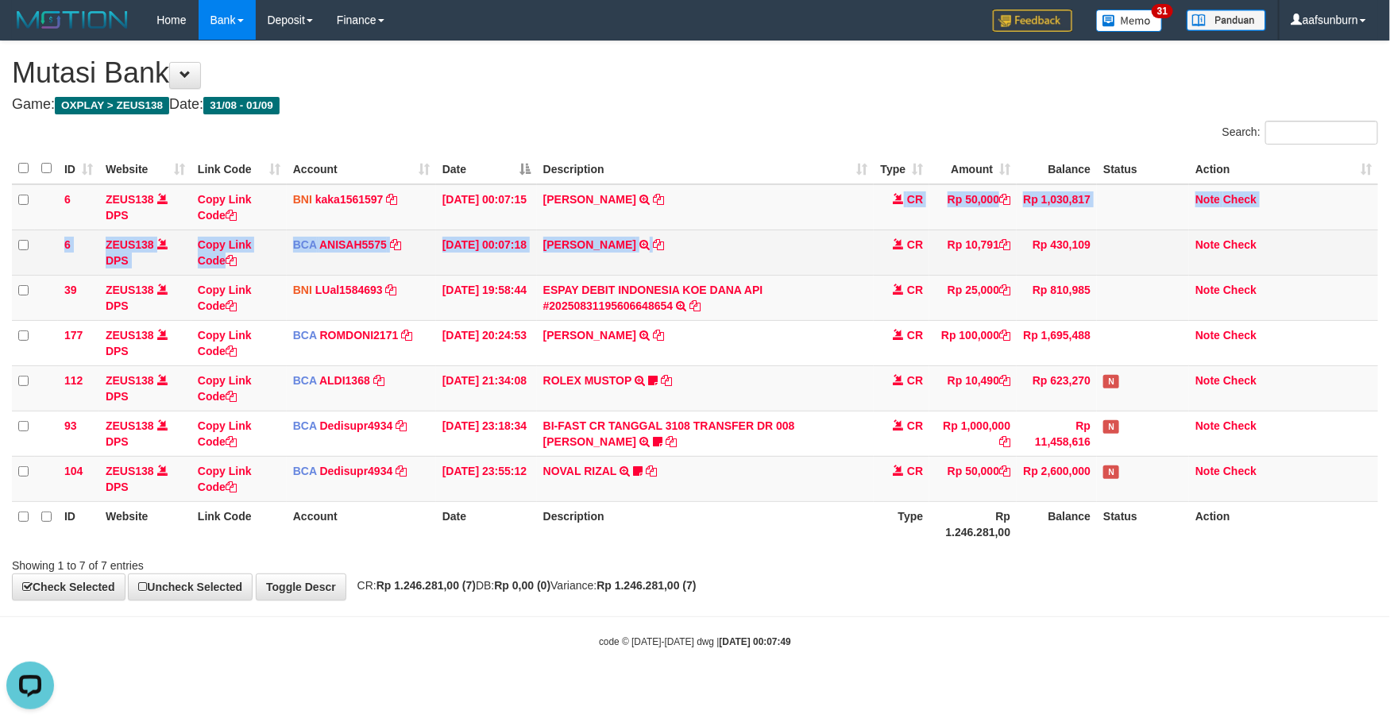
click at [878, 234] on tbody "6 ZEUS138 DPS Copy Link Code BNI kaka1561597 DPS KARMILA mutasi_20250901_2425 |…" at bounding box center [695, 343] width 1366 height 318
click at [887, 236] on td "CR" at bounding box center [902, 252] width 56 height 45
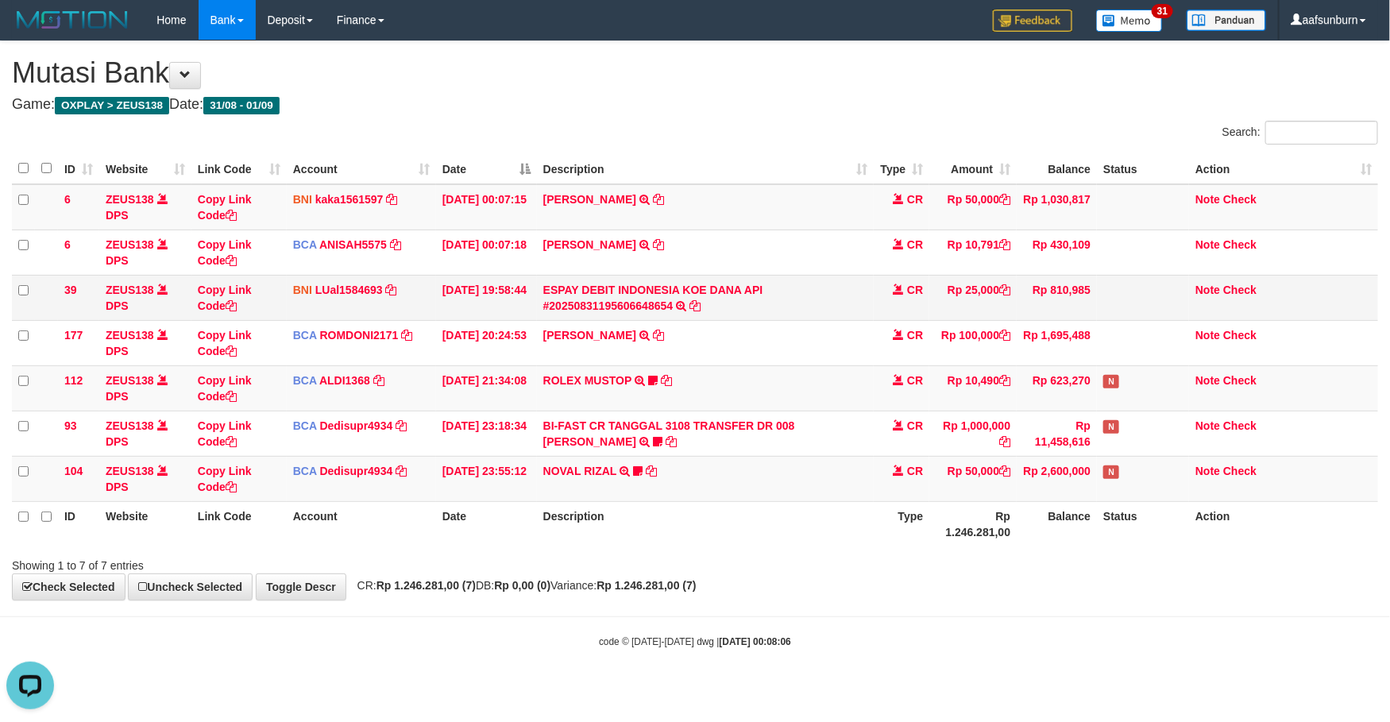
click at [627, 277] on td "ESPAY DEBIT INDONESIA KOE DANA API #20250831195606648654 TRANSFER DARI ESPAY DE…" at bounding box center [706, 297] width 338 height 45
click at [612, 277] on td "ESPAY DEBIT INDONESIA KOE DANA API #20250831195606648654 TRANSFER DARI ESPAY DE…" at bounding box center [706, 297] width 338 height 45
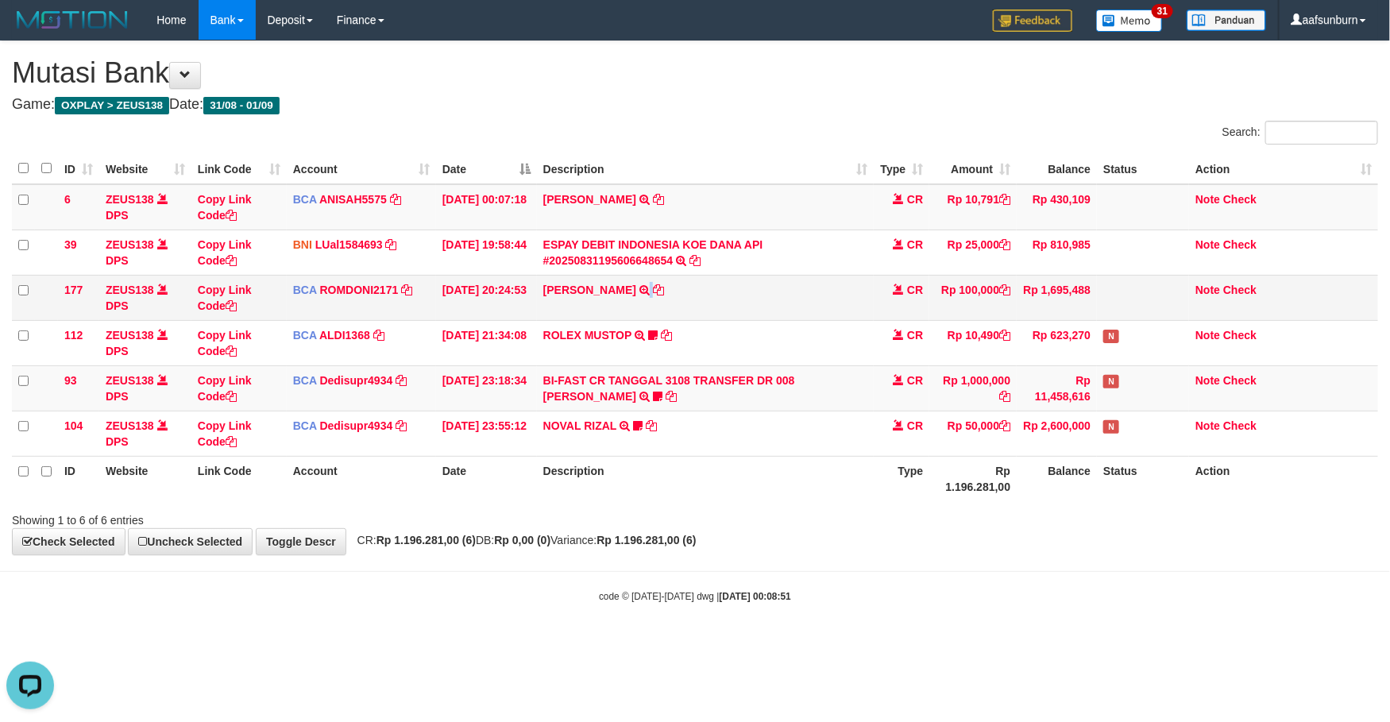
click at [635, 315] on td "ABDUL GAFUR SETORAN VIA CDM TANGGAL :31/08 31/08 WSID:Z3QA1 ABDUL GAFUR" at bounding box center [706, 297] width 338 height 45
click at [1330, 400] on td "Note Check" at bounding box center [1283, 387] width 189 height 45
click at [1332, 400] on td "Note Check" at bounding box center [1283, 387] width 189 height 45
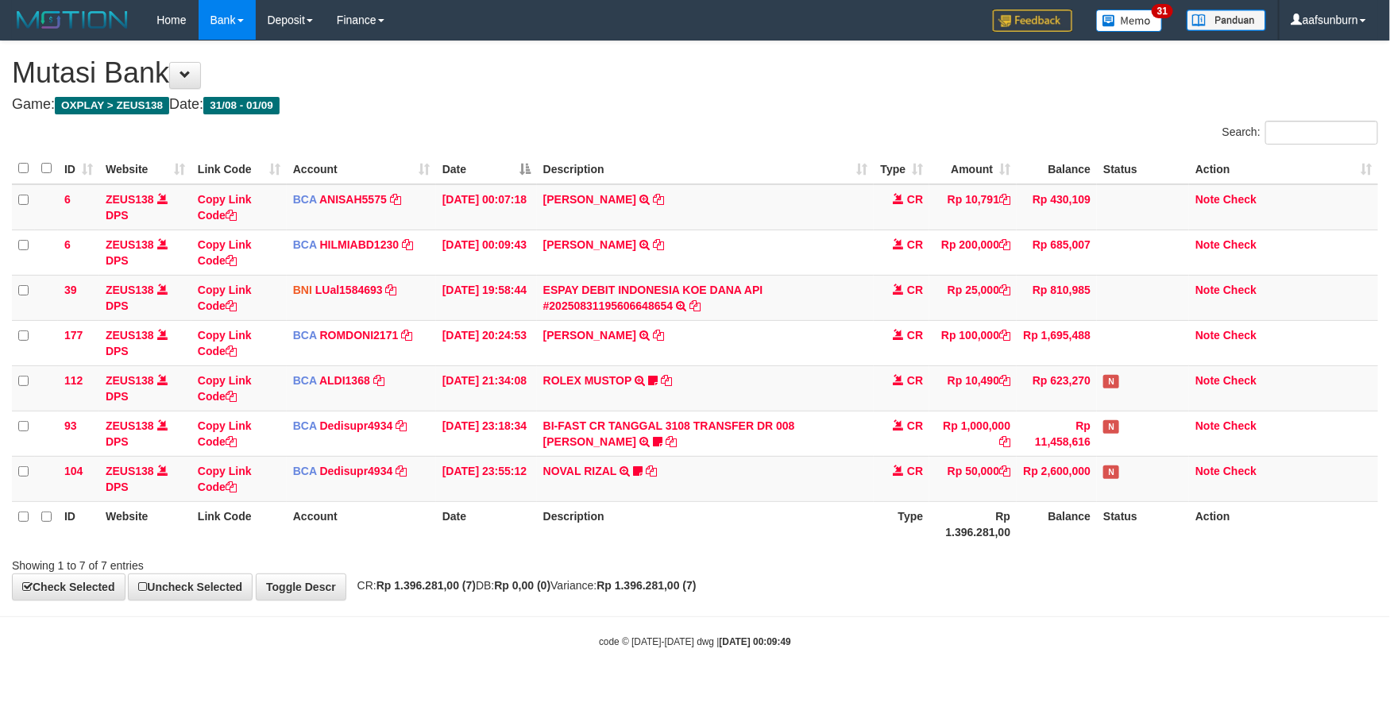
click at [1377, 644] on div "code © 2012-2018 dwg | 2025/09/01 00:09:49" at bounding box center [695, 641] width 1390 height 16
click at [1116, 615] on body "Toggle navigation Home Bank Account List Load By Website Group [OXPLAY] ZEUS138…" at bounding box center [695, 344] width 1390 height 689
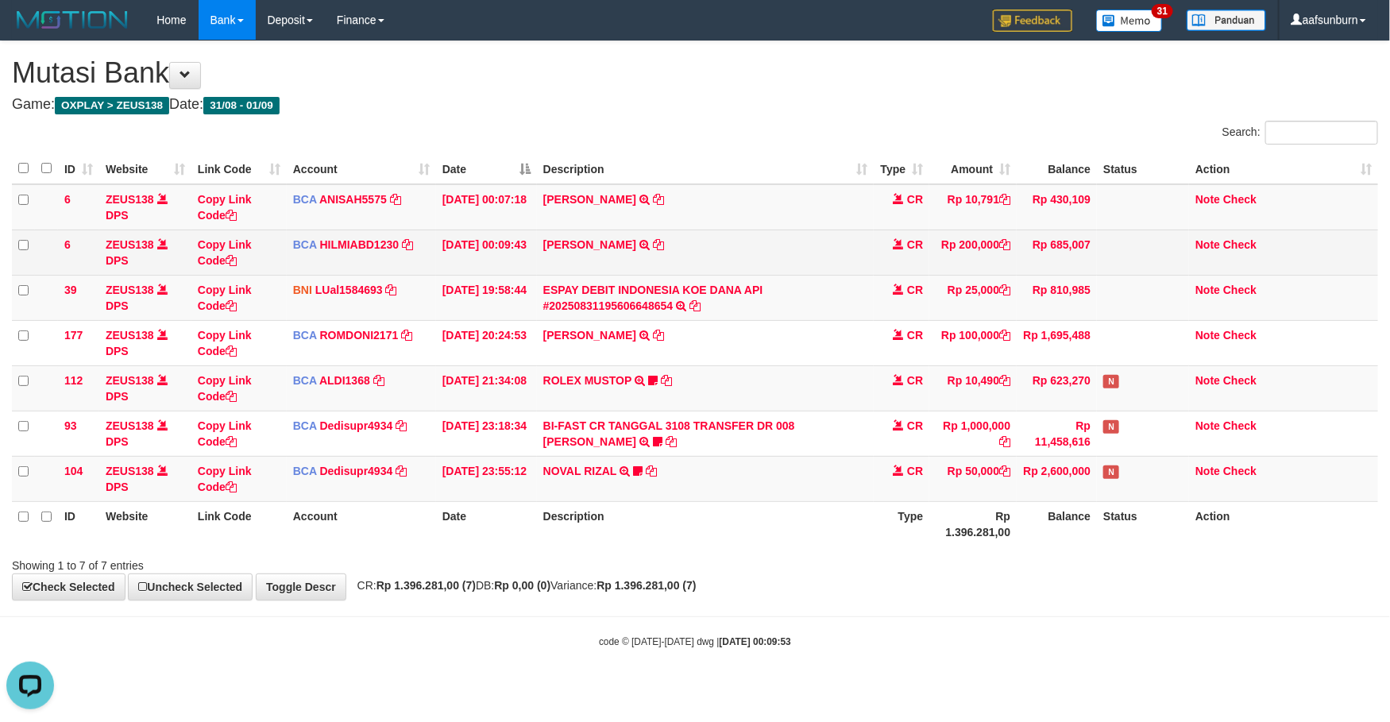
drag, startPoint x: 370, startPoint y: 256, endPoint x: 399, endPoint y: 263, distance: 29.5
click at [384, 260] on td "BCA HILMIABD1230 DPS HILMI ABDILLAH mutasi_20250901_4766 | 6 mutasi_20250901_47…" at bounding box center [361, 252] width 149 height 45
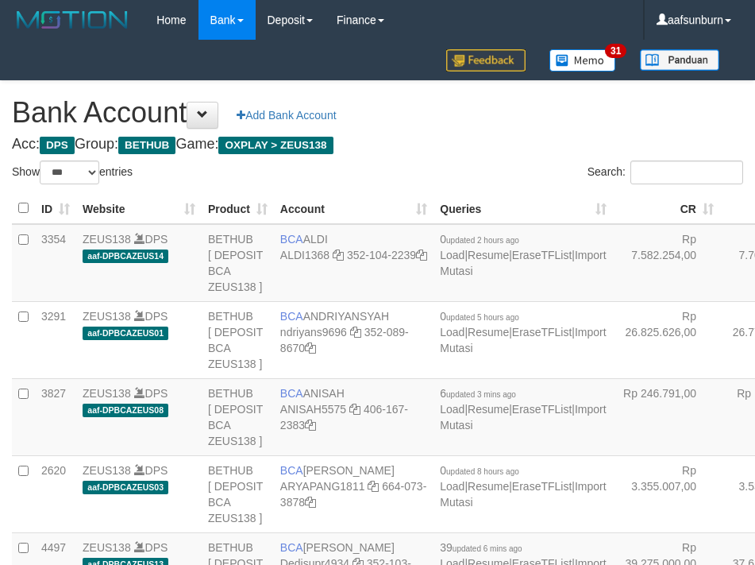
select select "***"
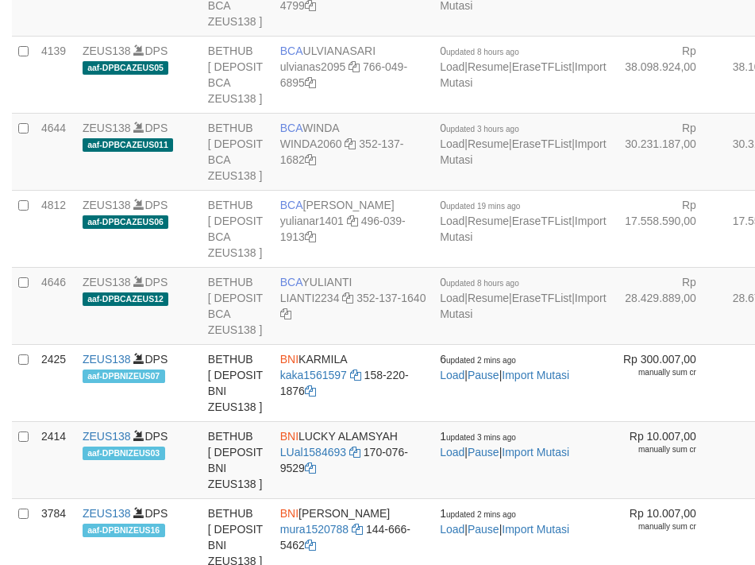
scroll to position [1838, 0]
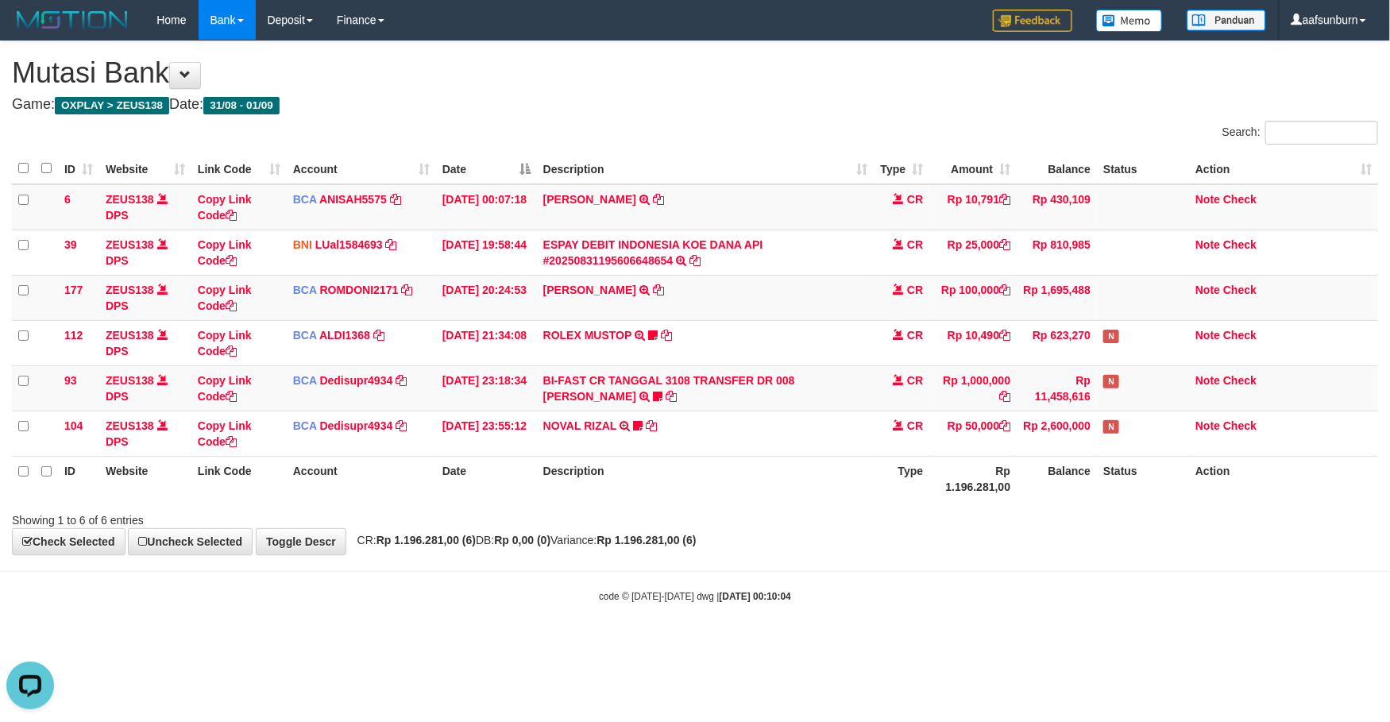
click at [779, 643] on html "Toggle navigation Home Bank Account List Load By Website Group [OXPLAY] ZEUS138…" at bounding box center [695, 321] width 1390 height 643
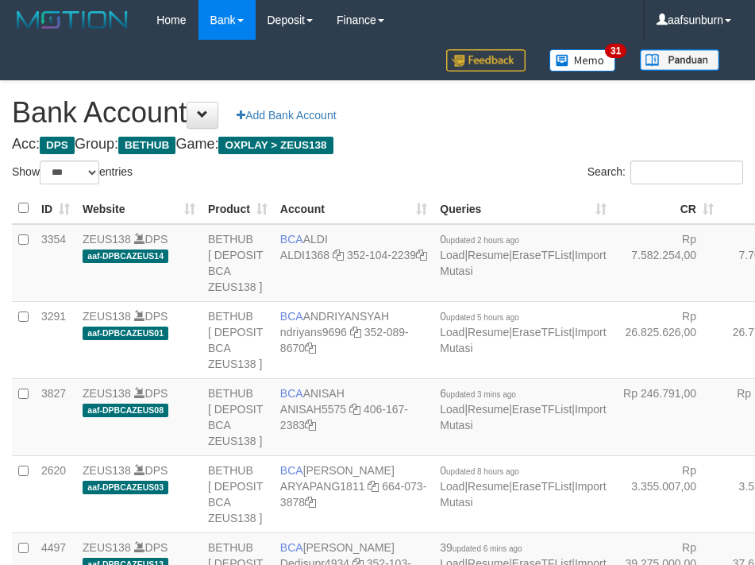
select select "***"
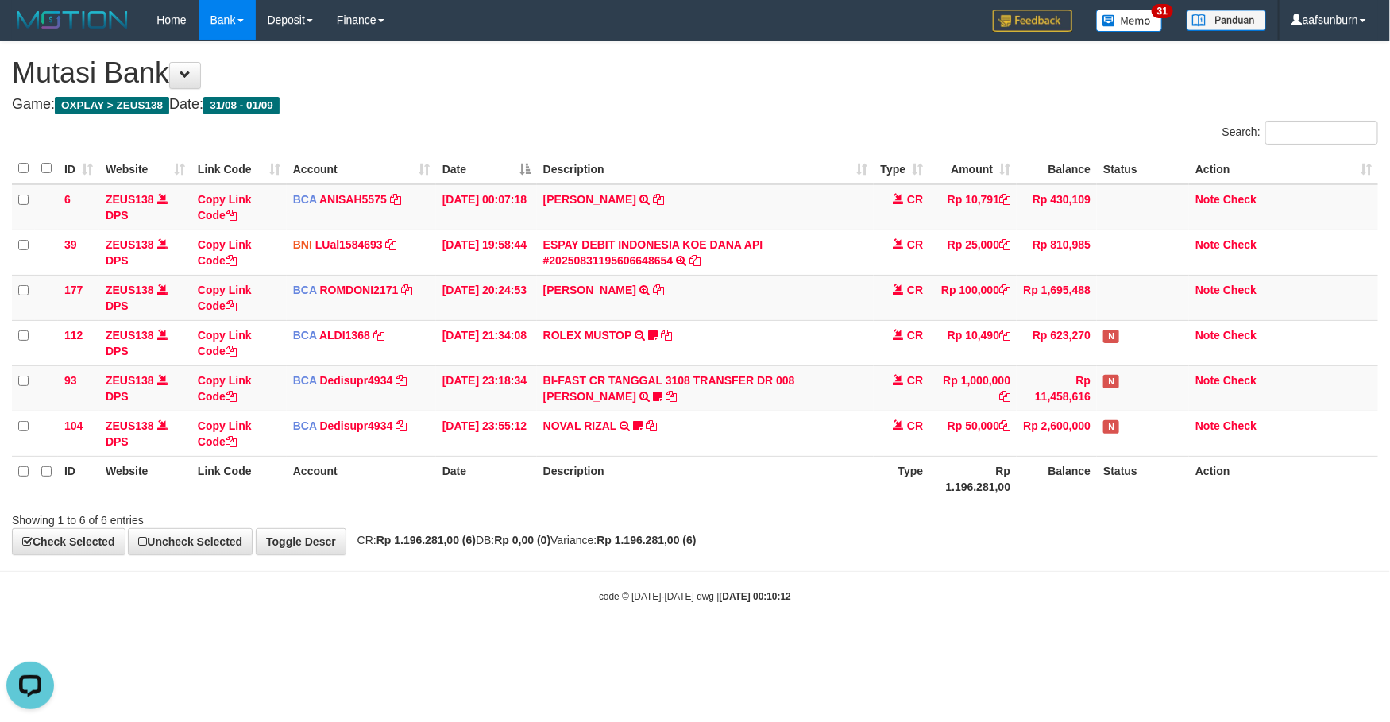
click at [763, 643] on html "Toggle navigation Home Bank Account List Load By Website Group [OXPLAY] ZEUS138…" at bounding box center [695, 321] width 1390 height 643
click at [756, 643] on html "Toggle navigation Home Bank Account List Load By Website Group [OXPLAY] ZEUS138…" at bounding box center [695, 321] width 1390 height 643
click at [936, 477] on tr "ID Website Link Code Account Date Description Type Rp 1.196.281,00 Balance Stat…" at bounding box center [695, 478] width 1366 height 45
click at [1015, 536] on div "**********" at bounding box center [695, 297] width 1390 height 513
click at [1010, 518] on div "Showing 1 to 6 of 6 entries" at bounding box center [695, 517] width 1390 height 22
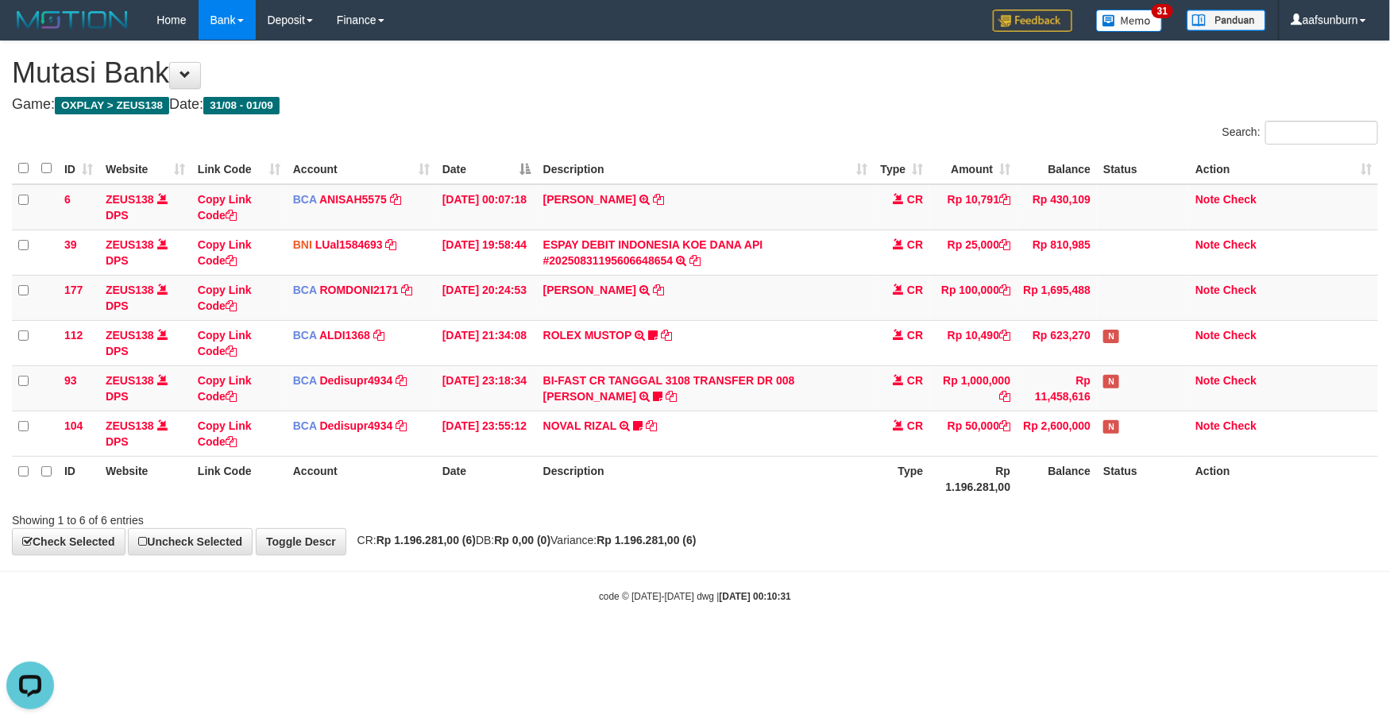
click at [1006, 517] on div "Showing 1 to 6 of 6 entries" at bounding box center [695, 517] width 1390 height 22
click at [1022, 566] on body "Toggle navigation Home Bank Account List Load By Website Group [OXPLAY] ZEUS138…" at bounding box center [695, 321] width 1390 height 643
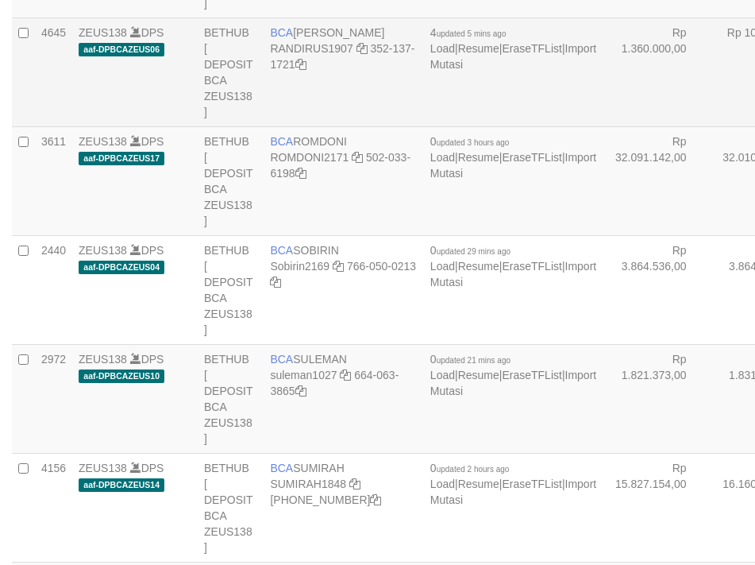
scroll to position [1838, 0]
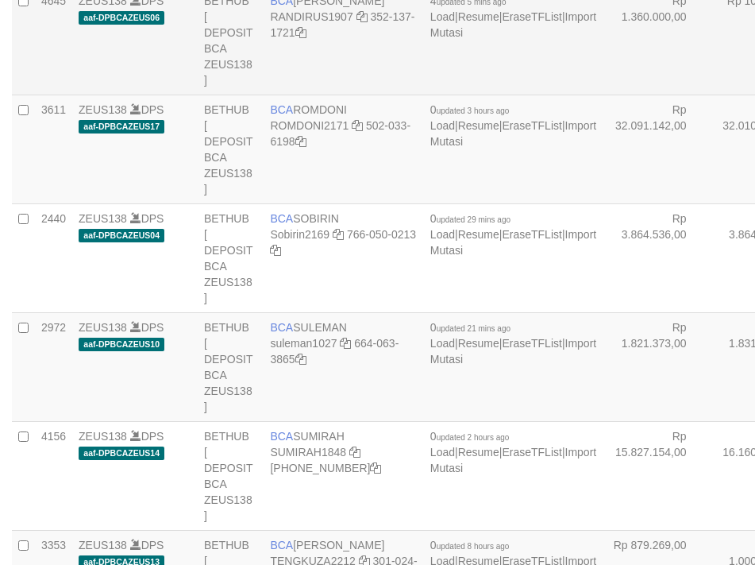
select select "***"
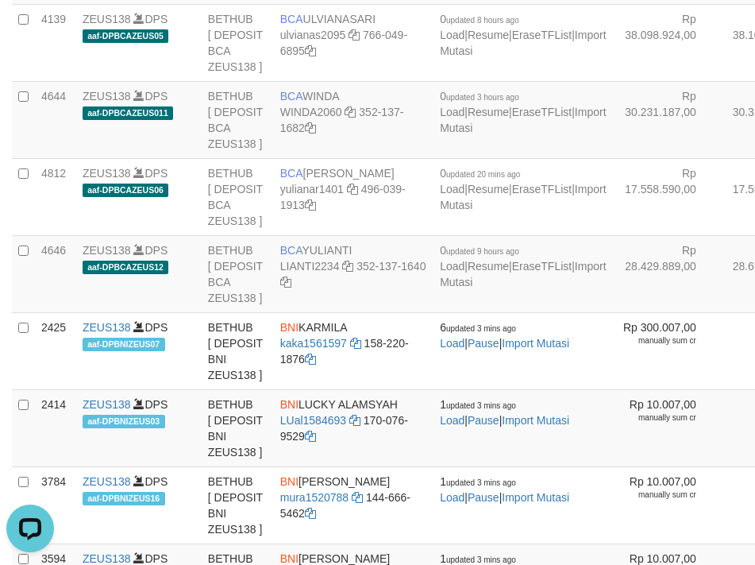
scroll to position [0, 0]
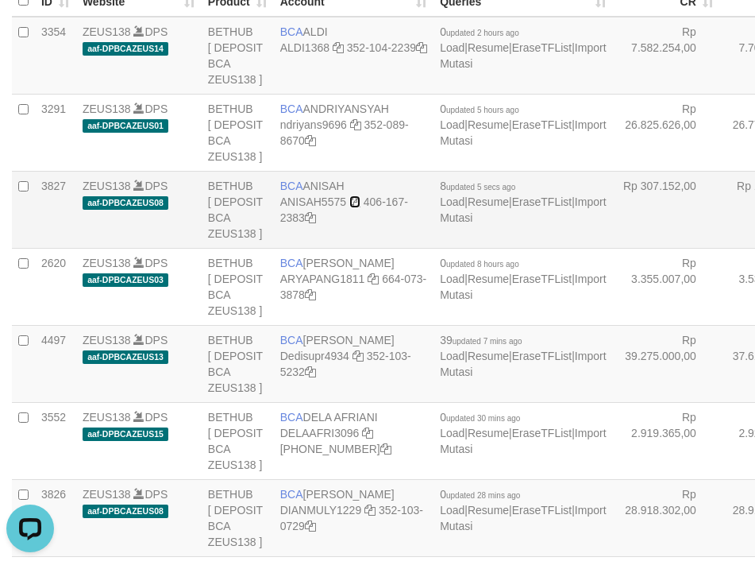
click at [351, 207] on icon at bounding box center [354, 201] width 11 height 11
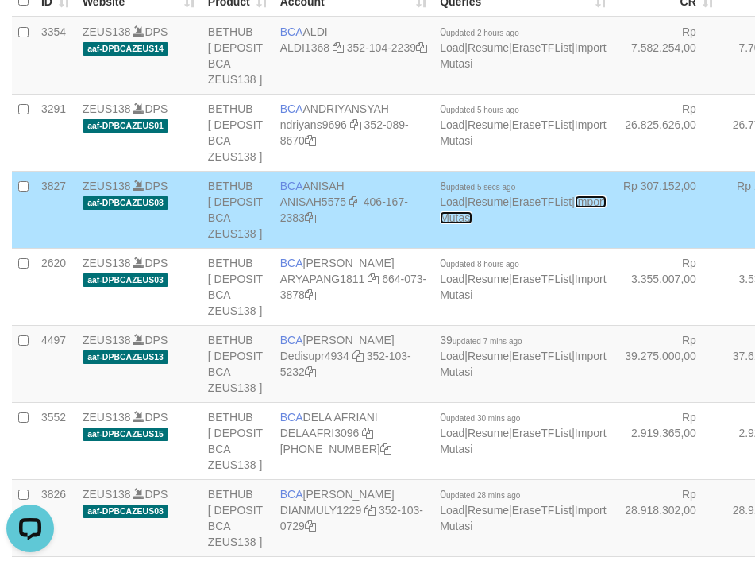
click at [440, 224] on link "Import Mutasi" at bounding box center [523, 209] width 166 height 29
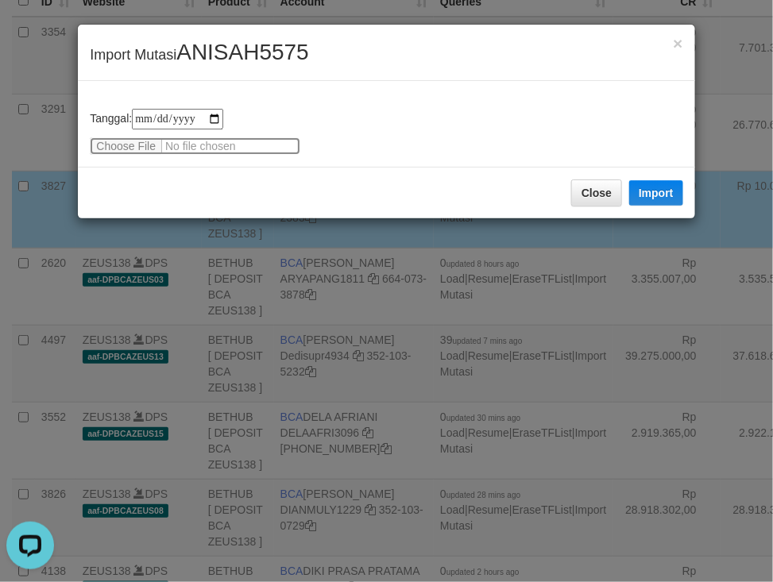
click at [102, 143] on input "file" at bounding box center [195, 145] width 210 height 17
type input "**********"
click at [620, 184] on button "Close" at bounding box center [596, 193] width 51 height 27
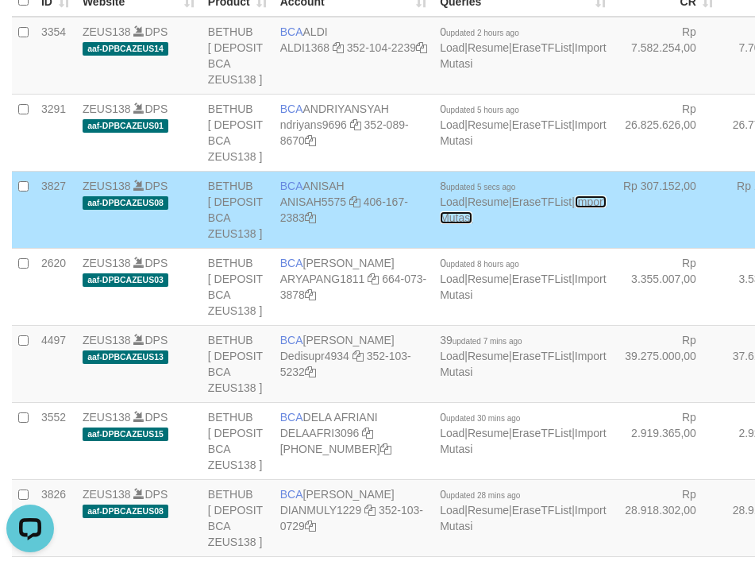
click at [440, 224] on link "Import Mutasi" at bounding box center [523, 209] width 166 height 29
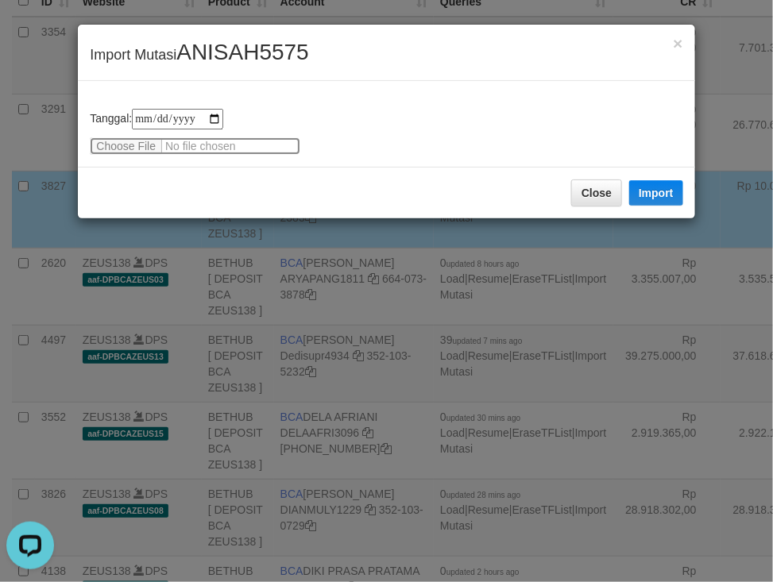
click at [136, 143] on input "file" at bounding box center [195, 145] width 210 height 17
type input "**********"
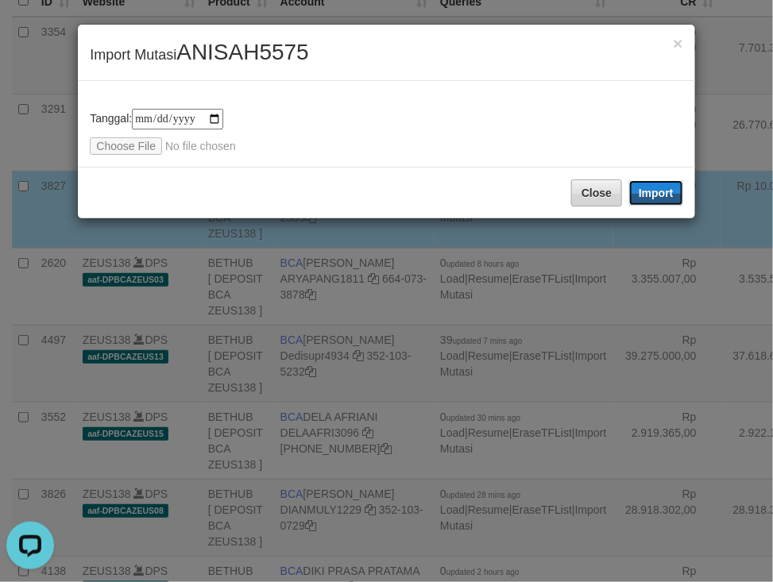
drag, startPoint x: 660, startPoint y: 180, endPoint x: 606, endPoint y: 241, distance: 82.2
click at [658, 181] on button "Import" at bounding box center [656, 192] width 54 height 25
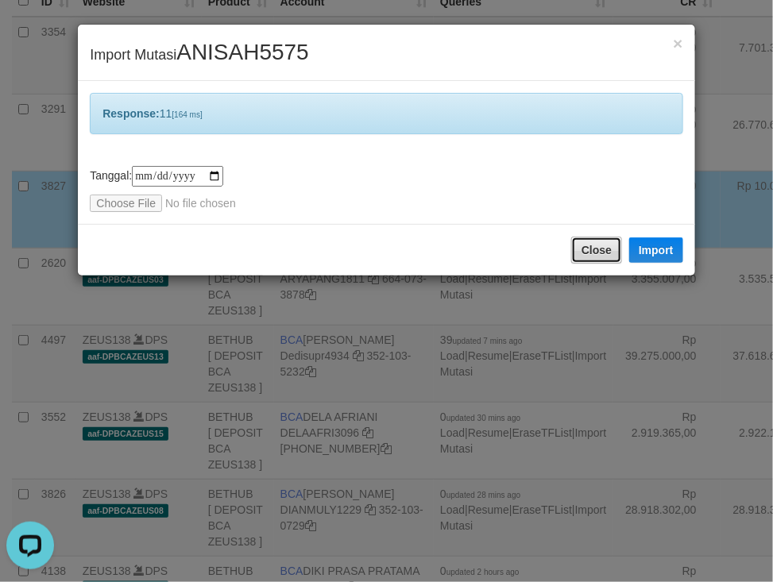
click at [599, 256] on button "Close" at bounding box center [596, 250] width 51 height 27
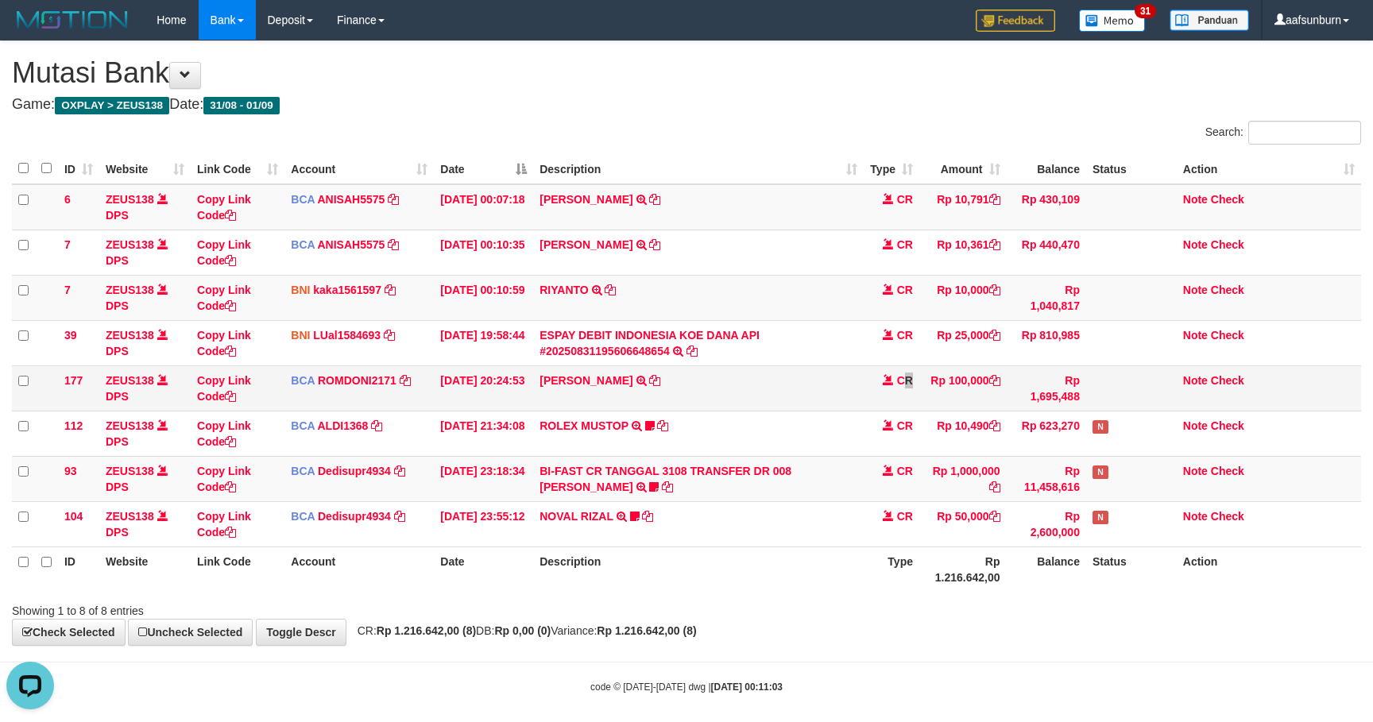
drag, startPoint x: 901, startPoint y: 412, endPoint x: 913, endPoint y: 412, distance: 12.7
click at [903, 411] on td "CR" at bounding box center [891, 387] width 56 height 45
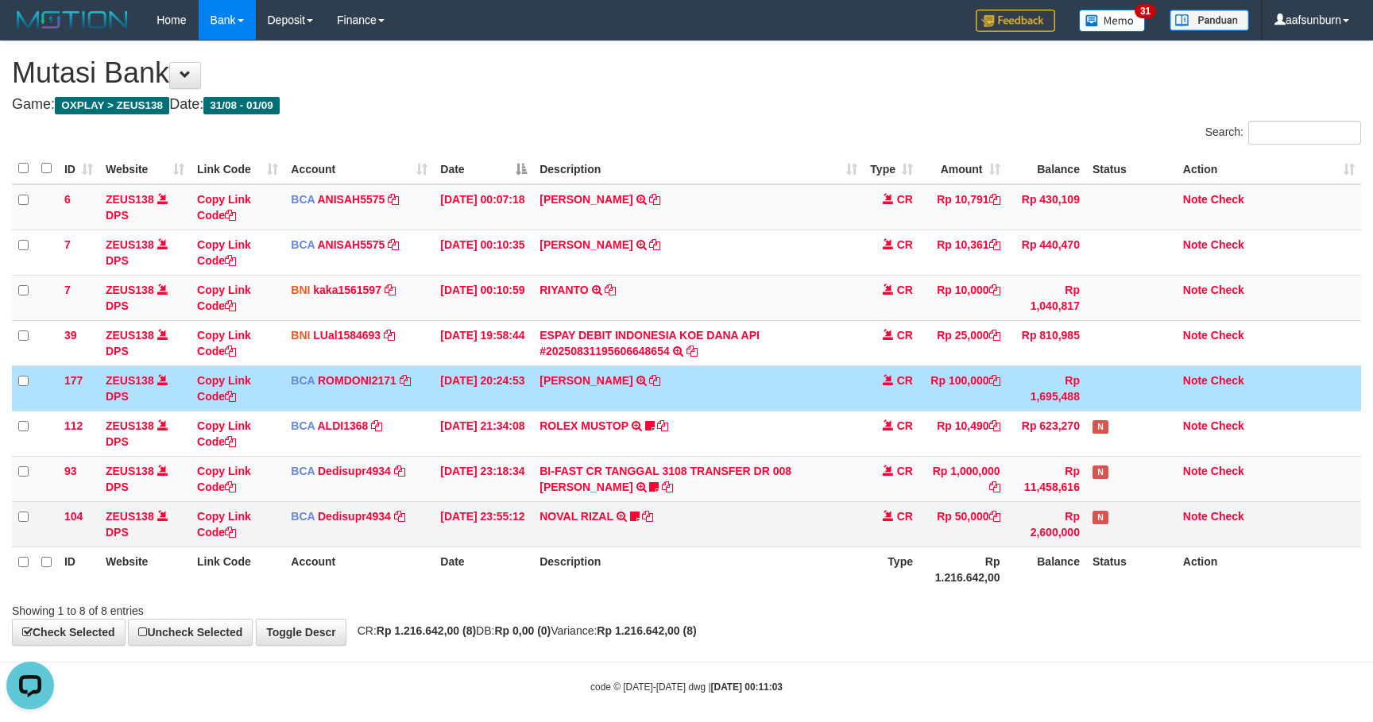
drag, startPoint x: 656, startPoint y: 561, endPoint x: 980, endPoint y: 541, distance: 324.7
click at [655, 558] on th "Description" at bounding box center [698, 568] width 330 height 45
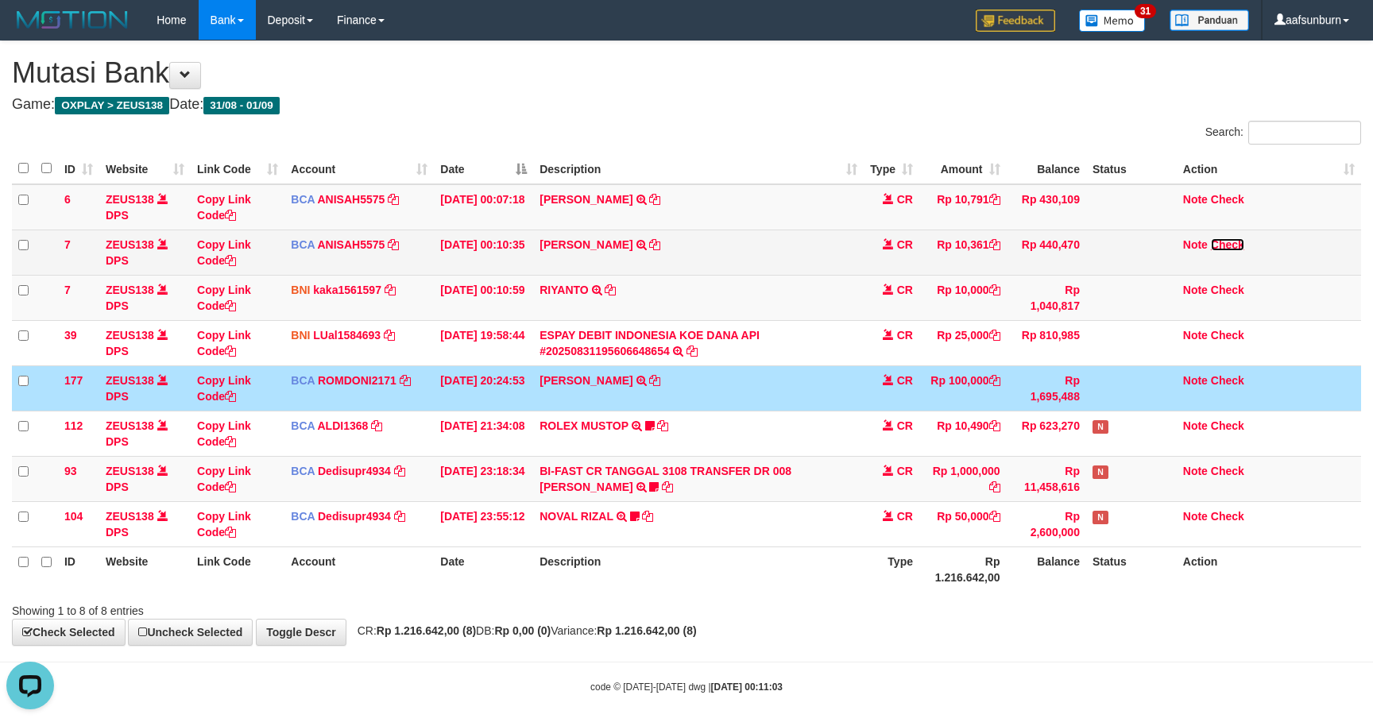
click at [1211, 250] on link "Check" at bounding box center [1227, 244] width 33 height 13
click at [1195, 245] on link "Note" at bounding box center [1195, 244] width 25 height 13
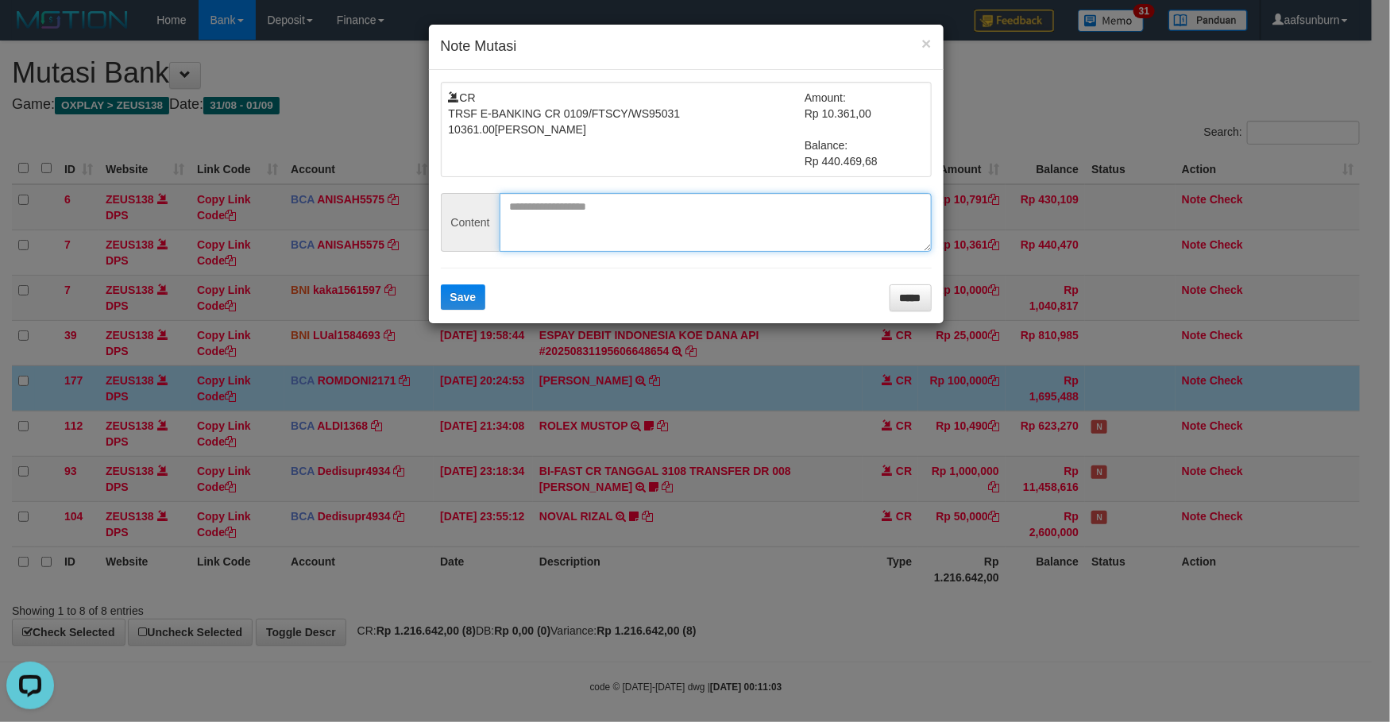
drag, startPoint x: 682, startPoint y: 230, endPoint x: 501, endPoint y: 287, distance: 189.2
click at [662, 234] on textarea at bounding box center [716, 222] width 432 height 59
paste textarea "*********"
type textarea "*********"
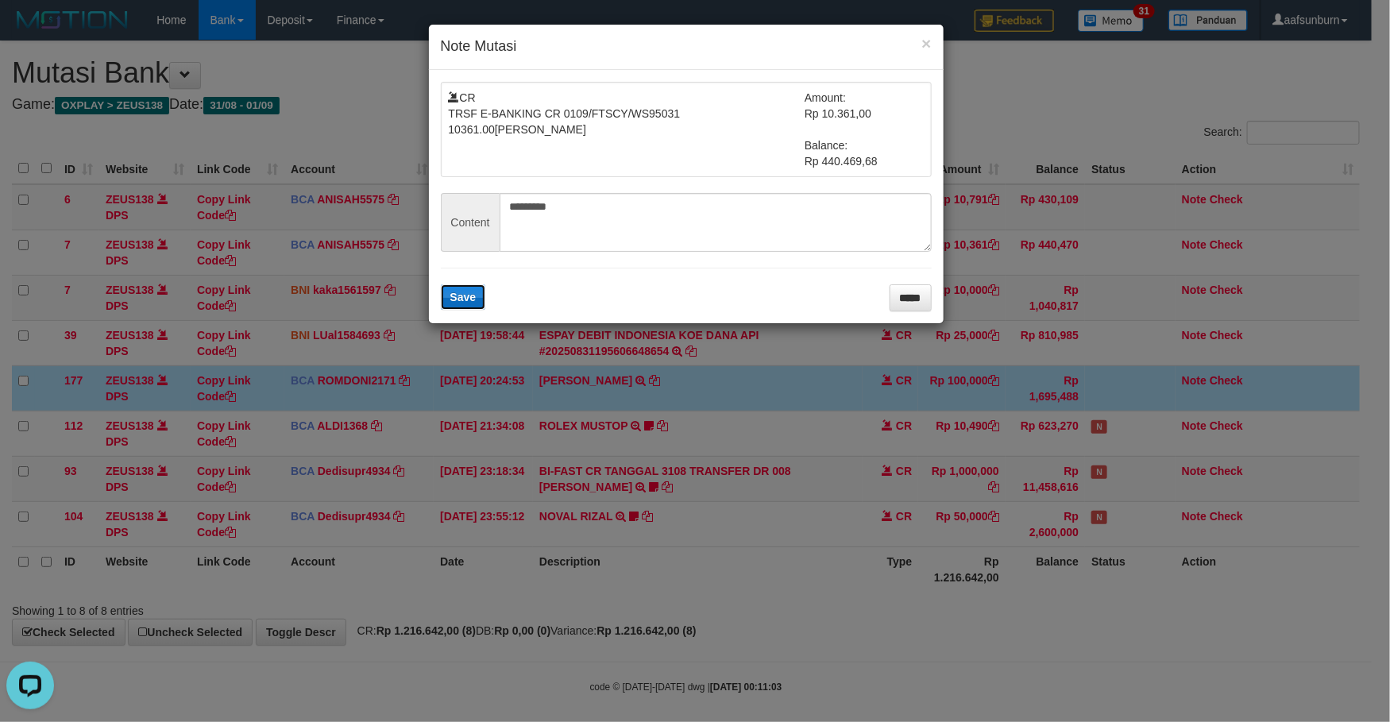
drag, startPoint x: 467, startPoint y: 291, endPoint x: 570, endPoint y: 342, distance: 114.4
click at [467, 292] on button "Save" at bounding box center [463, 296] width 45 height 25
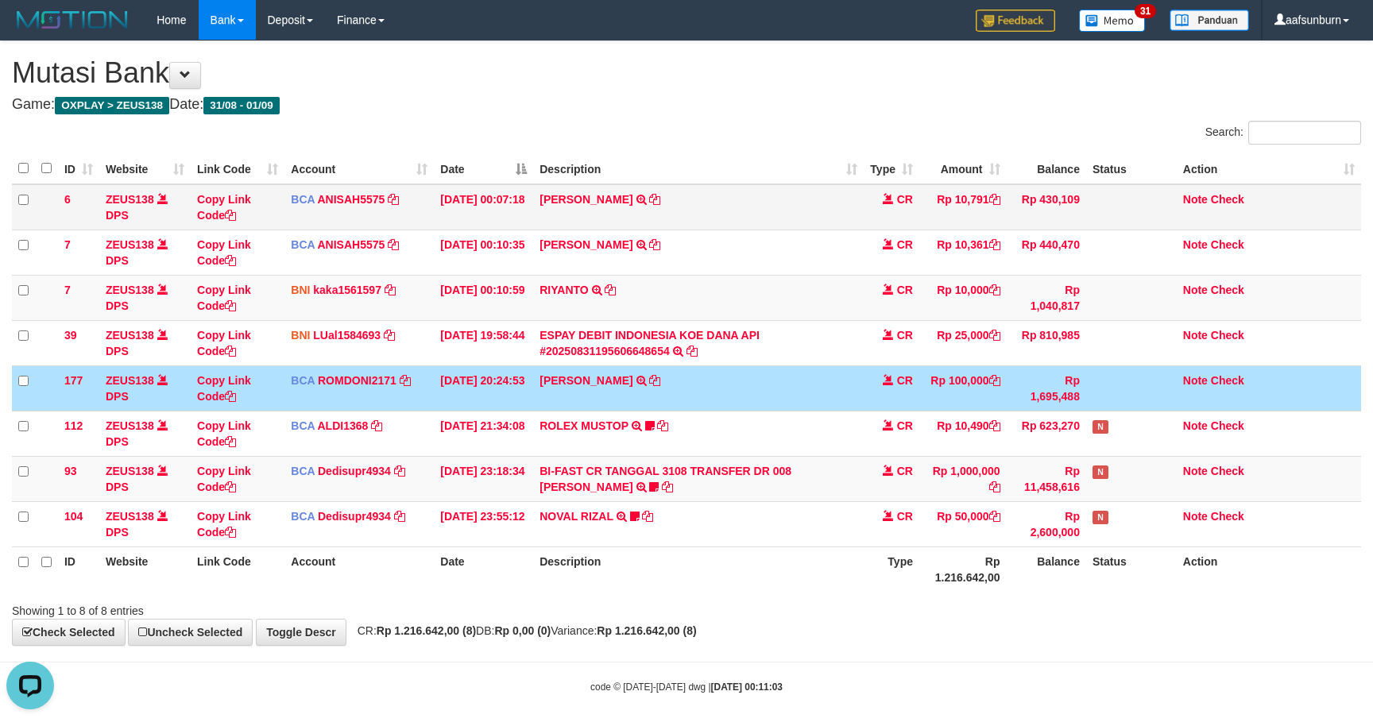
drag, startPoint x: 794, startPoint y: 220, endPoint x: 804, endPoint y: 220, distance: 10.3
click at [804, 220] on td "ARIFS EFENDI TRSF E-BANKING CR 0109/FTSCY/WS95051 10791.002025090158083582 TRFD…" at bounding box center [698, 207] width 330 height 46
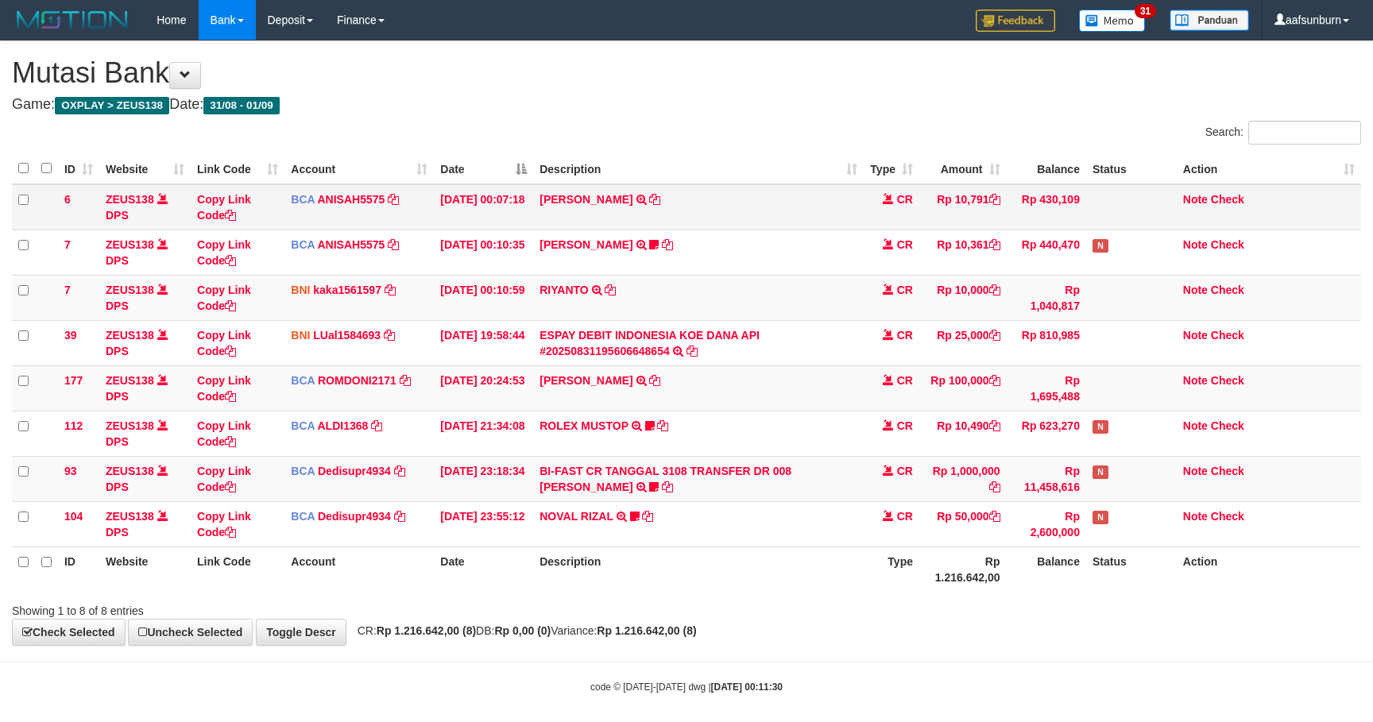
click at [963, 198] on td "Rp 10,791" at bounding box center [962, 207] width 87 height 46
copy td "10,791"
click at [763, 199] on td "ARIFS EFENDI TRSF E-BANKING CR 0109/FTSCY/WS95051 10791.002025090158083582 TRFD…" at bounding box center [698, 207] width 330 height 46
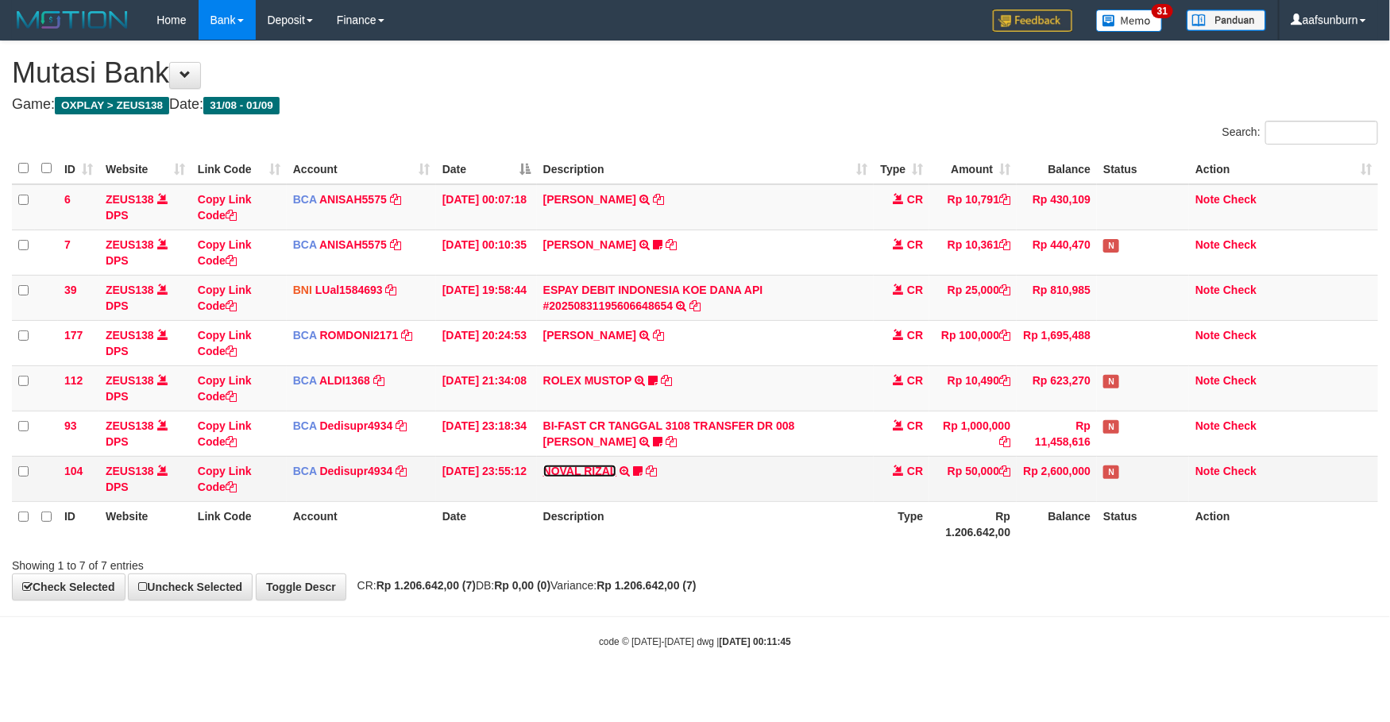
click at [601, 469] on link "NOVAL RIZAL" at bounding box center [580, 471] width 74 height 13
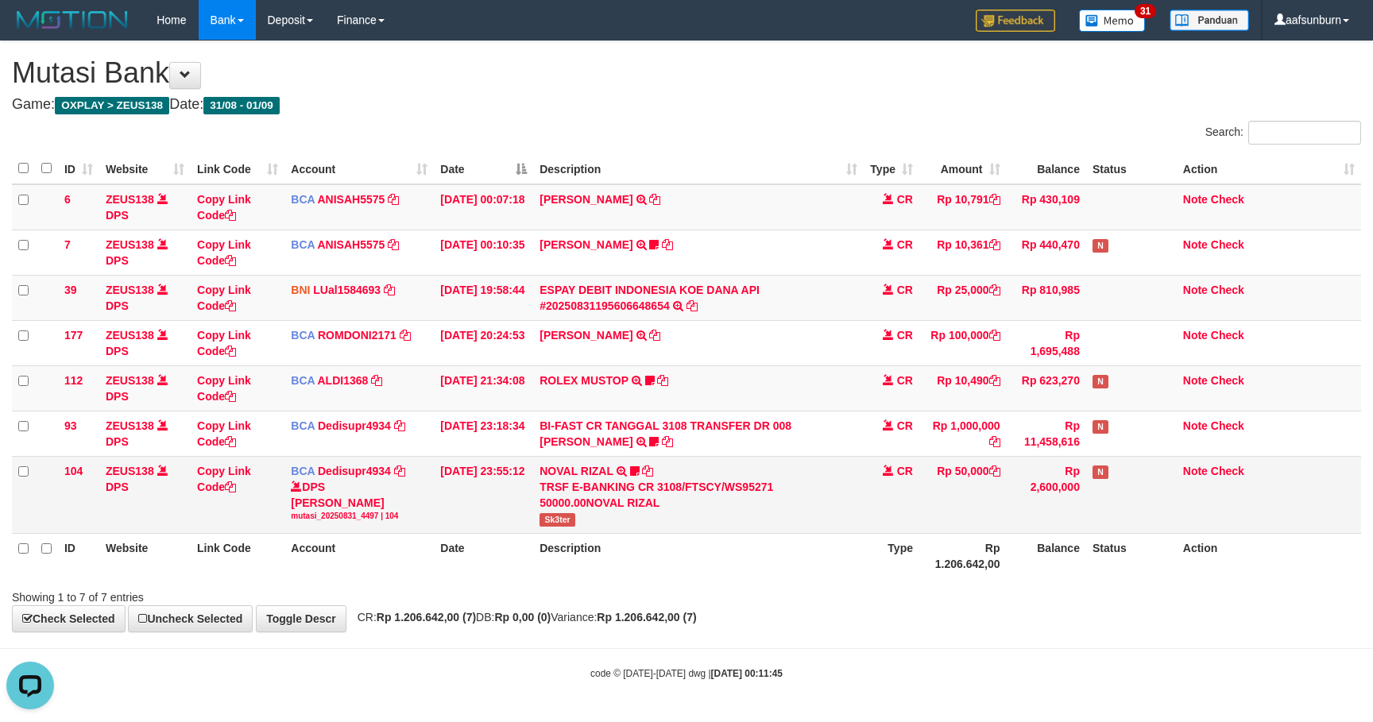
click at [549, 532] on td "NOVAL RIZAL TRSF E-BANKING CR 3108/FTSCY/WS95271 50000.00NOVAL RIZAL Sk3ter" at bounding box center [698, 494] width 330 height 77
click at [549, 524] on span "Sk3ter" at bounding box center [557, 520] width 36 height 14
copy span "Sk3ter"
click at [743, 320] on td "ESPAY DEBIT INDONESIA KOE DANA API #20250831195606648654 TRANSFER DARI ESPAY DE…" at bounding box center [698, 297] width 330 height 45
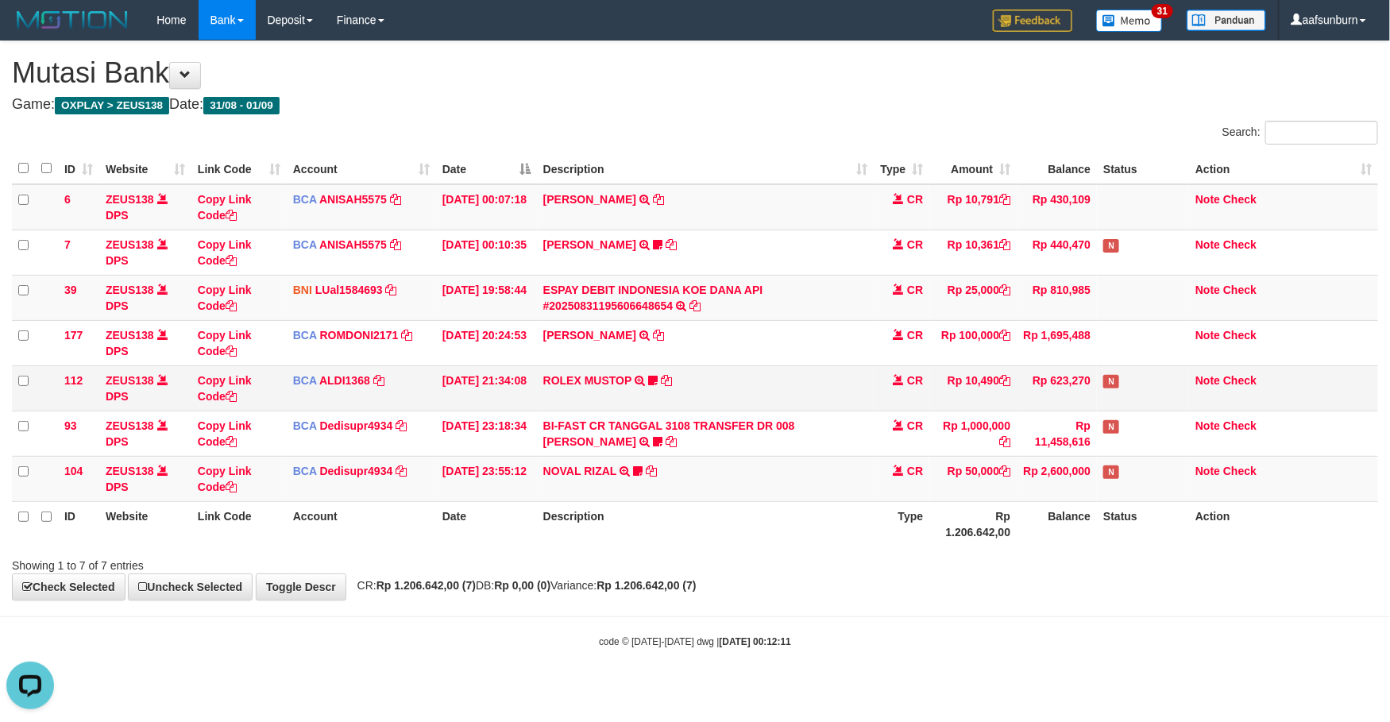
click at [1103, 367] on td "N" at bounding box center [1143, 387] width 92 height 45
drag, startPoint x: 960, startPoint y: 156, endPoint x: 970, endPoint y: 156, distance: 9.5
click at [963, 156] on th "Amount" at bounding box center [972, 168] width 87 height 31
click at [898, 200] on span at bounding box center [898, 198] width 11 height 11
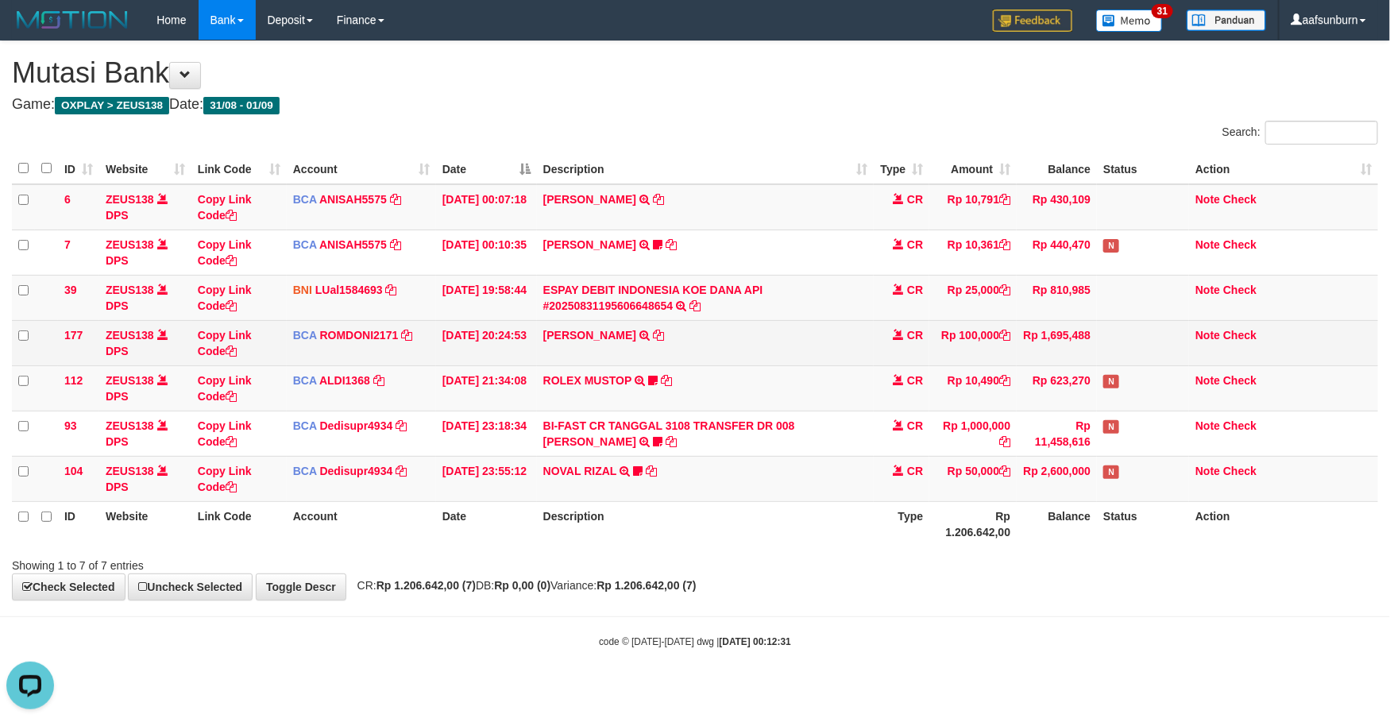
click at [1028, 358] on td "Rp 1,695,488" at bounding box center [1057, 342] width 80 height 45
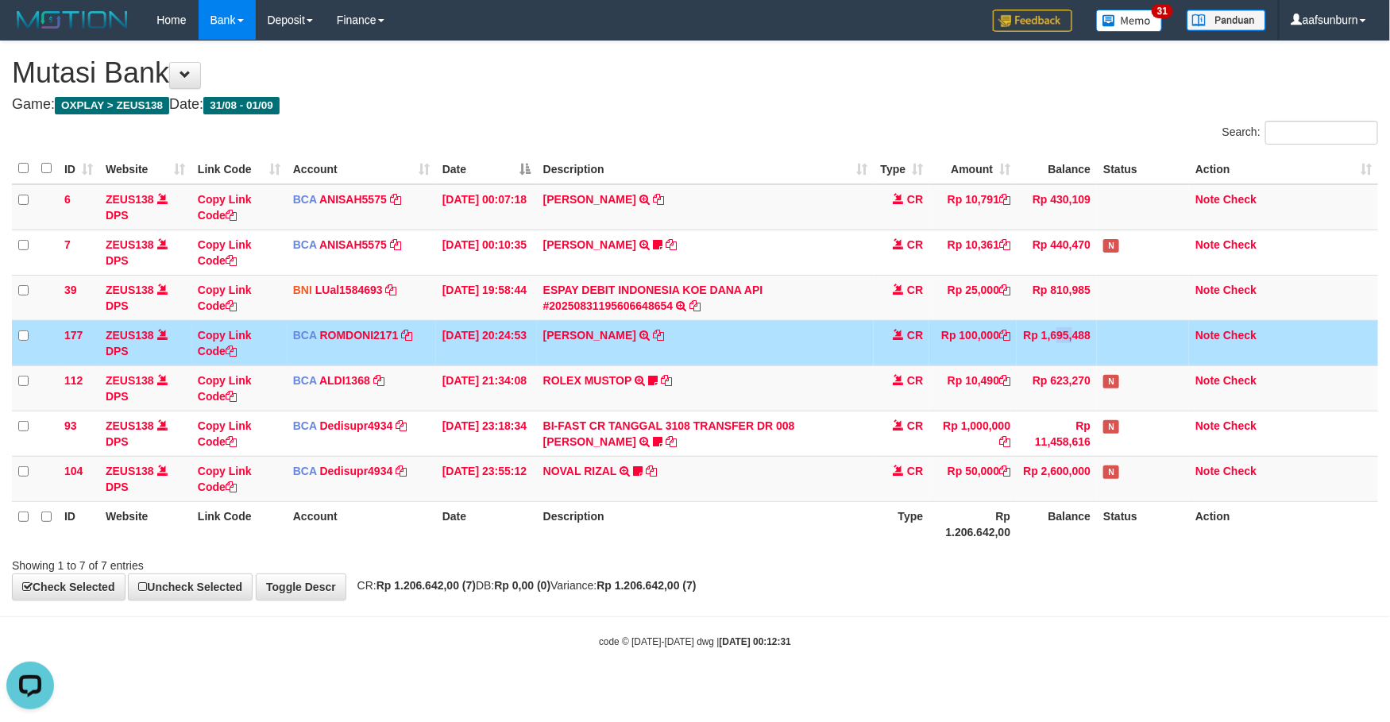
drag, startPoint x: 1029, startPoint y: 358, endPoint x: 1106, endPoint y: 330, distance: 81.4
click at [1030, 358] on td "Rp 1,695,488" at bounding box center [1057, 342] width 80 height 45
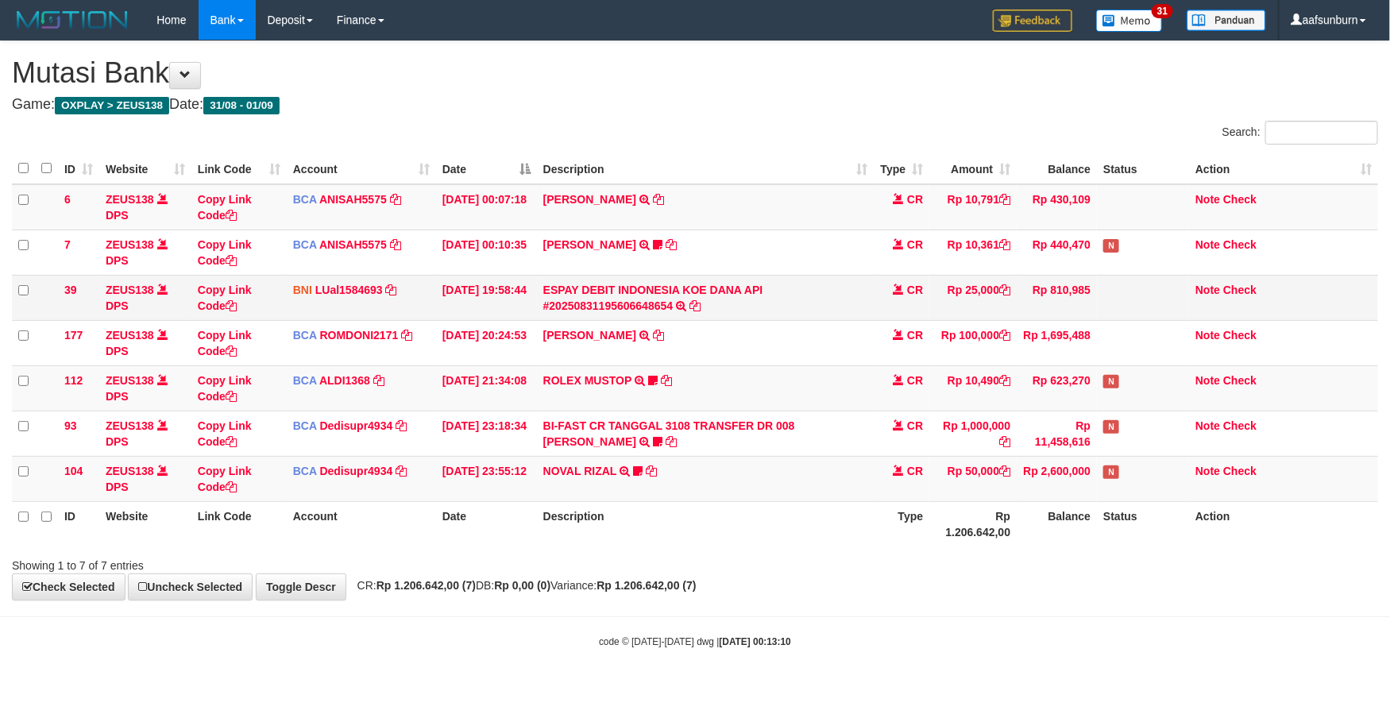
click at [1183, 289] on td at bounding box center [1143, 297] width 92 height 45
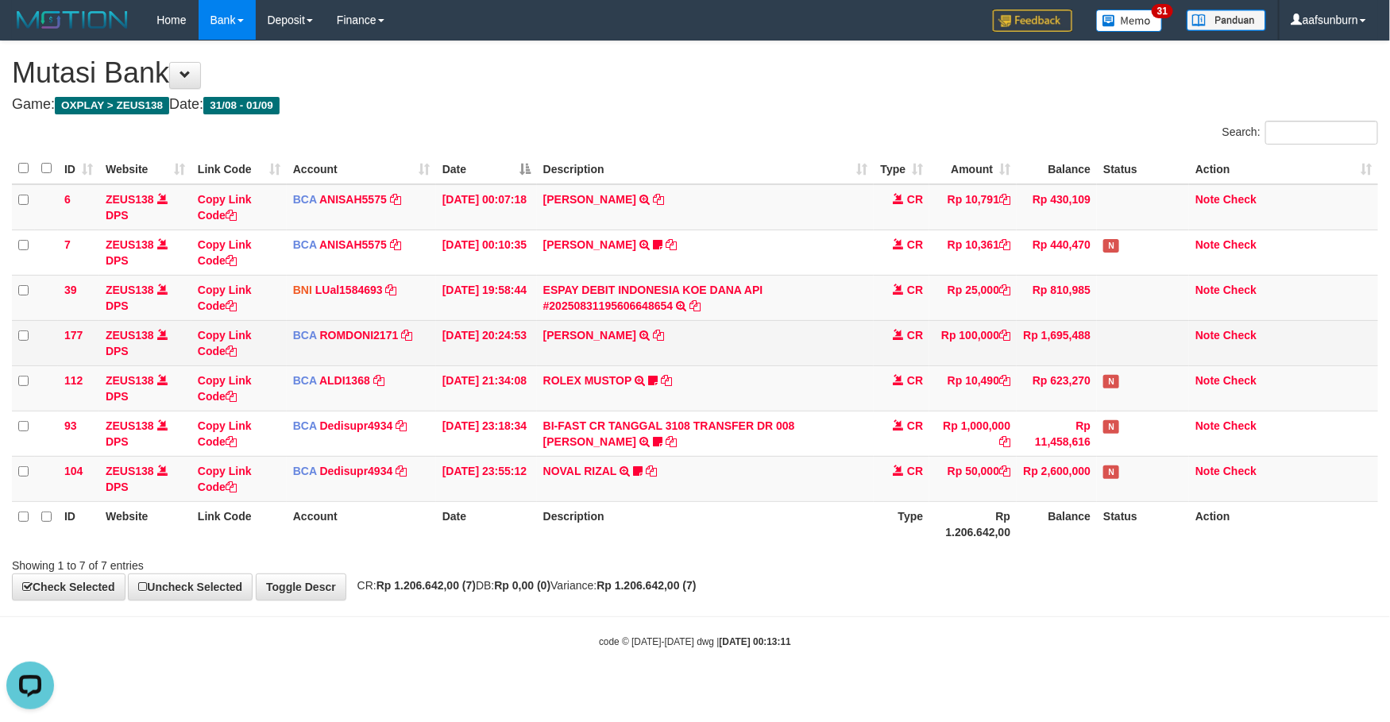
click at [885, 363] on td "CR" at bounding box center [902, 342] width 56 height 45
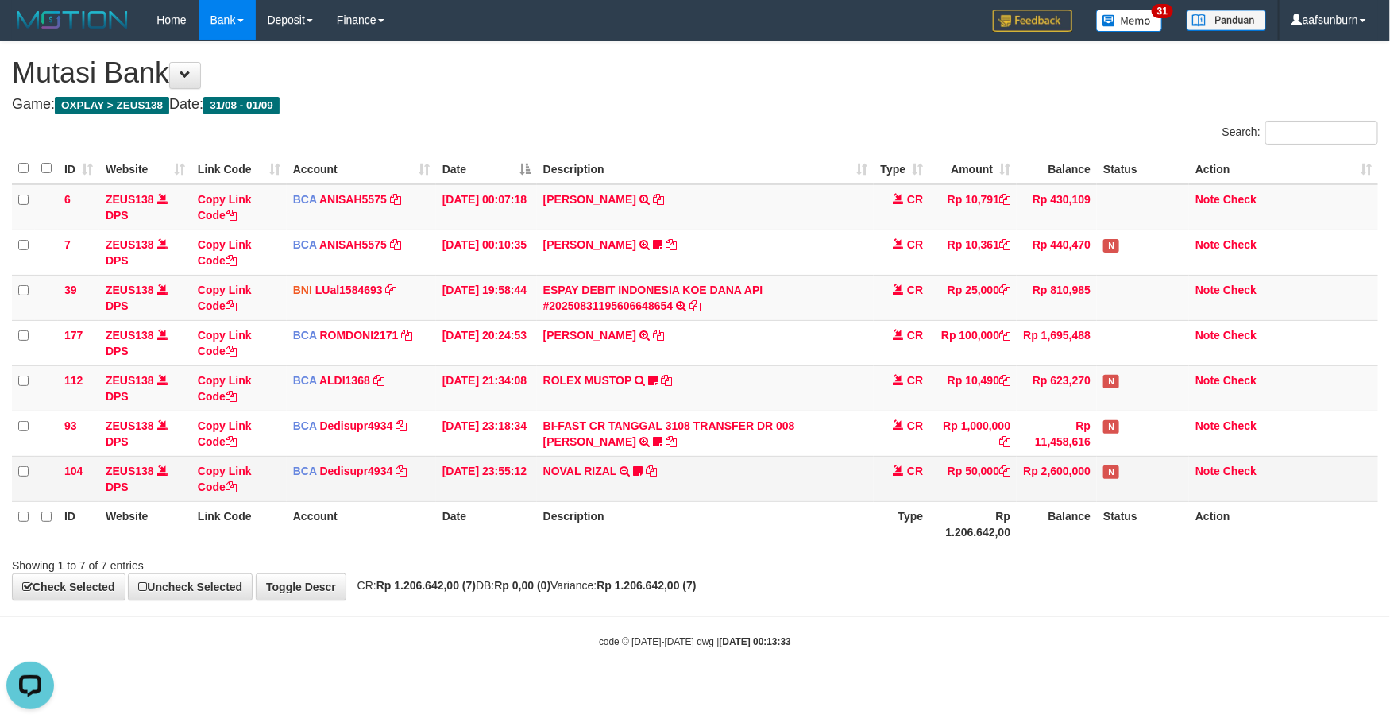
click at [1030, 462] on td "Rp 2,600,000" at bounding box center [1057, 478] width 80 height 45
click at [1018, 462] on td "Rp 2,600,000" at bounding box center [1057, 478] width 80 height 45
click at [794, 300] on td "ESPAY DEBIT INDONESIA KOE DANA API #20250831195606648654 TRANSFER DARI ESPAY DE…" at bounding box center [706, 297] width 338 height 45
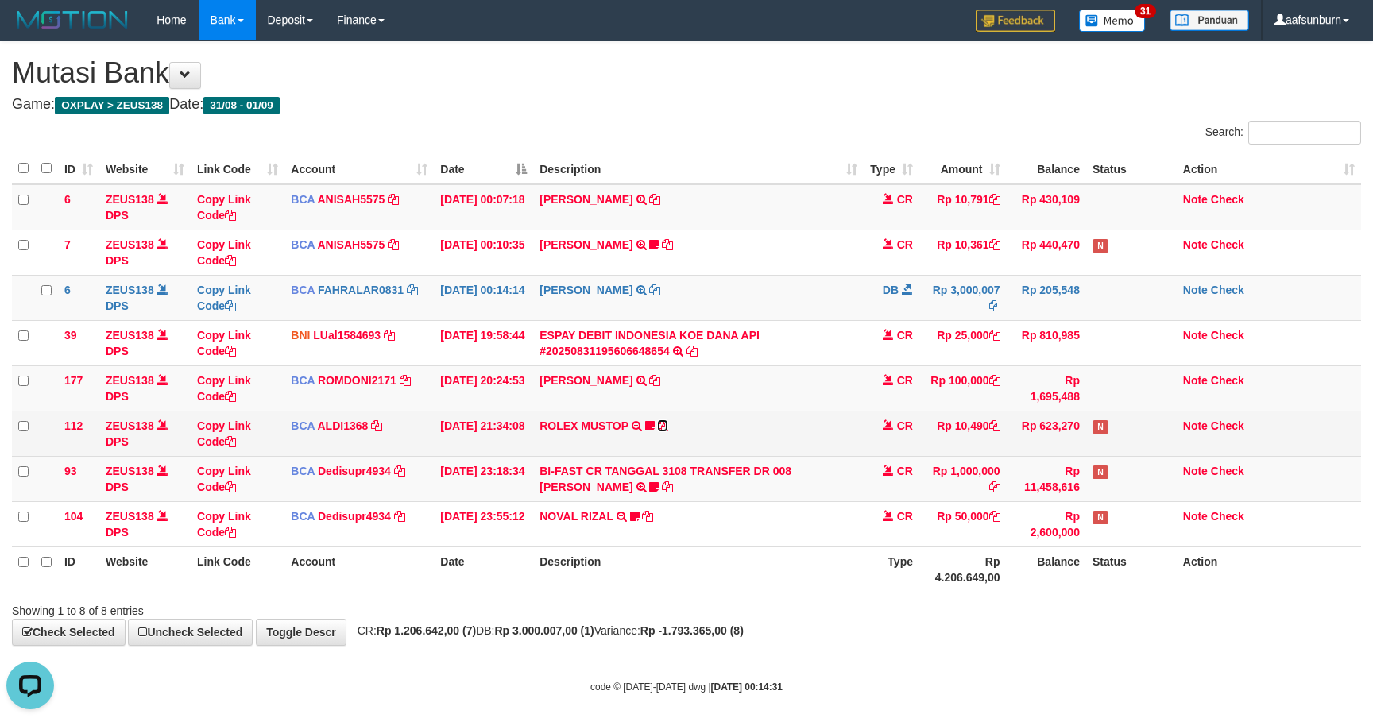
click at [663, 424] on icon at bounding box center [662, 425] width 11 height 11
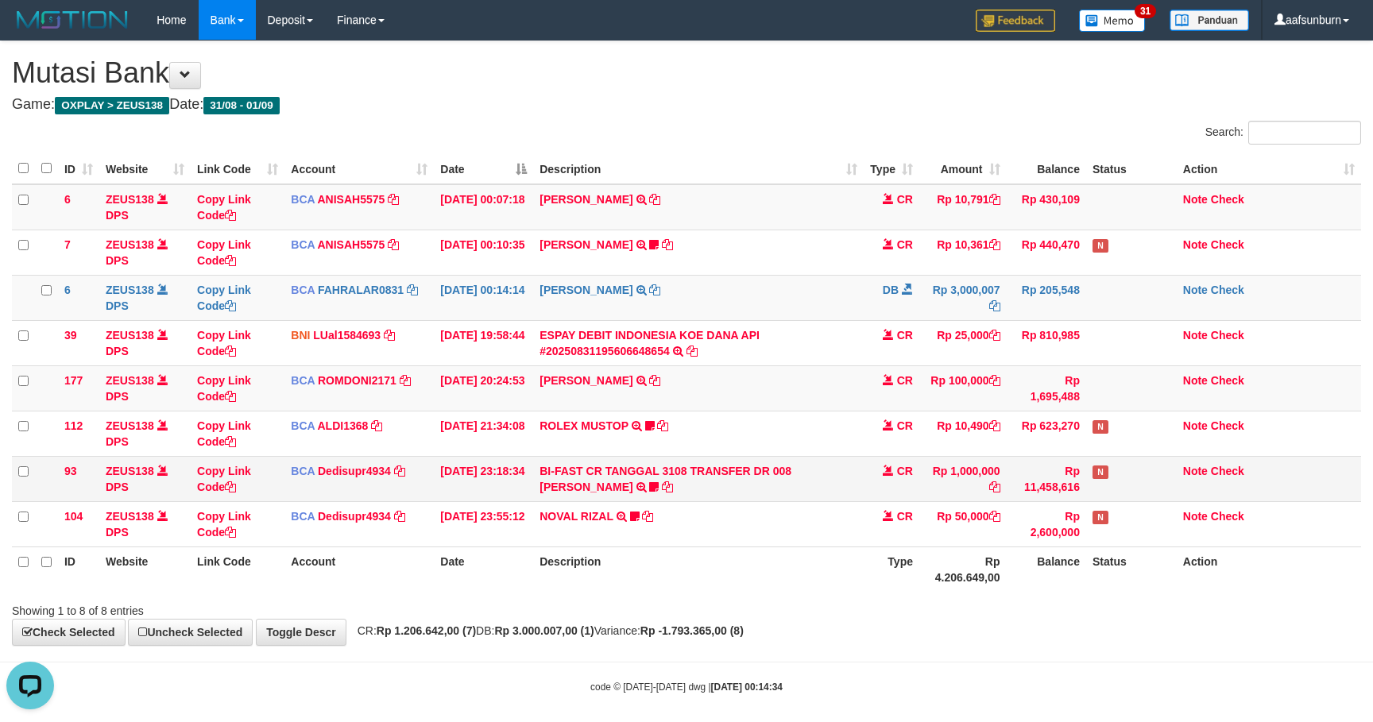
drag, startPoint x: 1073, startPoint y: 503, endPoint x: 1125, endPoint y: 486, distance: 54.3
click at [1075, 501] on td "Rp 11,458,616" at bounding box center [1045, 478] width 79 height 45
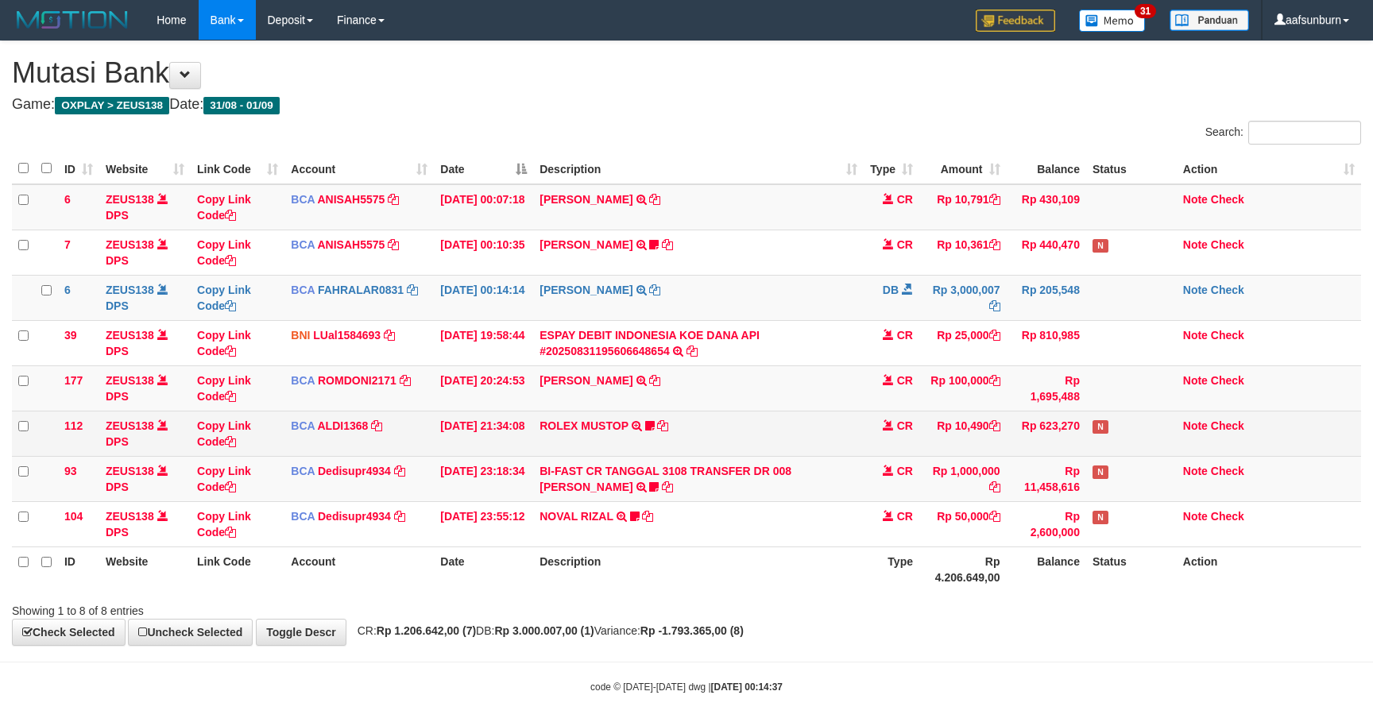
click at [956, 451] on td "Rp 10,490" at bounding box center [962, 433] width 87 height 45
click at [1109, 415] on td "N" at bounding box center [1131, 433] width 91 height 45
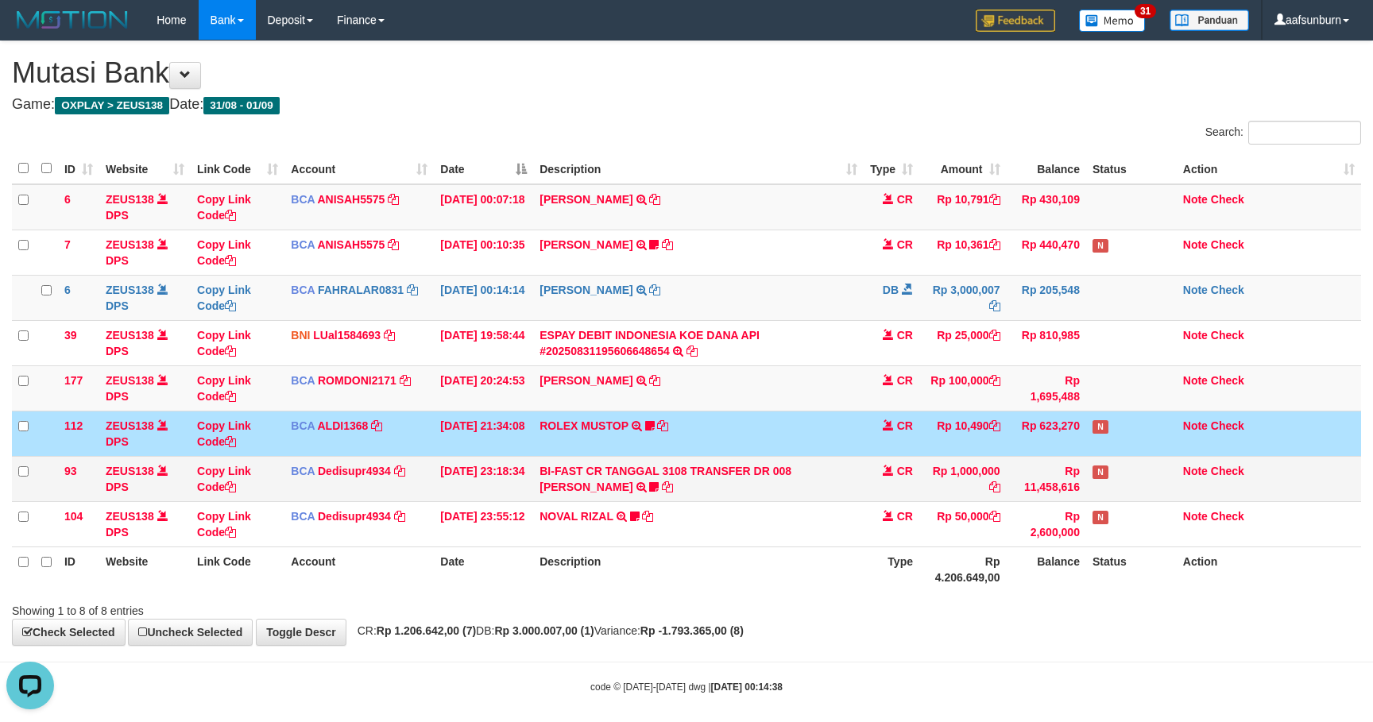
click at [849, 473] on td "BI-FAST CR TANGGAL 3108 TRANSFER DR 008 TOTO TAUFIK HIDAYA BI-FAST CR TANGGAL :…" at bounding box center [698, 478] width 330 height 45
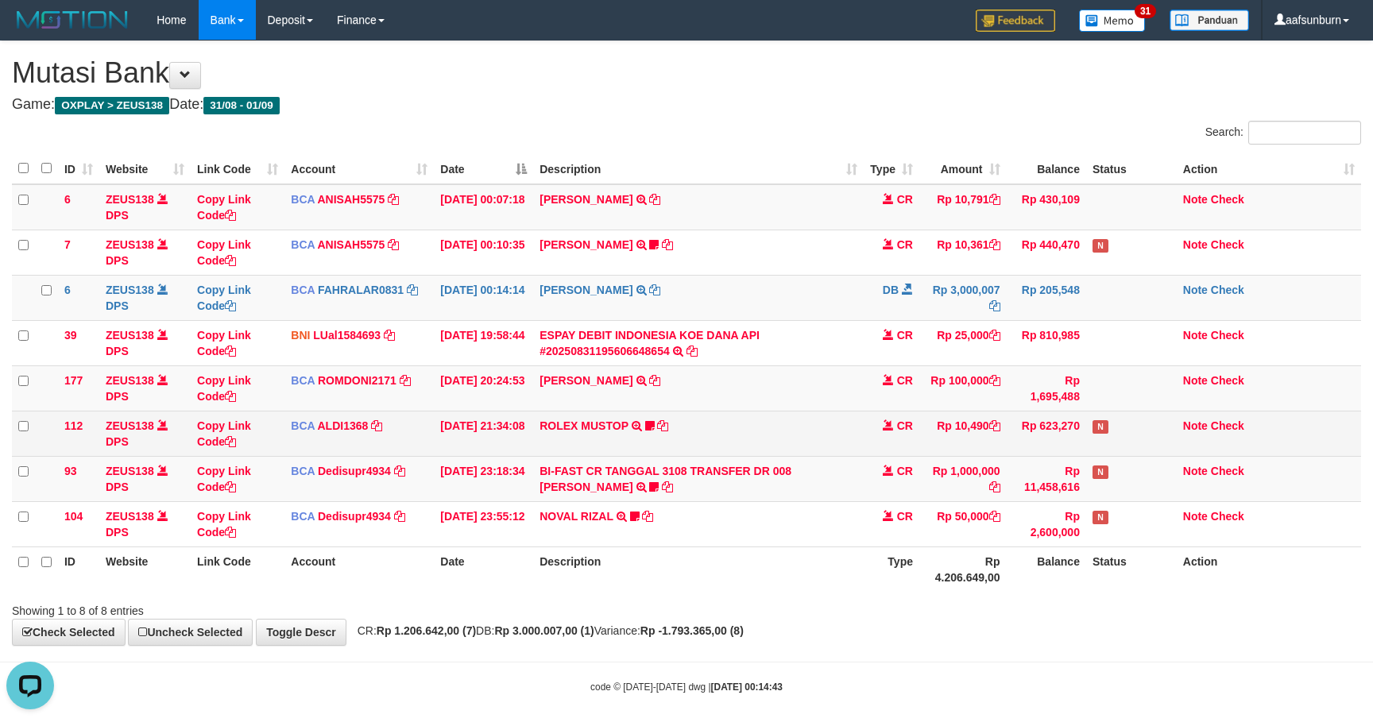
click at [1001, 431] on td "Rp 10,490" at bounding box center [962, 433] width 87 height 45
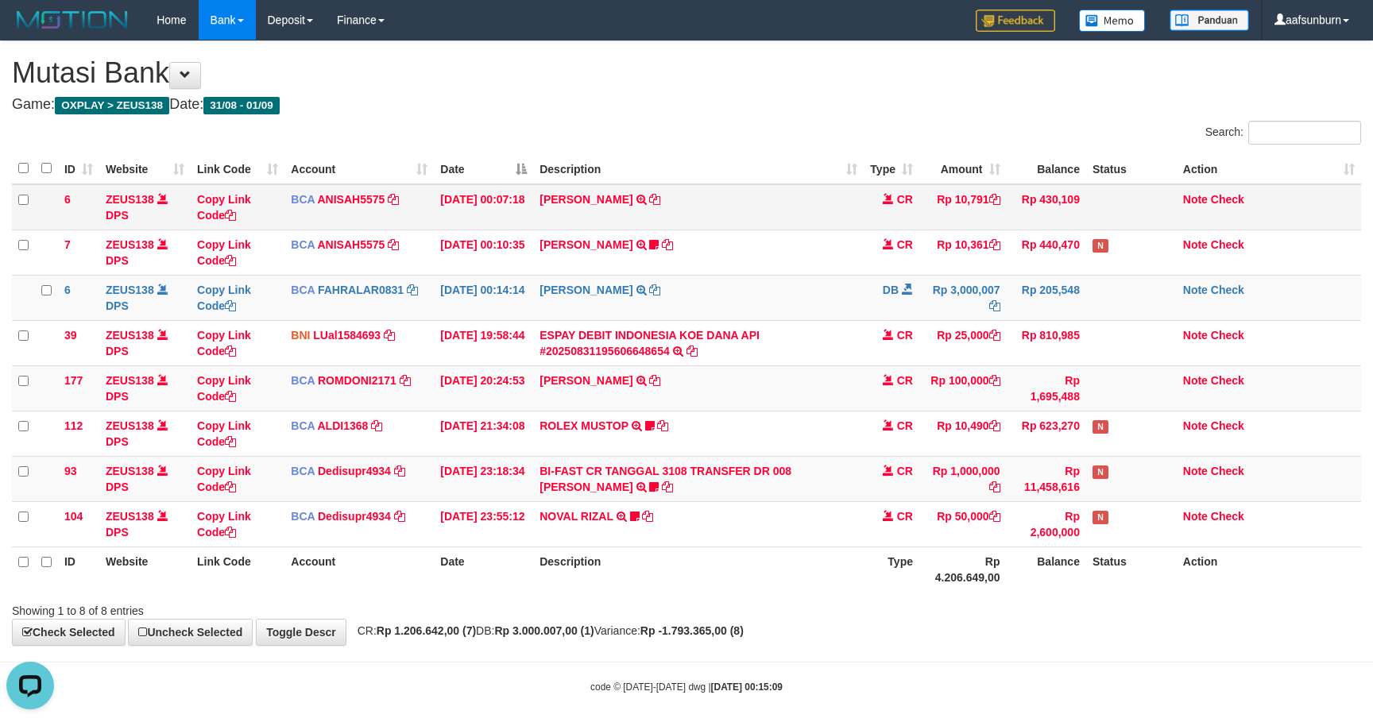
click at [563, 229] on td "ARIFS EFENDI TRSF E-BANKING CR 0109/FTSCY/WS95051 10791.002025090158083582 TRFD…" at bounding box center [698, 207] width 330 height 46
click at [563, 218] on td "ARIFS EFENDI TRSF E-BANKING CR 0109/FTSCY/WS95051 10791.002025090158083582 TRFD…" at bounding box center [698, 207] width 330 height 46
copy td "ARIFS EFENDI"
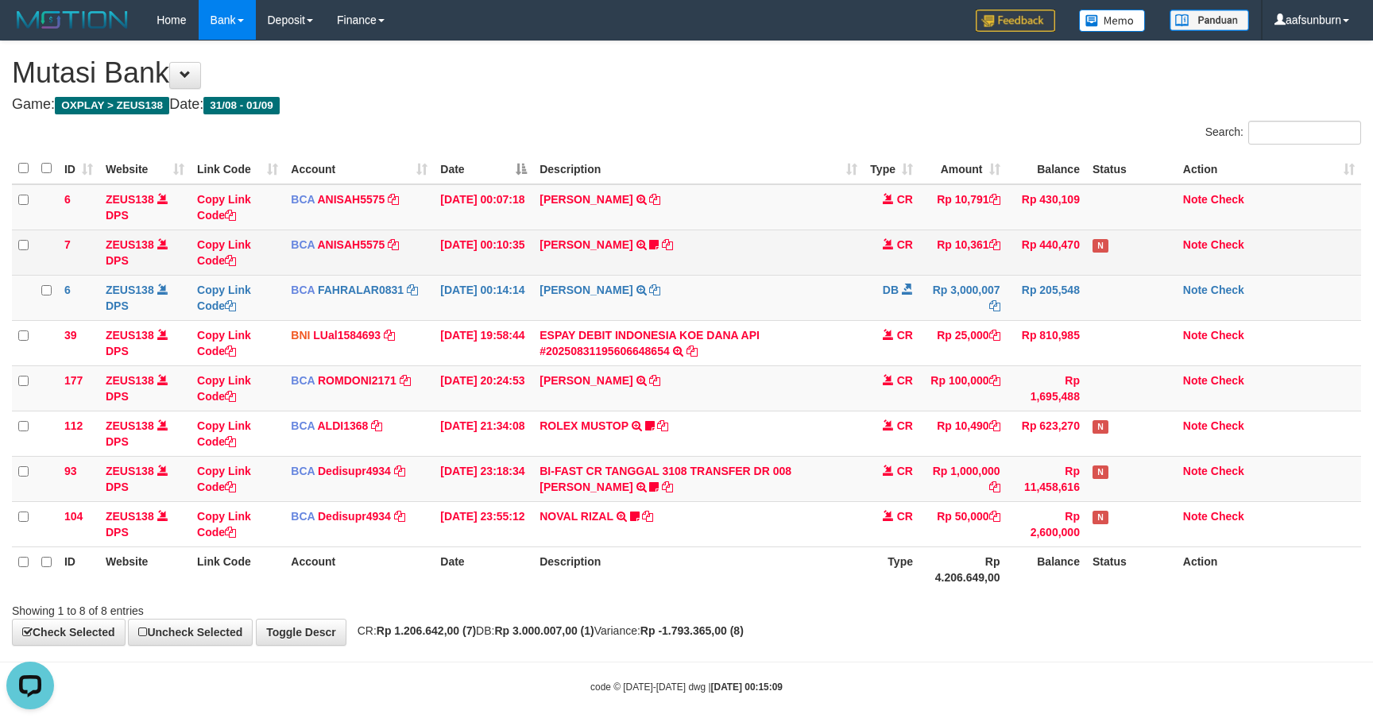
drag, startPoint x: 653, startPoint y: 234, endPoint x: 661, endPoint y: 245, distance: 14.3
click at [655, 237] on td "DAVID SAPUTRA TRSF E-BANKING CR 0109/FTSCY/WS95031 10361.00DAVID SAPUTRA Inidav…" at bounding box center [698, 252] width 330 height 45
click at [666, 250] on icon at bounding box center [667, 244] width 11 height 11
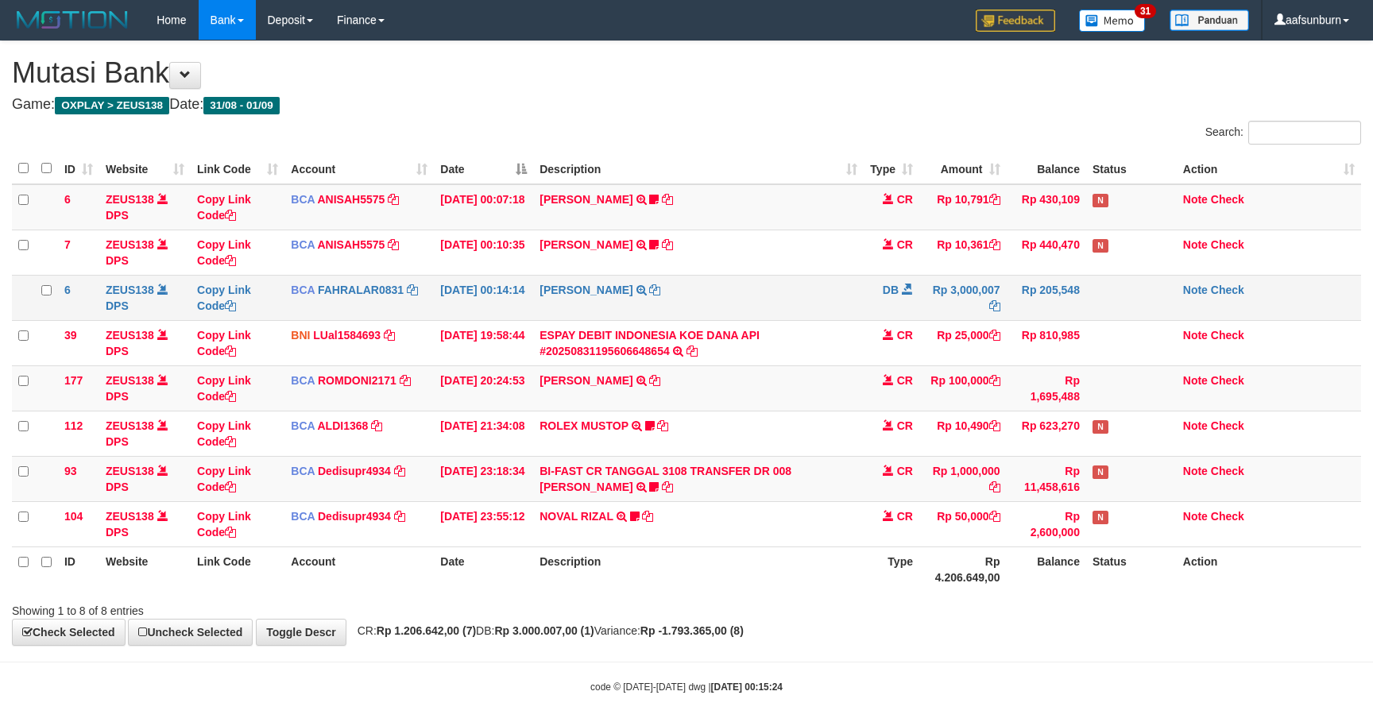
click at [818, 312] on td "MARWATI TRSF E-BANKING DB 0109/FTSCY/WS95031 3000007.00MARWATI" at bounding box center [698, 297] width 330 height 45
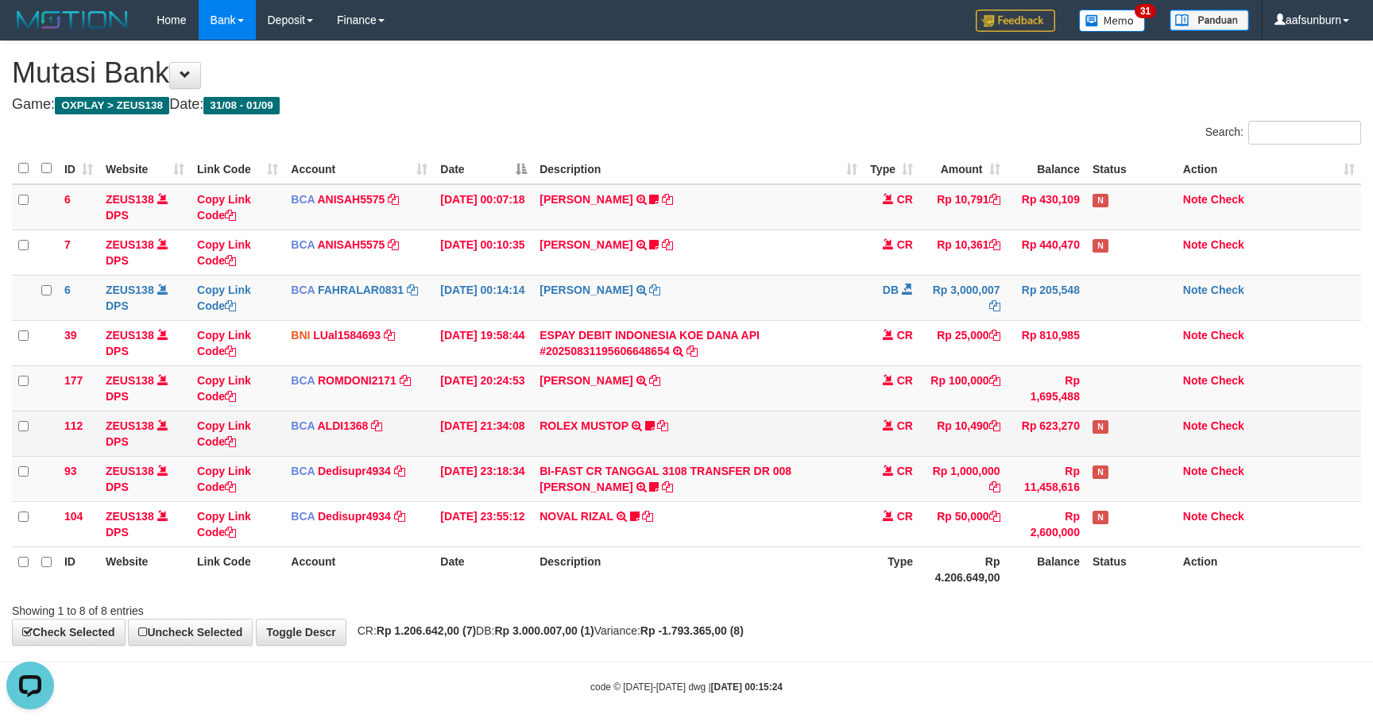
drag, startPoint x: 813, startPoint y: 322, endPoint x: 1160, endPoint y: 417, distance: 360.5
click at [824, 334] on td "ESPAY DEBIT INDONESIA KOE DANA API #20250831195606648654 TRANSFER DARI ESPAY DE…" at bounding box center [698, 342] width 330 height 45
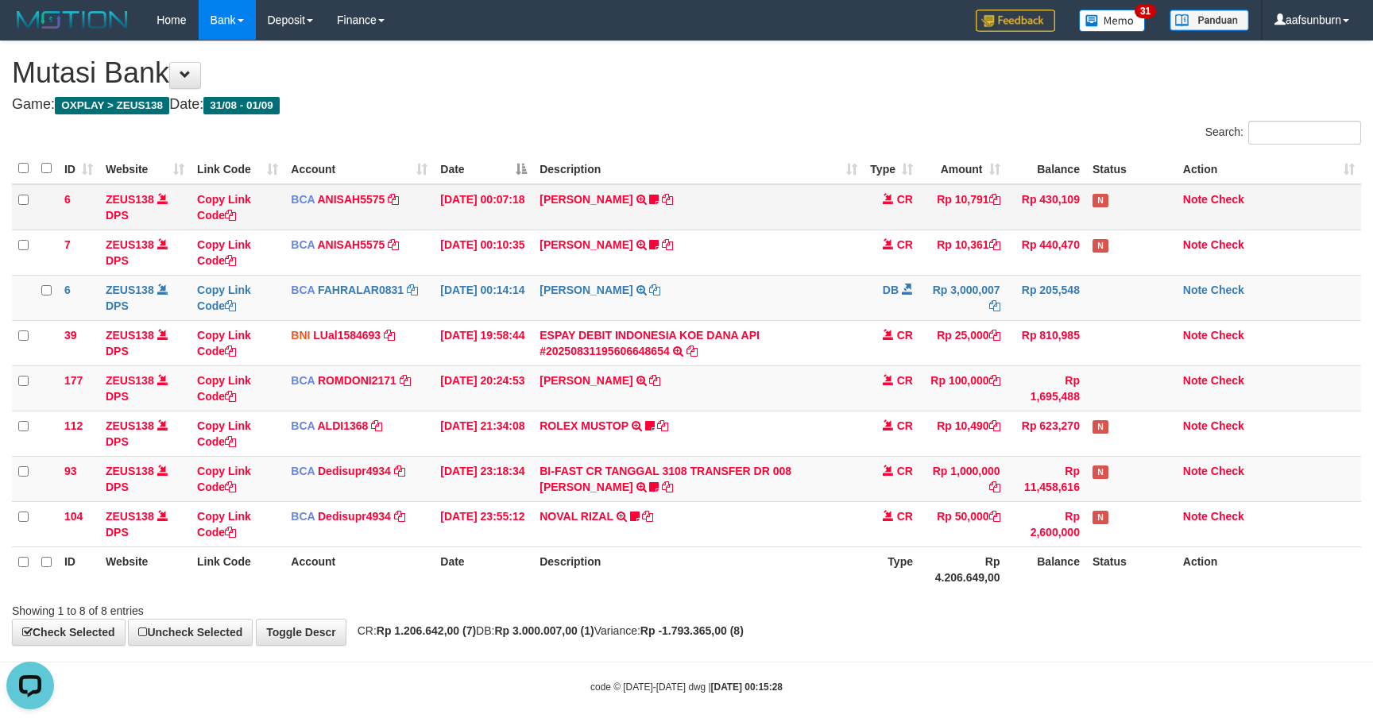
click at [579, 208] on td "[PERSON_NAME] TRSF E-BANKING CR 0109/FTSCY/WS95051 10791.002025090158083582 [PE…" at bounding box center [698, 207] width 330 height 46
click at [575, 196] on link "[PERSON_NAME]" at bounding box center [585, 199] width 93 height 13
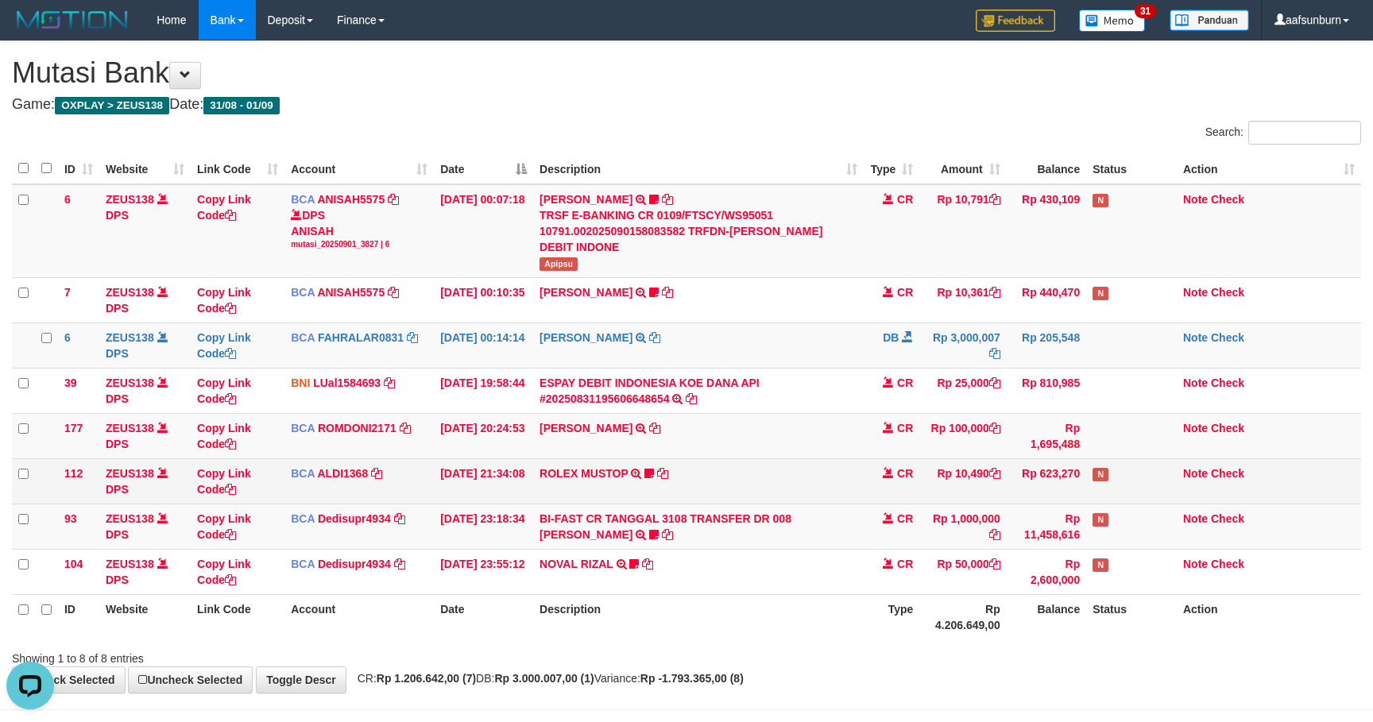
drag, startPoint x: 743, startPoint y: 474, endPoint x: 761, endPoint y: 486, distance: 21.1
click at [746, 475] on td "ROLEX MUSTOP TRSF E-BANKING CR 3108/FTSCY/WS95051 10490.002025083152578293 TRFD…" at bounding box center [698, 480] width 330 height 45
